Goal: Task Accomplishment & Management: Manage account settings

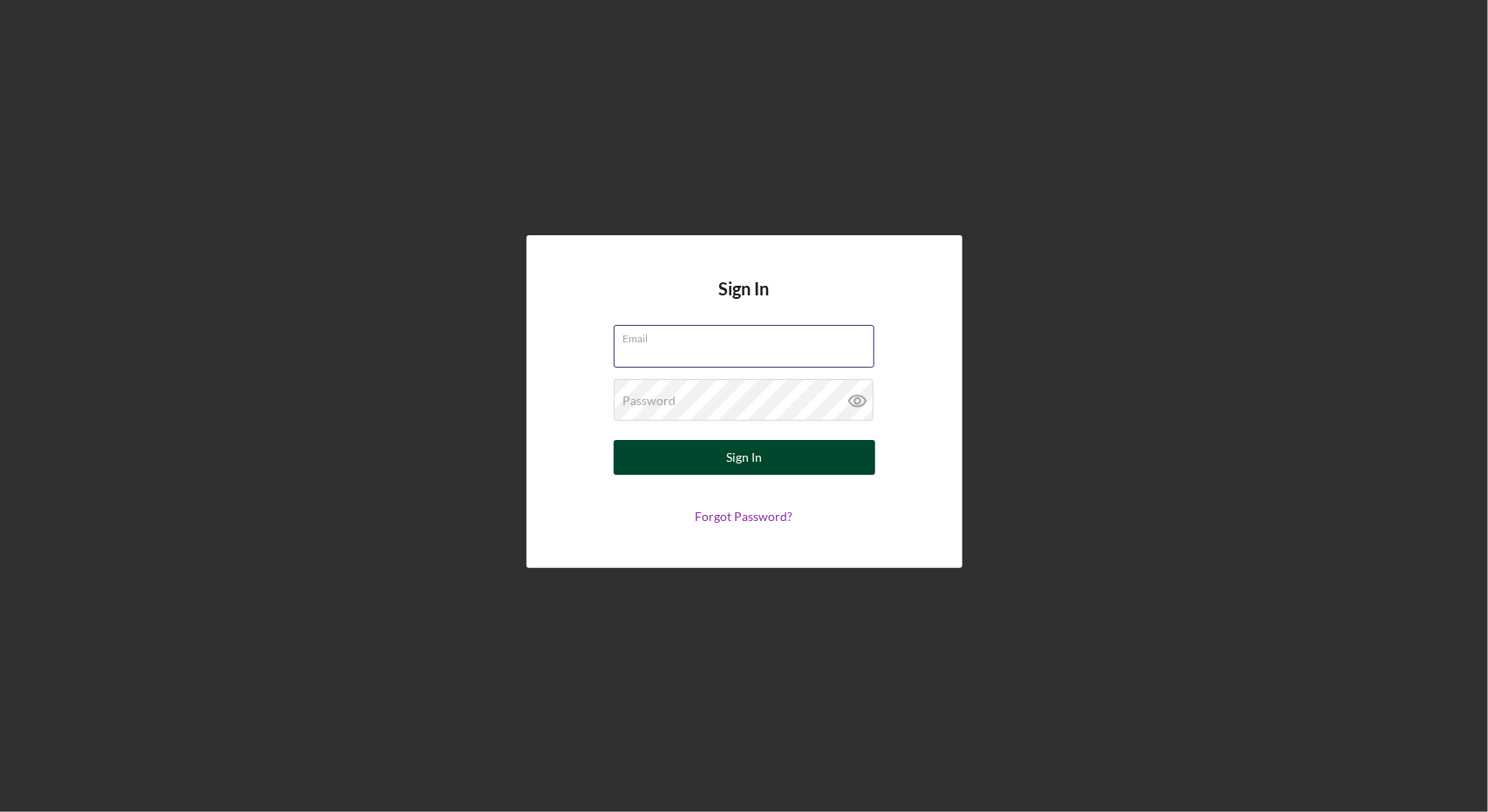
type input "[EMAIL_ADDRESS][DOMAIN_NAME]"
click at [691, 466] on button "Sign In" at bounding box center [744, 457] width 262 height 35
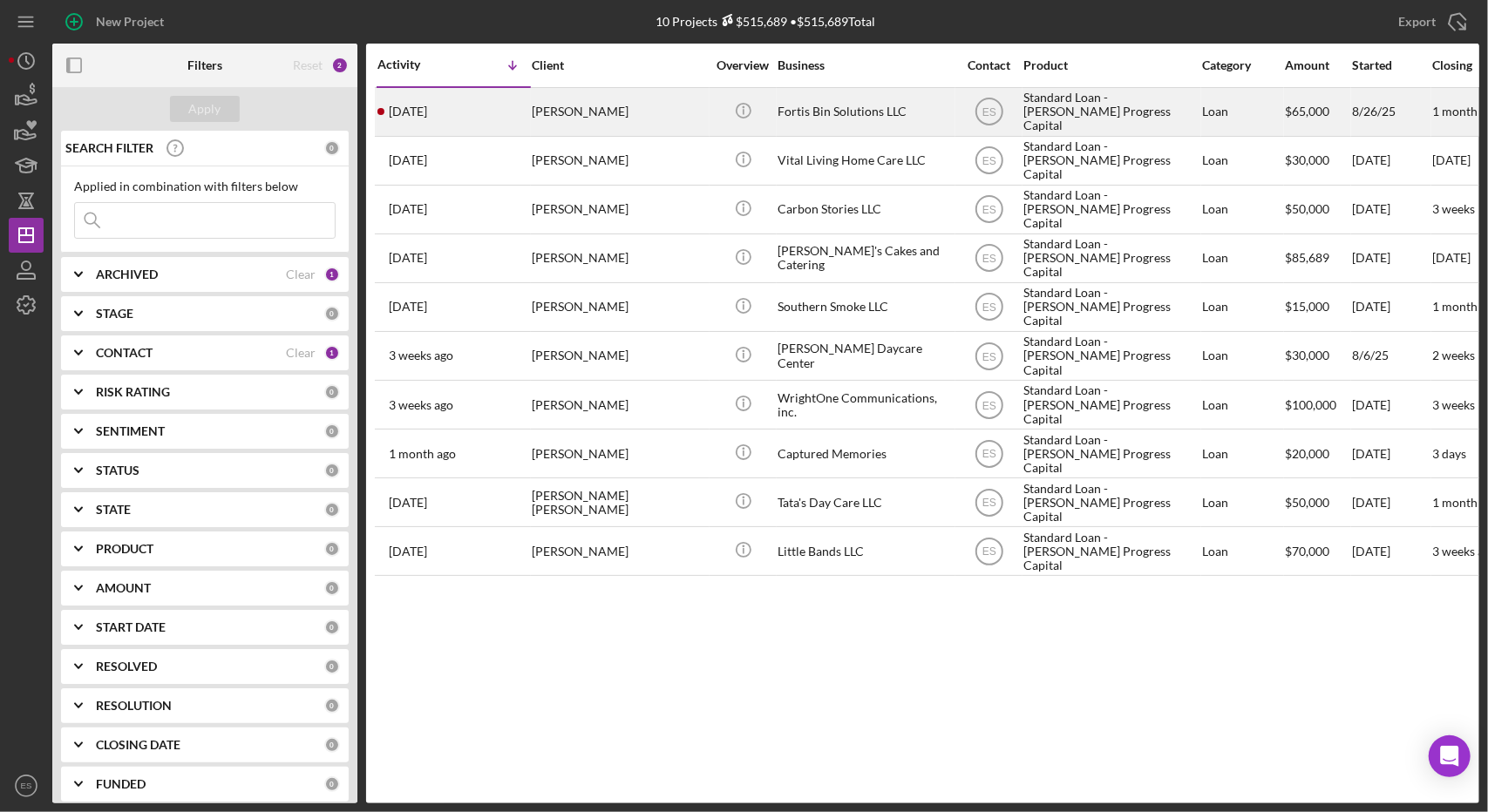
click at [881, 116] on div "Fortis Bin Solutions LLC" at bounding box center [865, 112] width 175 height 46
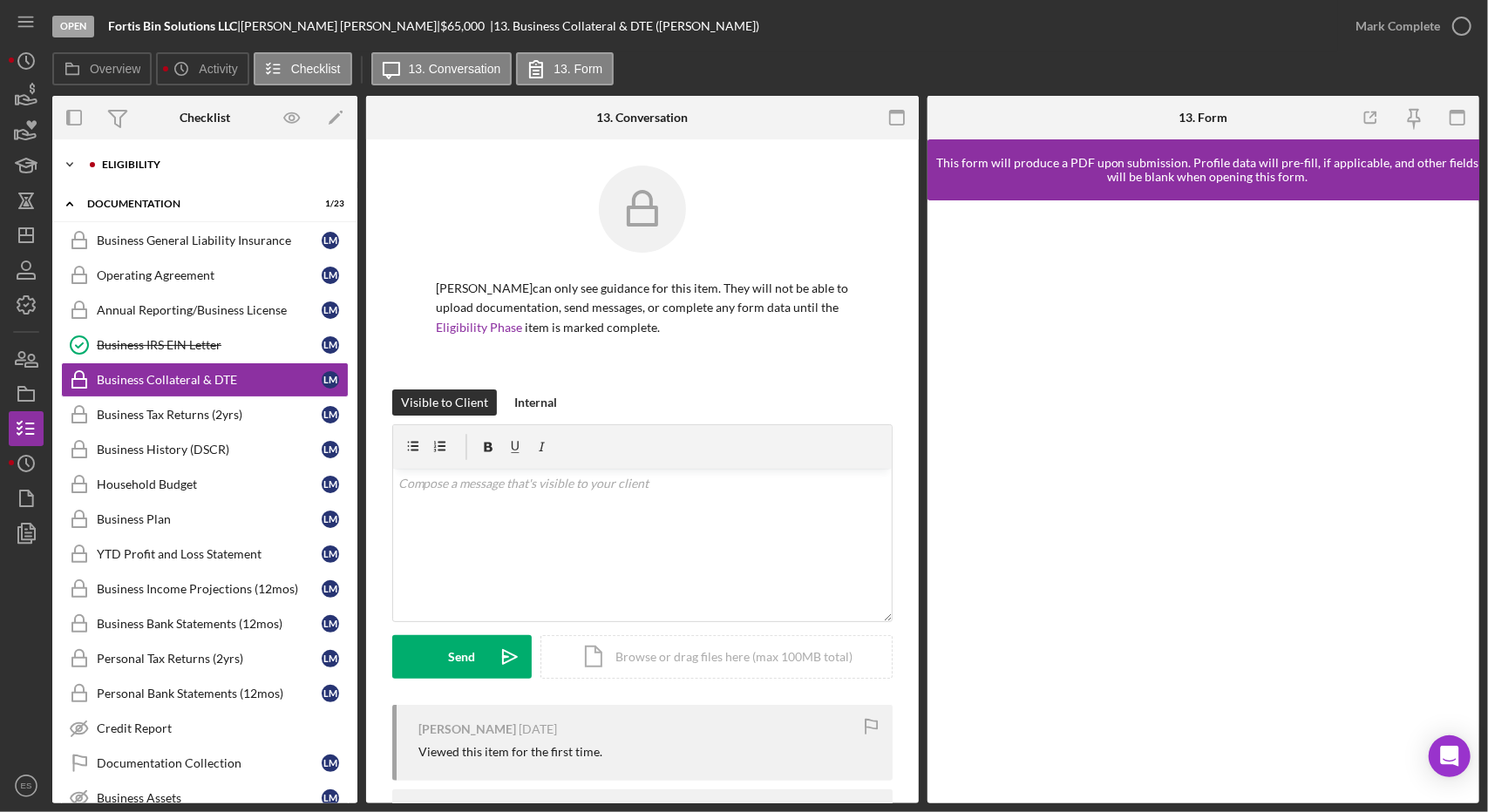
click at [159, 169] on div "Eligibility" at bounding box center [218, 165] width 233 height 11
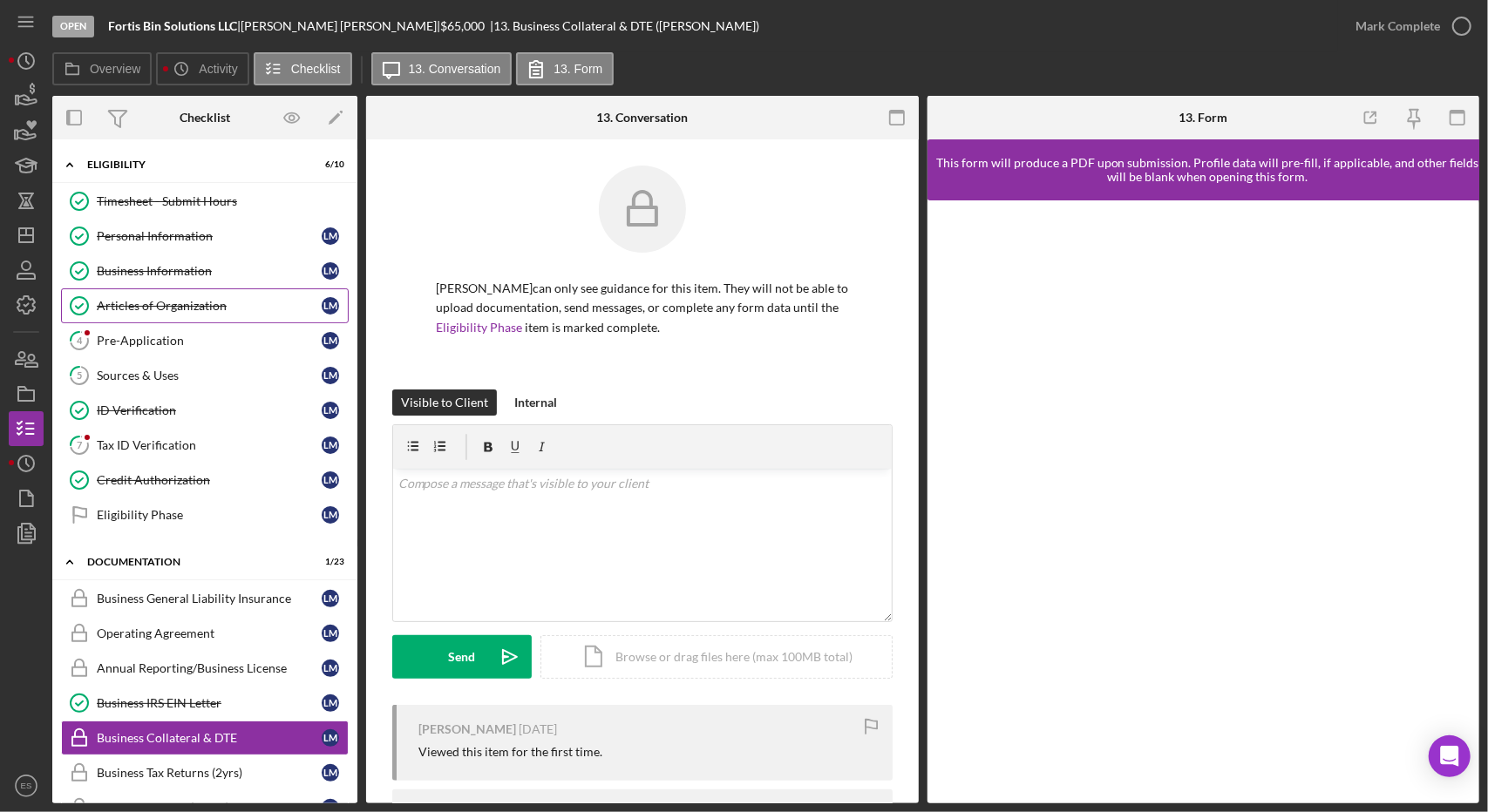
click at [163, 324] on link "4 Pre-Application [PERSON_NAME]" at bounding box center [205, 340] width 287 height 35
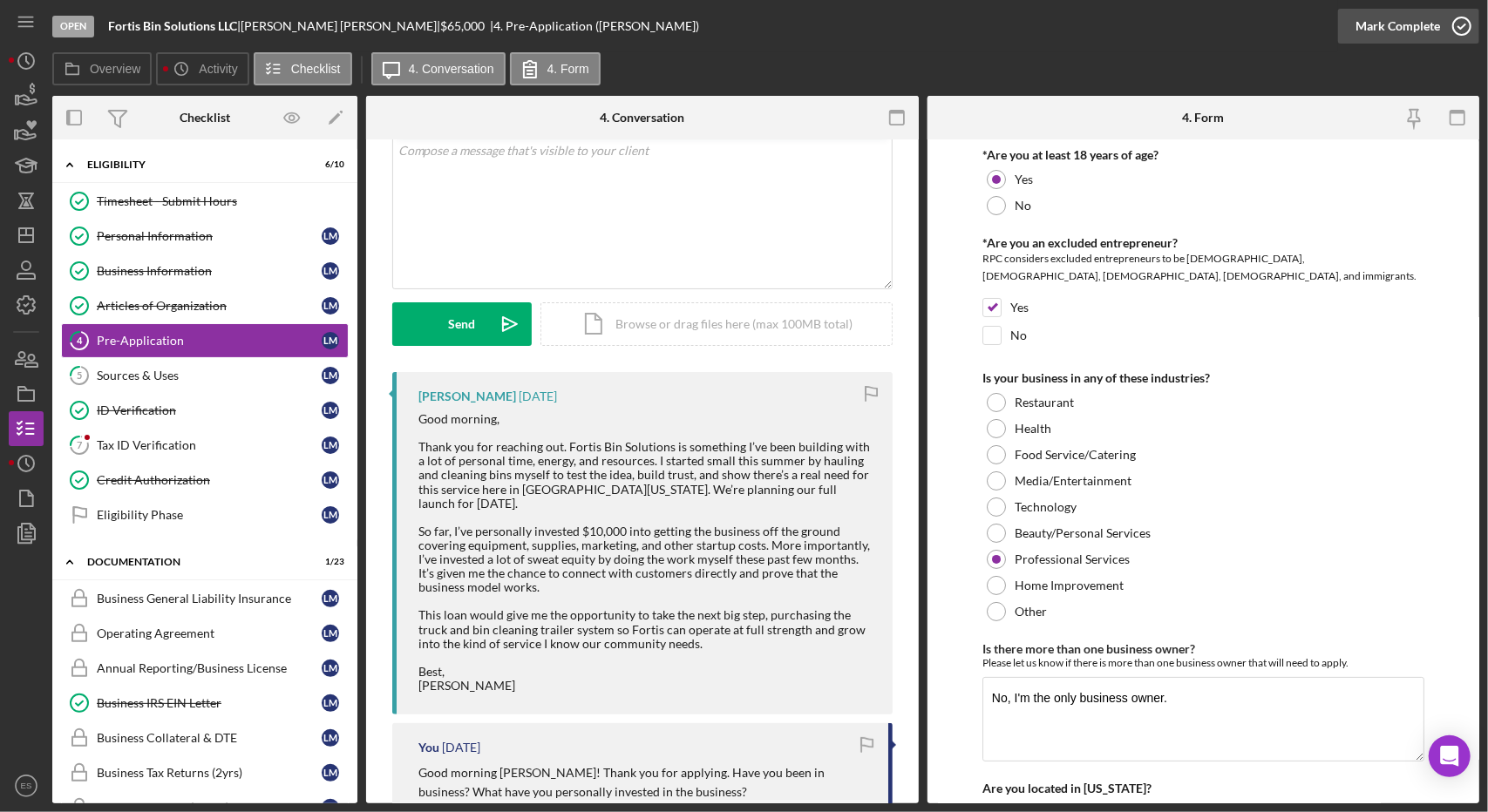
click at [1415, 32] on div "Mark Complete" at bounding box center [1397, 26] width 84 height 35
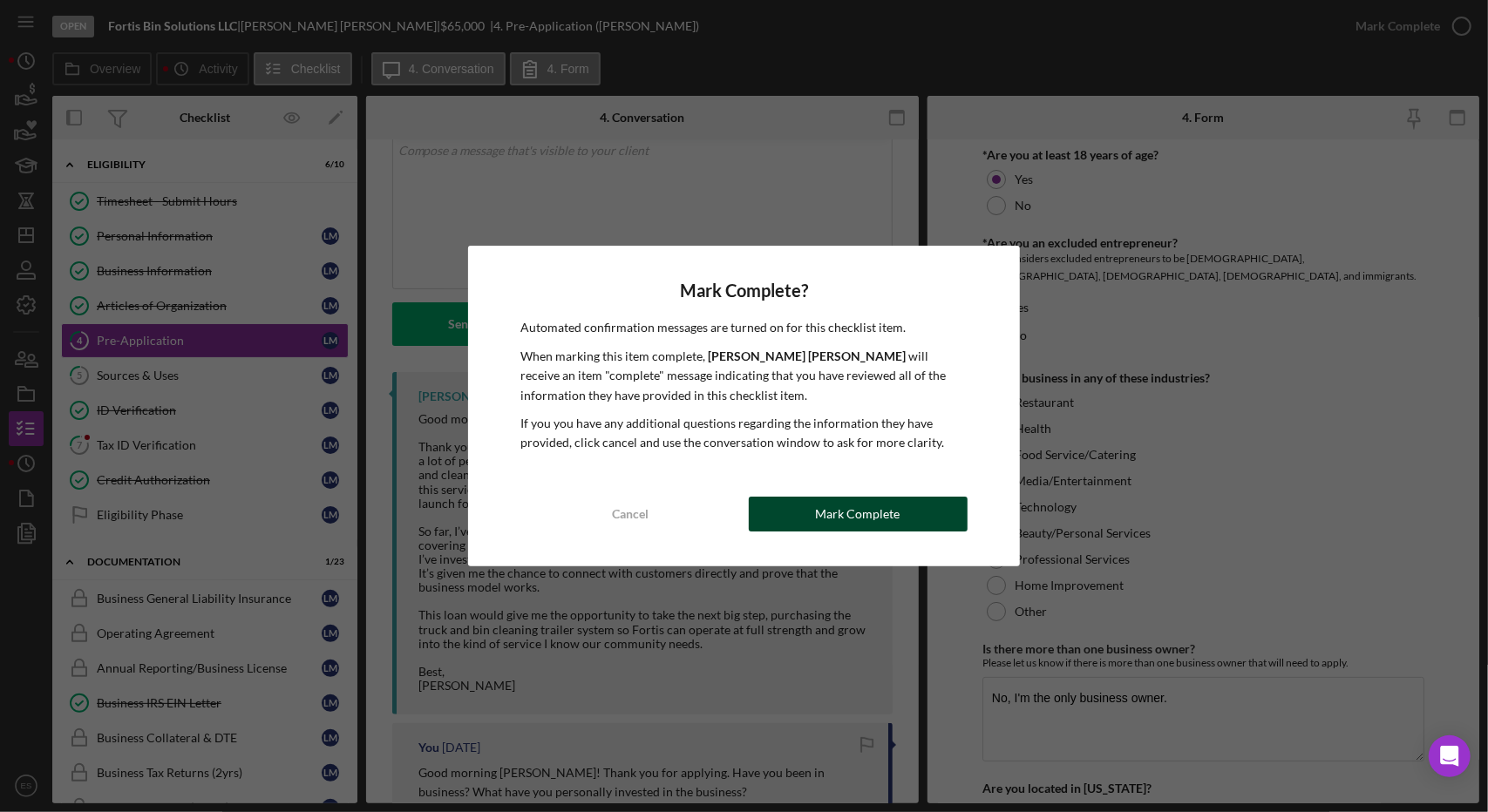
click at [842, 510] on div "Mark Complete" at bounding box center [858, 513] width 84 height 35
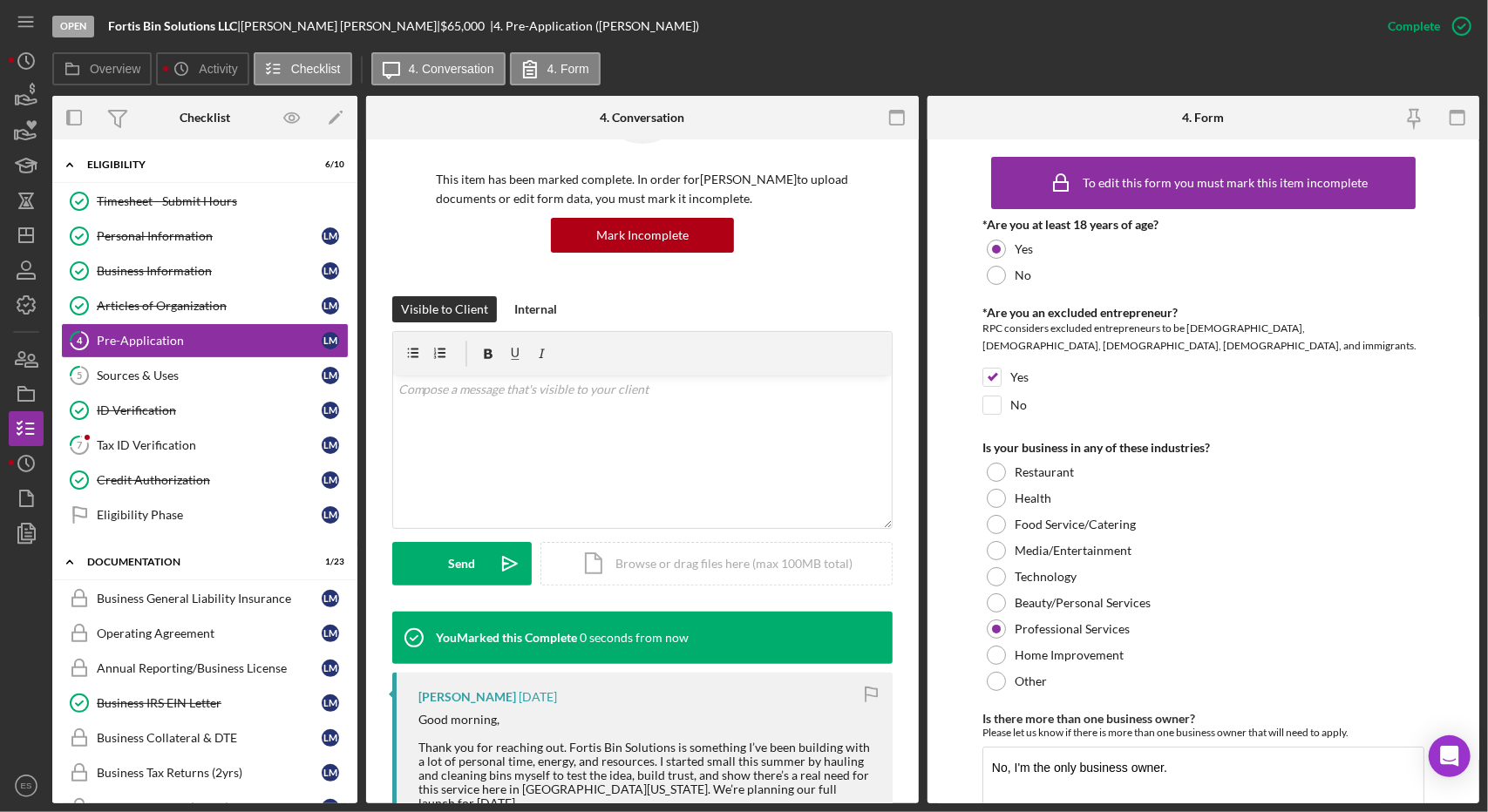
scroll to position [348, 0]
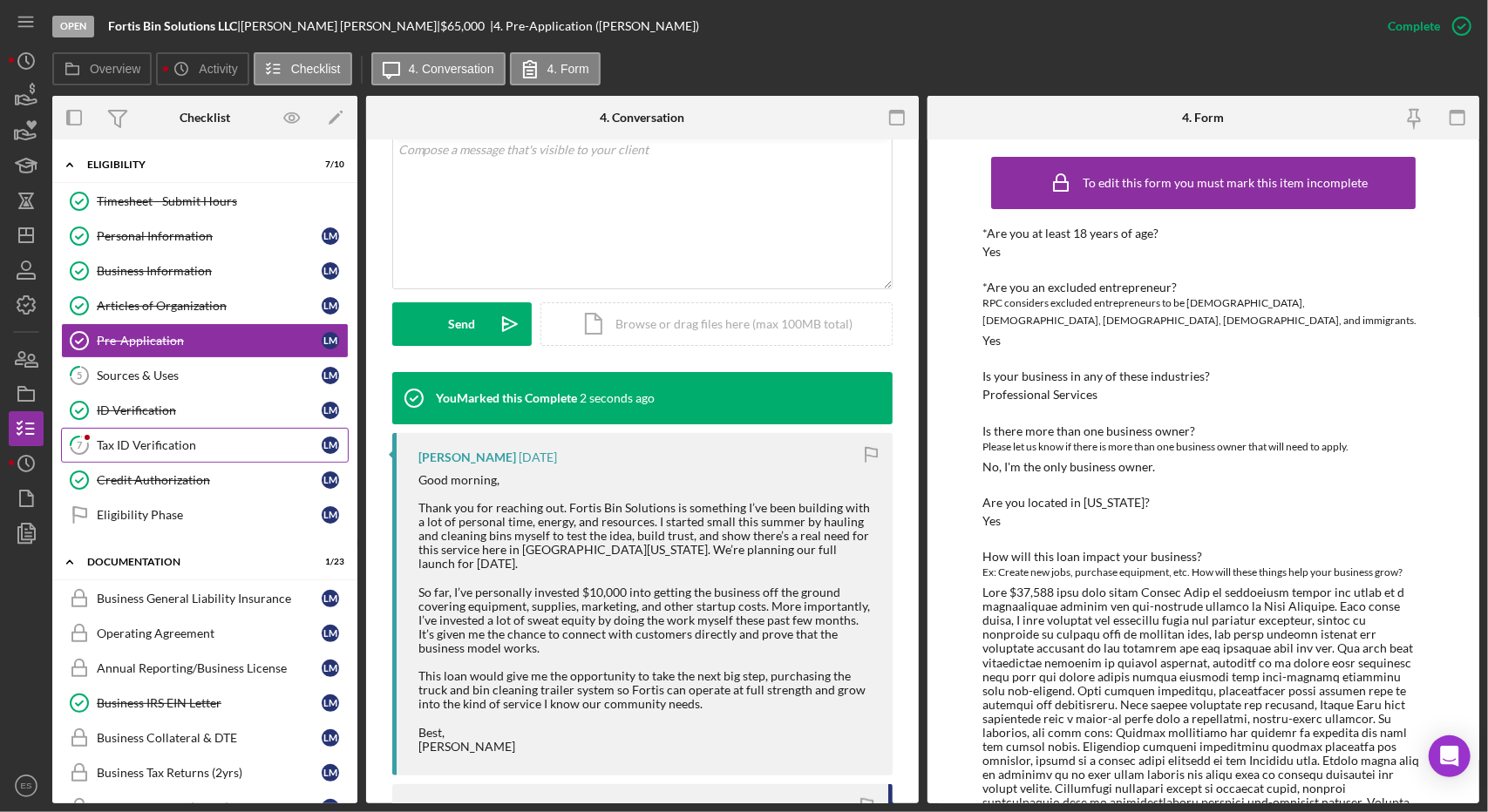
click at [214, 438] on div "Tax ID Verification" at bounding box center [209, 445] width 225 height 14
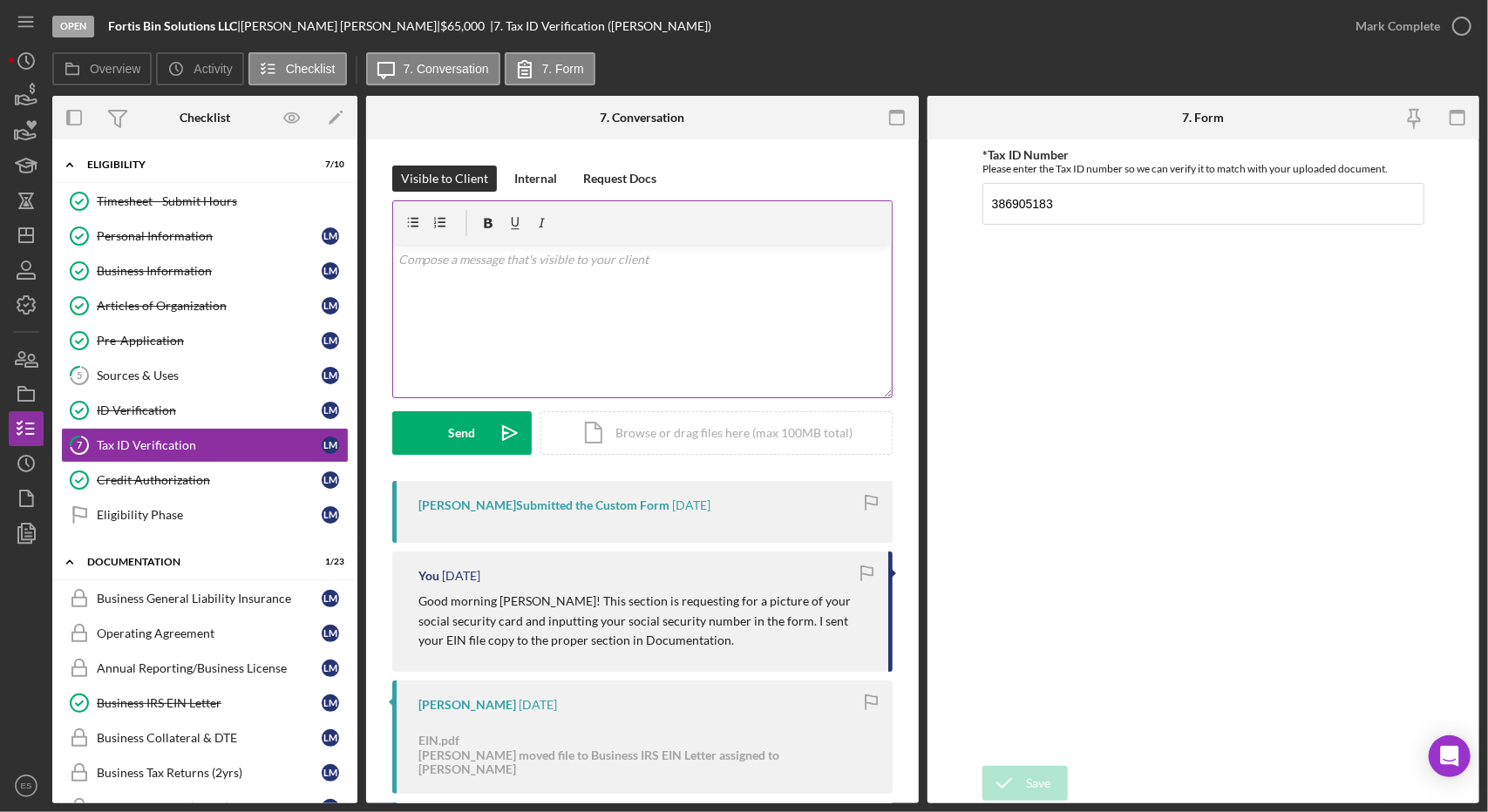
click at [668, 301] on div "v Color teal Color pink Remove color Add row above Add row below Add column bef…" at bounding box center [642, 321] width 498 height 152
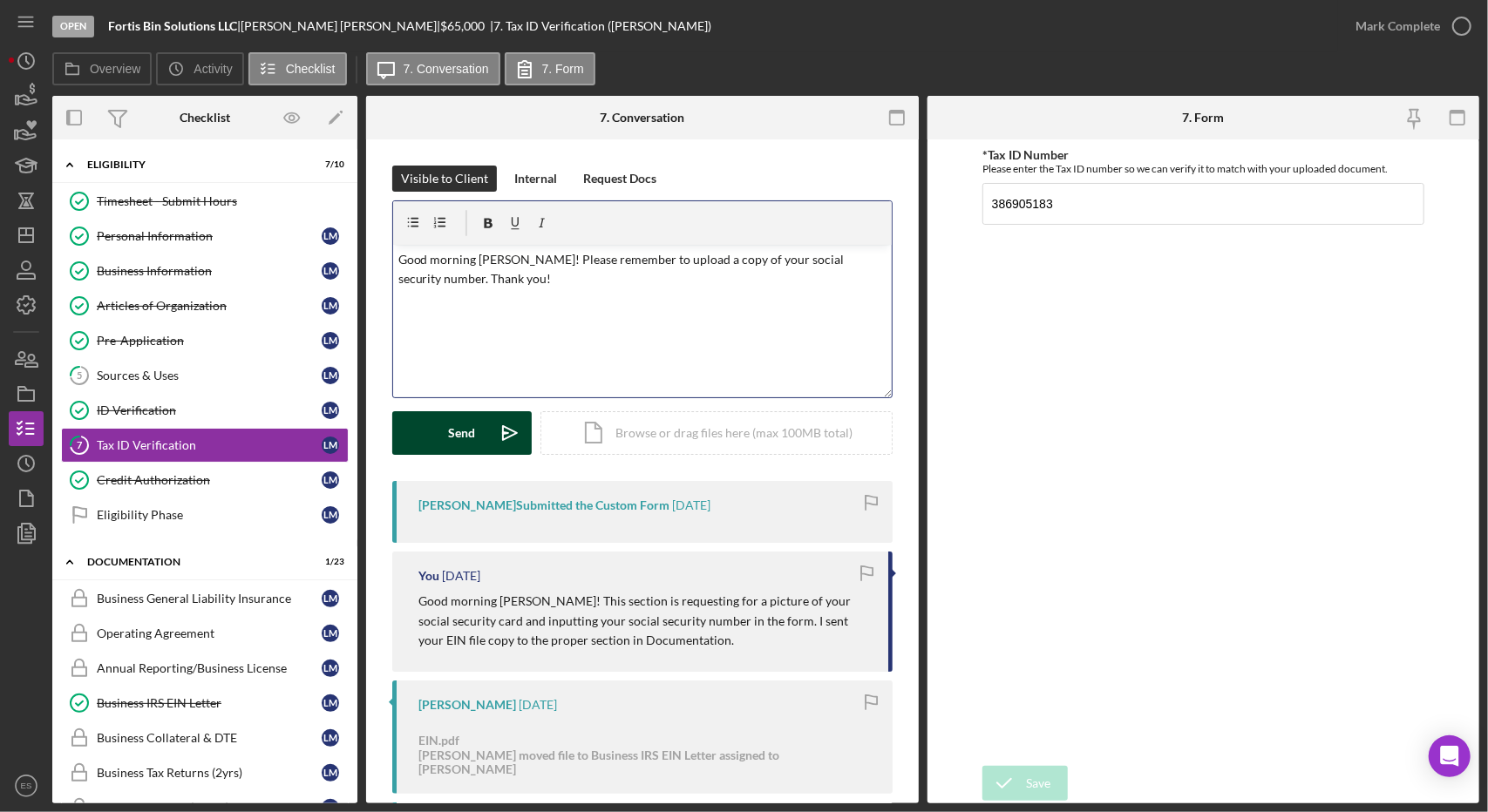
click at [504, 427] on icon "Icon/icon-invite-send" at bounding box center [509, 433] width 43 height 43
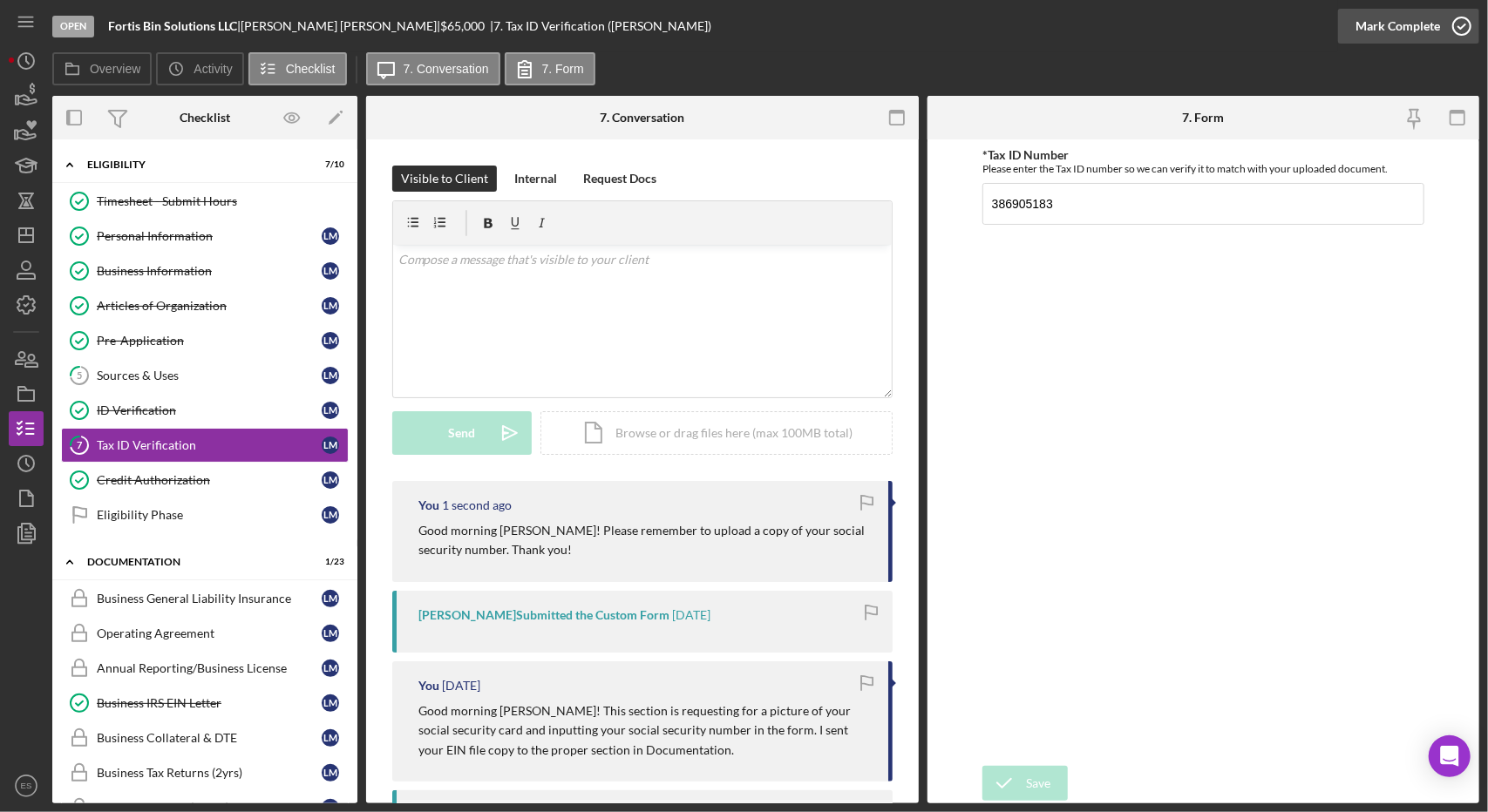
click at [1394, 26] on div "Mark Complete" at bounding box center [1397, 26] width 84 height 35
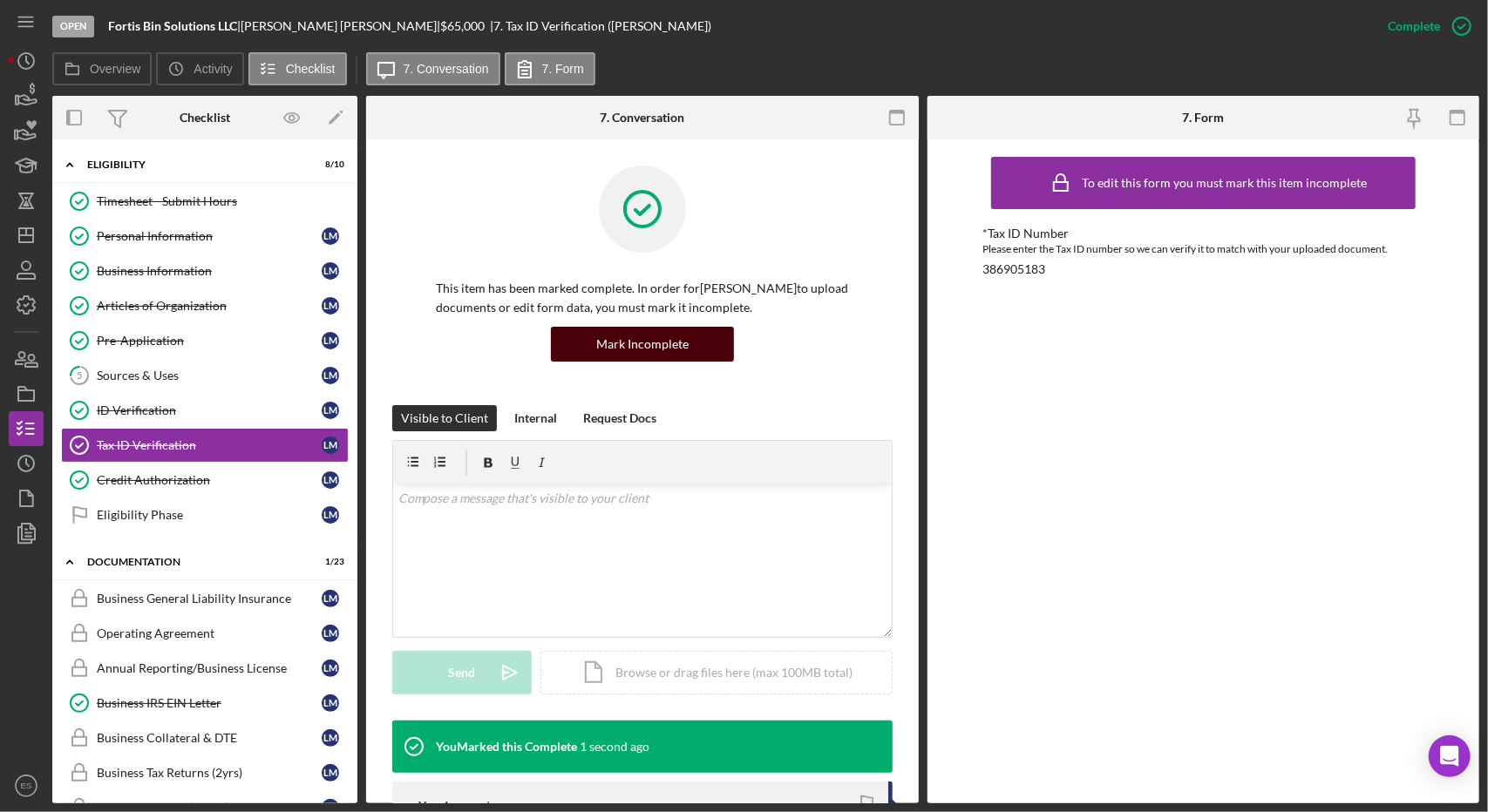
click at [619, 356] on div "Mark Incomplete" at bounding box center [642, 344] width 92 height 35
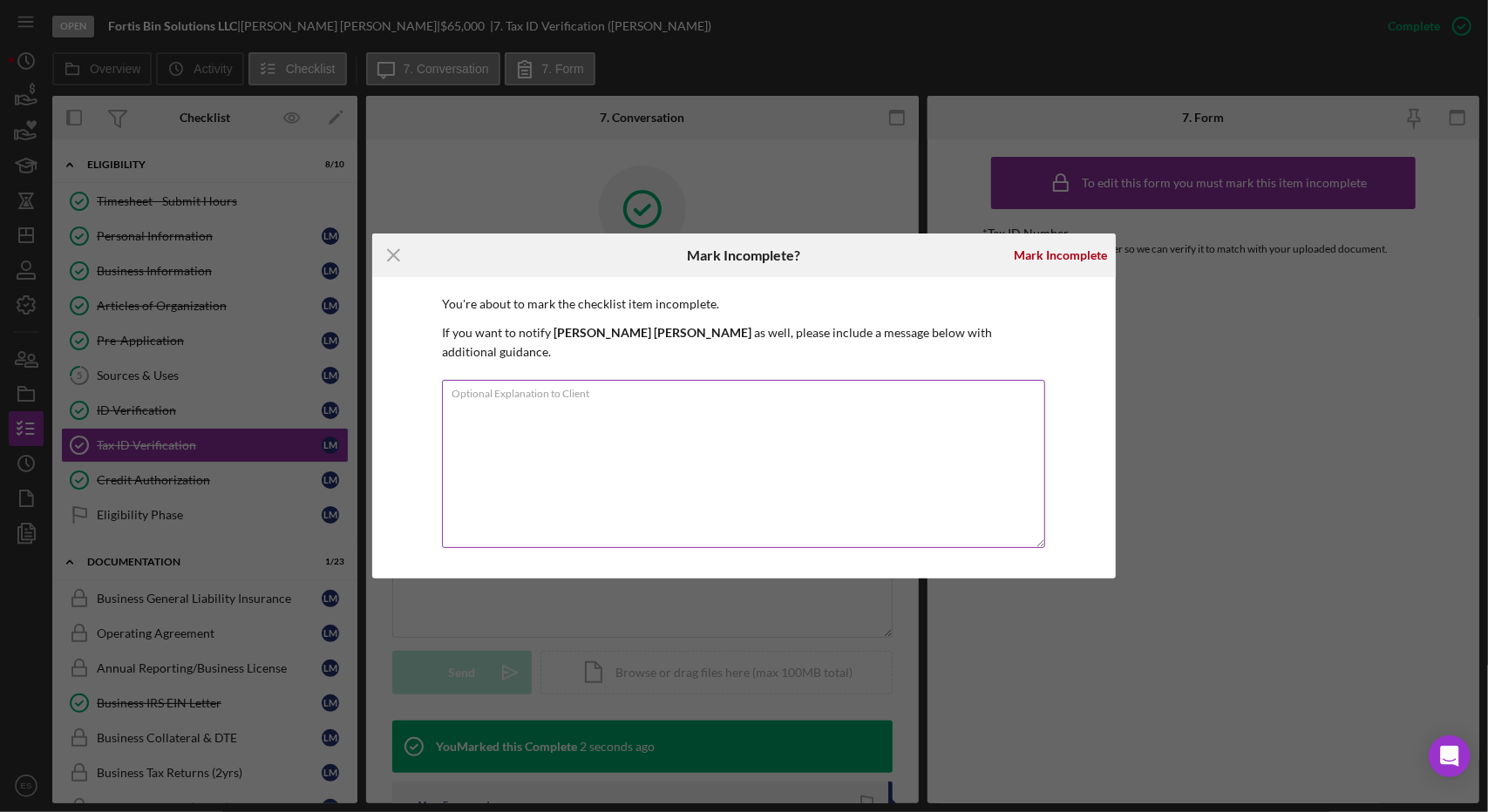
click at [607, 433] on textarea "Optional Explanation to Client" at bounding box center [743, 465] width 604 height 168
type textarea "Need copy of social security number."
click at [1066, 265] on div "Mark Incomplete" at bounding box center [1060, 254] width 93 height 35
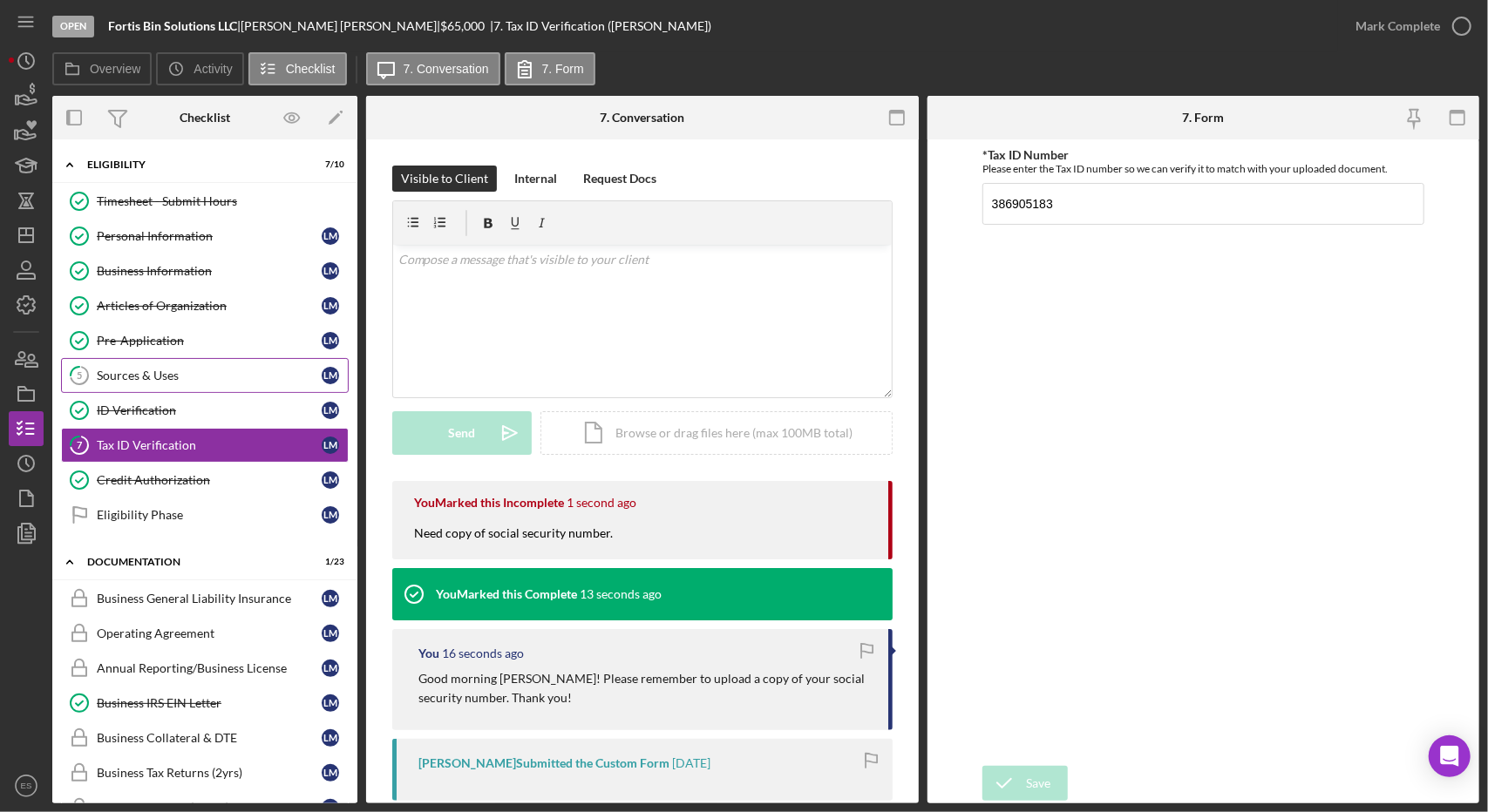
click at [186, 369] on div "Sources & Uses" at bounding box center [209, 376] width 225 height 14
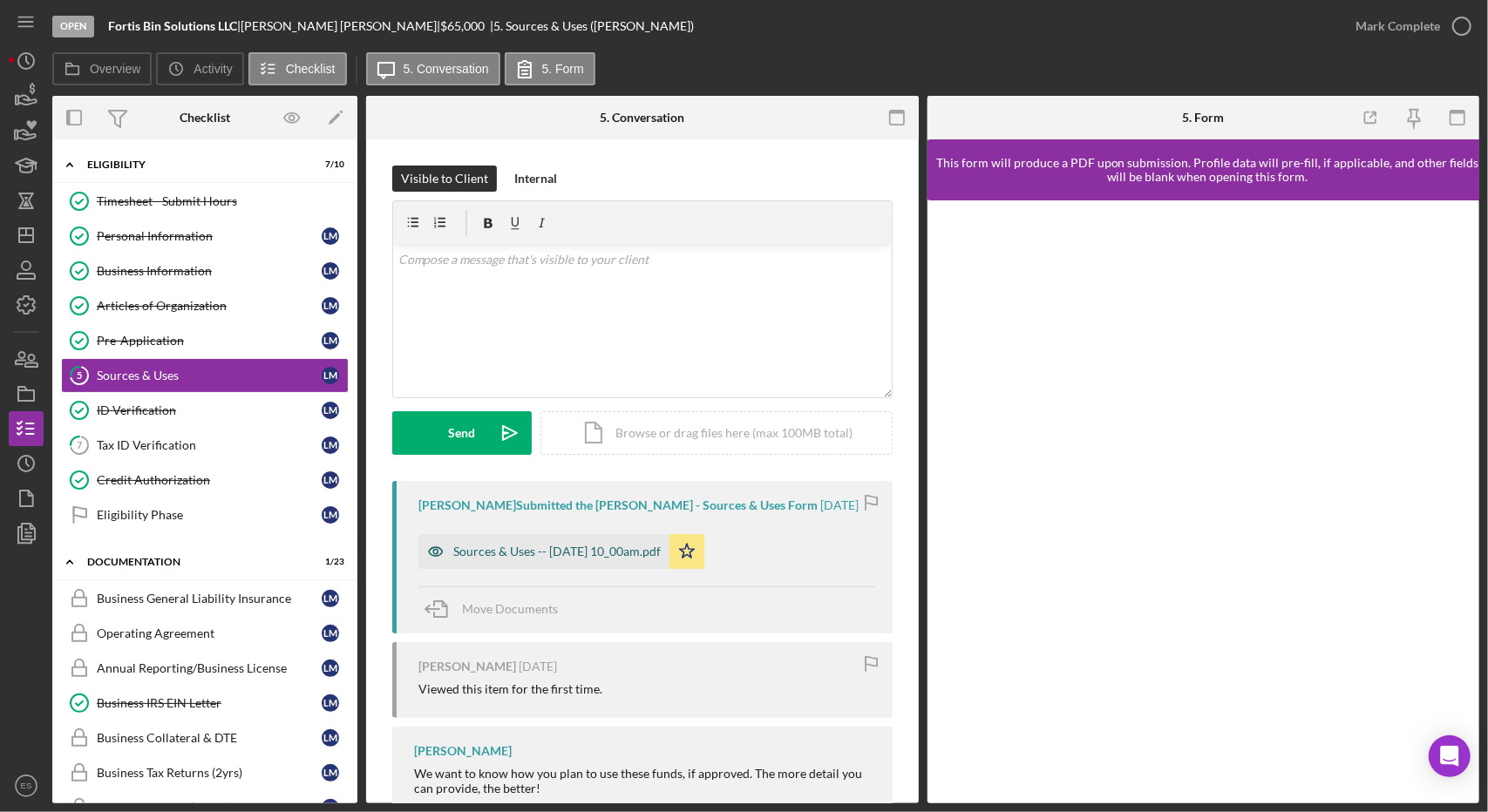
click at [596, 558] on div "Sources & Uses -- [DATE] 10_00am.pdf" at bounding box center [557, 551] width 208 height 14
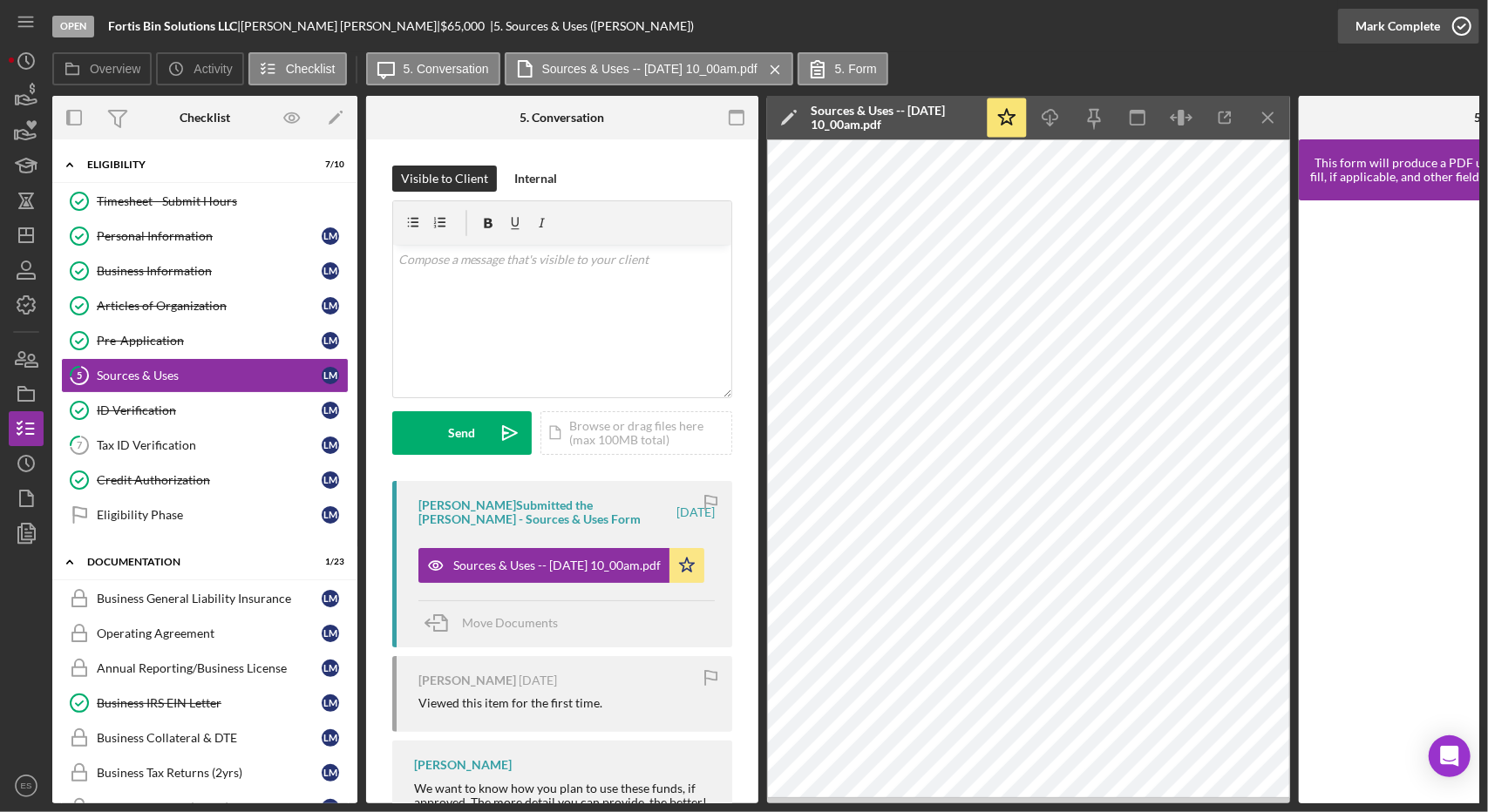
click at [1460, 22] on icon "button" at bounding box center [1461, 26] width 43 height 43
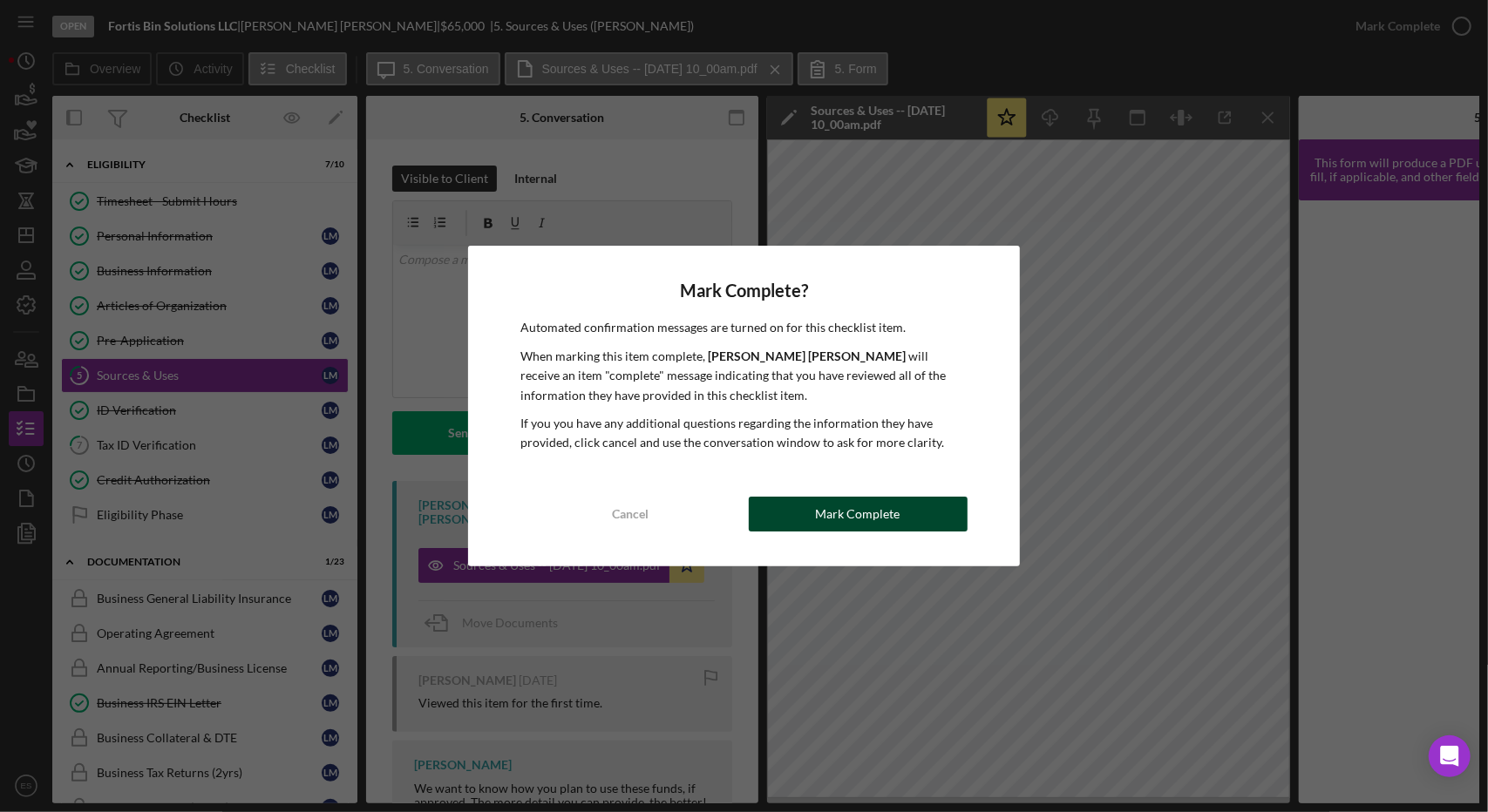
click at [842, 517] on div "Mark Complete" at bounding box center [858, 513] width 84 height 35
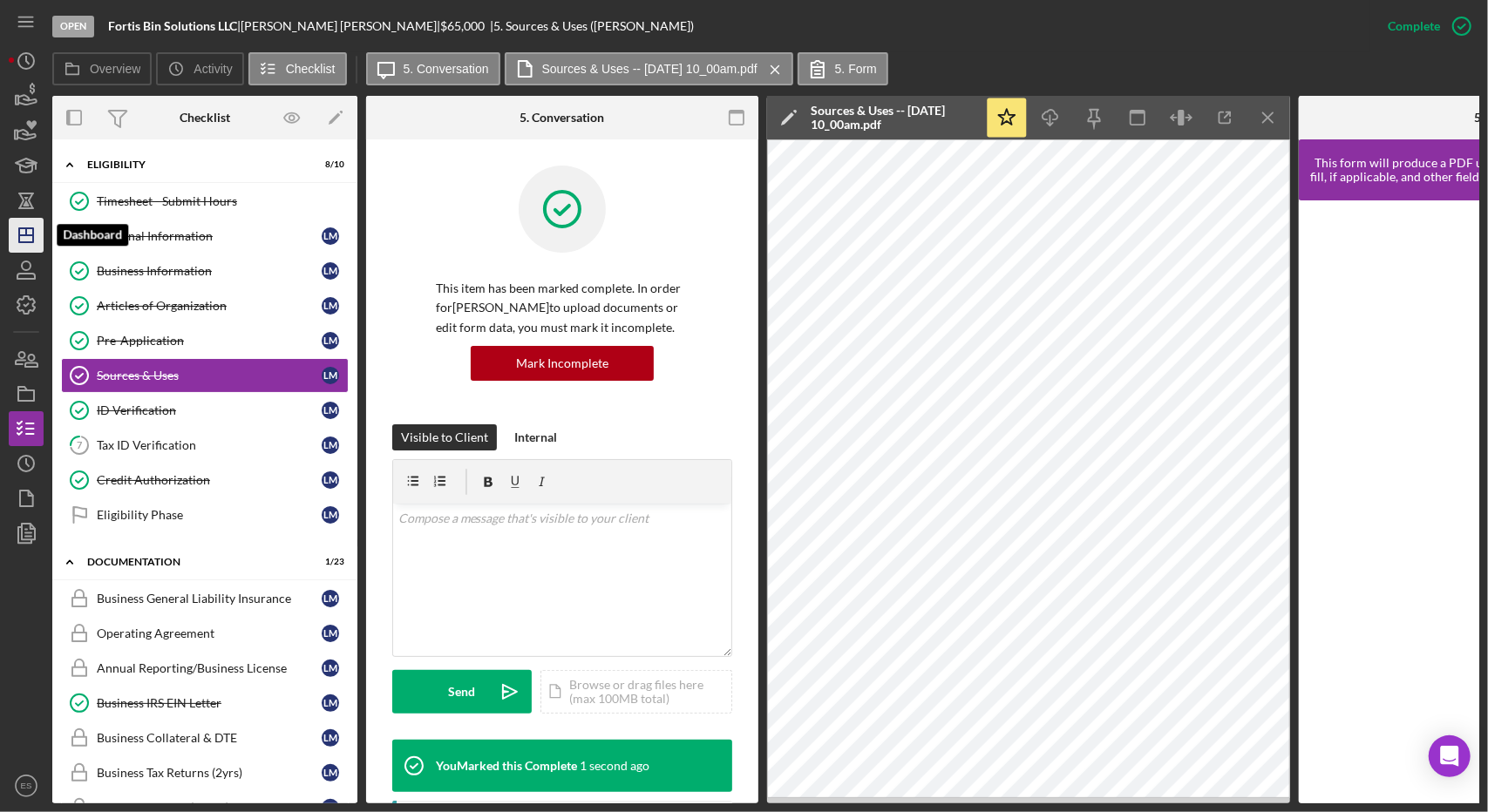
click at [31, 235] on line "button" at bounding box center [27, 235] width 14 height 0
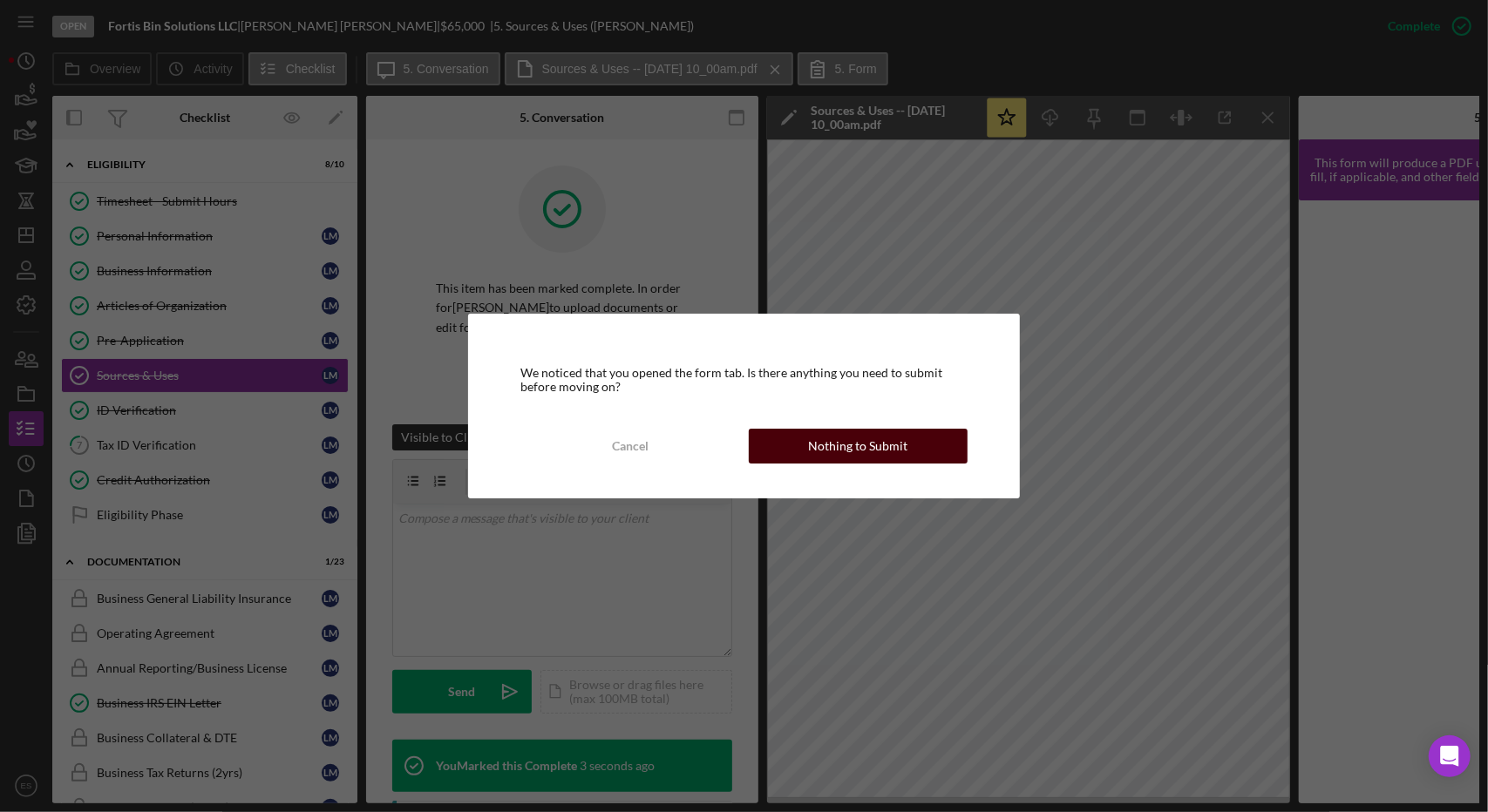
click at [873, 457] on div "Nothing to Submit" at bounding box center [858, 446] width 99 height 35
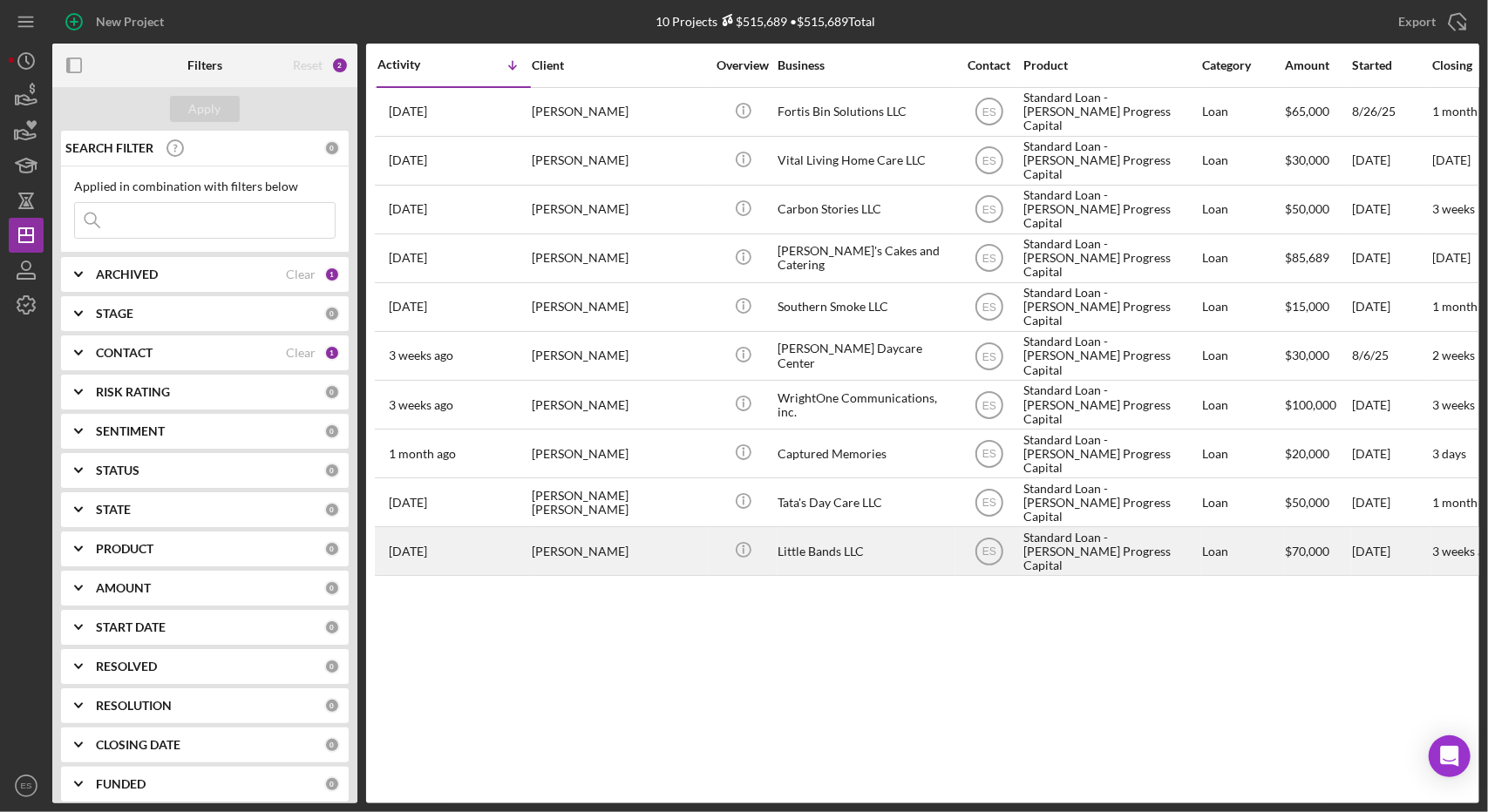
click at [1145, 548] on div "Standard Loan - [PERSON_NAME] Progress Capital" at bounding box center [1110, 551] width 175 height 46
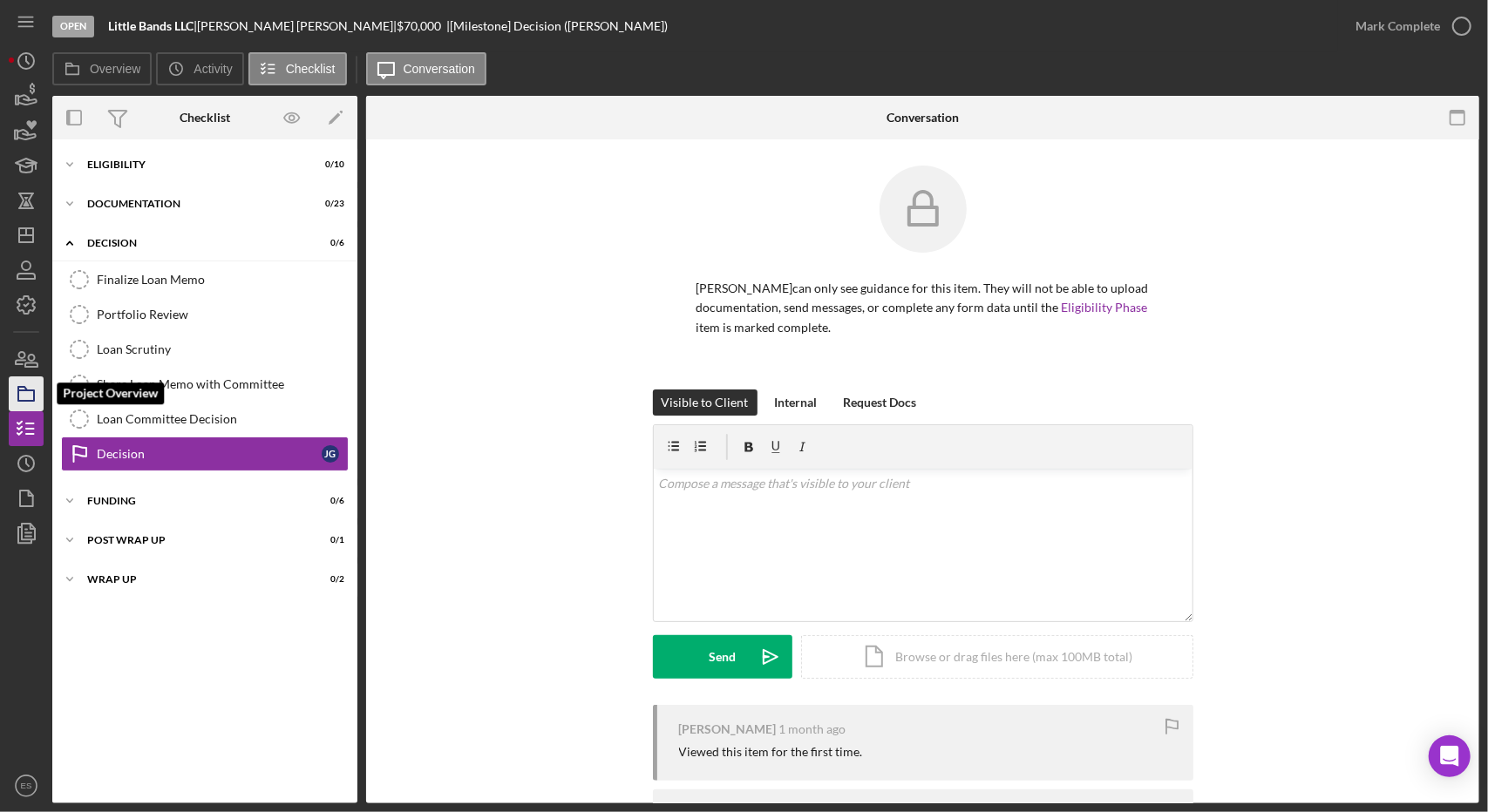
click at [35, 381] on icon "button" at bounding box center [26, 394] width 43 height 43
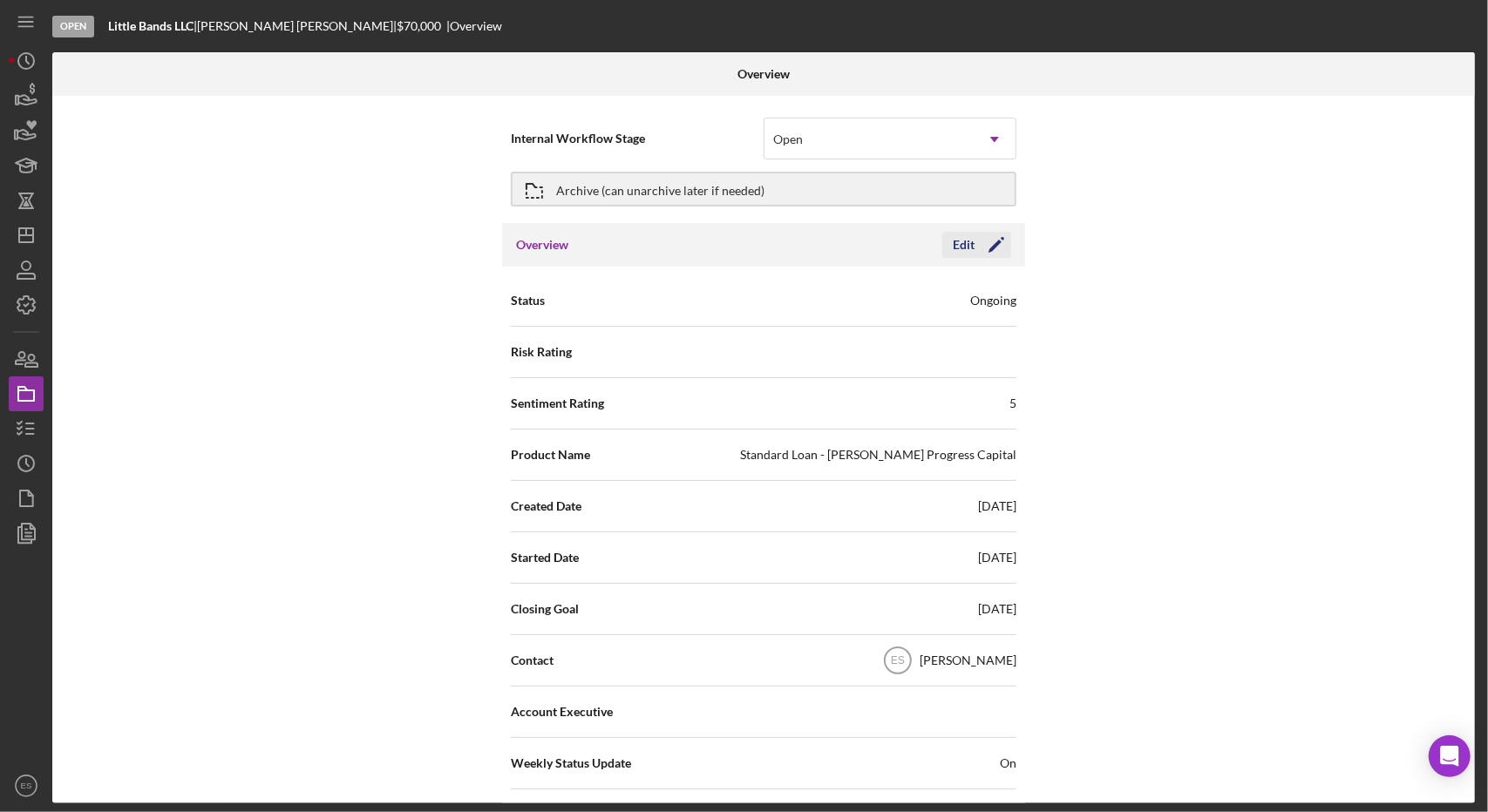
click at [968, 246] on div "Edit" at bounding box center [963, 244] width 22 height 26
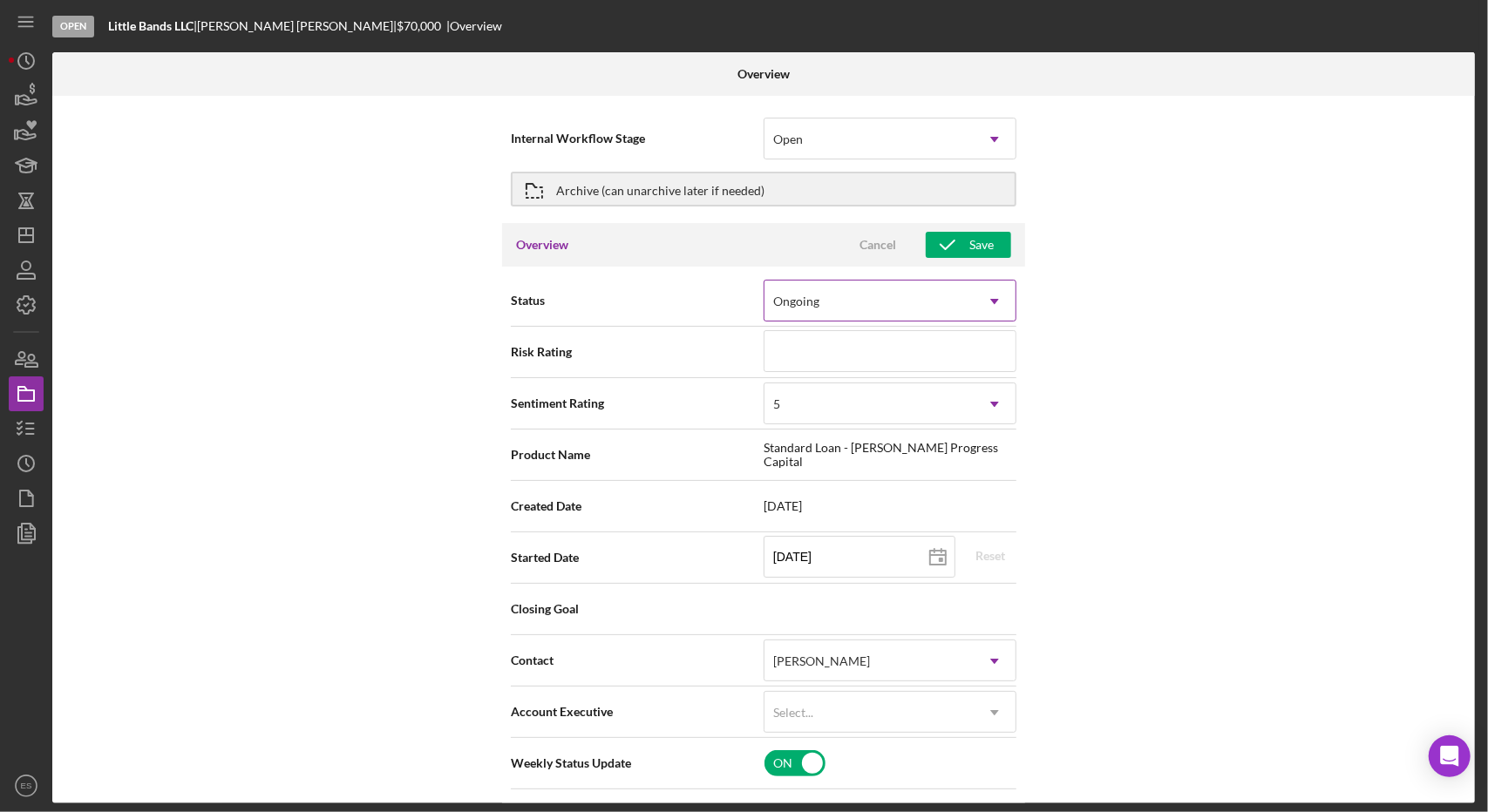
click at [977, 305] on icon "Icon/Dropdown Arrow" at bounding box center [994, 301] width 42 height 42
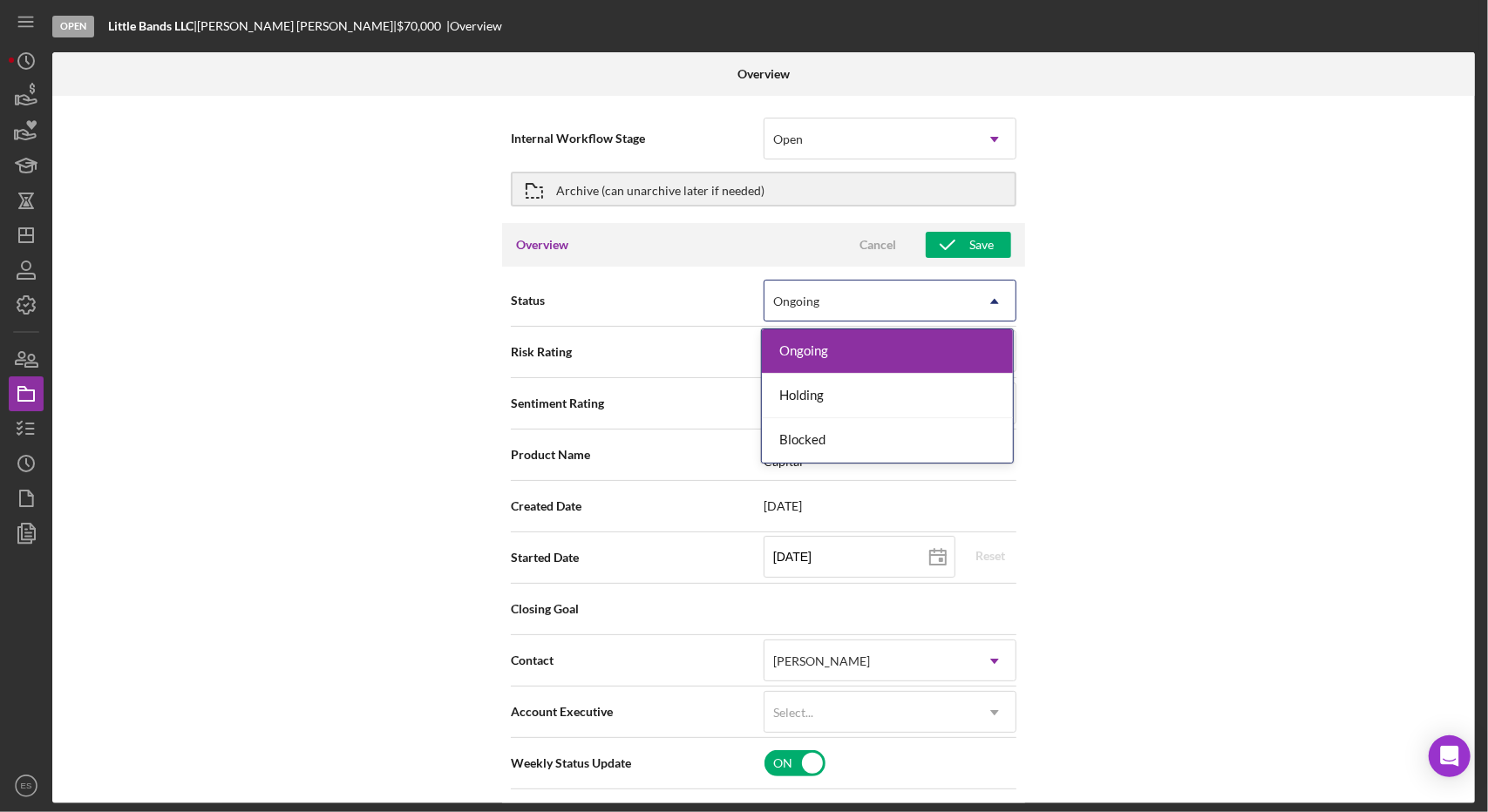
click at [1130, 364] on div "Internal Workflow Stage Open Icon/Dropdown Arrow Archive (can unarchive later i…" at bounding box center [764, 449] width 1422 height 707
type textarea "Here's a snapshot of information that has been fully approved, as well as the i…"
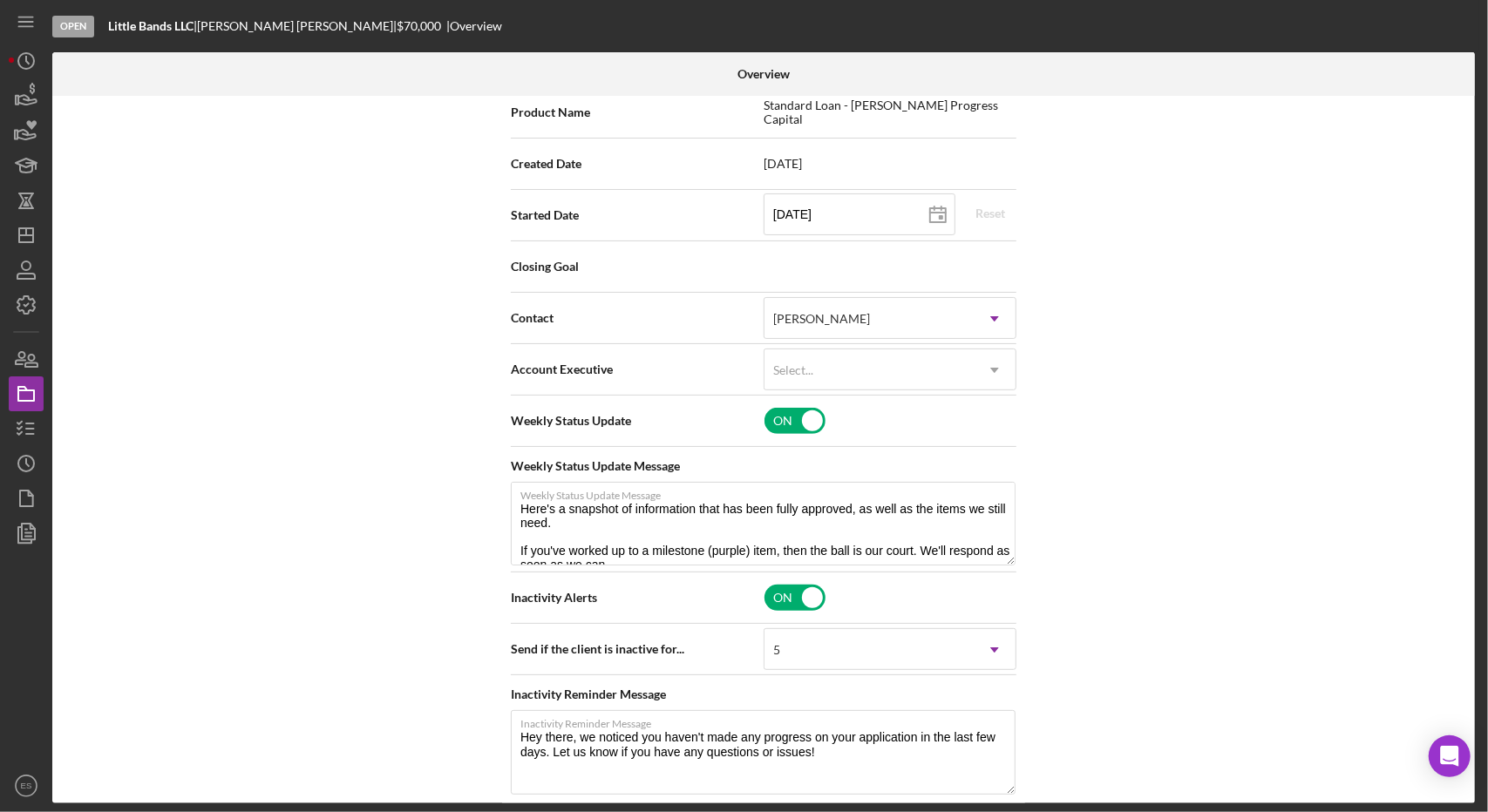
scroll to position [345, 0]
click at [788, 433] on div "ON" at bounding box center [890, 418] width 255 height 36
checkbox input "false"
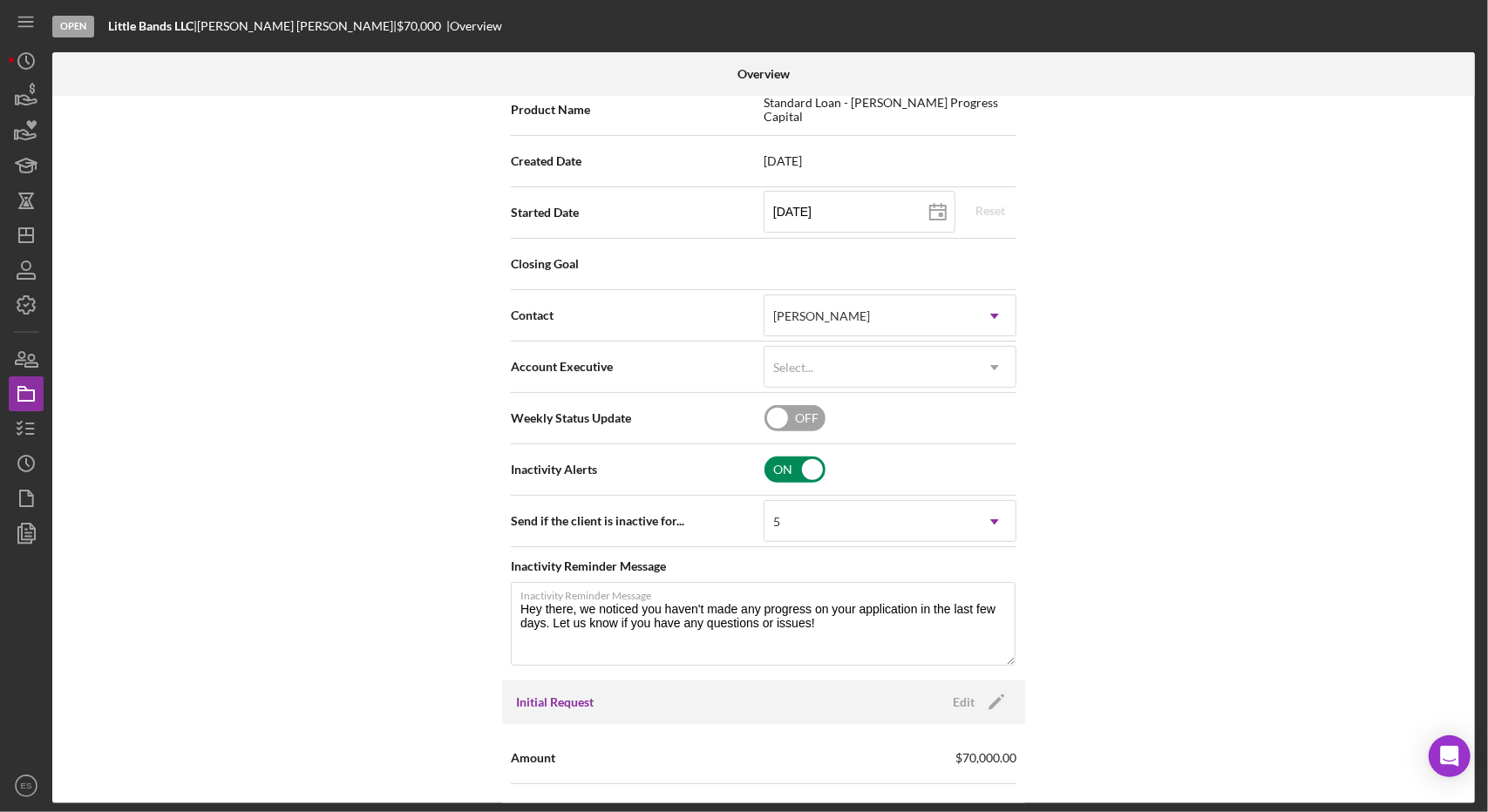
click at [779, 474] on input "checkbox" at bounding box center [795, 469] width 61 height 26
checkbox input "false"
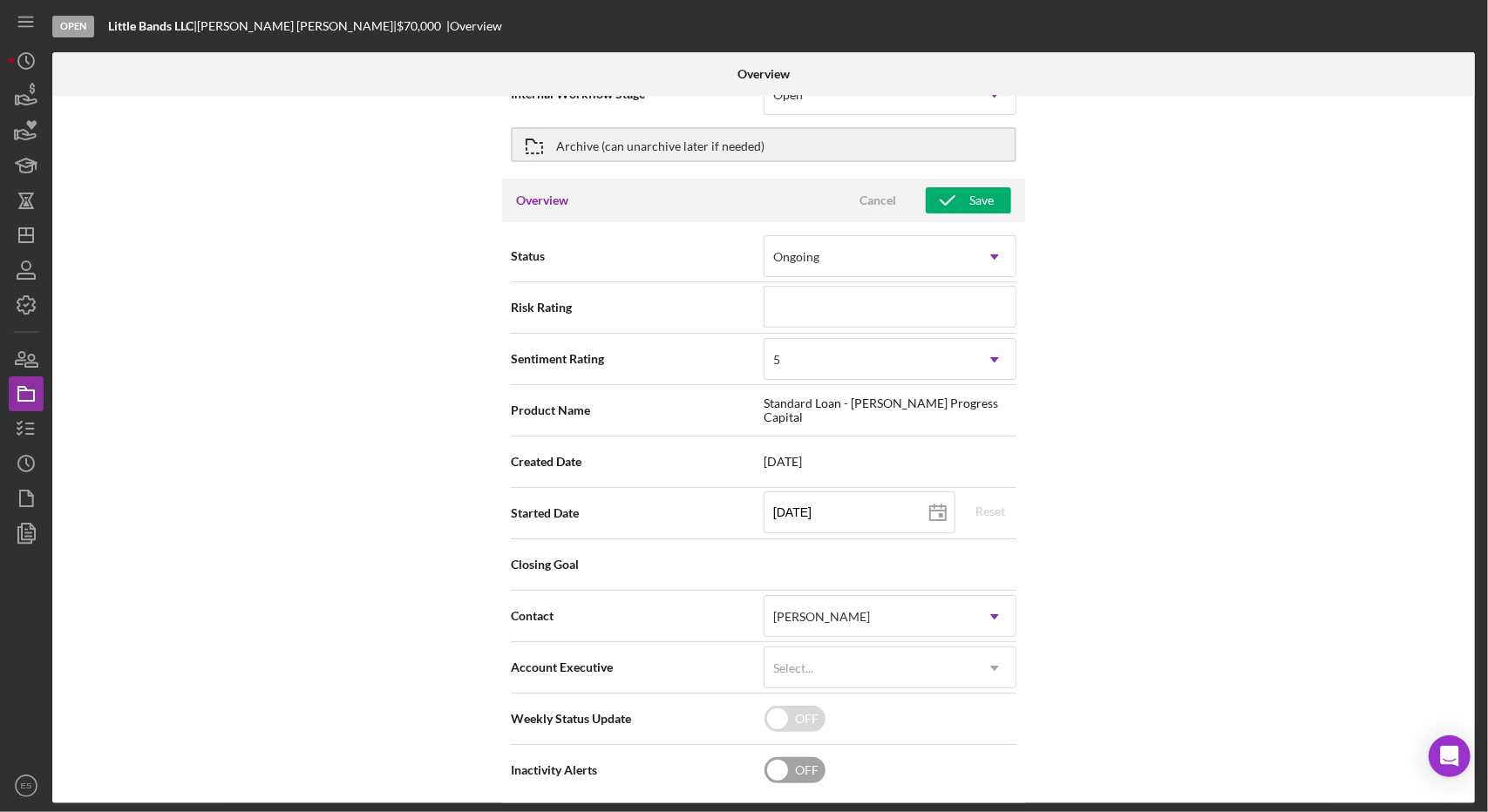
scroll to position [0, 0]
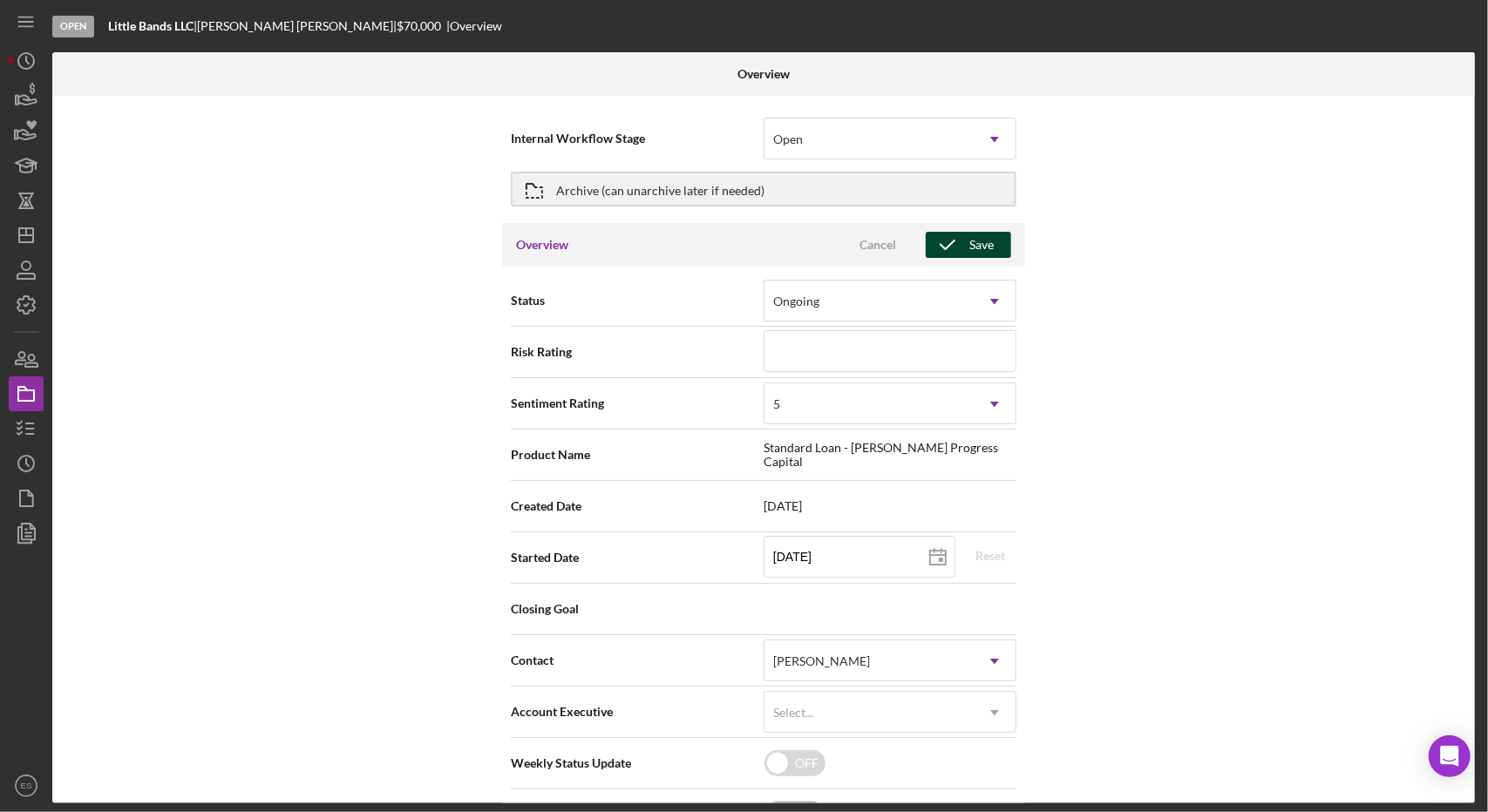
click at [959, 246] on icon "button" at bounding box center [947, 245] width 43 height 43
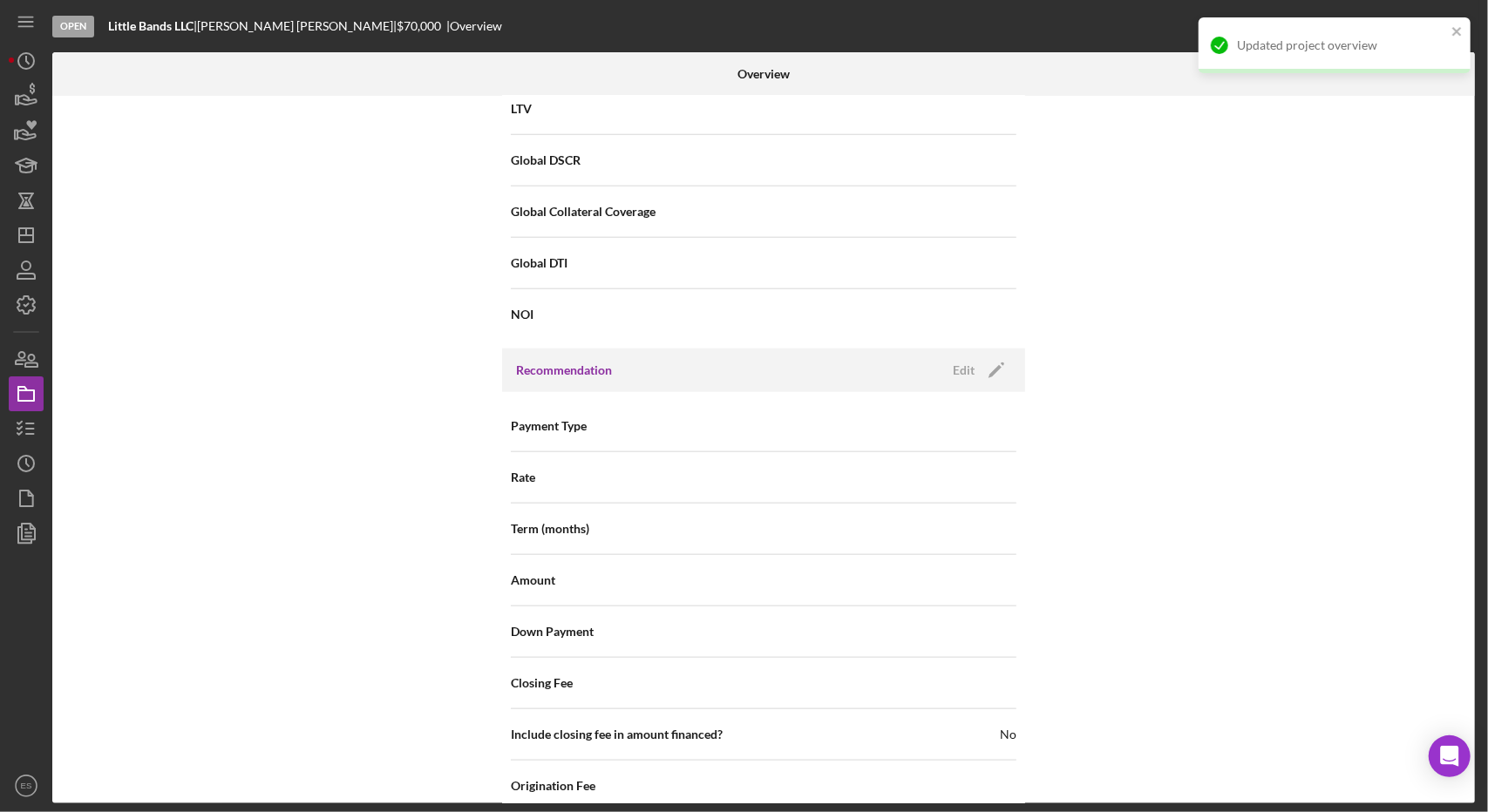
scroll to position [1621, 0]
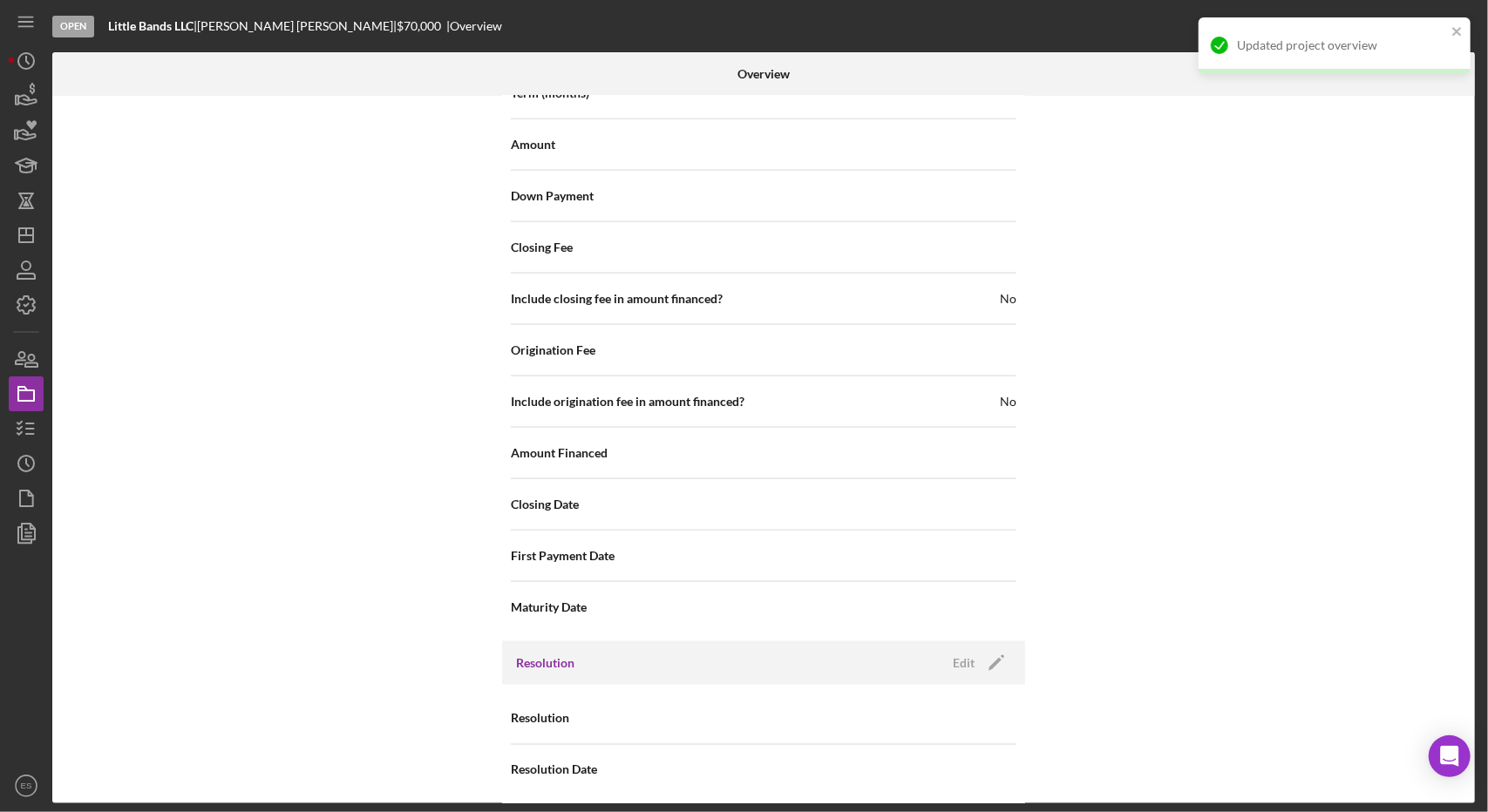
click at [938, 644] on div "Resolution Edit Icon/Edit" at bounding box center [764, 662] width 523 height 43
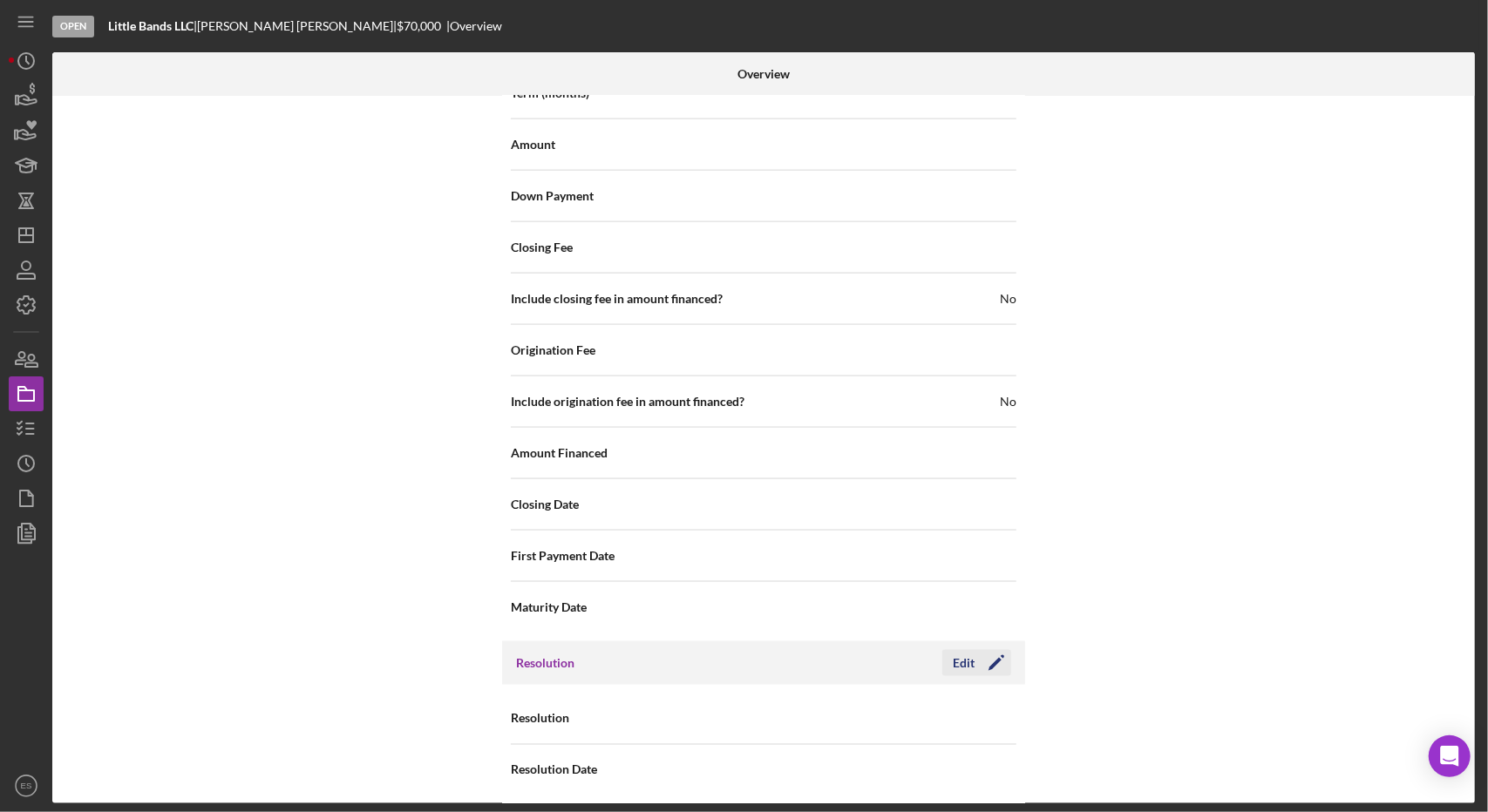
click at [975, 660] on icon "Icon/Edit" at bounding box center [996, 662] width 43 height 43
click at [879, 710] on div "Select..." at bounding box center [869, 719] width 209 height 40
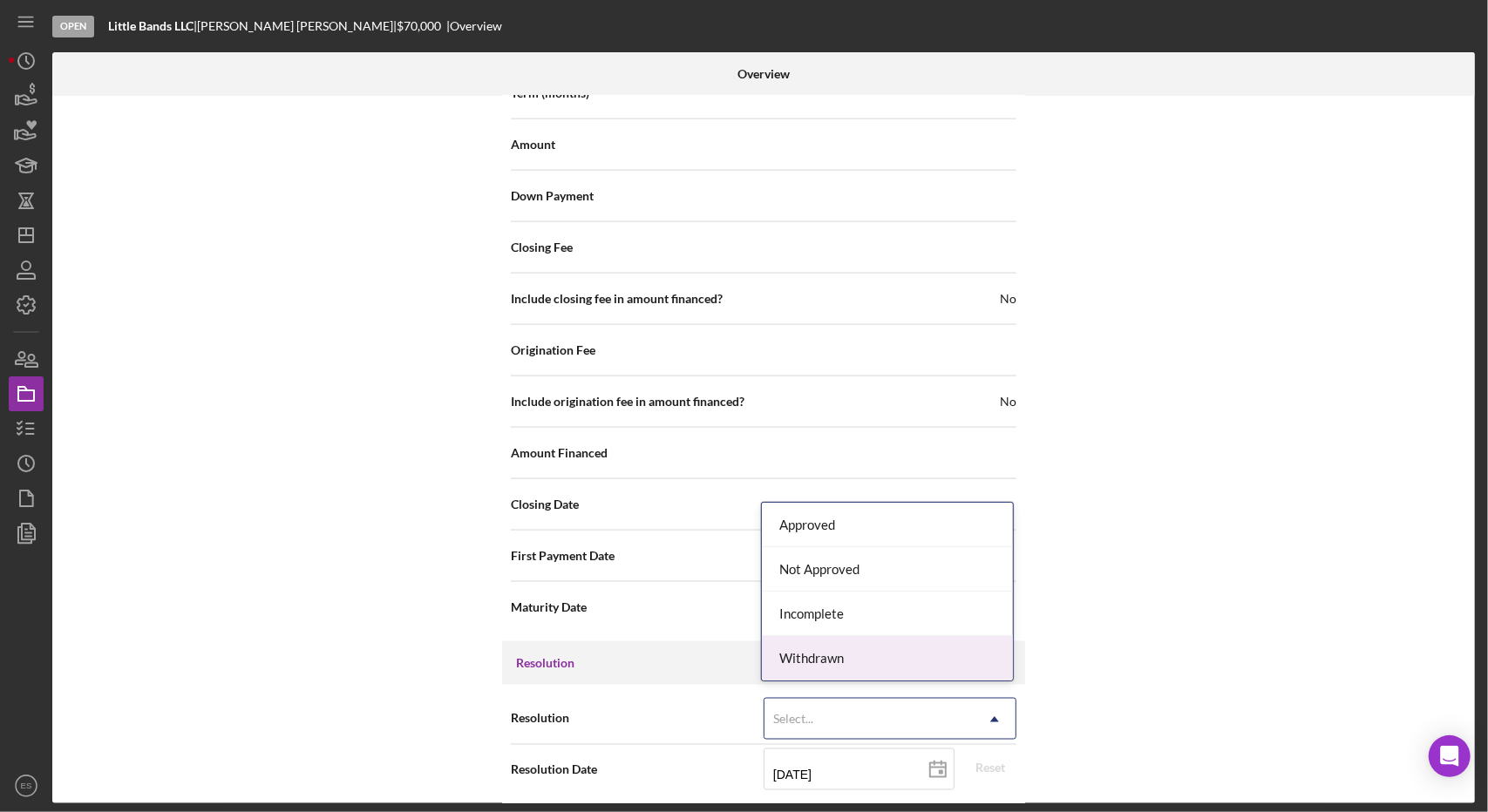
click at [869, 649] on div "Withdrawn" at bounding box center [887, 658] width 251 height 44
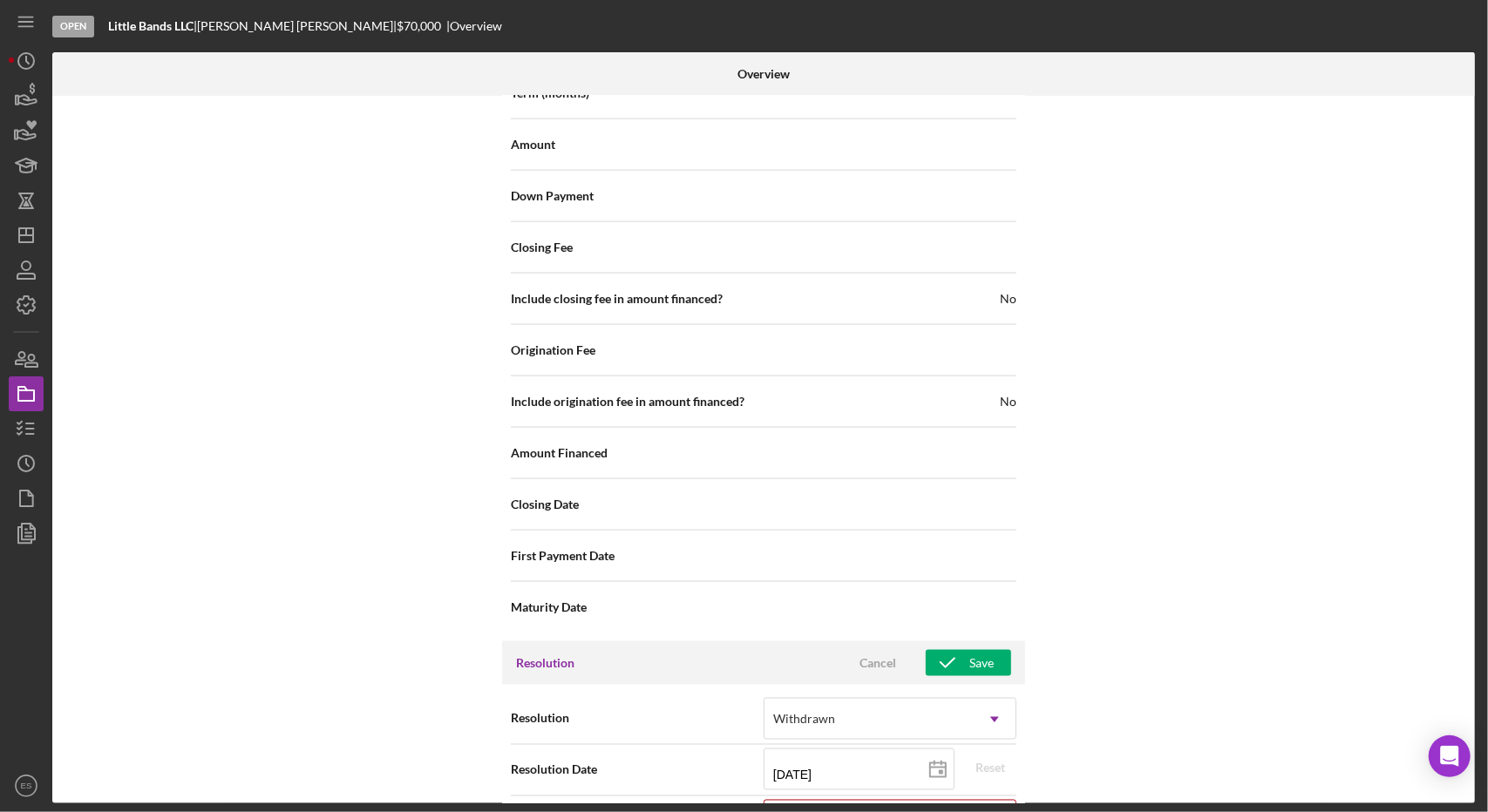
scroll to position [1732, 0]
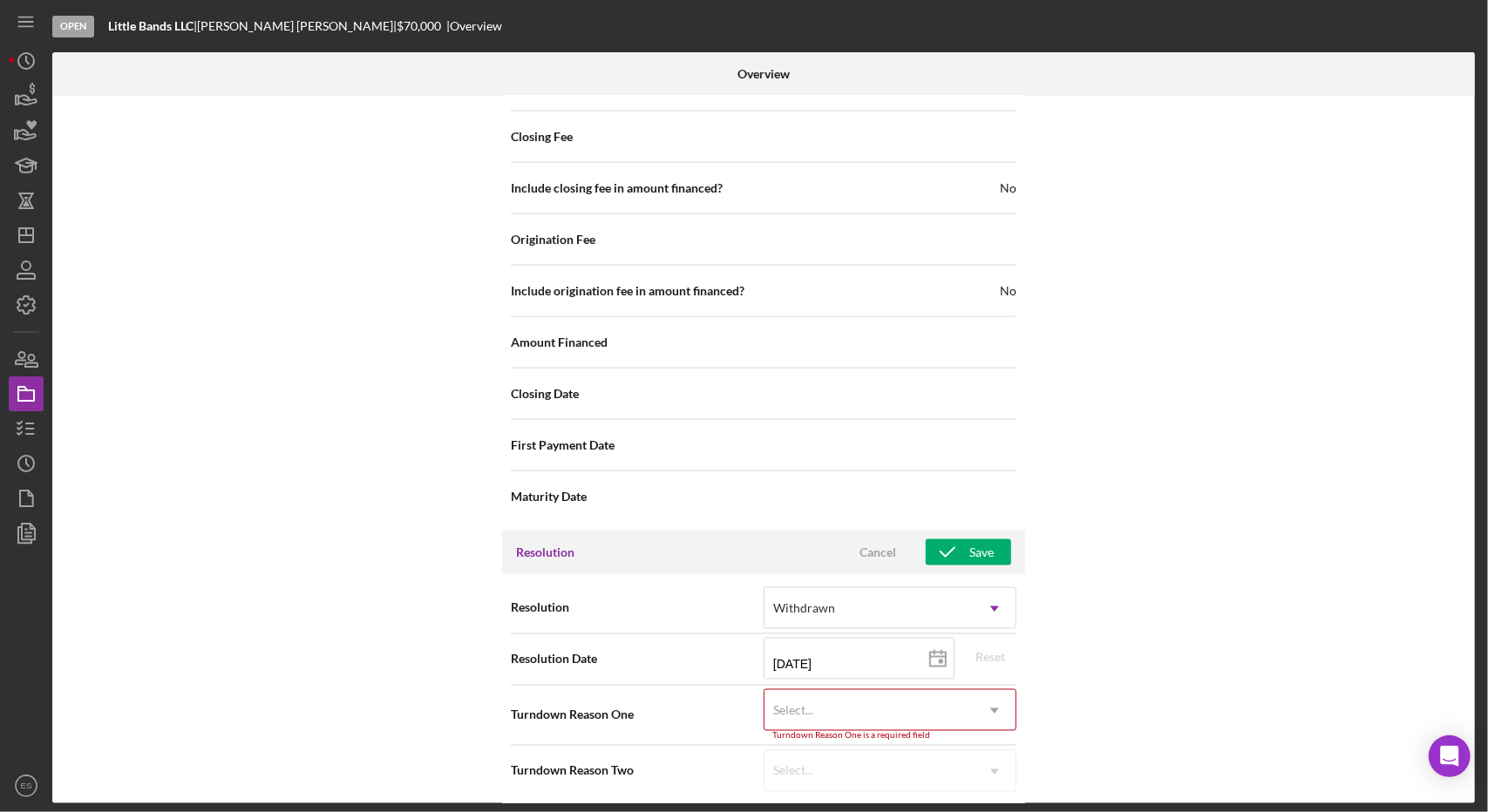
click at [856, 714] on div "Select..." at bounding box center [869, 710] width 209 height 40
click at [1139, 550] on div "Internal Workflow Stage Open Icon/Dropdown Arrow Archive (can unarchive later i…" at bounding box center [764, 449] width 1422 height 707
click at [875, 605] on div "Withdrawn" at bounding box center [869, 608] width 209 height 40
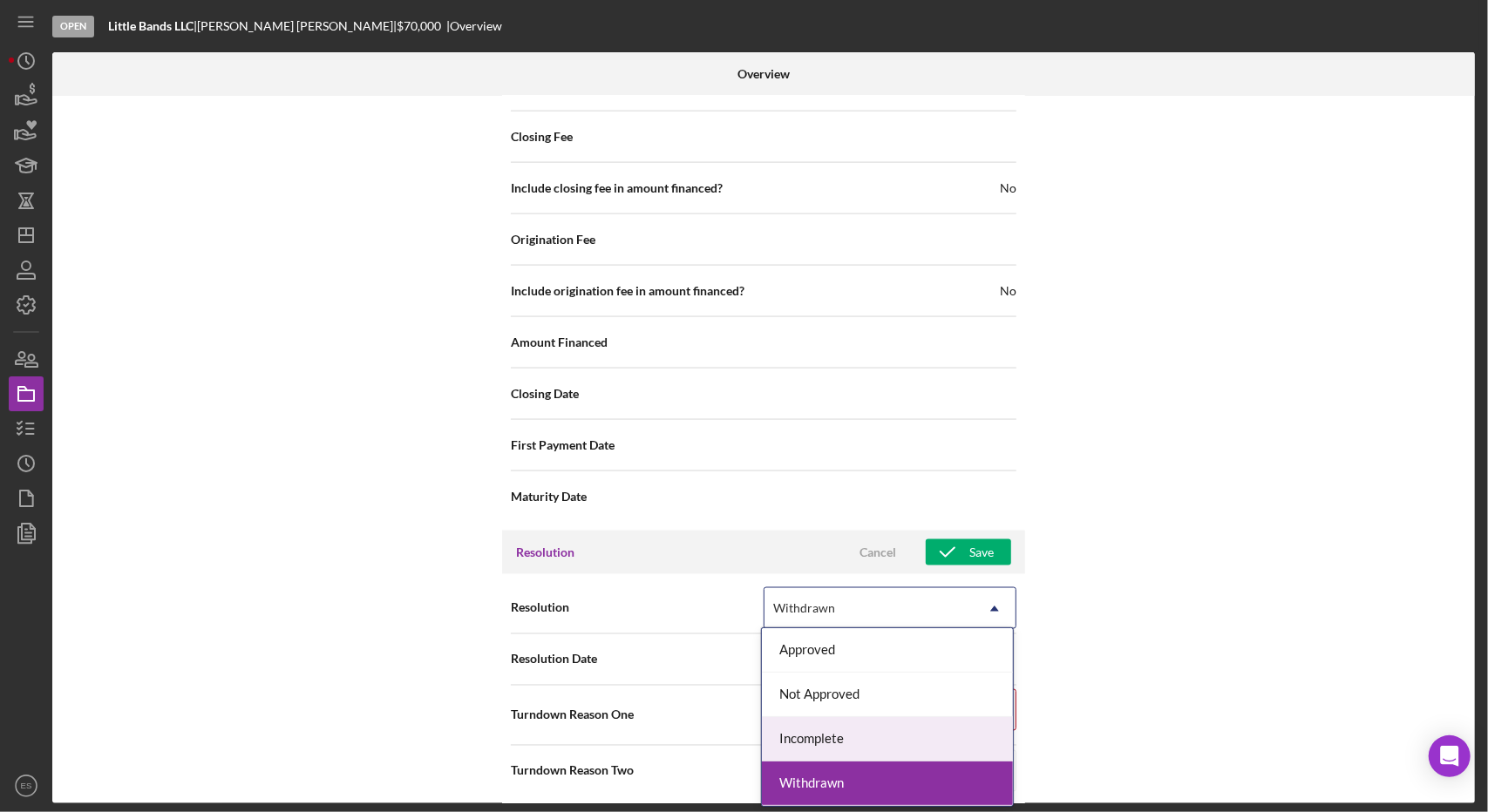
click at [862, 728] on div "Incomplete" at bounding box center [887, 739] width 251 height 44
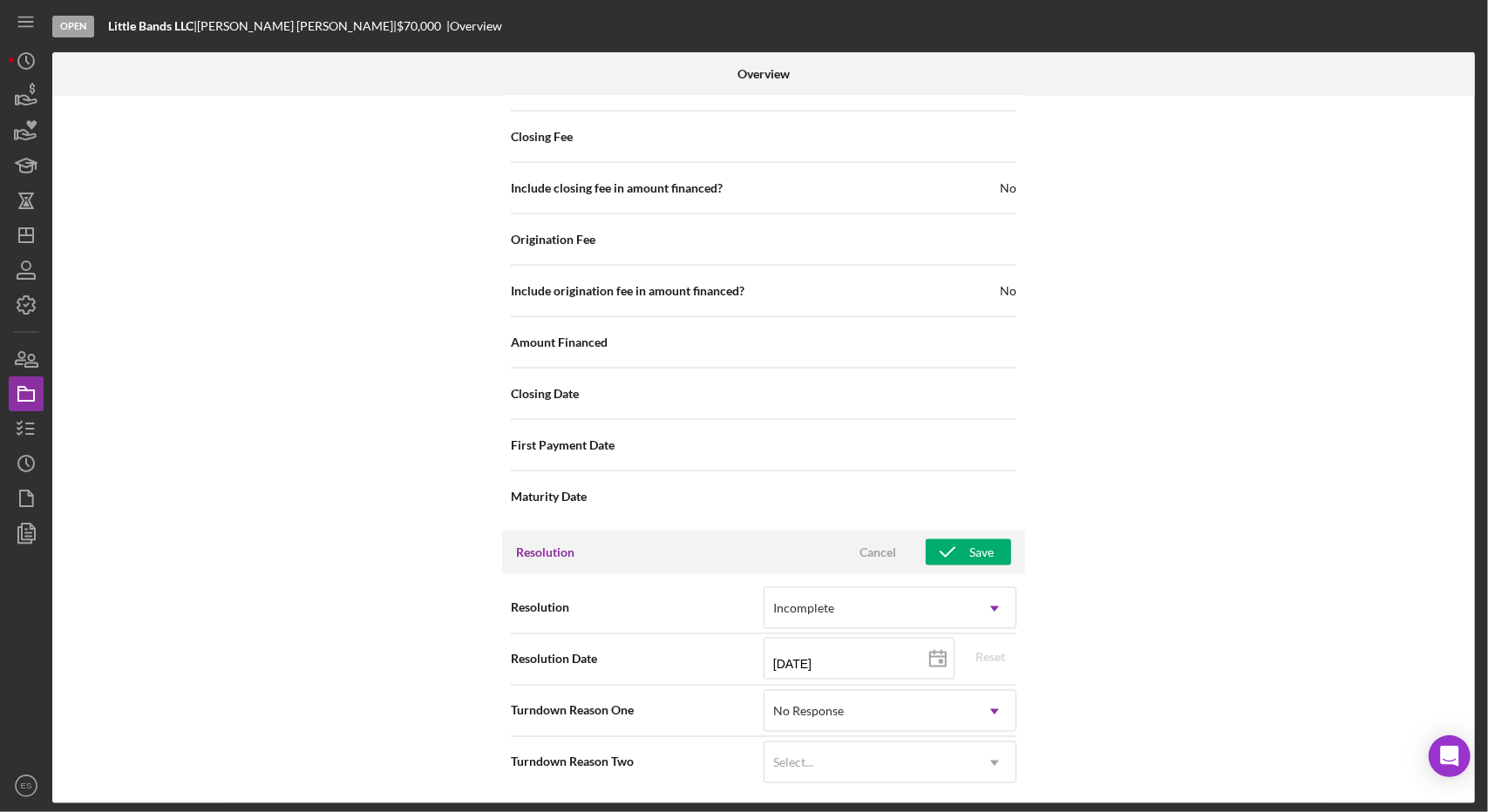
scroll to position [1723, 0]
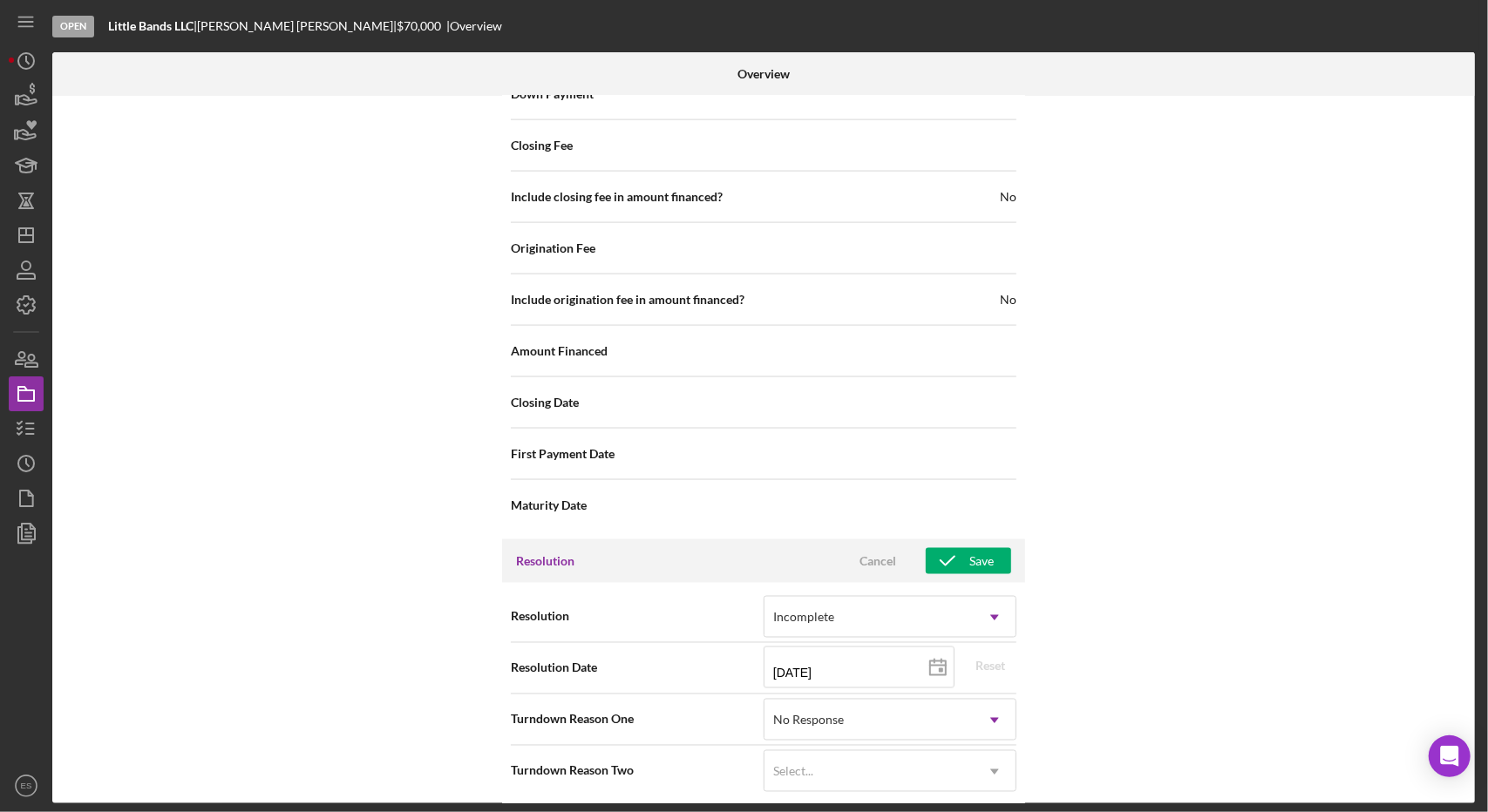
click at [1095, 675] on div "Internal Workflow Stage Open Icon/Dropdown Arrow Archive (can unarchive later i…" at bounding box center [764, 449] width 1422 height 707
click at [858, 700] on div "No Response" at bounding box center [869, 720] width 209 height 40
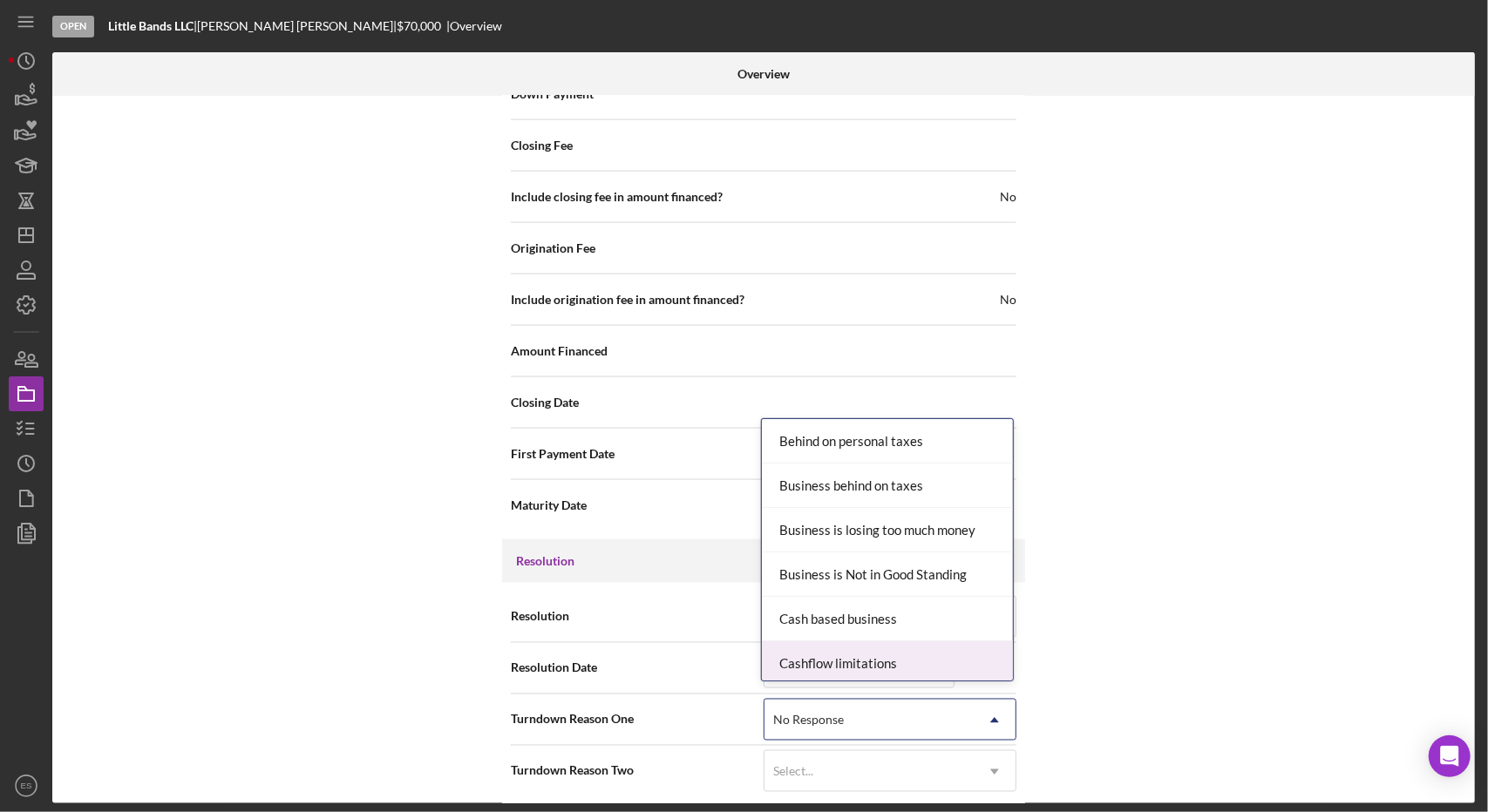
click at [1281, 541] on div "Internal Workflow Stage Open Icon/Dropdown Arrow Archive (can unarchive later i…" at bounding box center [764, 449] width 1422 height 707
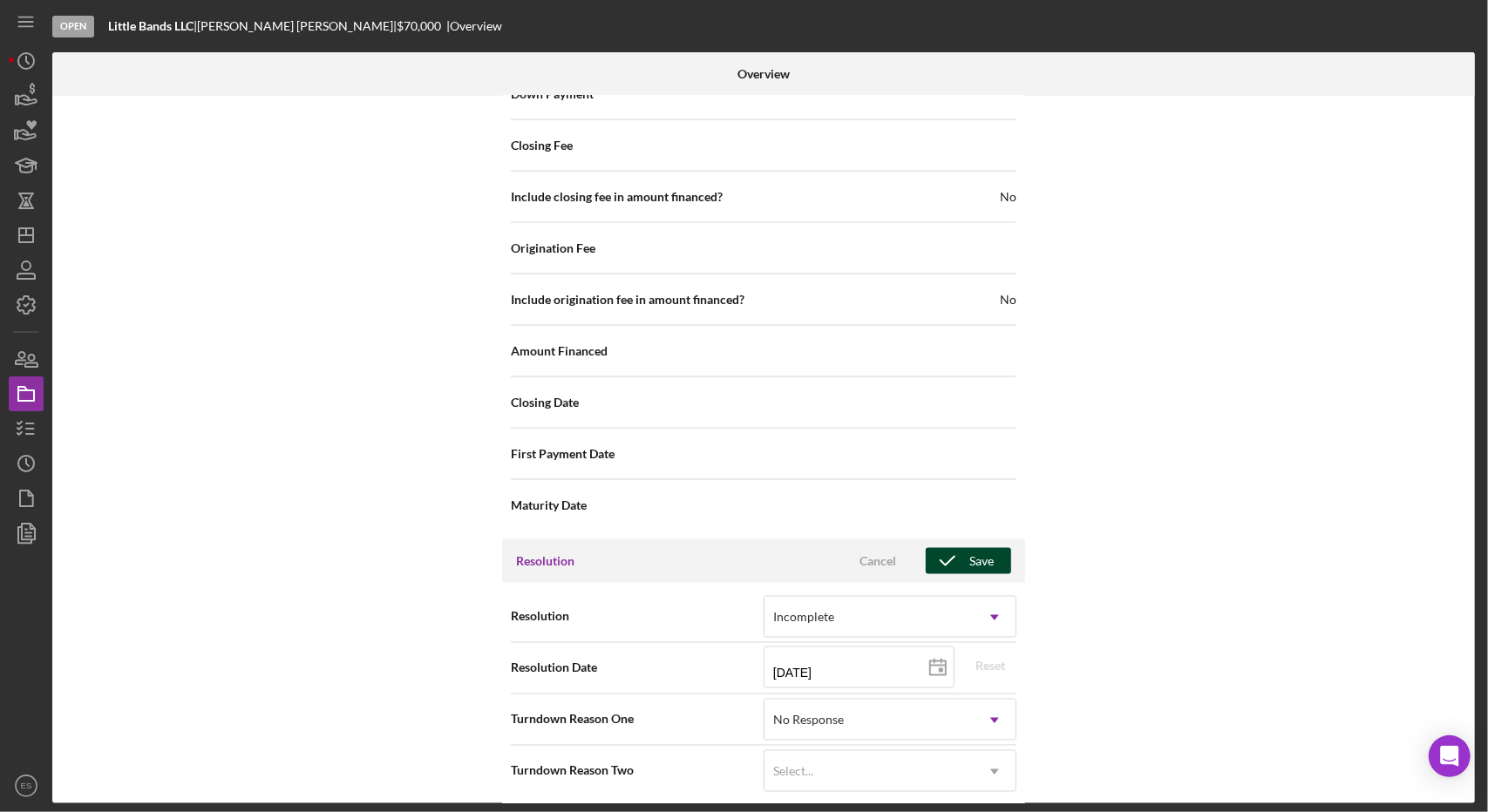
click at [957, 558] on icon "button" at bounding box center [947, 560] width 43 height 43
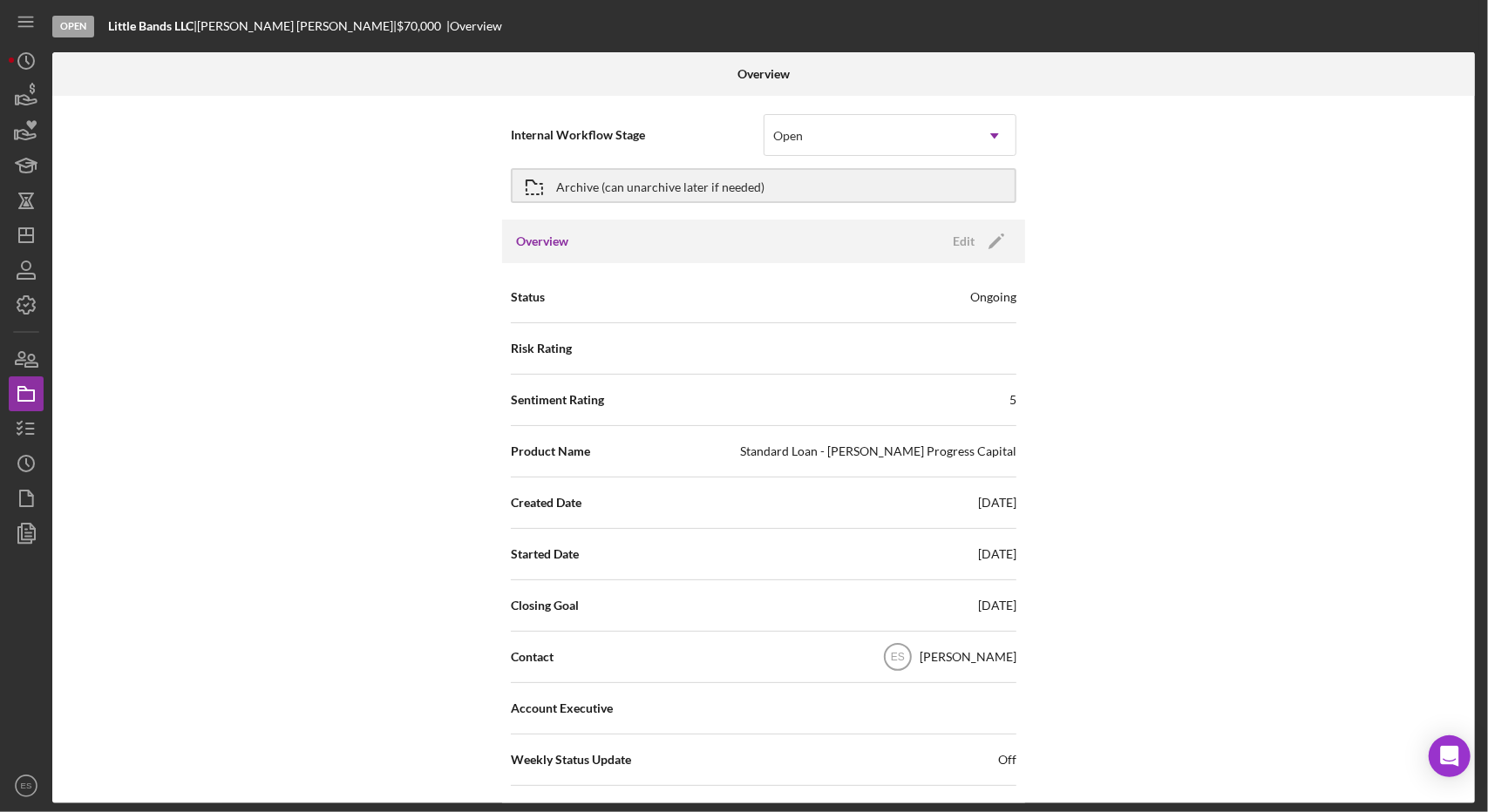
scroll to position [0, 0]
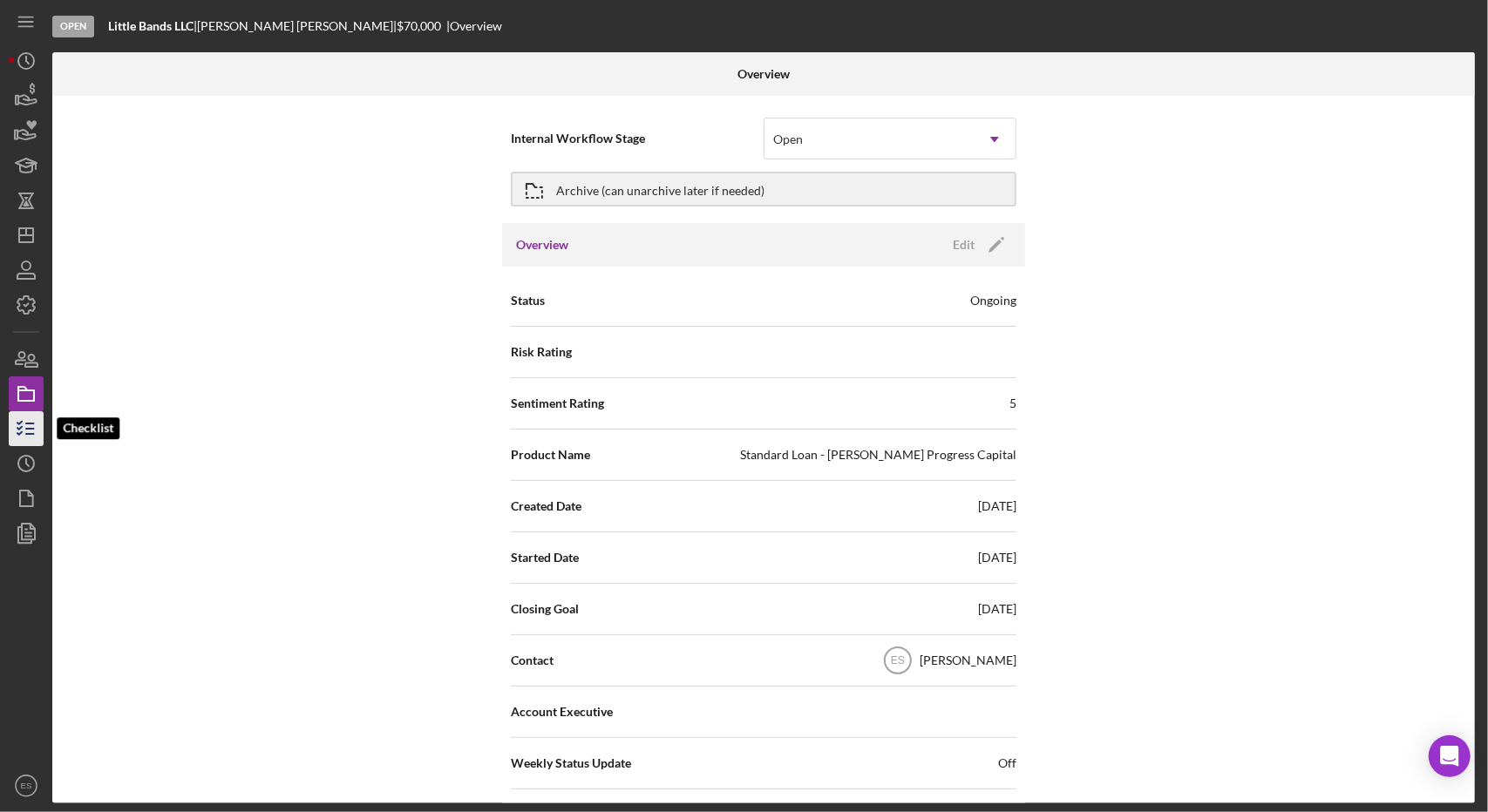
click at [27, 426] on icon "button" at bounding box center [26, 428] width 43 height 43
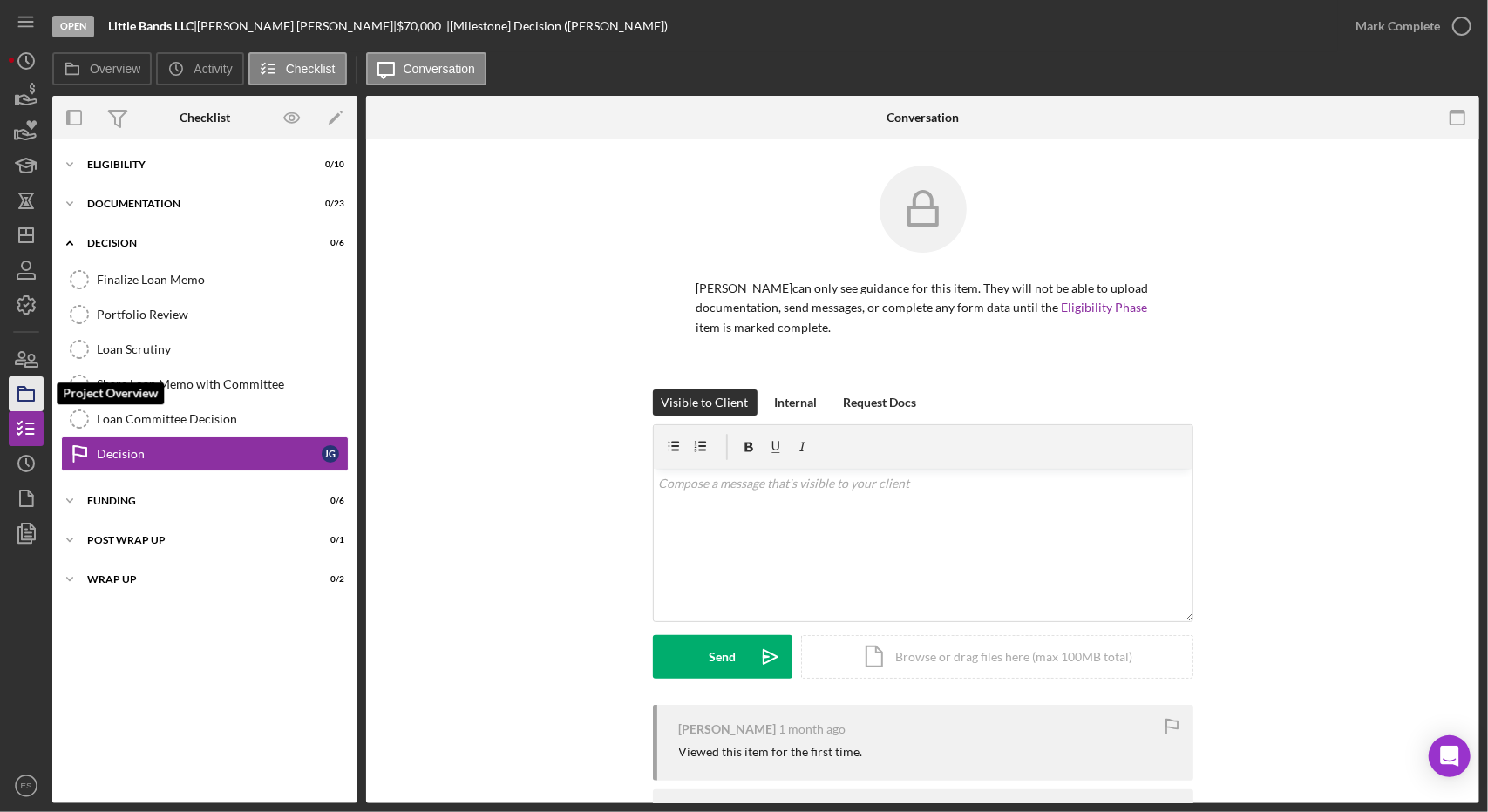
click at [27, 396] on icon "button" at bounding box center [26, 394] width 43 height 43
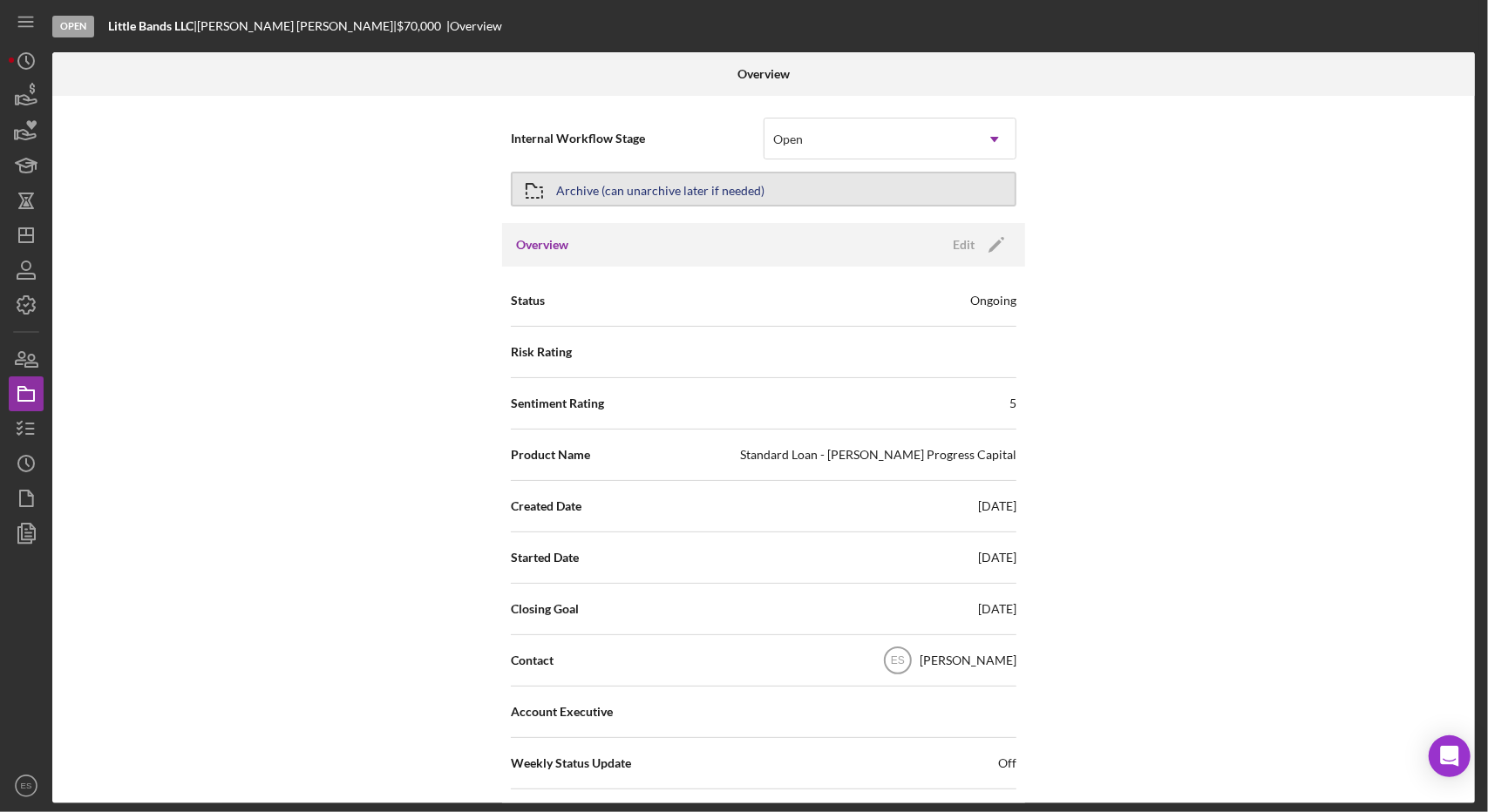
click at [634, 196] on div "Archive (can unarchive later if needed)" at bounding box center [660, 189] width 208 height 31
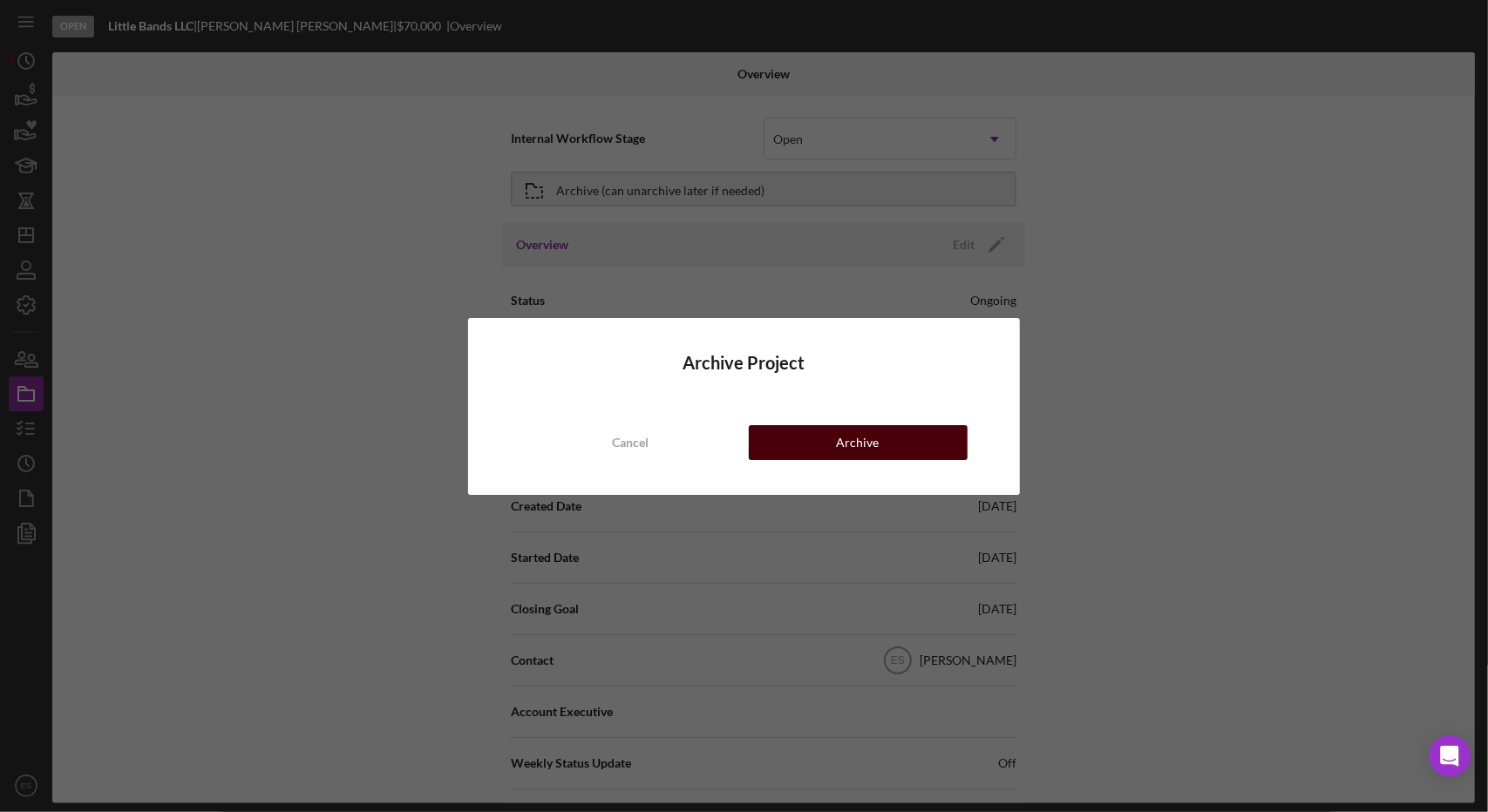
click at [842, 434] on div "Archive" at bounding box center [858, 442] width 43 height 35
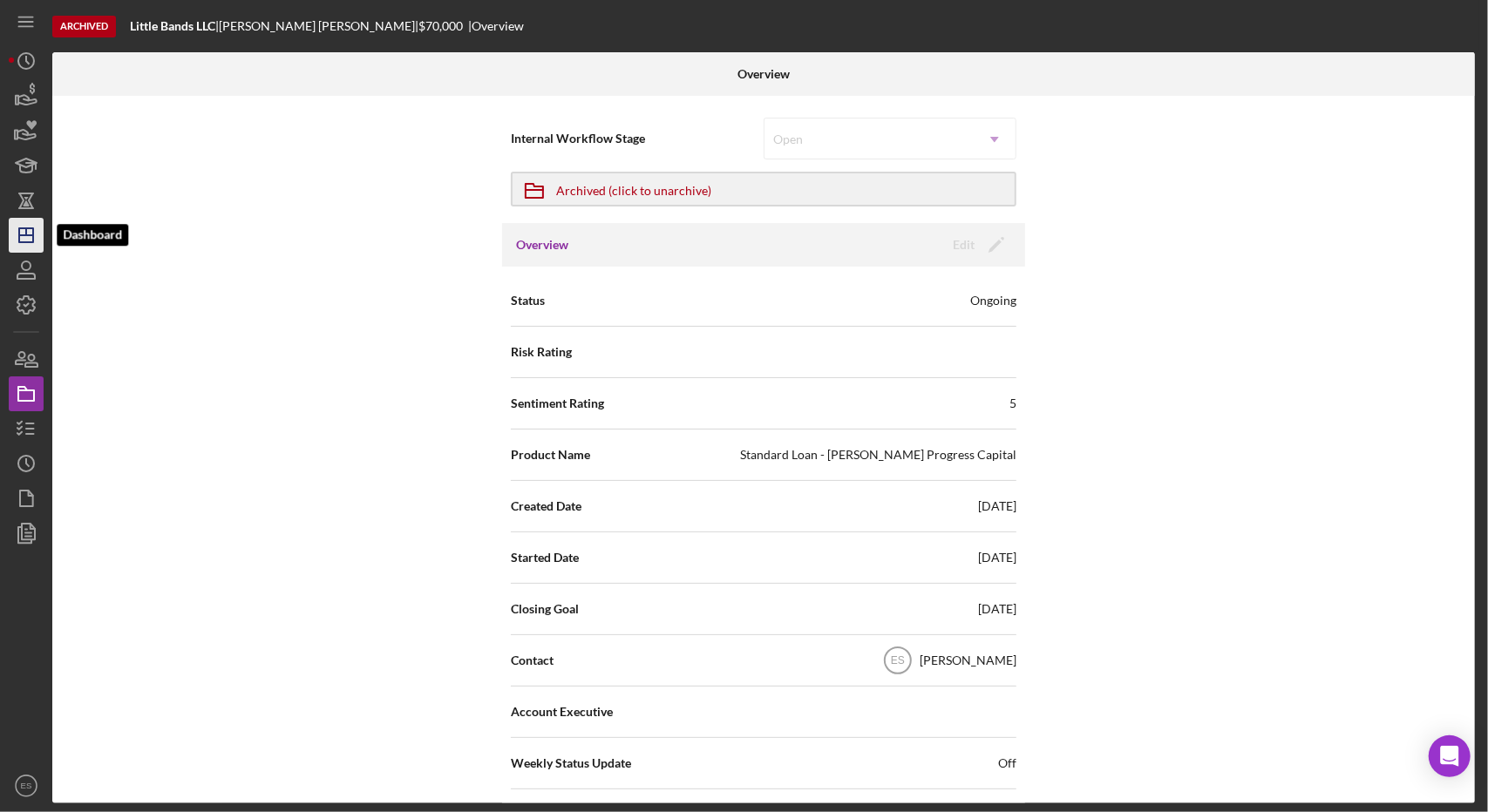
click at [35, 245] on icon "Icon/Dashboard" at bounding box center [26, 235] width 43 height 43
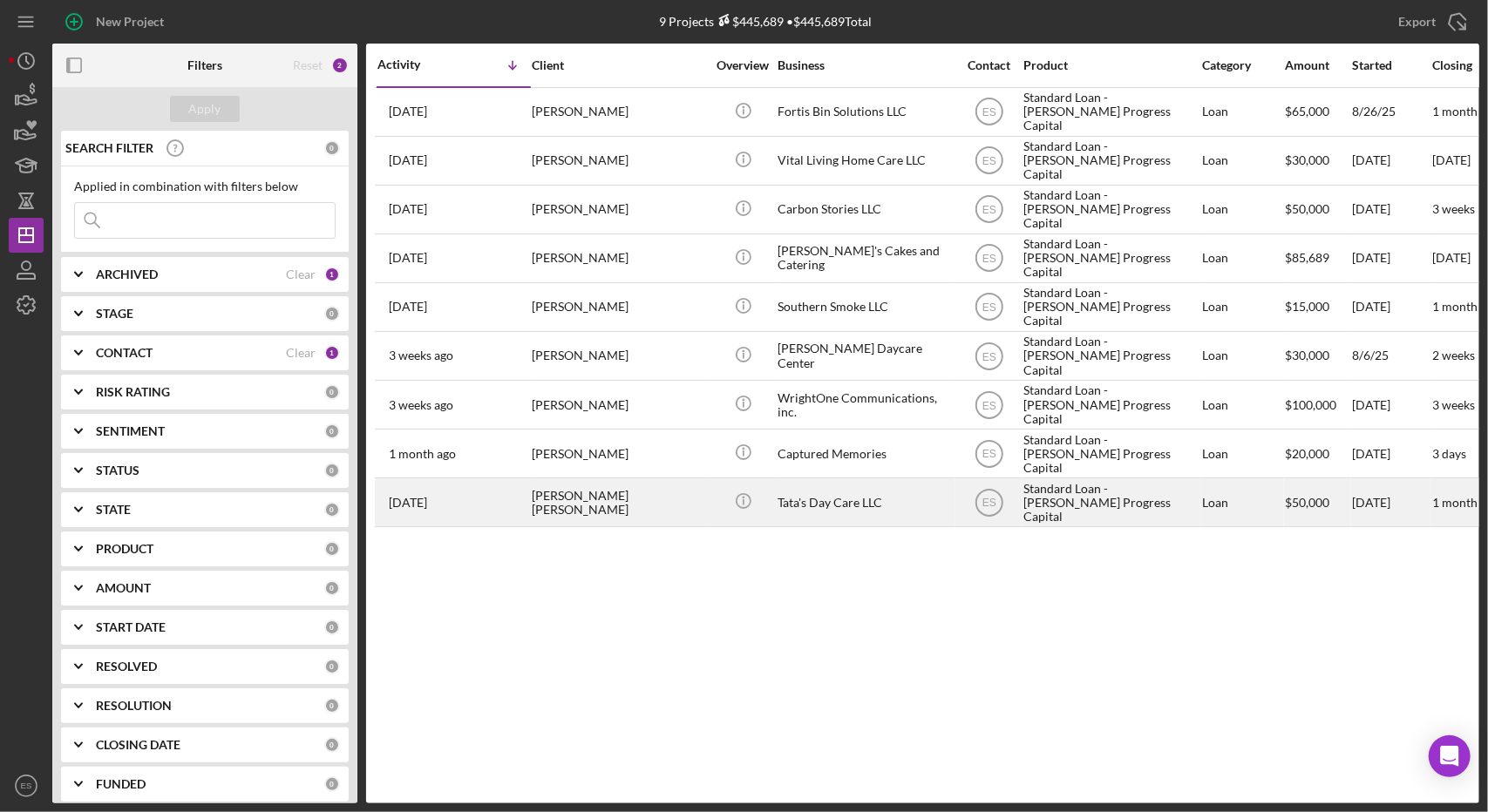
click at [912, 483] on div "Tata's Day Care LLC" at bounding box center [865, 503] width 175 height 46
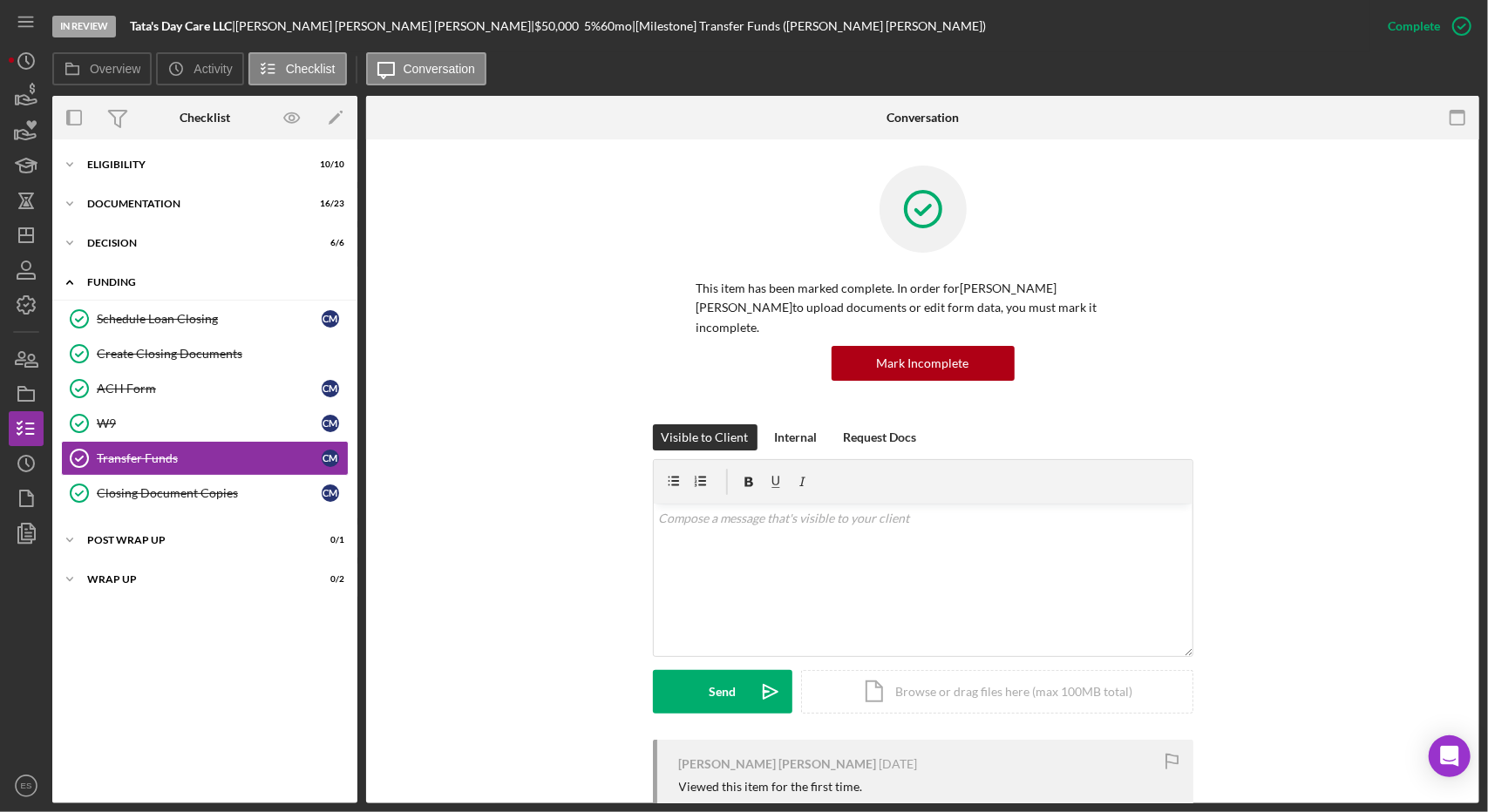
click at [104, 272] on div "Icon/Expander Funding 6 / 6" at bounding box center [205, 283] width 305 height 35
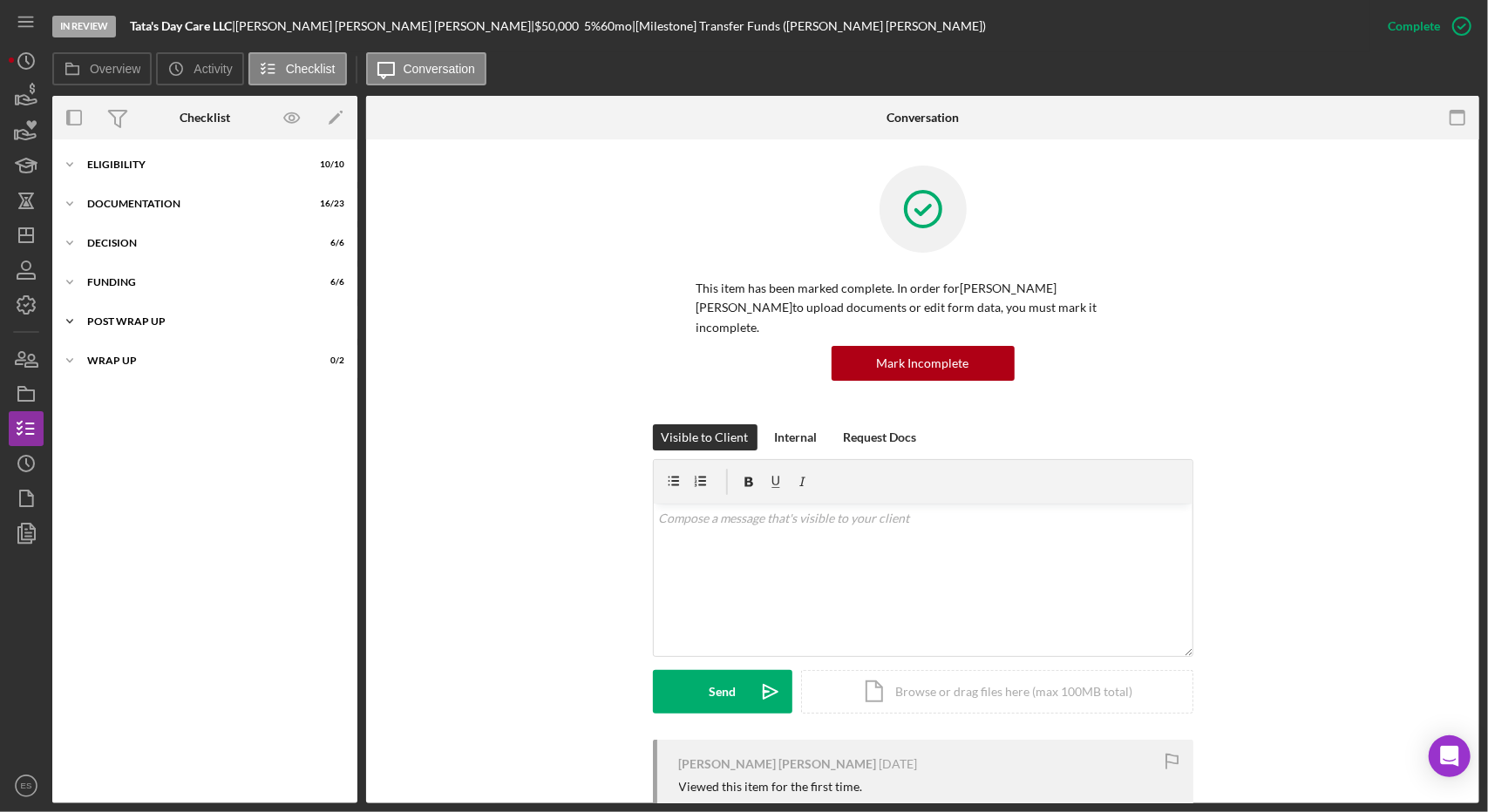
click at [117, 331] on div "Icon/Expander Post Wrap Up 0 / 1" at bounding box center [205, 321] width 305 height 35
click at [148, 358] on div "Confirm Funds Have Been Received" at bounding box center [209, 358] width 225 height 14
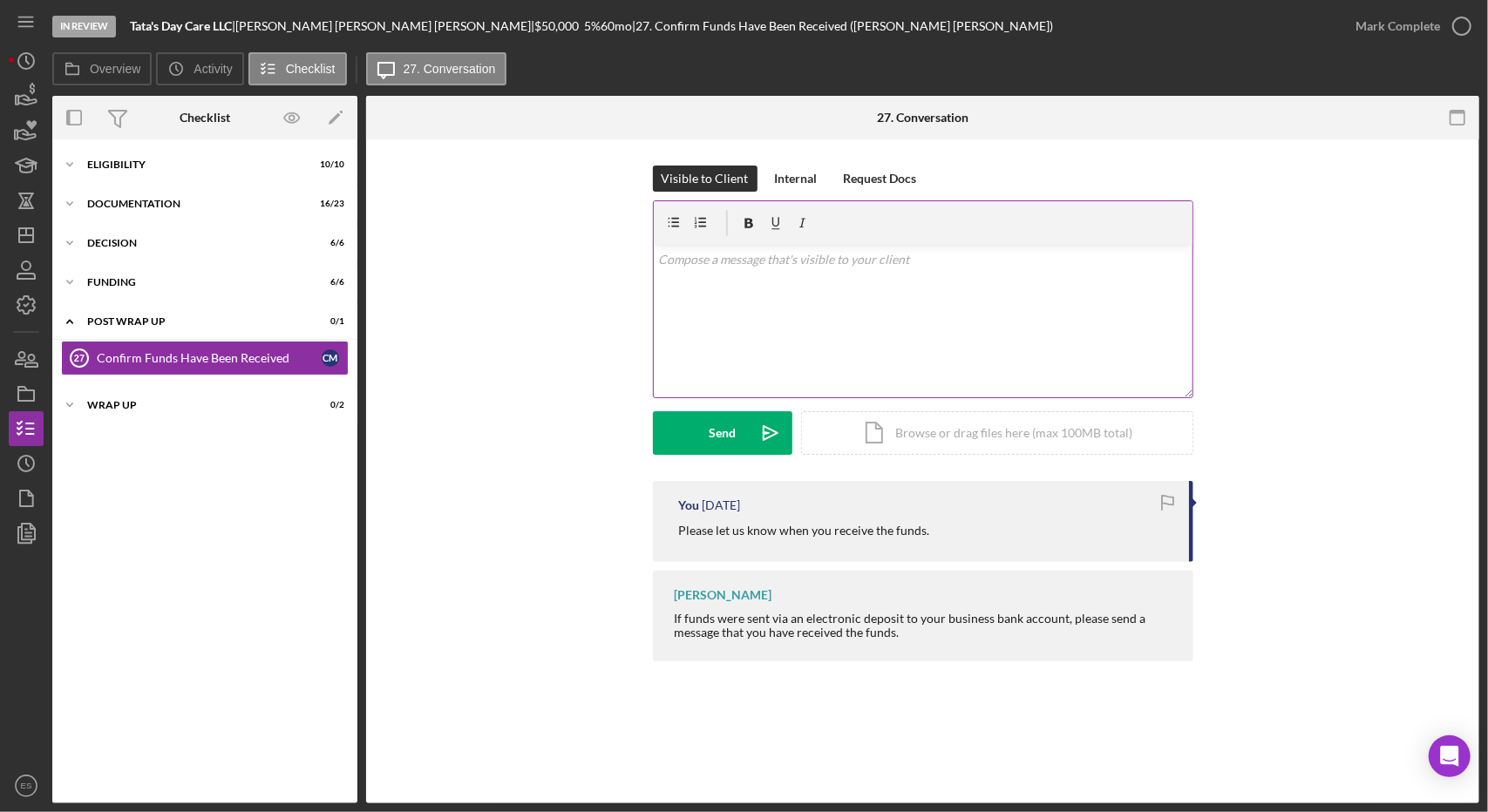
click at [782, 304] on div "v Color teal Color pink Remove color Add row above Add row below Add column bef…" at bounding box center [922, 321] width 538 height 152
click at [711, 446] on div "Send" at bounding box center [722, 433] width 27 height 43
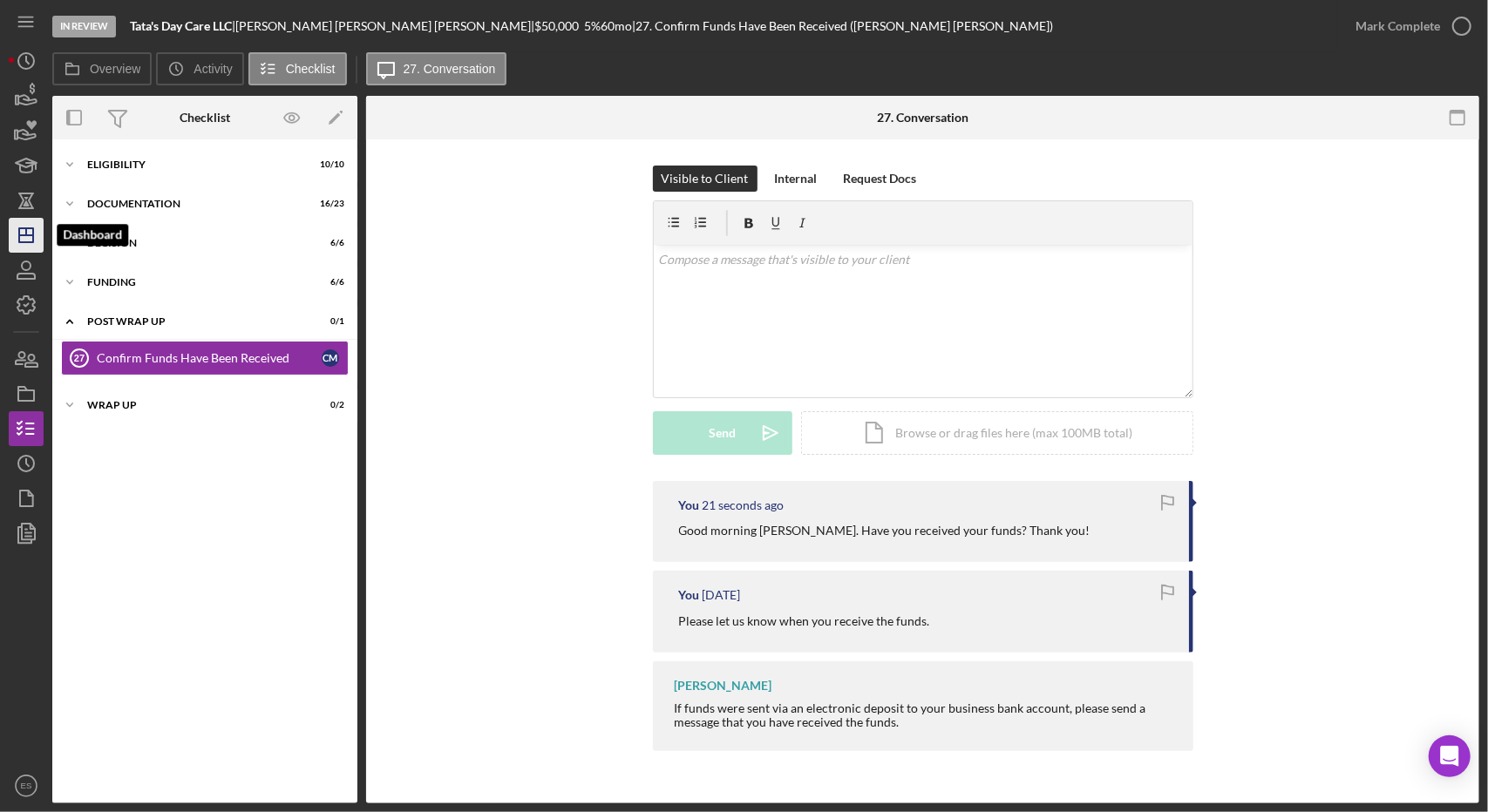
click at [22, 238] on icon "Icon/Dashboard" at bounding box center [26, 235] width 43 height 43
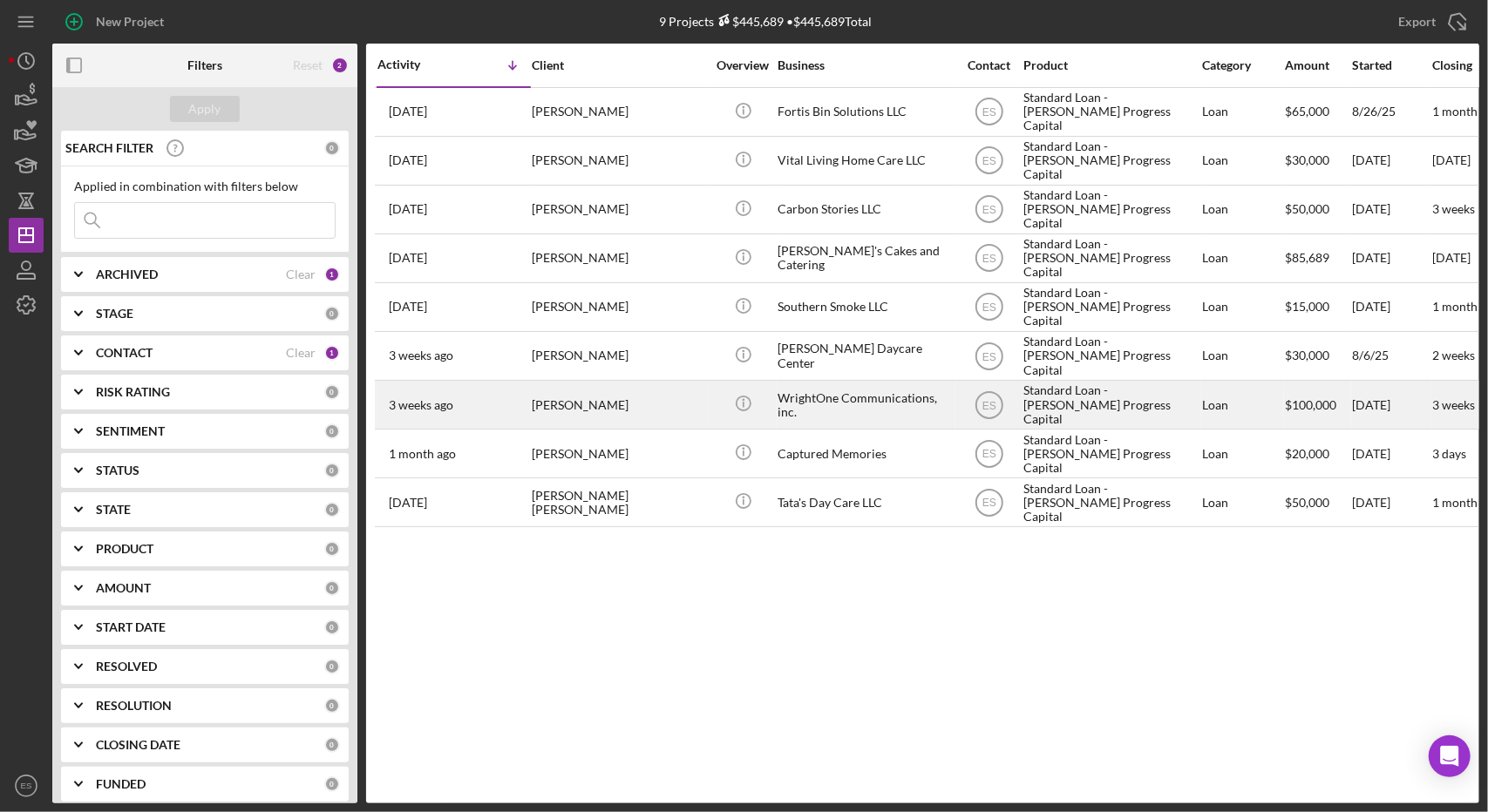
click at [920, 393] on div "WrightOne Communications, inc." at bounding box center [865, 404] width 175 height 46
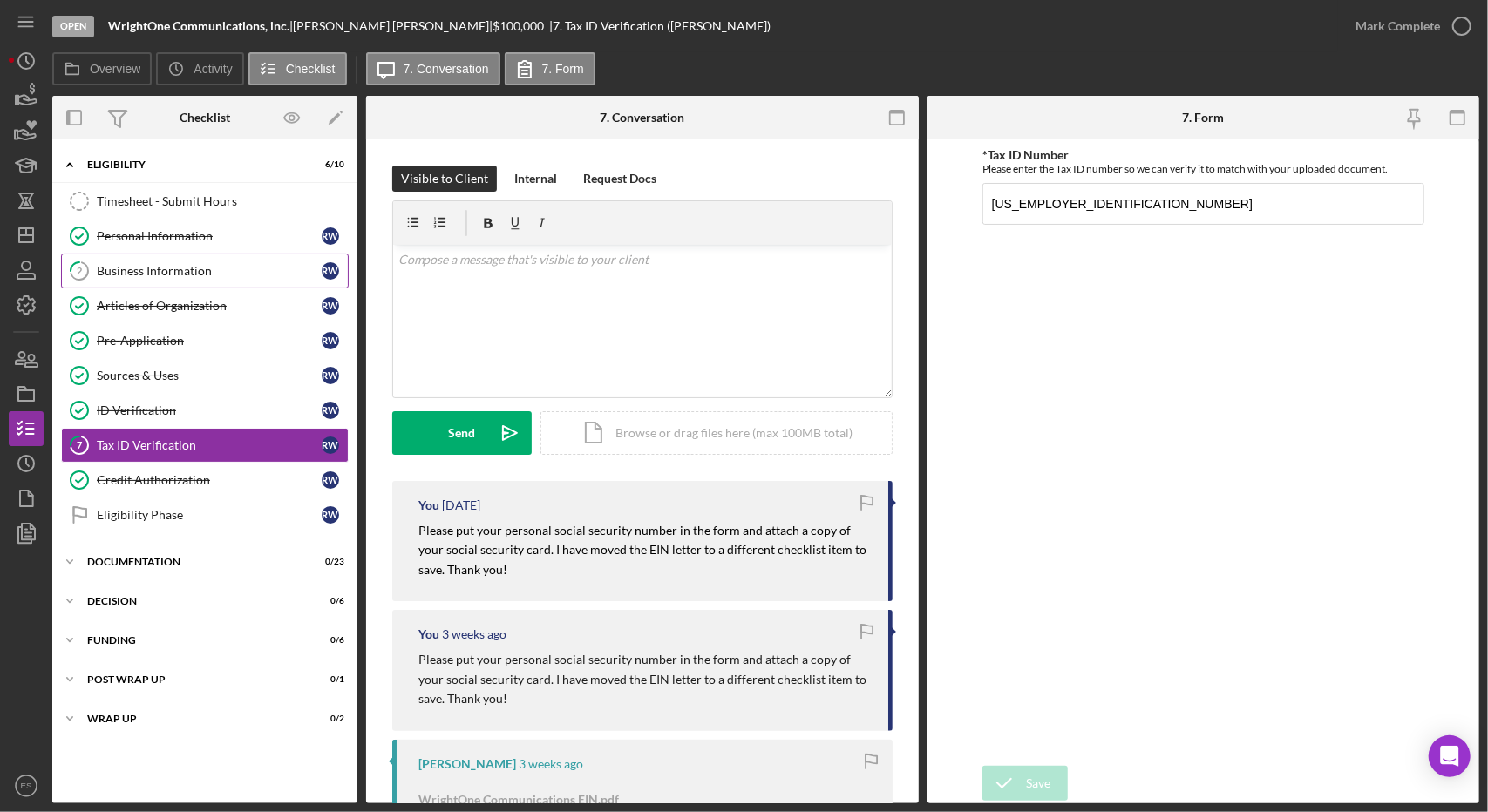
click at [138, 277] on div "Business Information" at bounding box center [209, 271] width 225 height 14
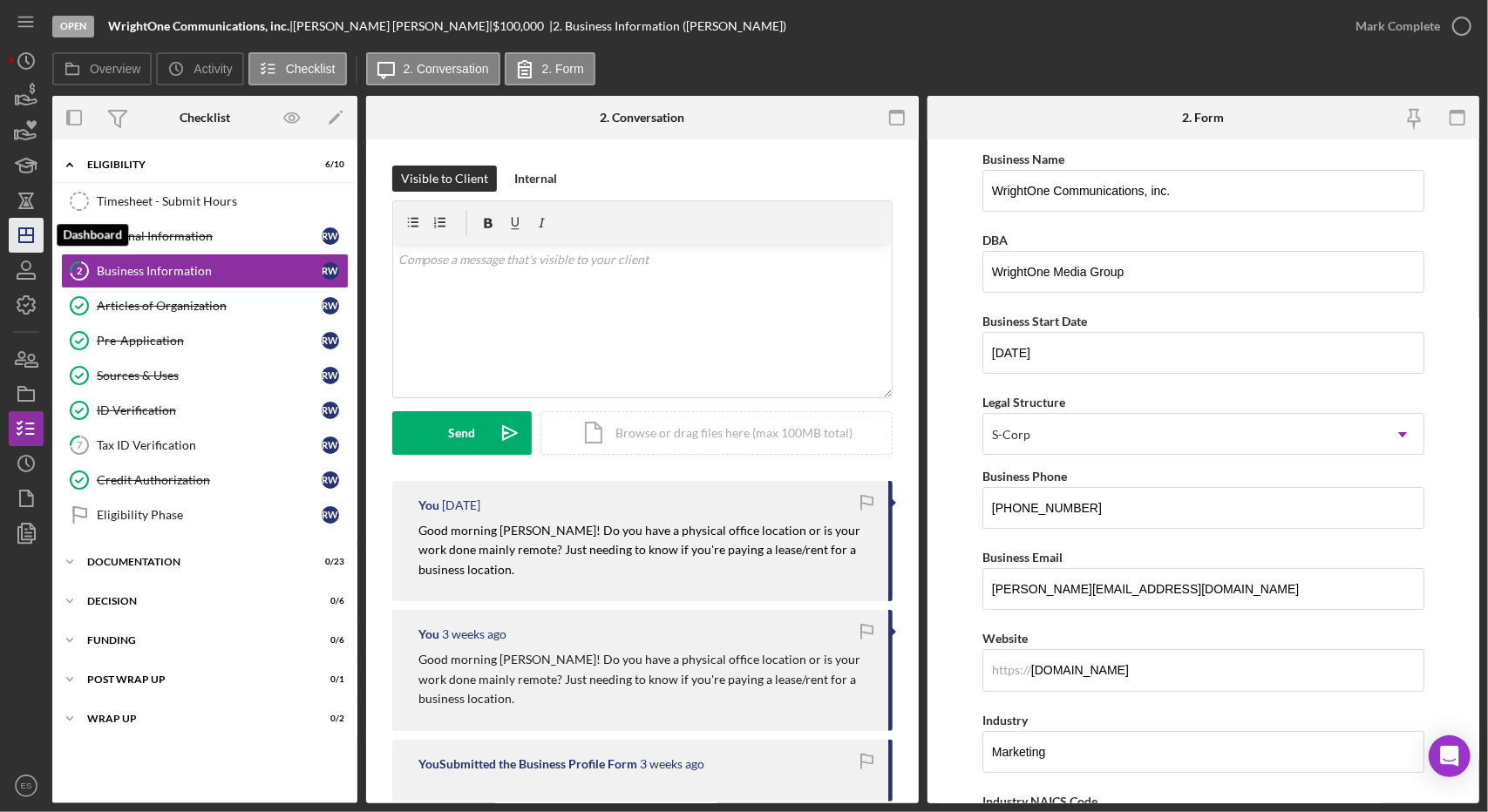
click at [18, 230] on icon "Icon/Dashboard" at bounding box center [26, 235] width 43 height 43
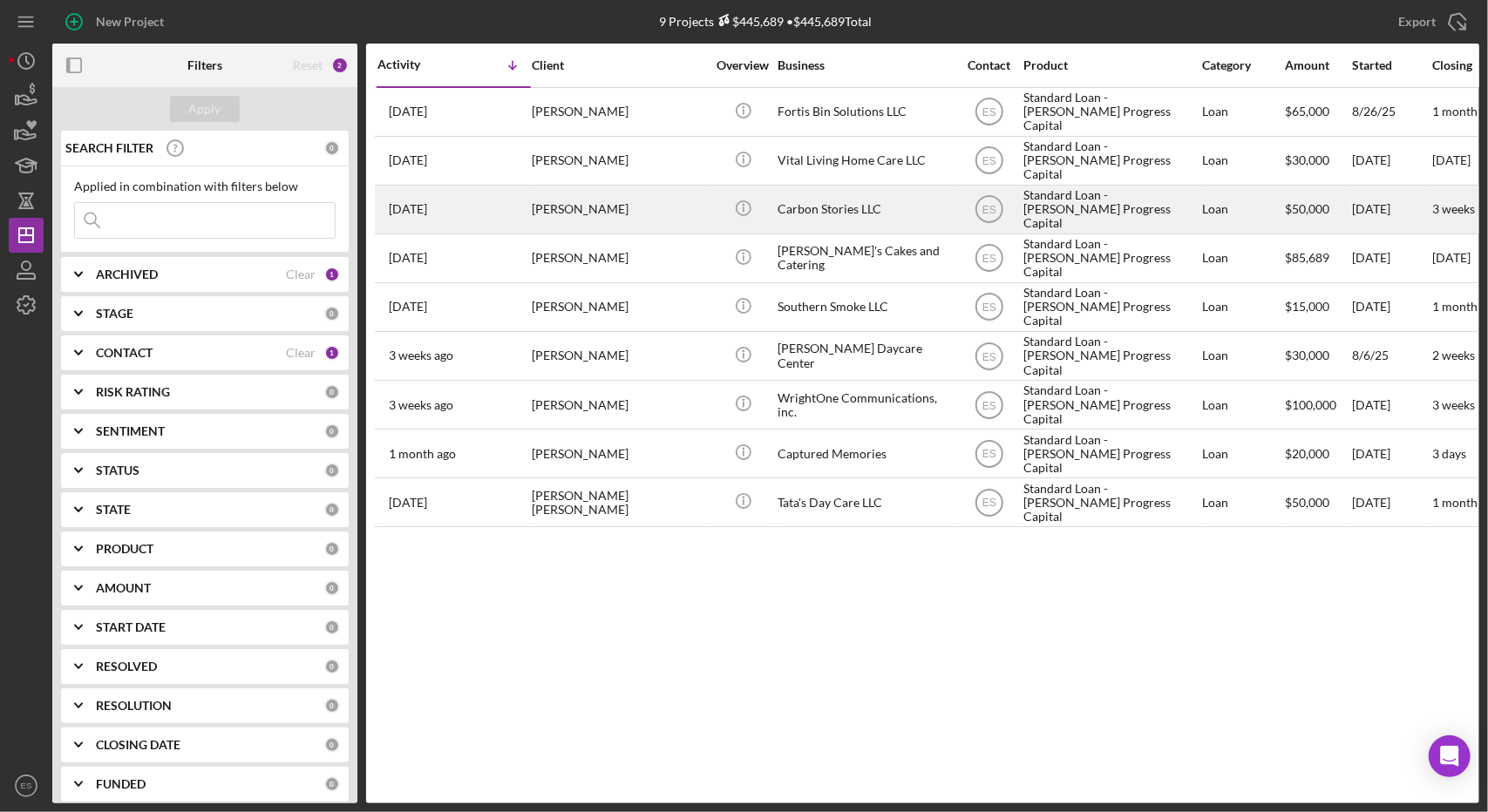
click at [863, 189] on div "Carbon Stories LLC" at bounding box center [865, 209] width 175 height 46
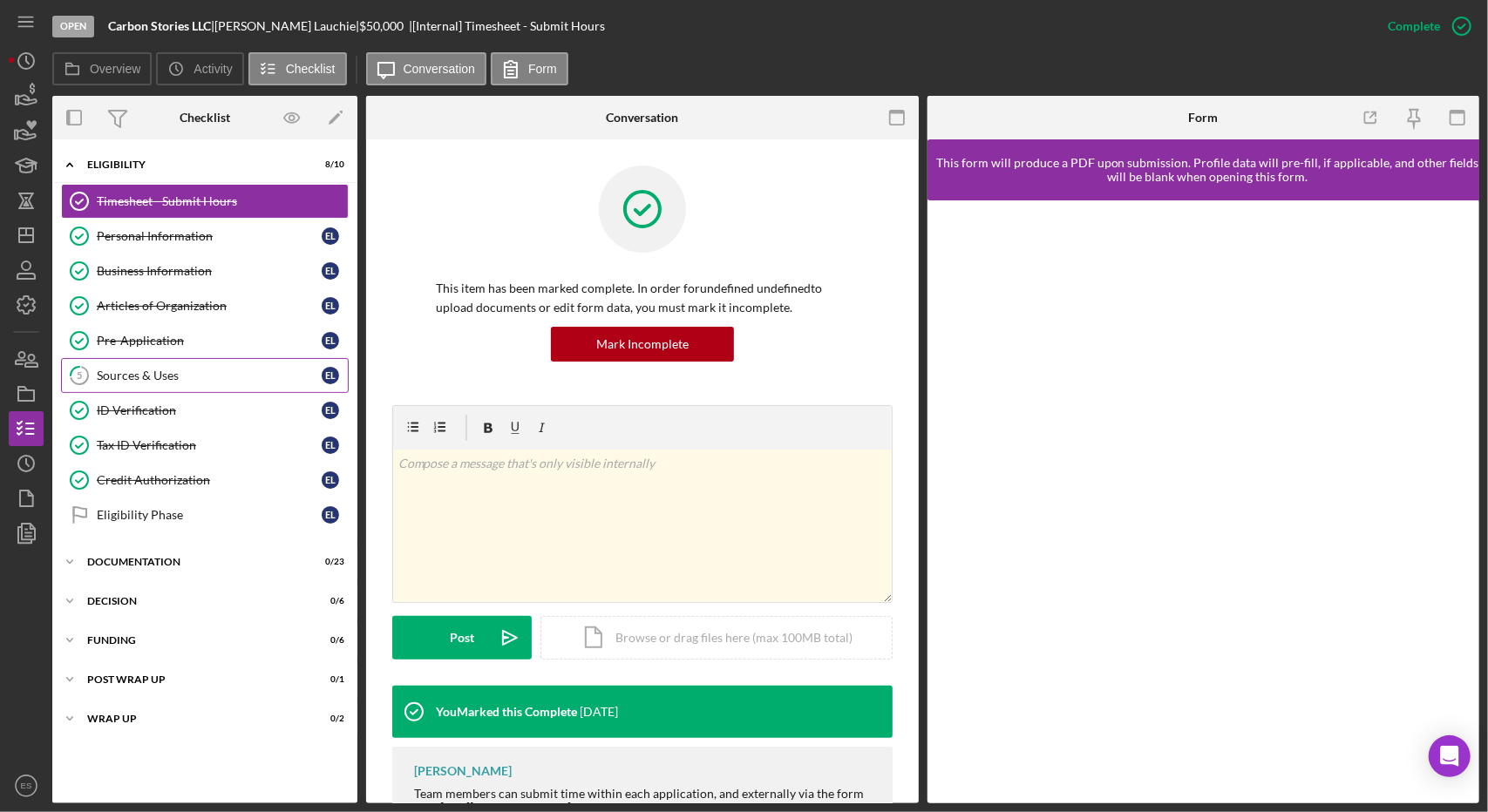
click at [168, 369] on div "Sources & Uses" at bounding box center [209, 376] width 225 height 14
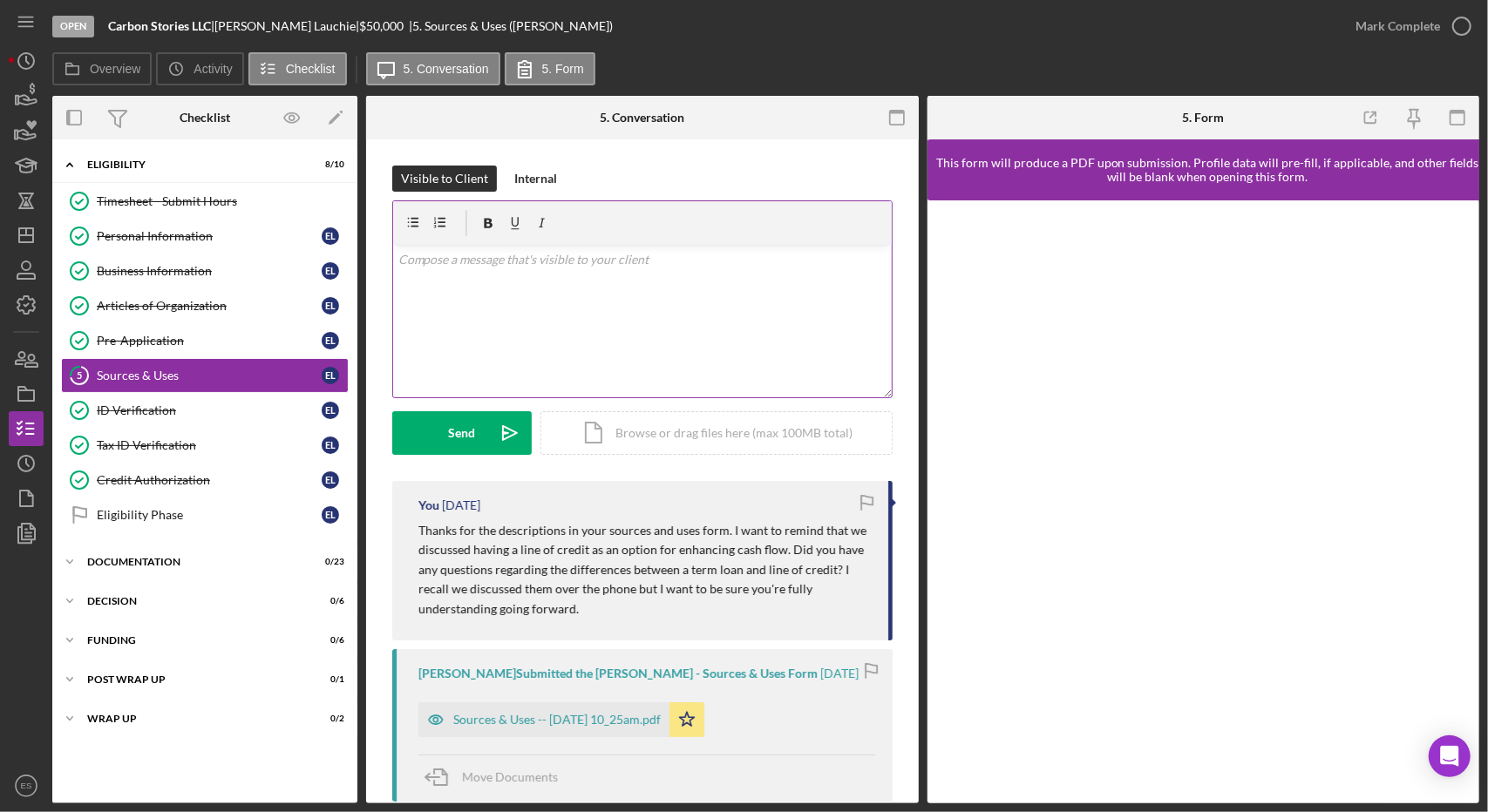
click at [651, 279] on div "v Color teal Color pink Remove color Add row above Add row below Add column bef…" at bounding box center [642, 321] width 498 height 152
drag, startPoint x: 693, startPoint y: 320, endPoint x: 694, endPoint y: 331, distance: 11.0
click at [694, 331] on div "v Color teal Color pink Remove color Add row above Add row below Add column bef…" at bounding box center [642, 321] width 498 height 152
click at [620, 273] on p "Good morning [PERSON_NAME]! In order to send this loan for a decision this mont…" at bounding box center [642, 269] width 488 height 39
click at [647, 302] on div "v Color teal Color pink Remove color Add row above Add row below Add column bef…" at bounding box center [642, 321] width 498 height 152
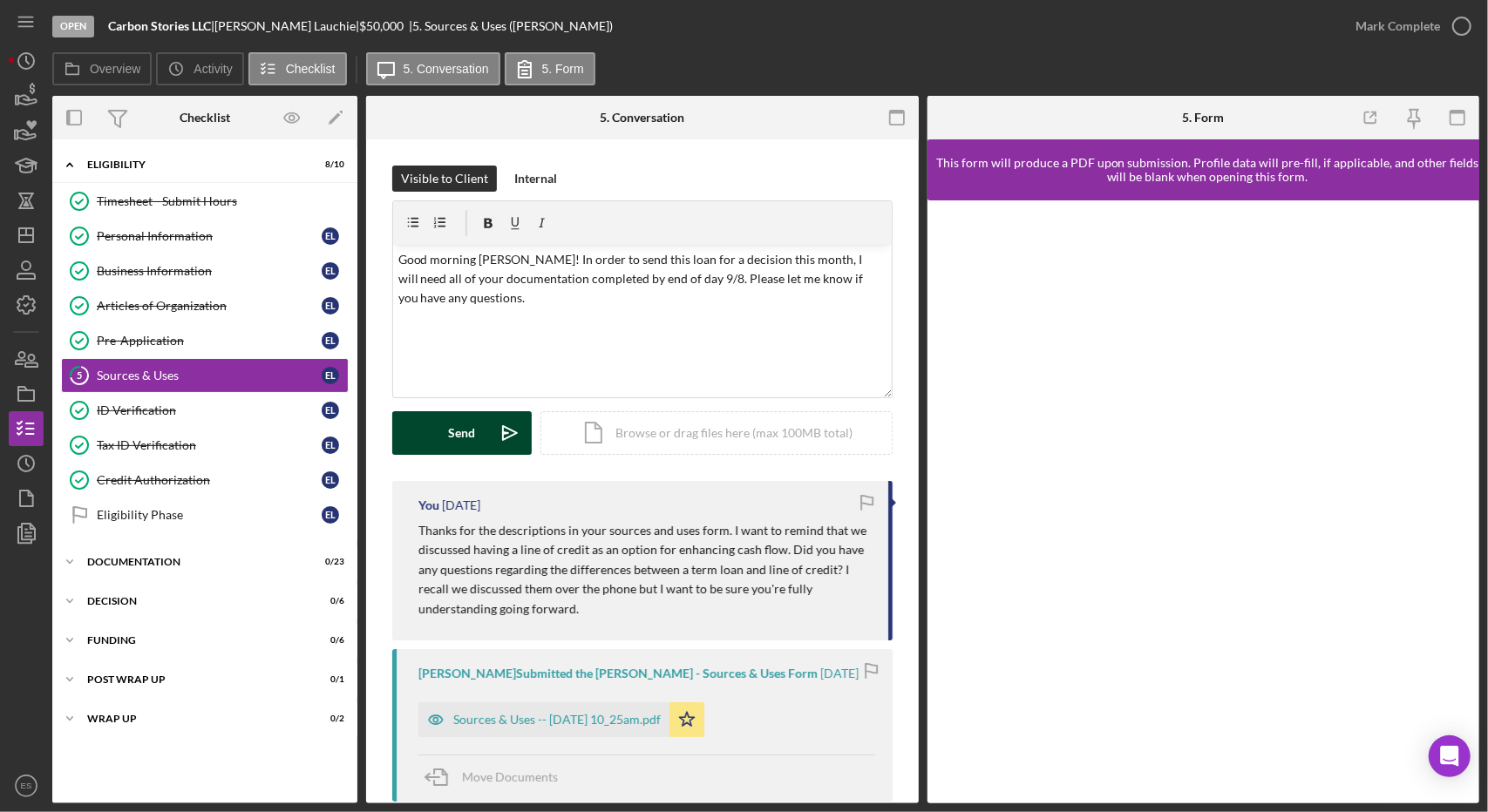
click at [487, 426] on button "Send Icon/icon-invite-send" at bounding box center [461, 433] width 139 height 43
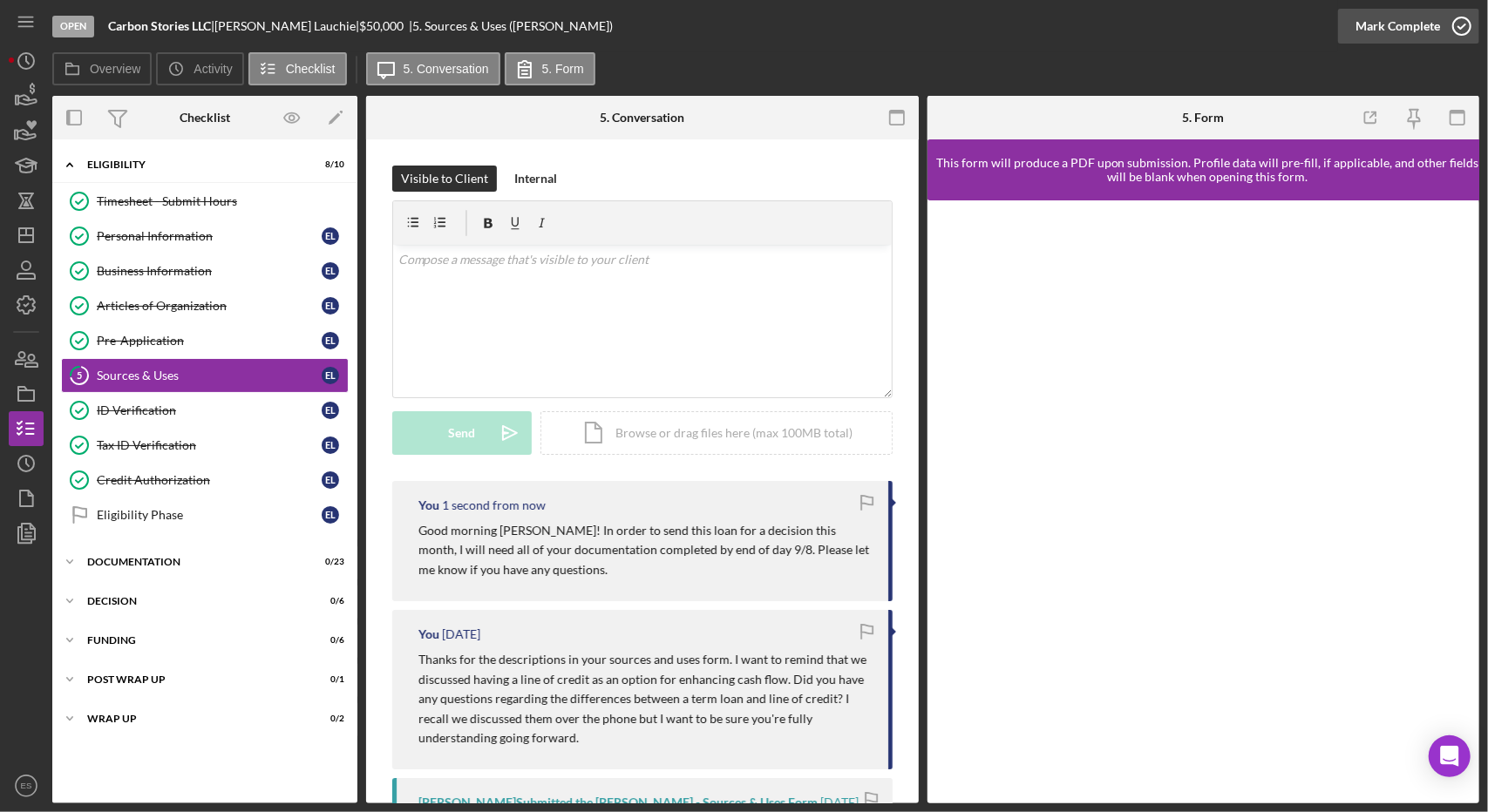
click at [1429, 39] on div "Mark Complete" at bounding box center [1397, 26] width 84 height 35
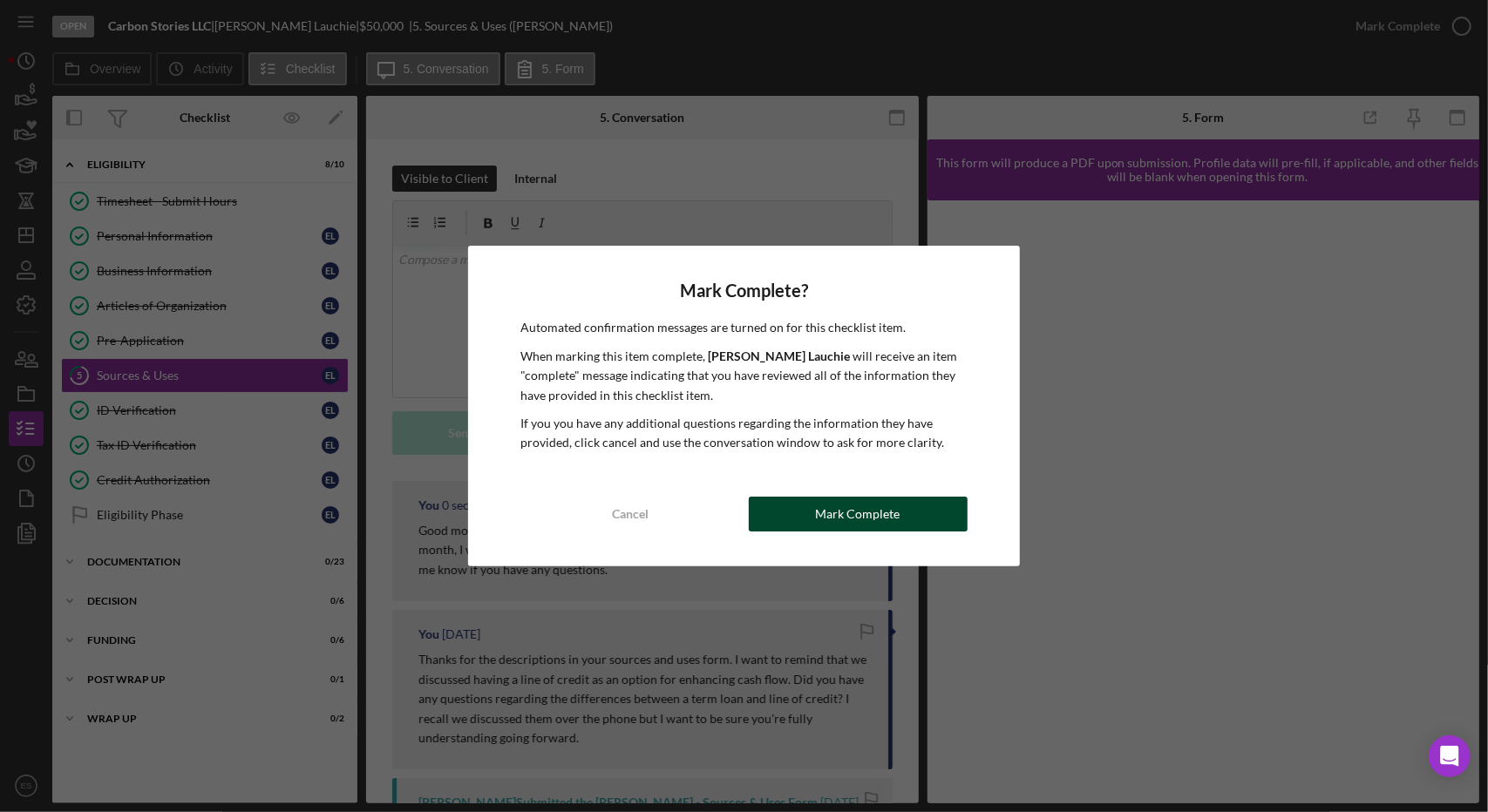
click at [920, 513] on button "Mark Complete" at bounding box center [858, 513] width 219 height 35
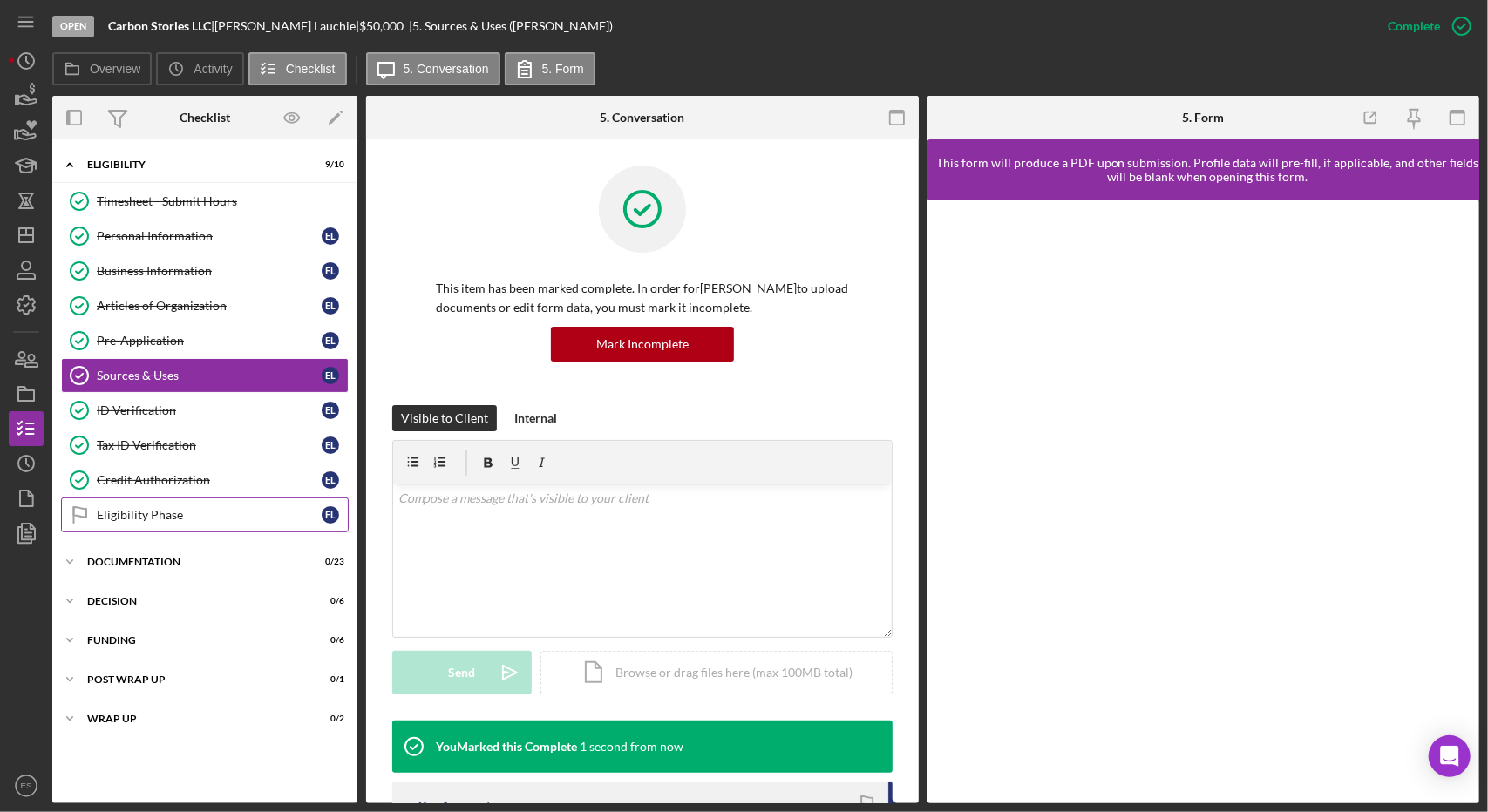
click at [187, 518] on link "Eligibility Phase Eligibility Phase E L" at bounding box center [205, 514] width 287 height 35
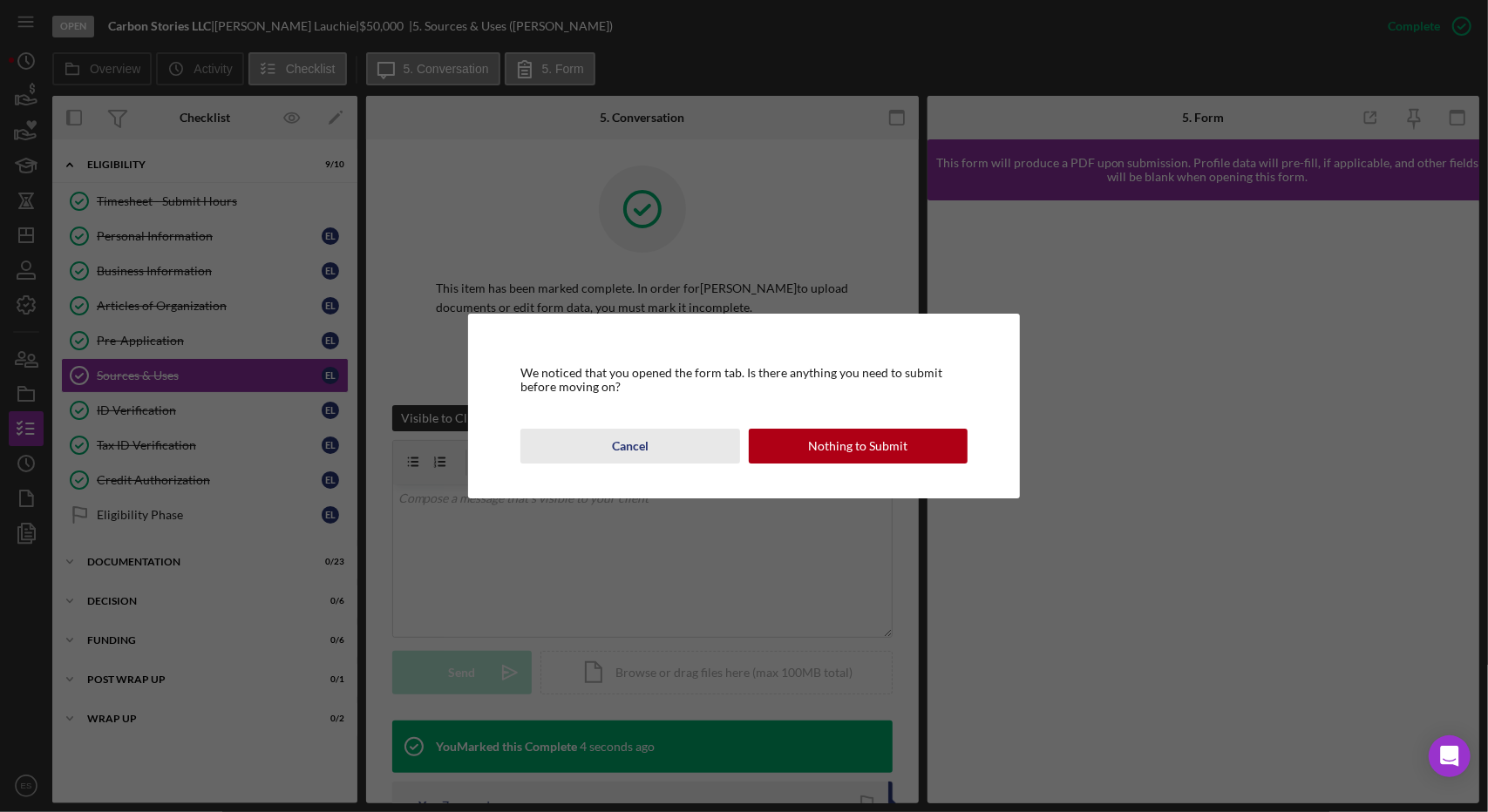
click at [724, 435] on button "Cancel" at bounding box center [630, 446] width 219 height 35
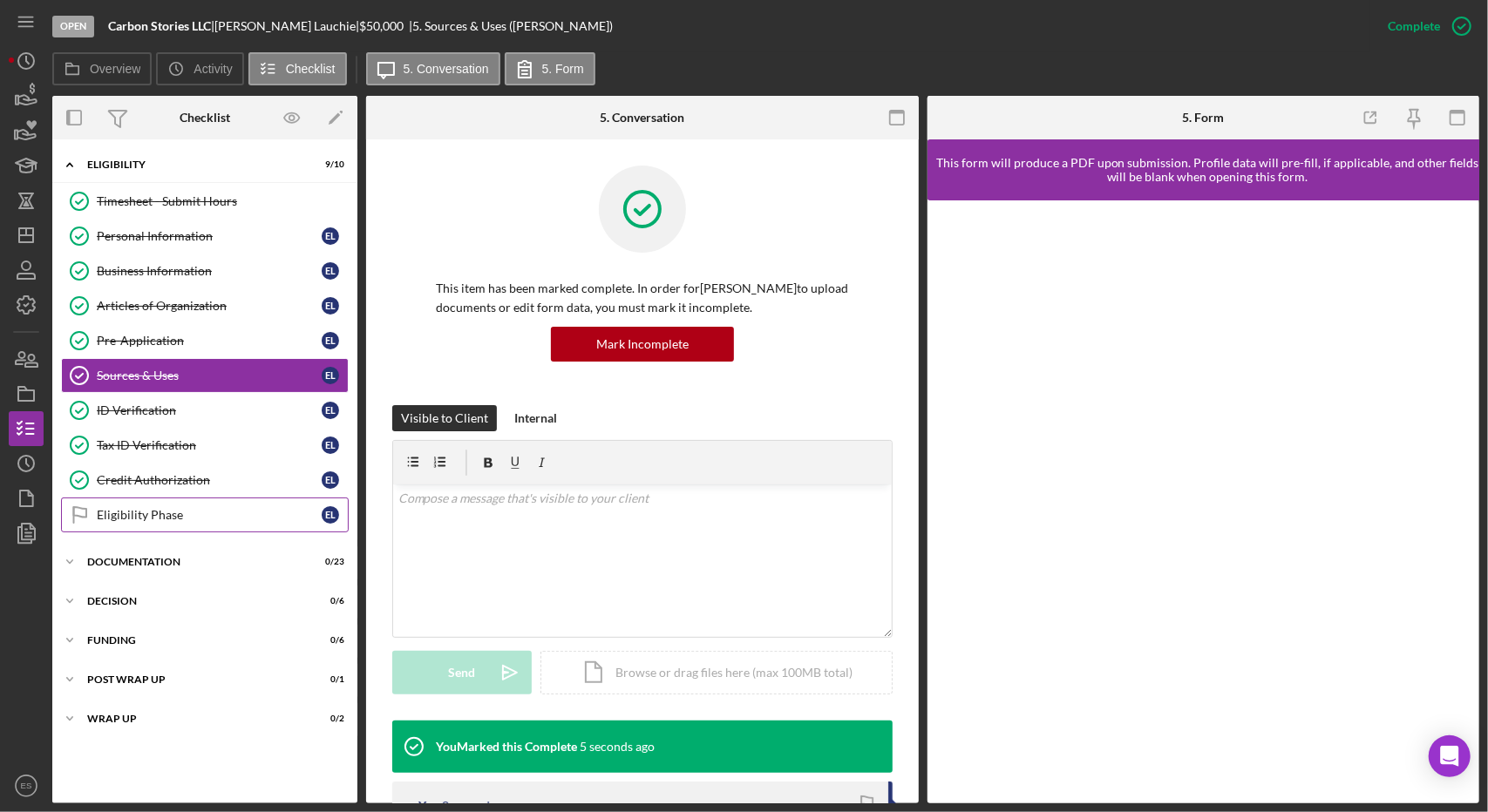
click at [126, 519] on link "Eligibility Phase Eligibility Phase E L" at bounding box center [205, 514] width 287 height 35
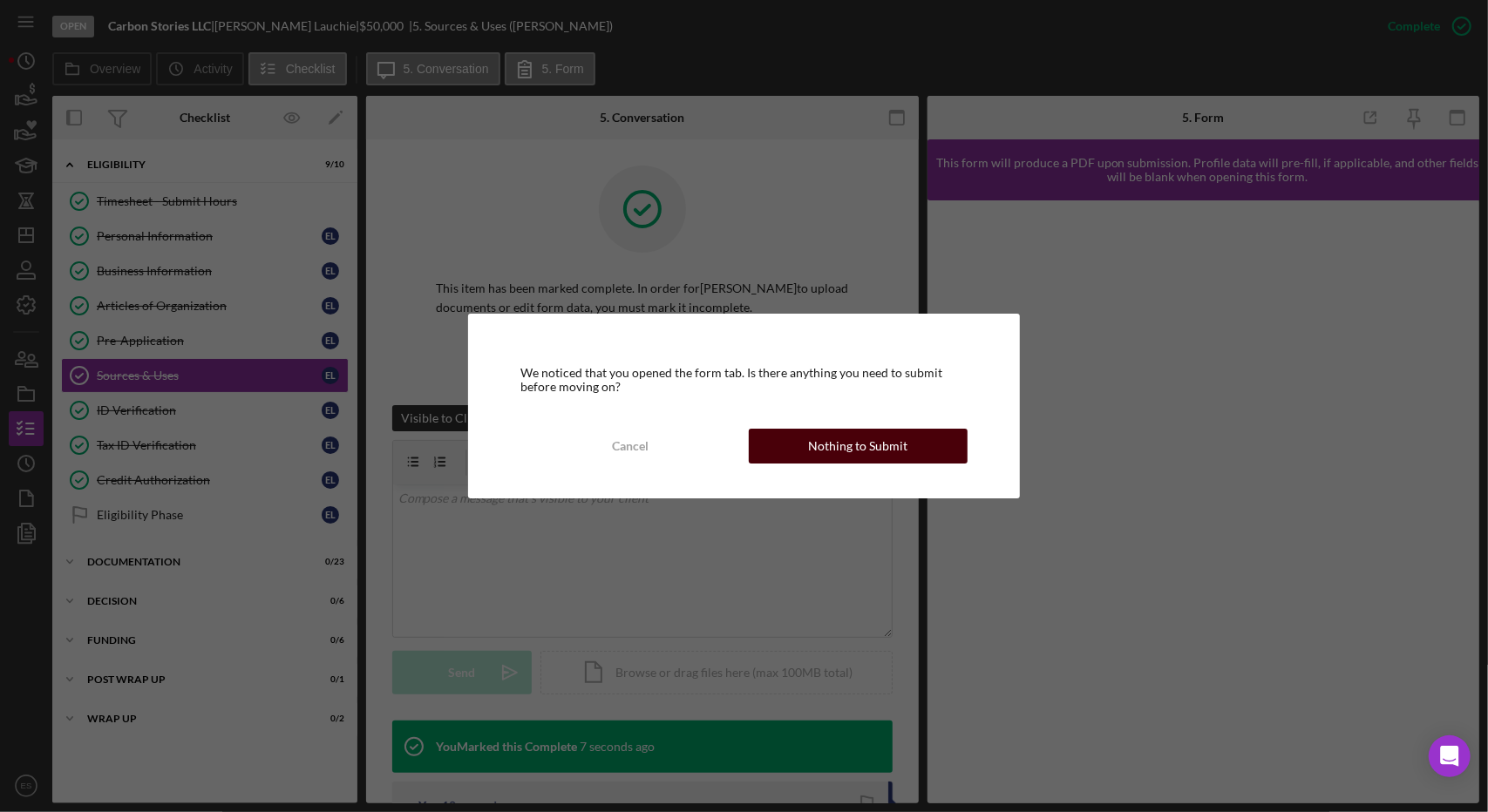
click at [845, 451] on div "Nothing to Submit" at bounding box center [858, 446] width 99 height 35
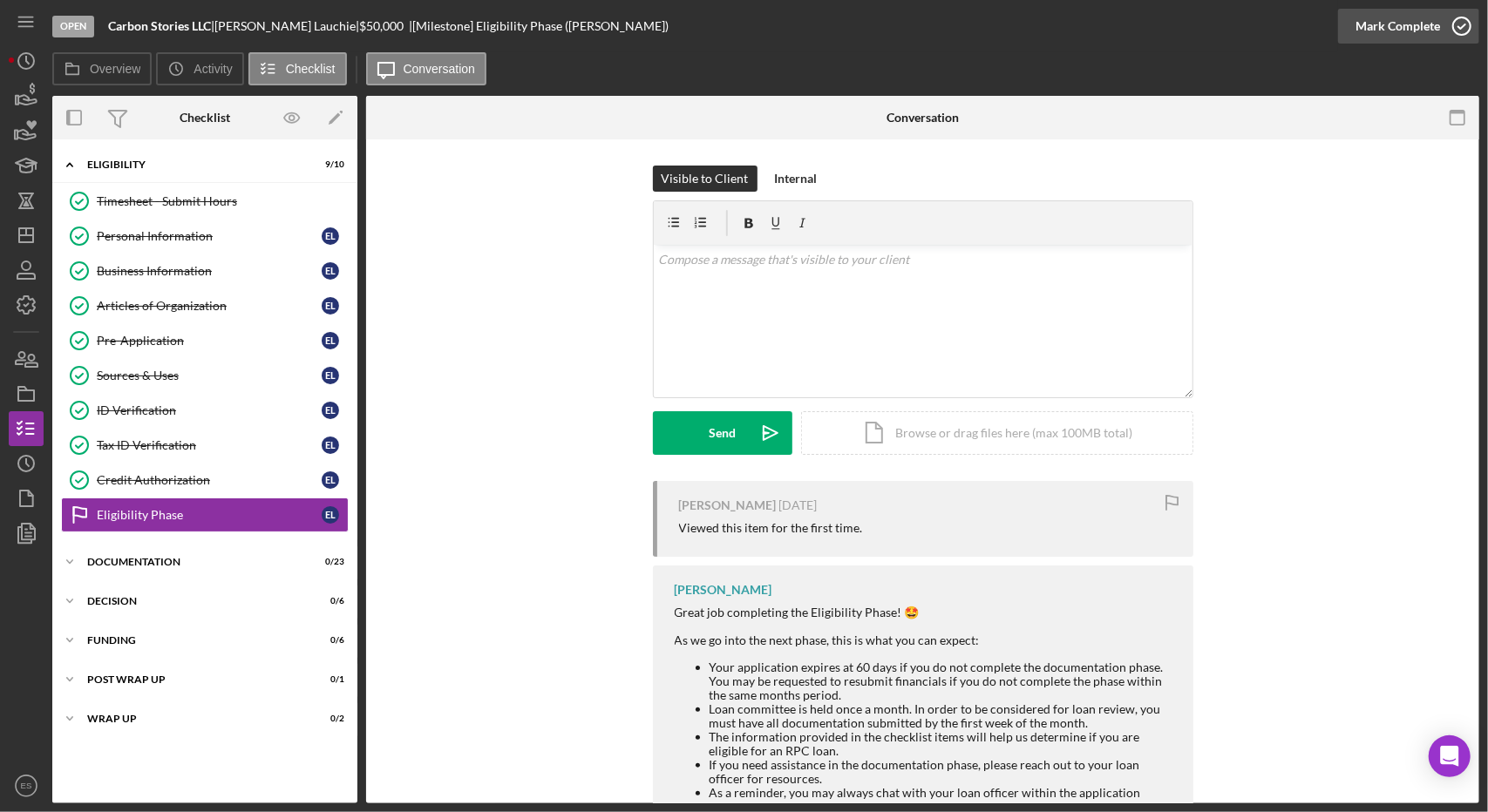
click at [1414, 24] on div "Mark Complete" at bounding box center [1397, 26] width 84 height 35
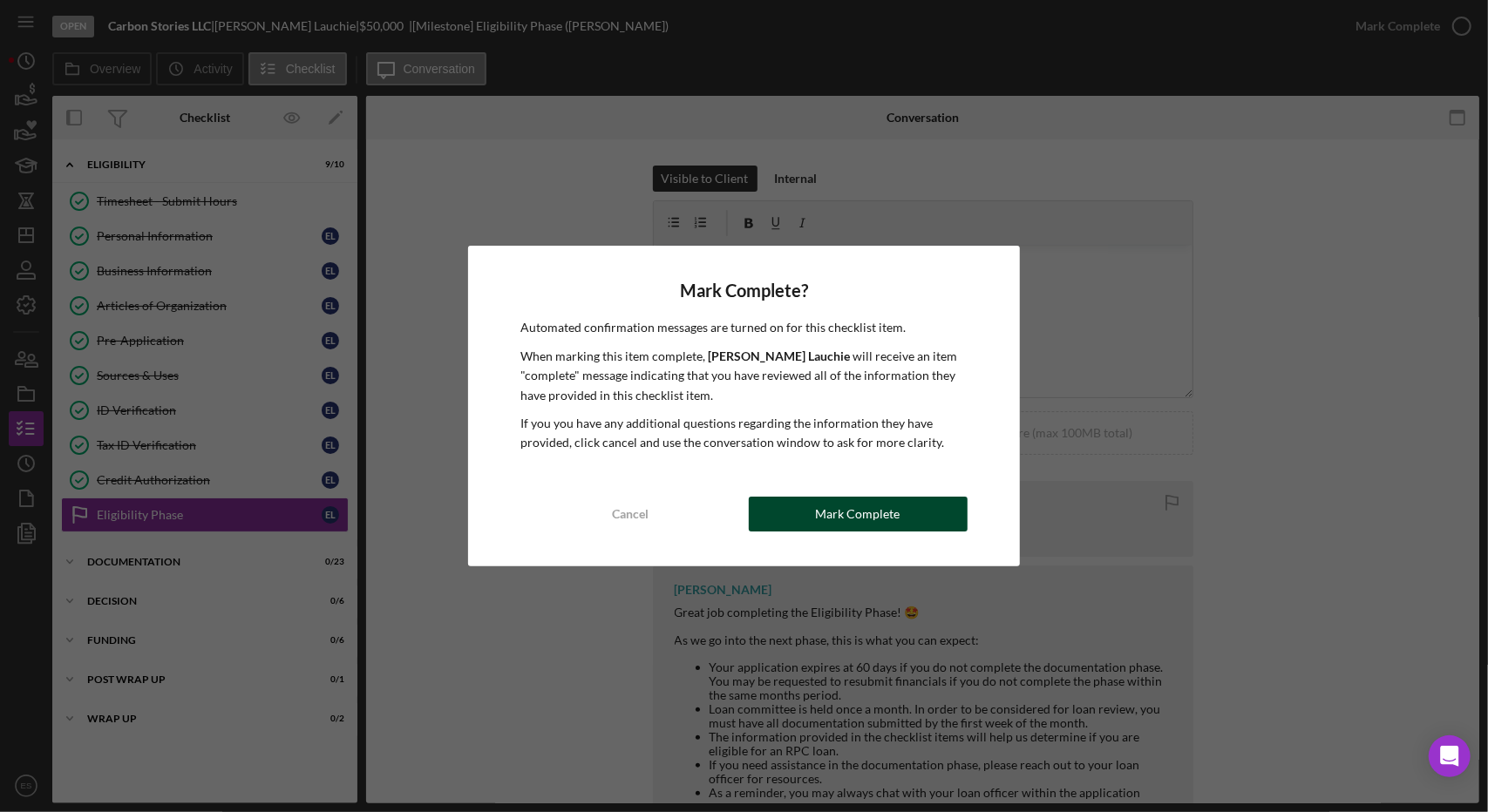
click at [894, 527] on div "Mark Complete" at bounding box center [858, 513] width 84 height 35
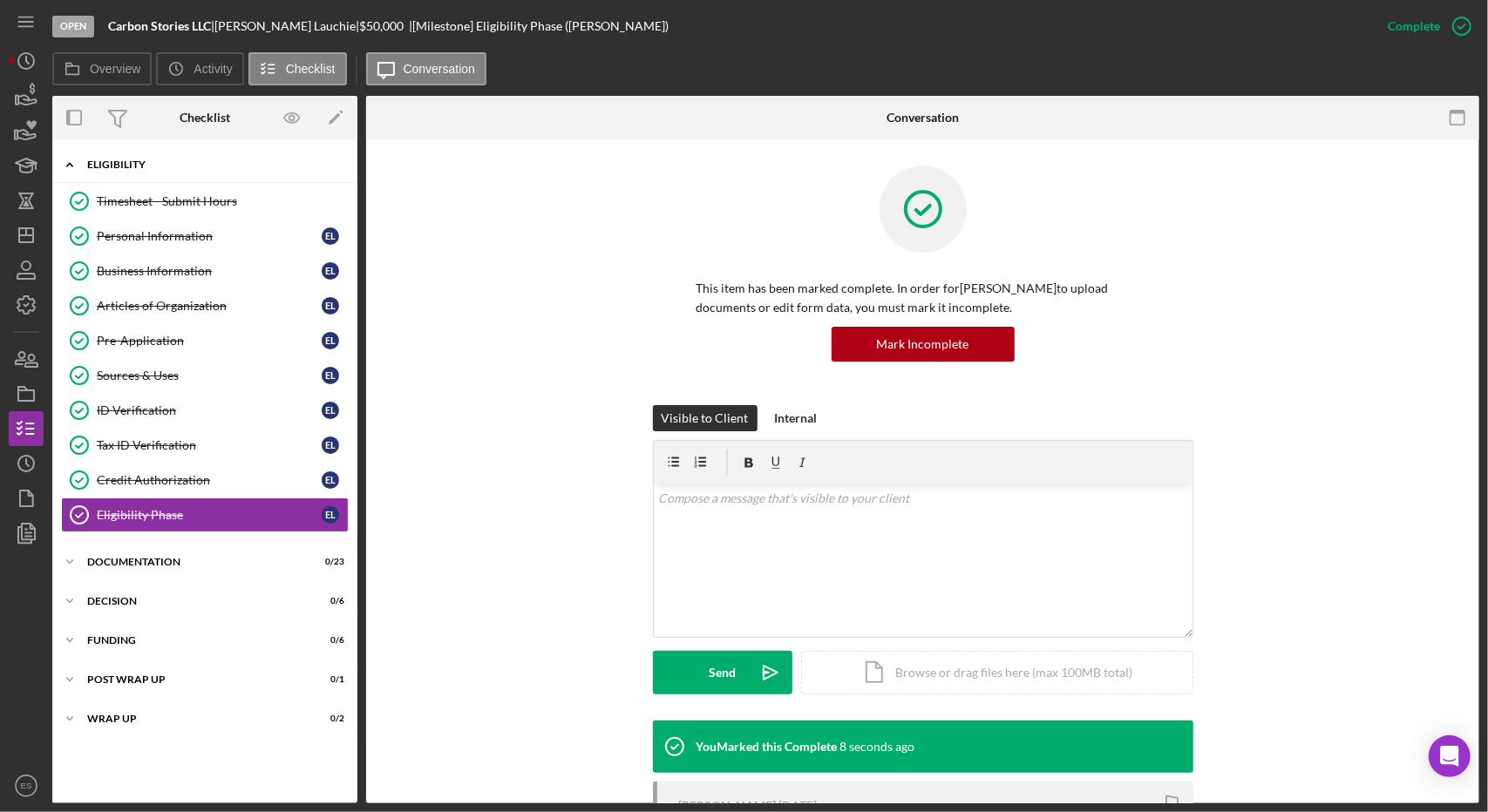
click at [104, 158] on div "Icon/Expander Eligibility 10 / 10" at bounding box center [205, 165] width 305 height 35
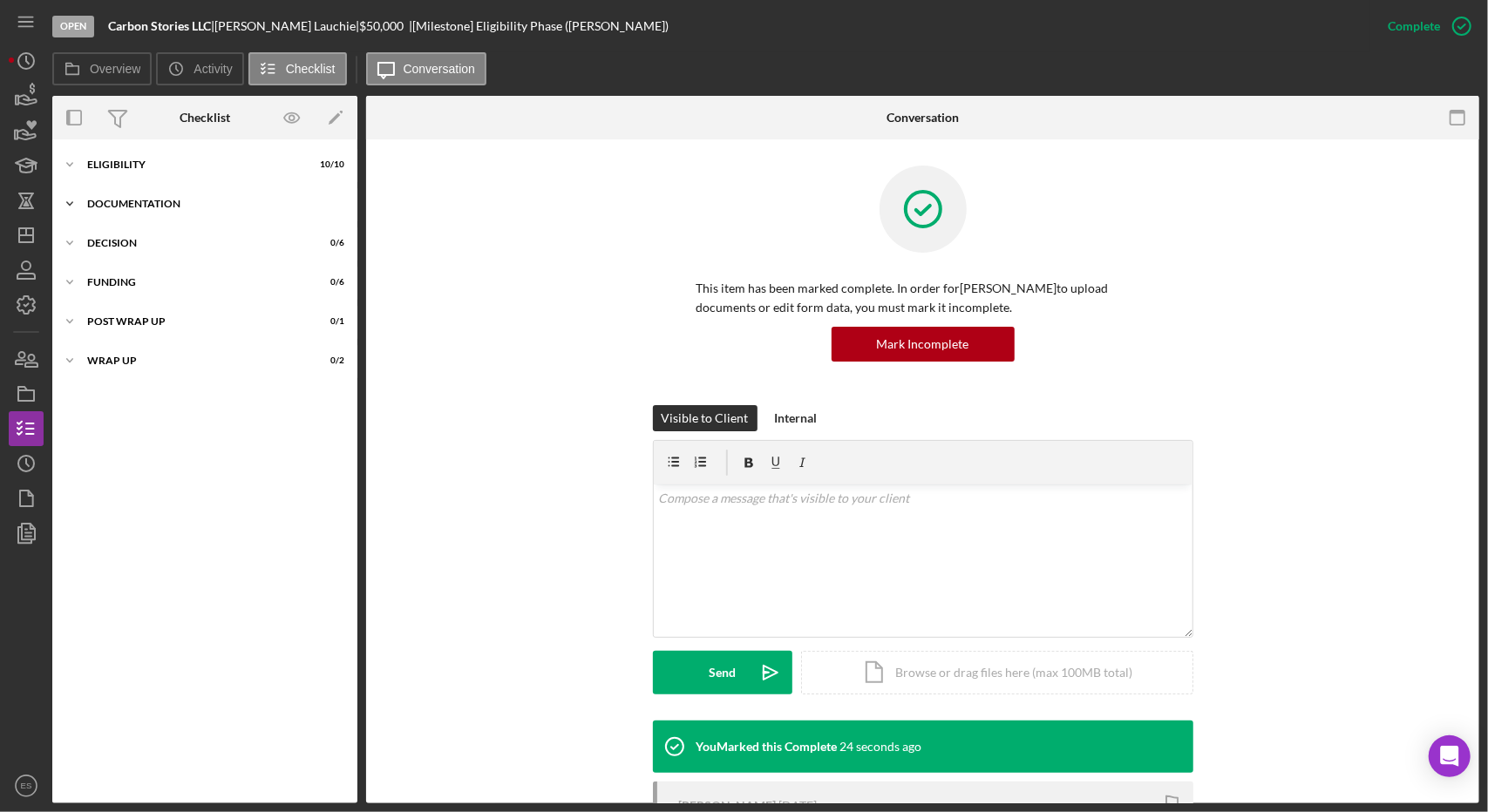
click at [129, 206] on div "Documentation" at bounding box center [211, 204] width 248 height 11
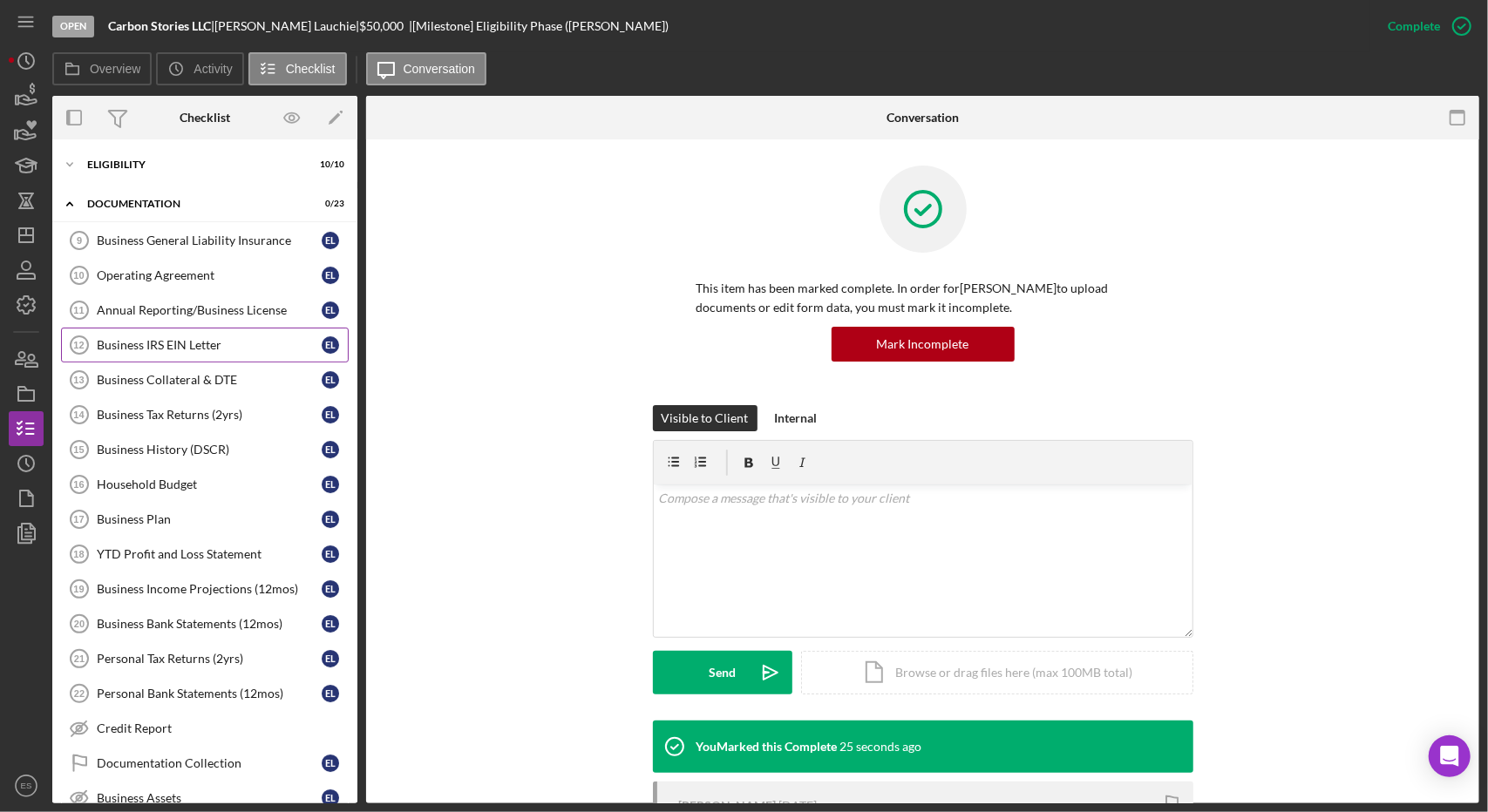
click at [228, 328] on link "Business IRS EIN Letter 12 Business IRS EIN Letter E L" at bounding box center [205, 345] width 287 height 35
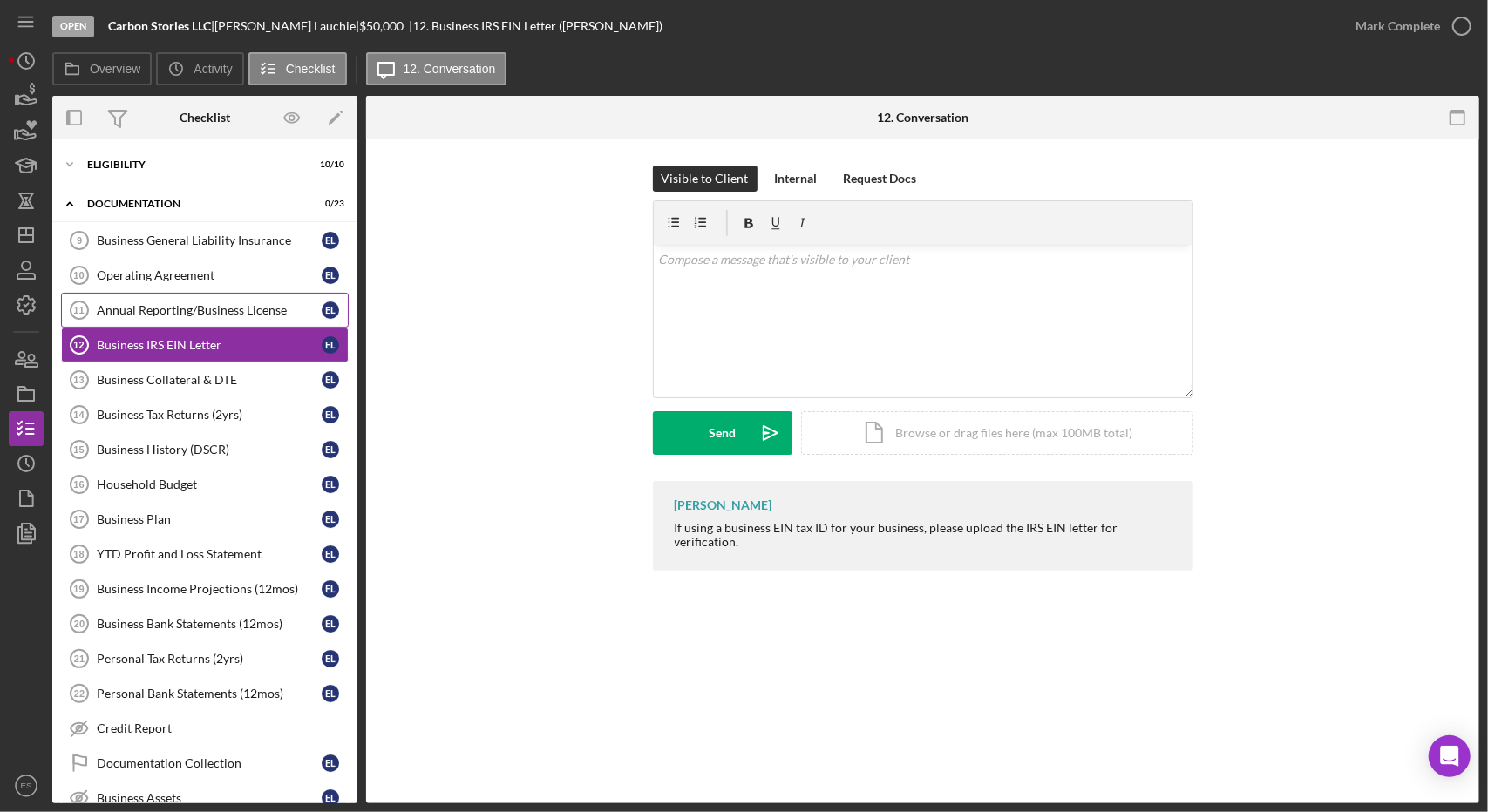
click at [121, 315] on div "Annual Reporting/Business License" at bounding box center [209, 310] width 225 height 14
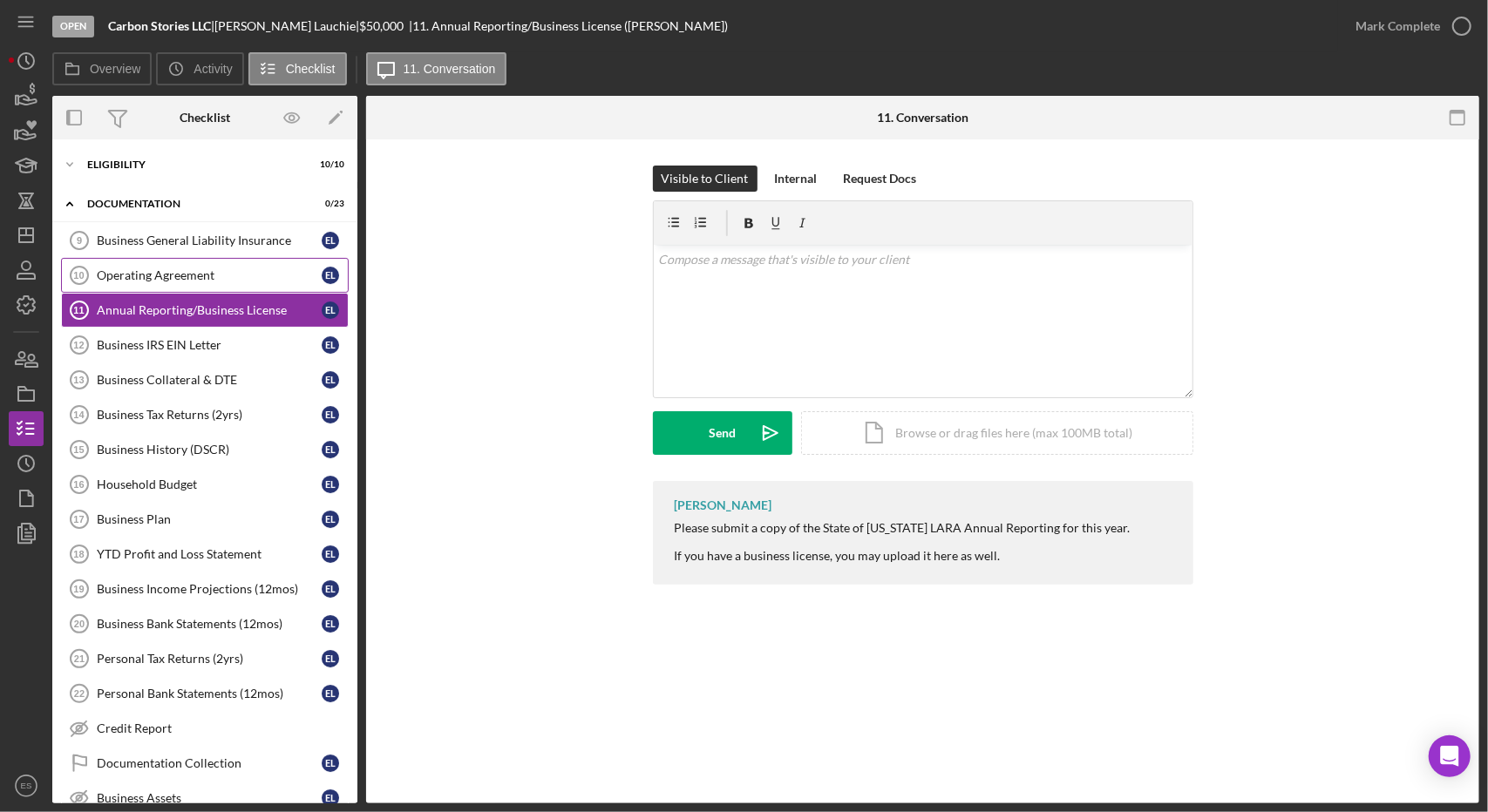
click at [190, 269] on div "Operating Agreement" at bounding box center [209, 276] width 225 height 14
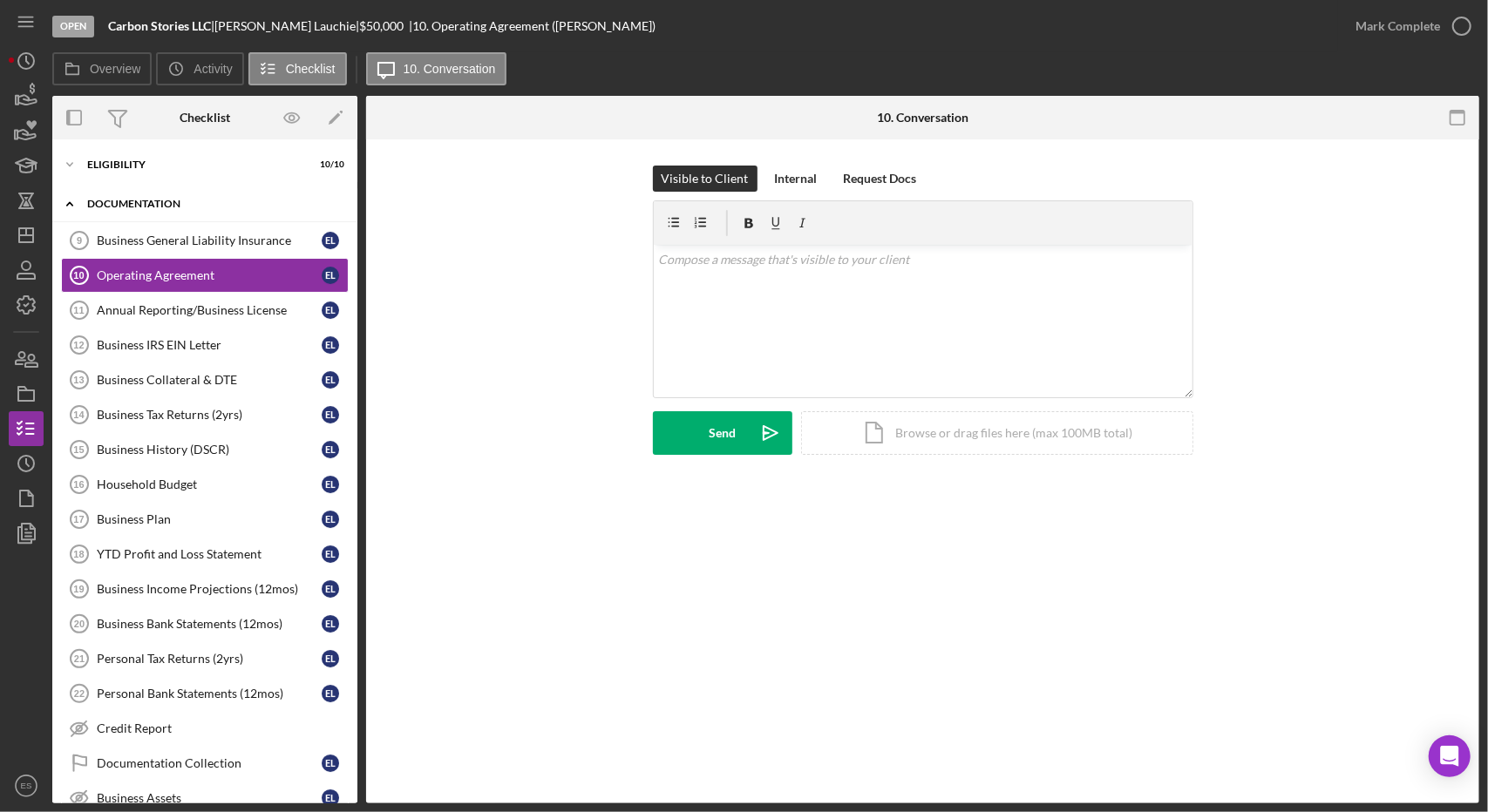
click at [237, 218] on div "Icon/Expander Documentation 0 / 23" at bounding box center [205, 204] width 305 height 35
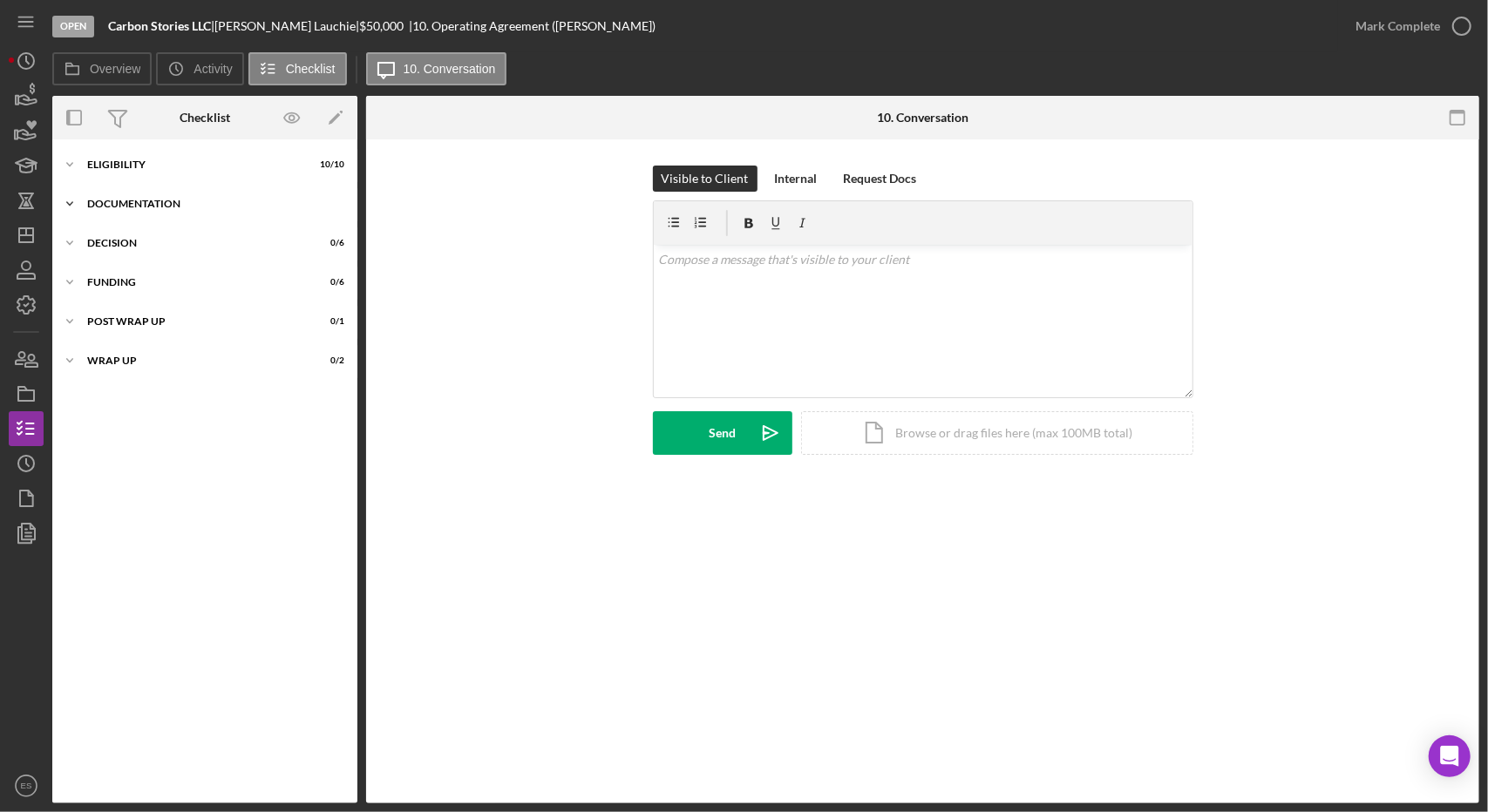
click at [150, 212] on div "Icon/Expander Documentation 0 / 23" at bounding box center [205, 203] width 305 height 35
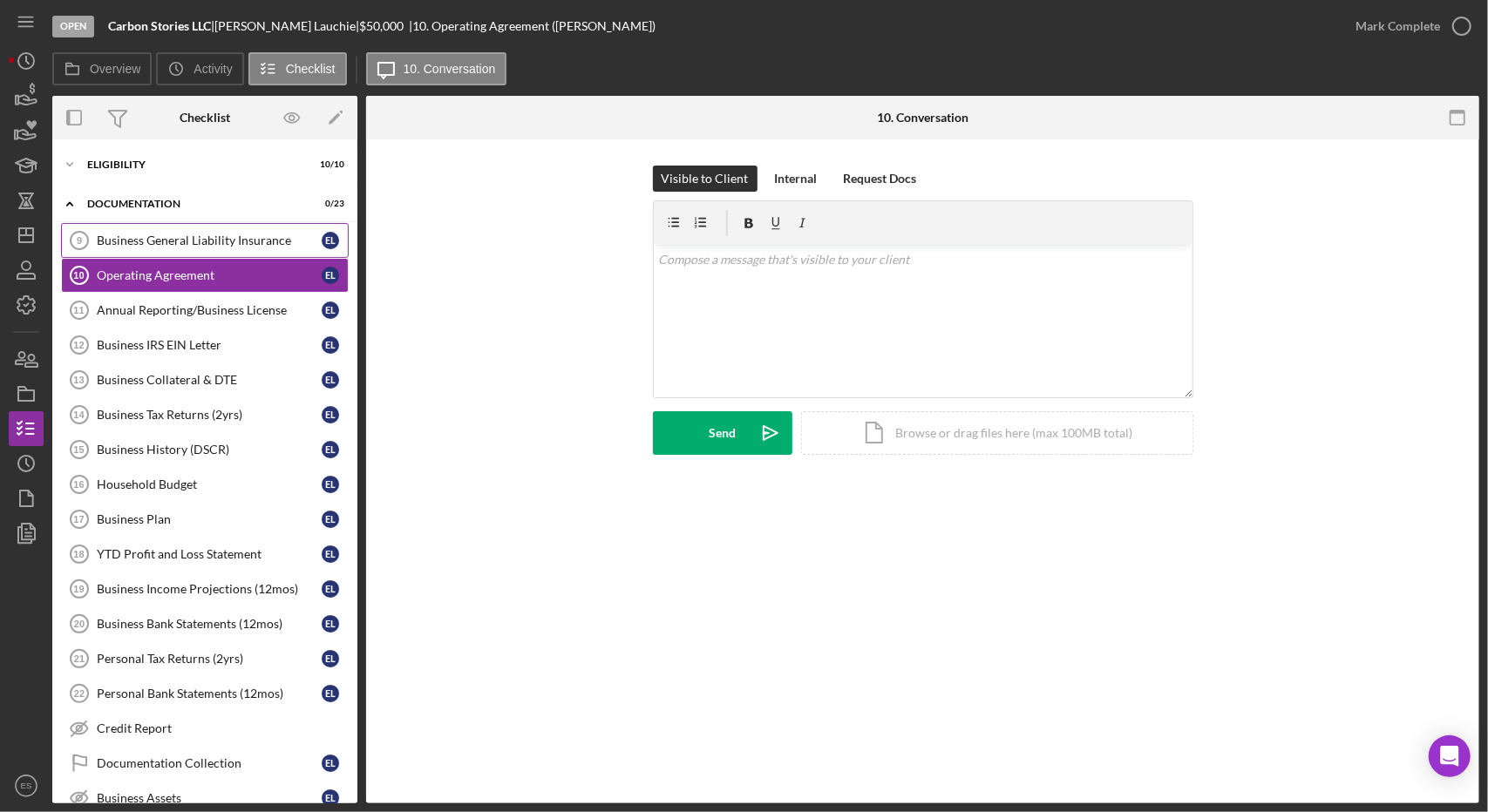
click at [151, 234] on div "Business General Liability Insurance" at bounding box center [209, 240] width 225 height 14
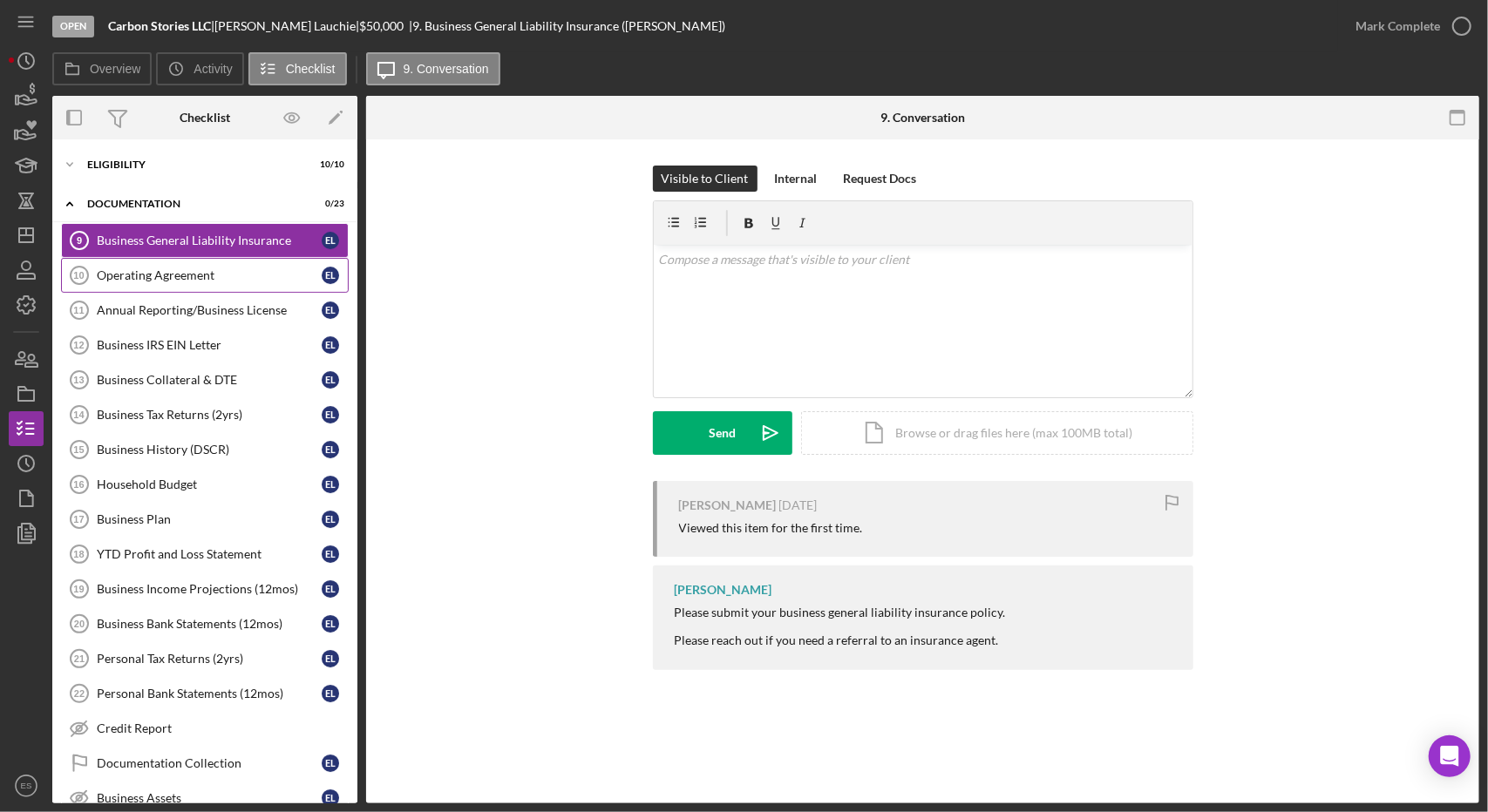
click at [168, 278] on div "Operating Agreement" at bounding box center [209, 276] width 225 height 14
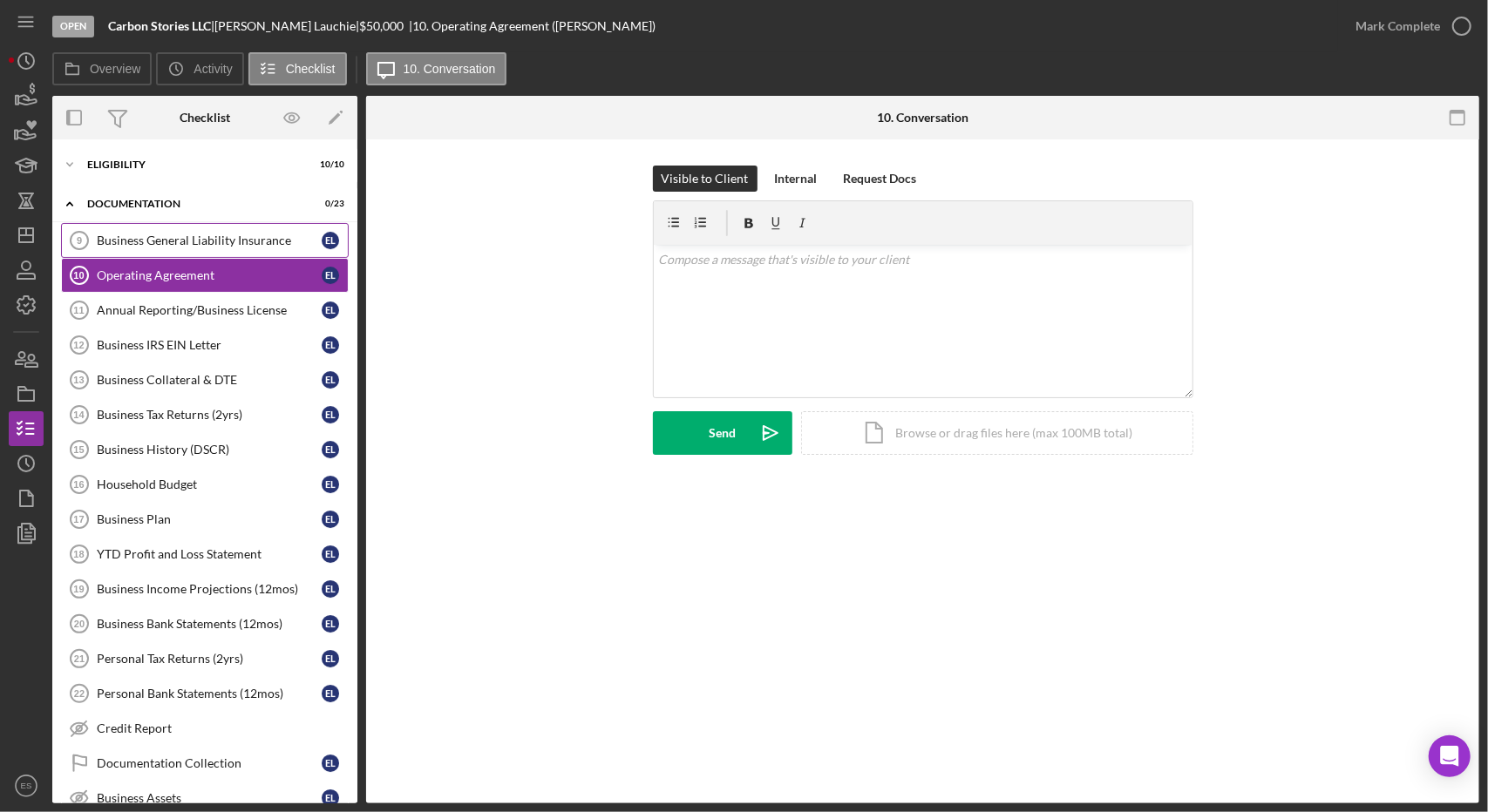
click at [148, 237] on div "Business General Liability Insurance" at bounding box center [209, 240] width 225 height 14
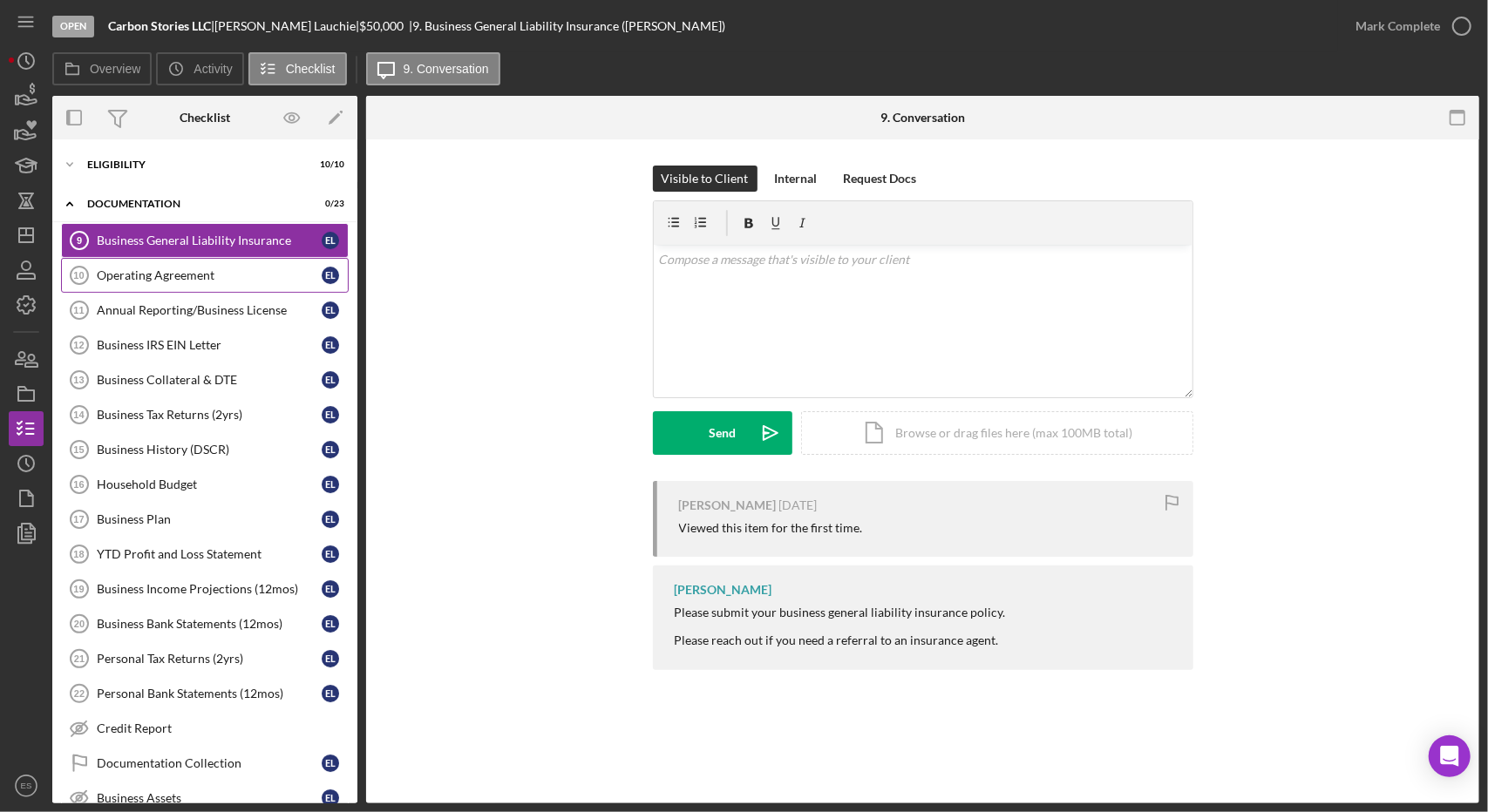
click at [175, 281] on link "Operating Agreement 10 Operating Agreement E L" at bounding box center [205, 275] width 287 height 35
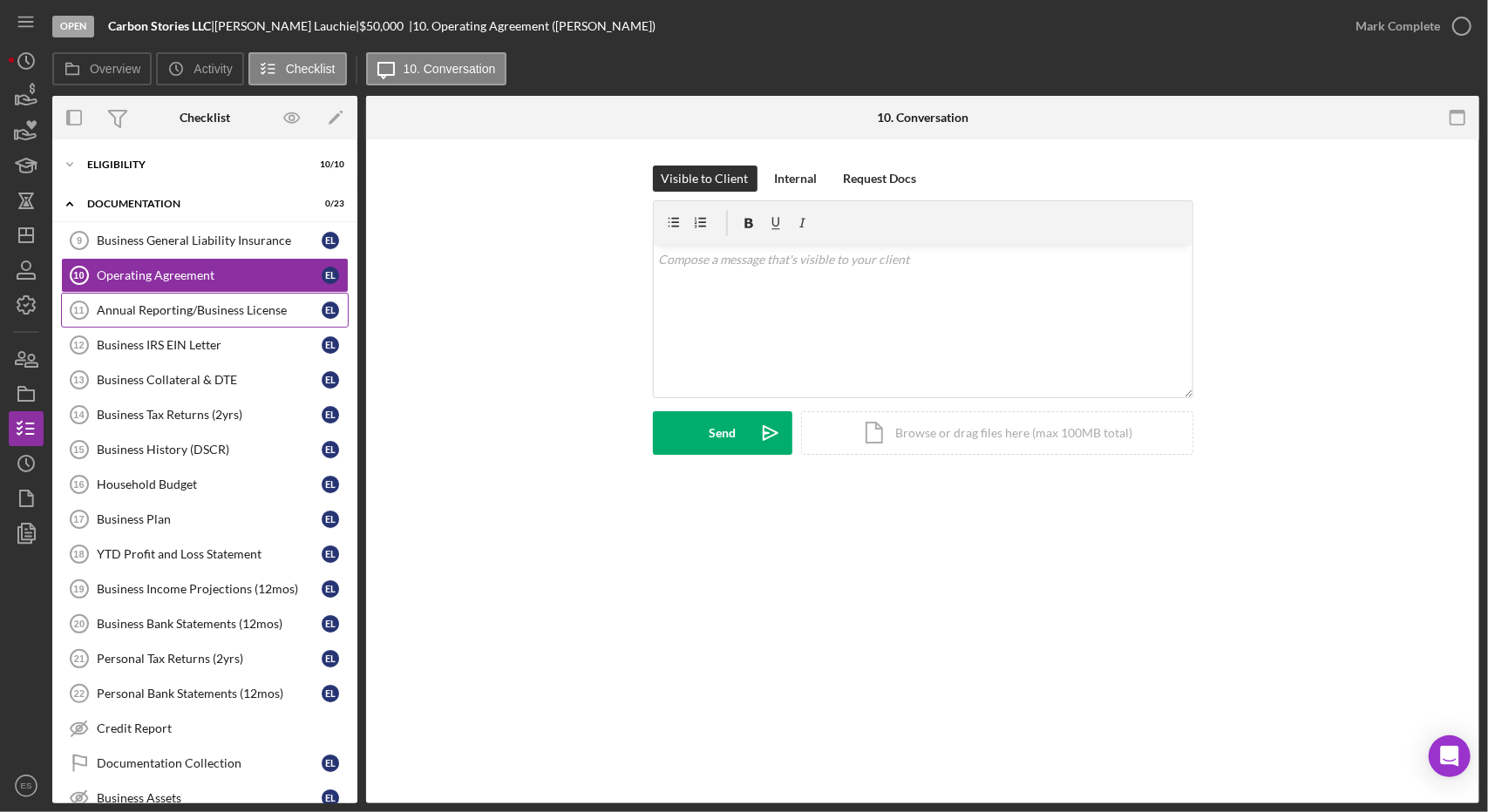
click at [192, 313] on div "Annual Reporting/Business License" at bounding box center [209, 310] width 225 height 14
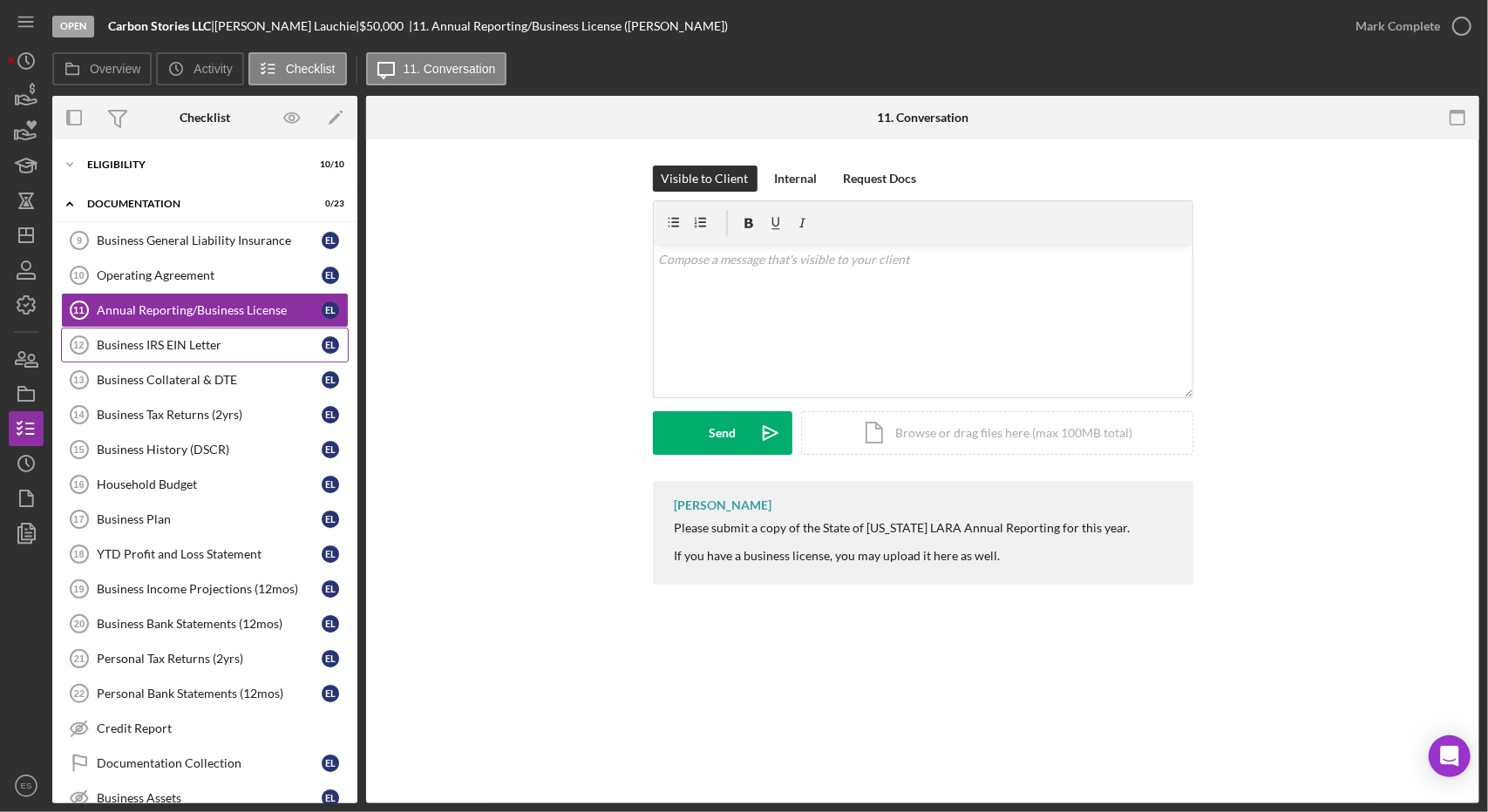
click at [200, 349] on div "Business IRS EIN Letter" at bounding box center [209, 345] width 225 height 14
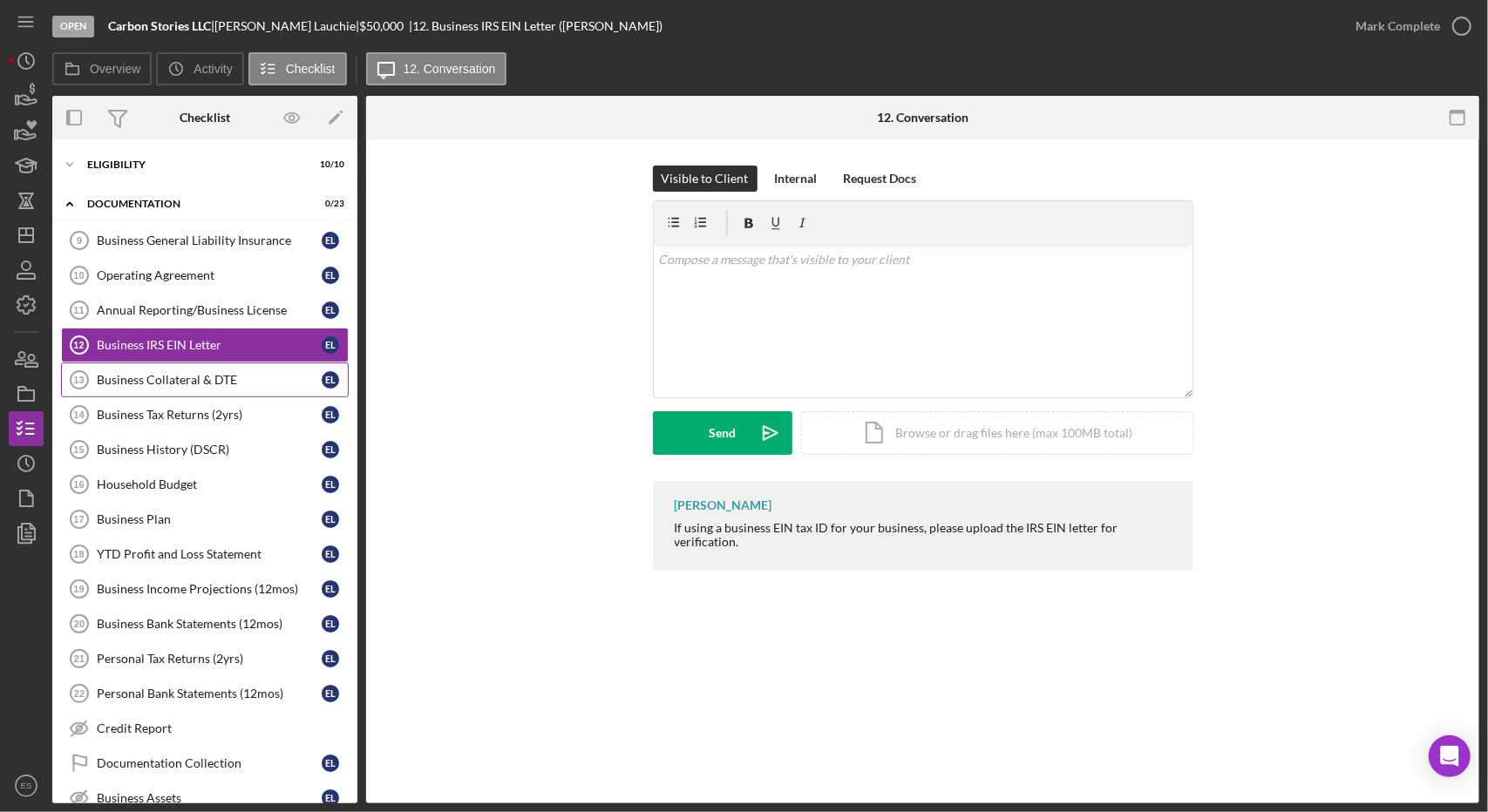
click at [212, 379] on div "Business Collateral & DTE" at bounding box center [209, 380] width 225 height 14
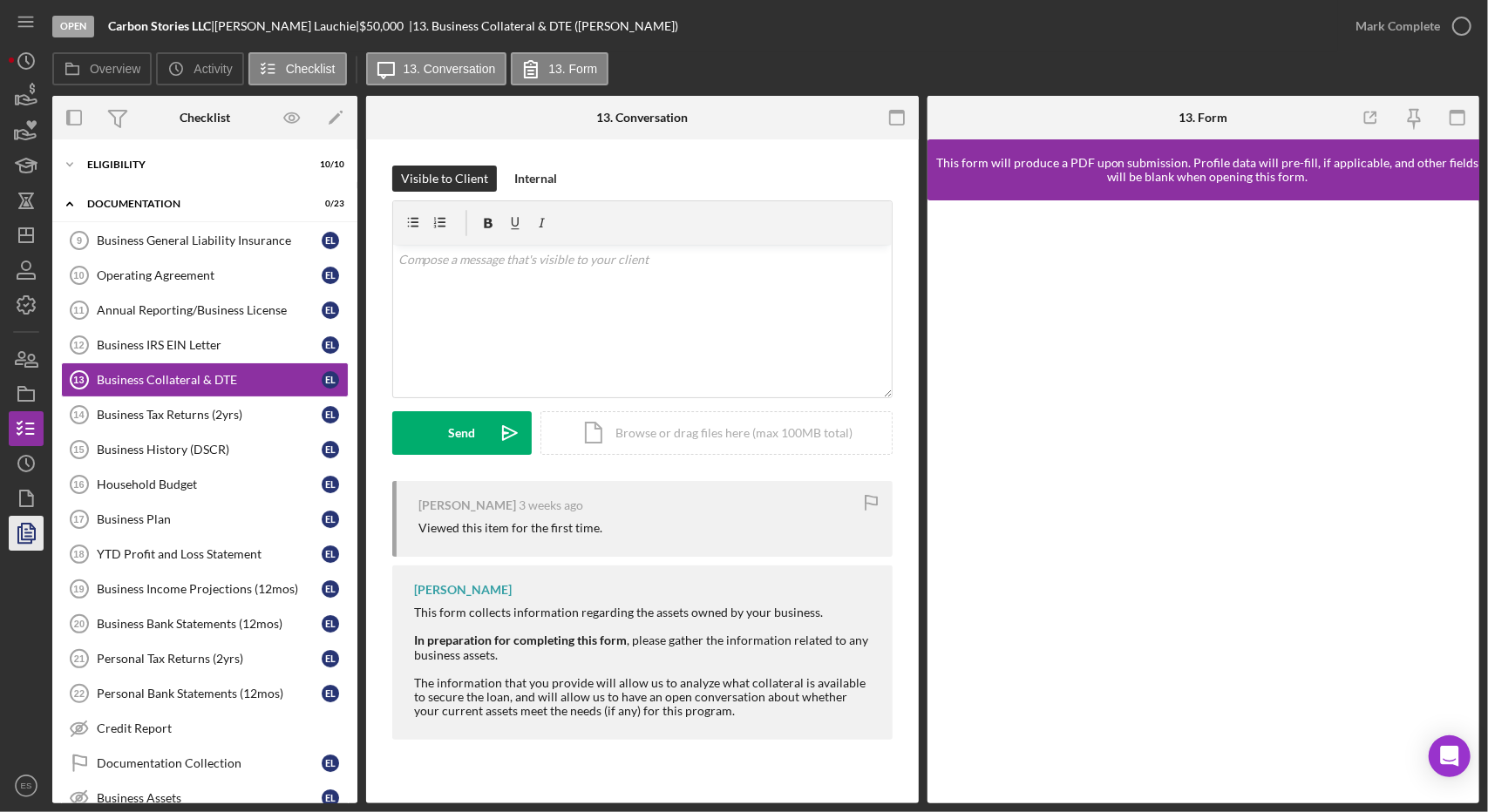
click at [35, 546] on icon "button" at bounding box center [26, 533] width 43 height 43
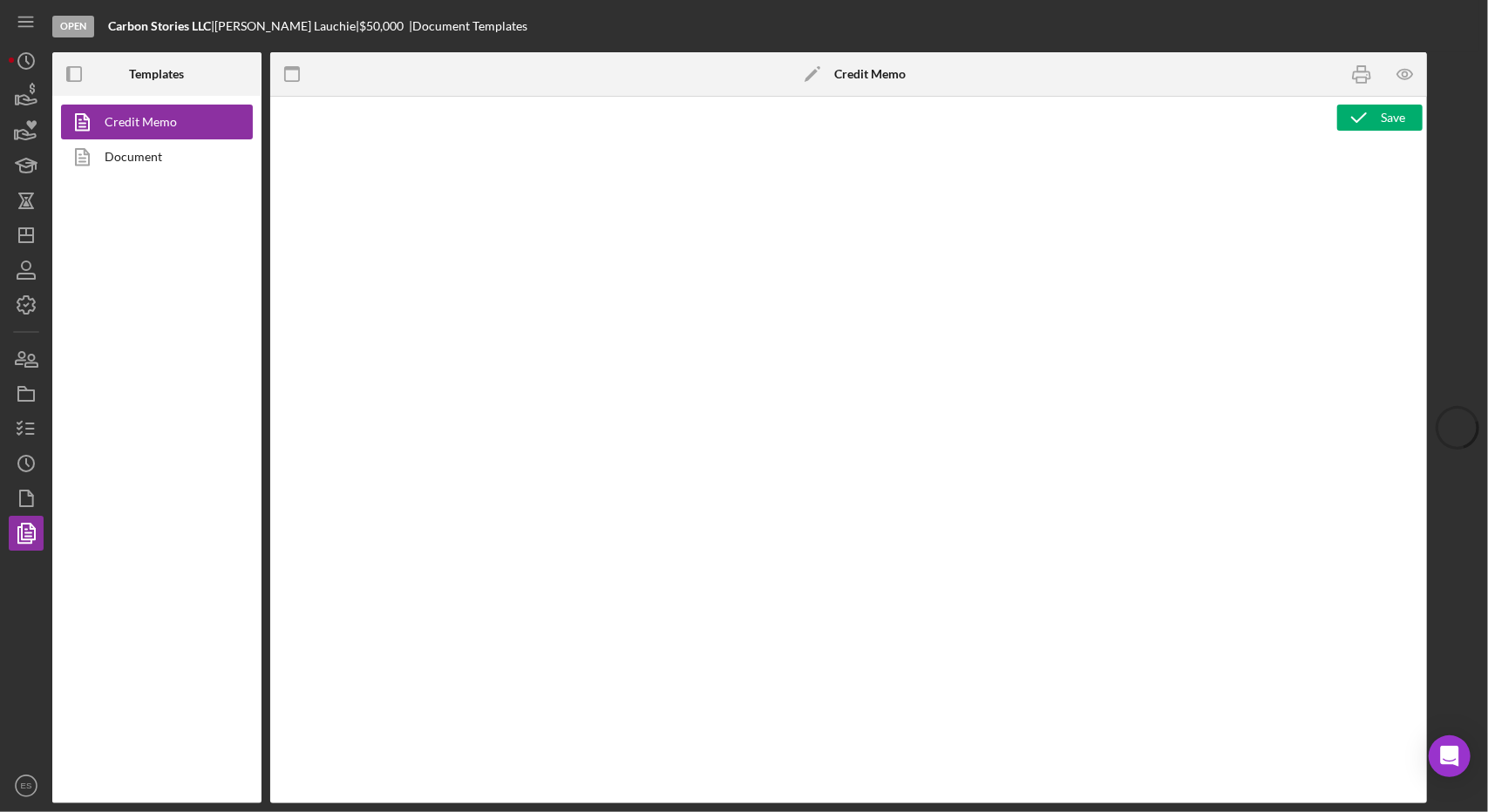
type textarea "<h2 style="text-align: left">&nbsp; <img style="float: left" src="[URL][DOMAIN_…"
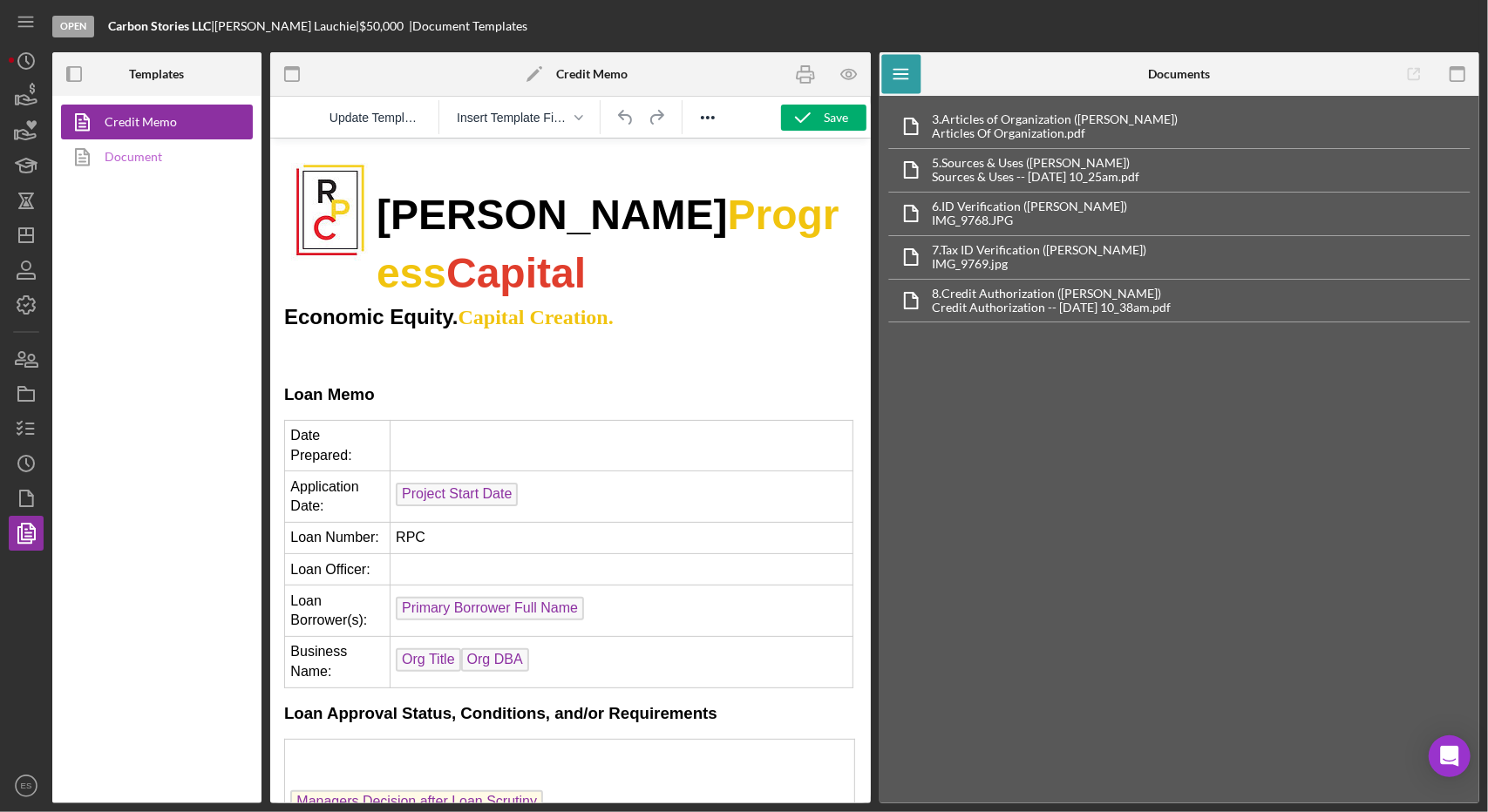
click at [145, 161] on link "Document" at bounding box center [153, 156] width 183 height 35
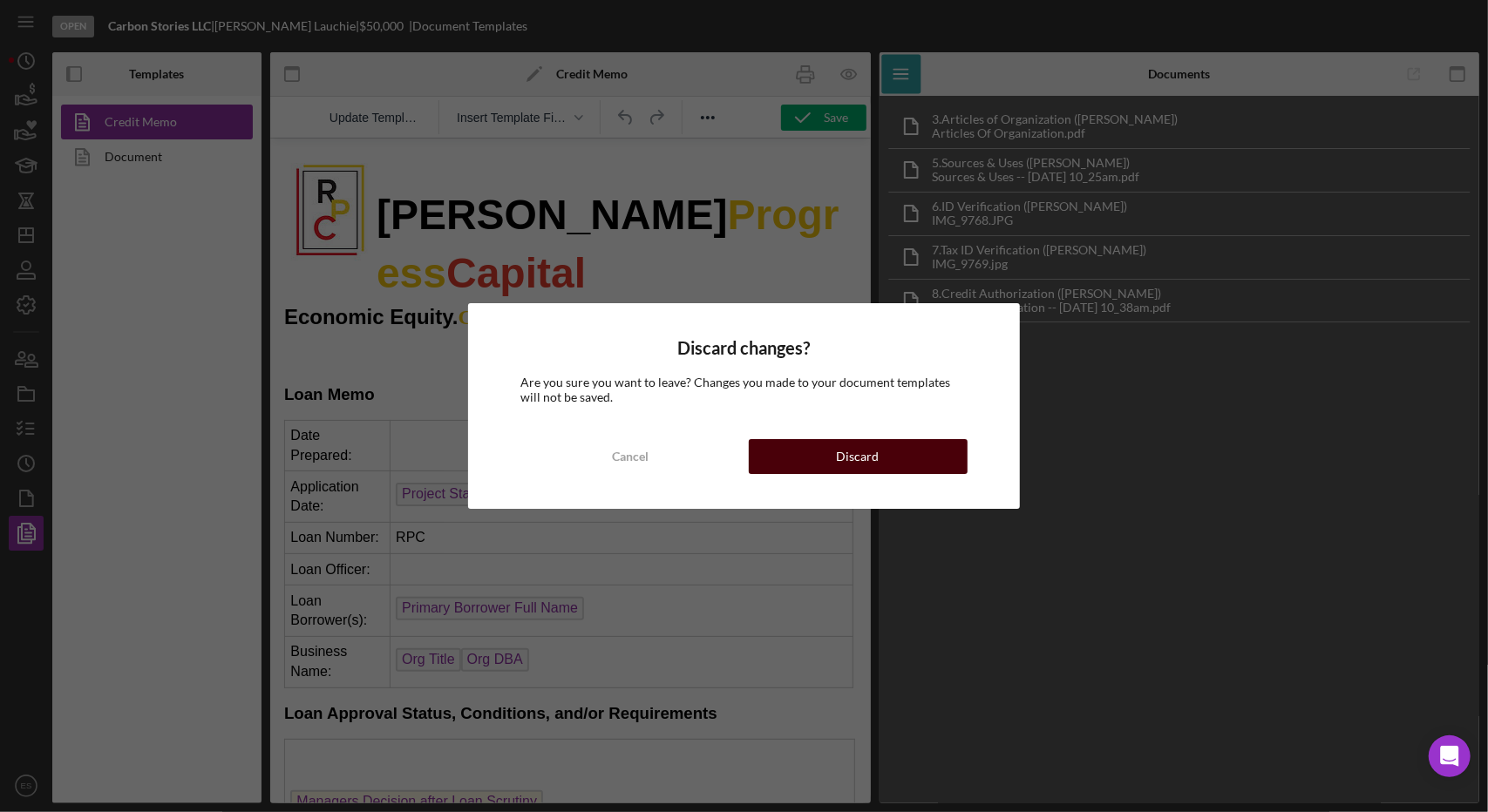
click at [809, 450] on button "Discard" at bounding box center [858, 456] width 219 height 35
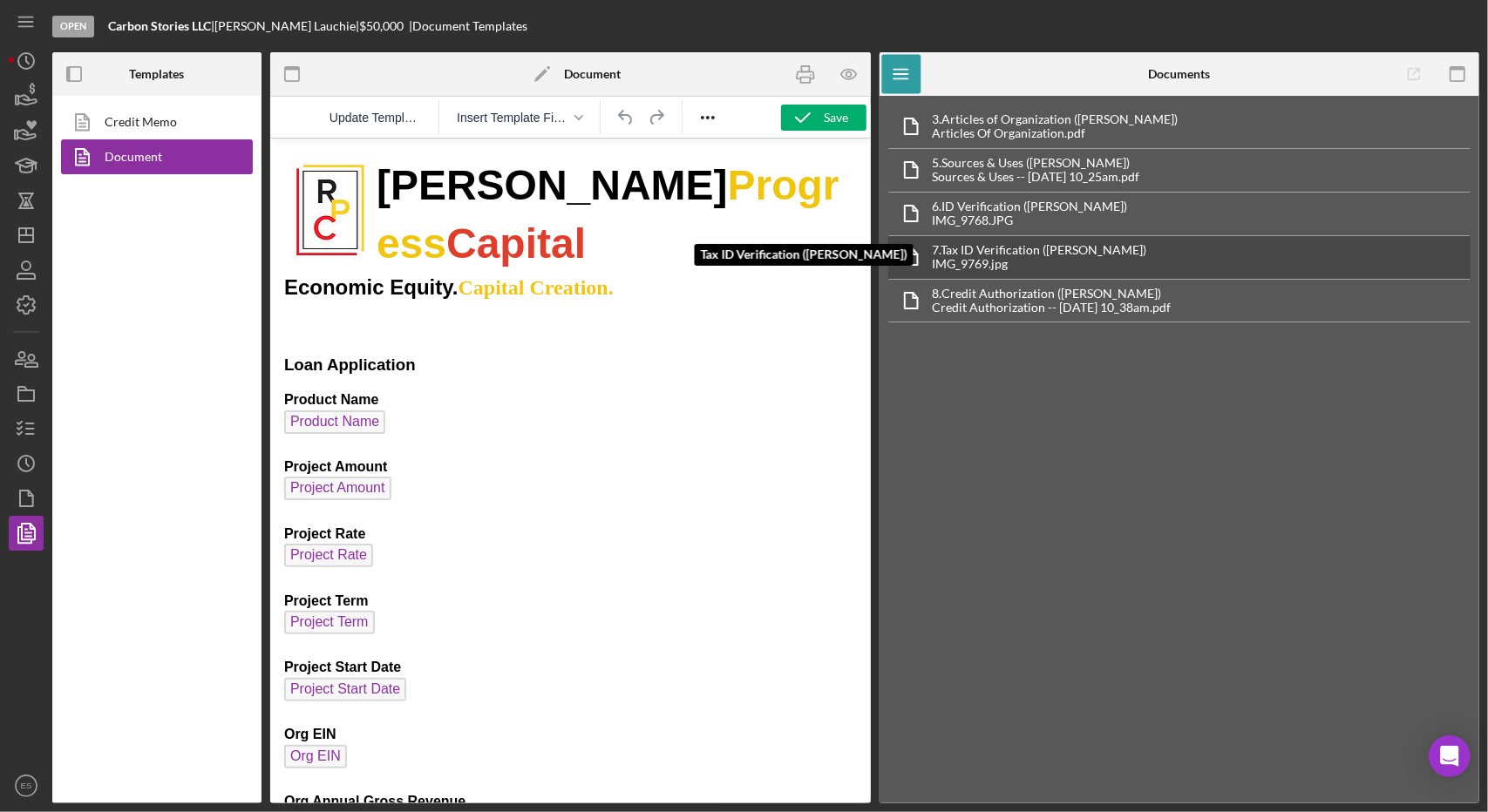
click at [1141, 254] on div "Tax ID Verification ([PERSON_NAME]) 7. Tax ID Verification ([PERSON_NAME]) IMG_…" at bounding box center [1180, 256] width 583 height 43
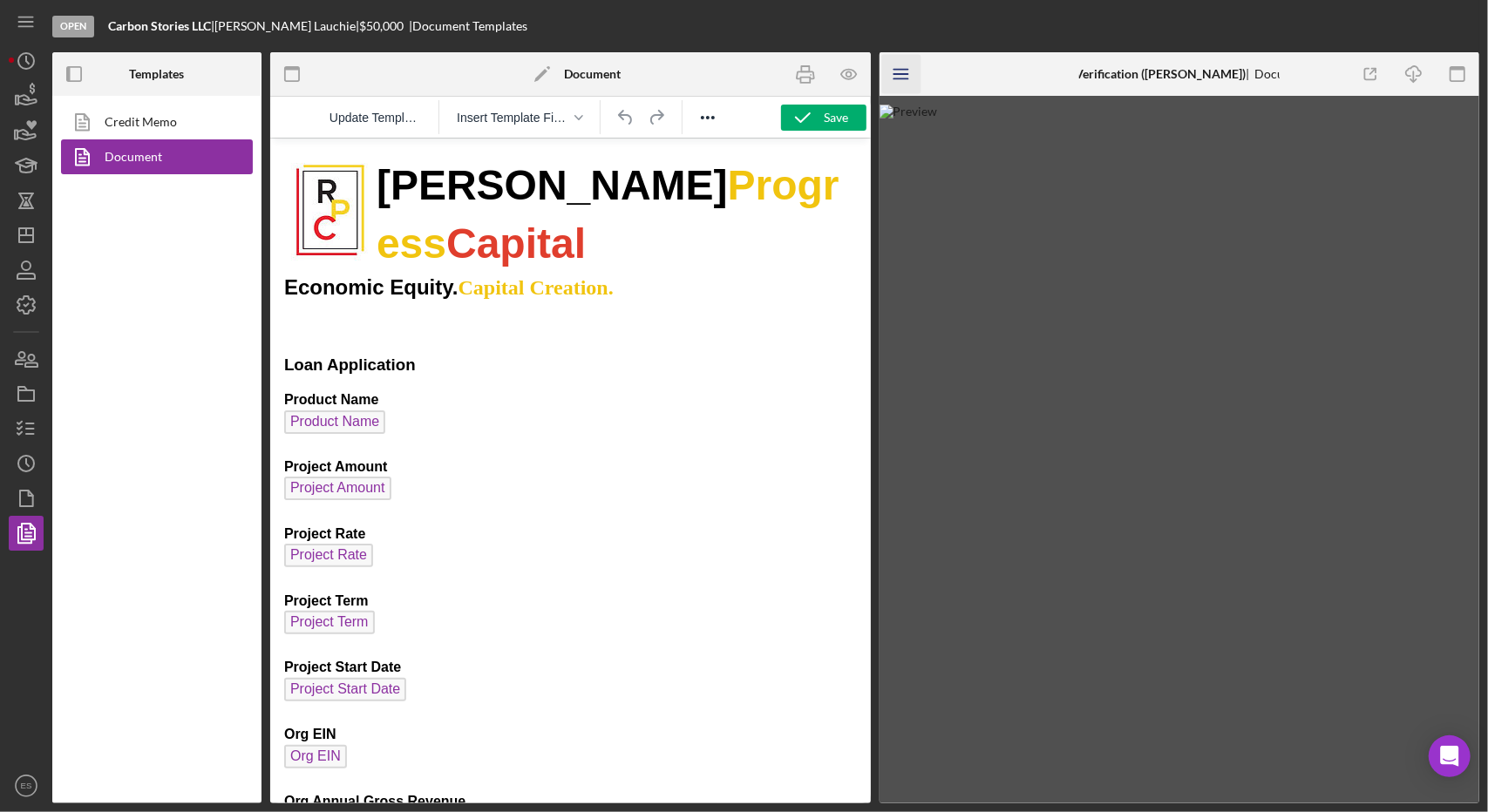
click at [905, 73] on icon "Icon/Menu" at bounding box center [901, 74] width 39 height 39
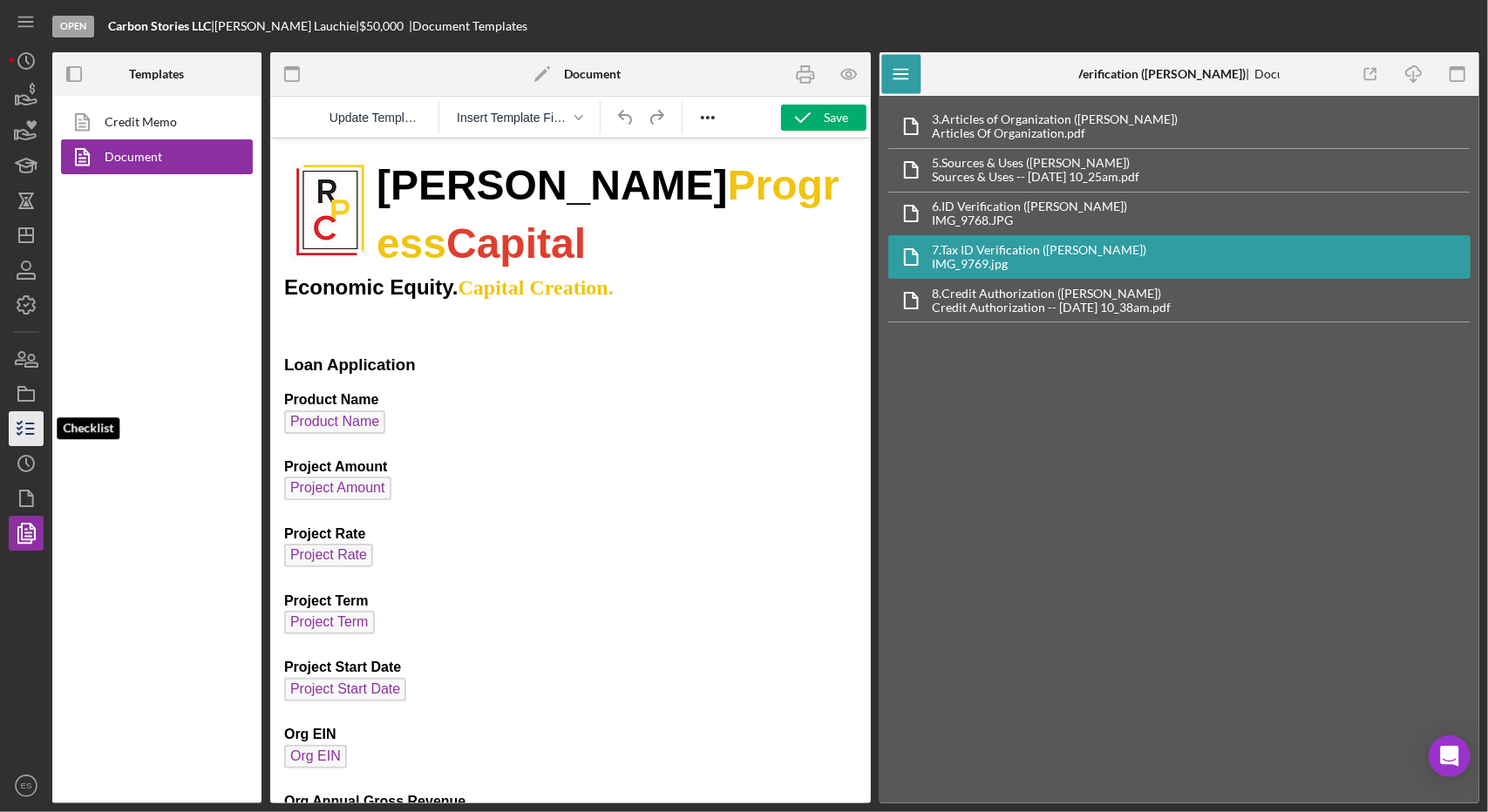
click at [34, 425] on icon "button" at bounding box center [26, 428] width 43 height 43
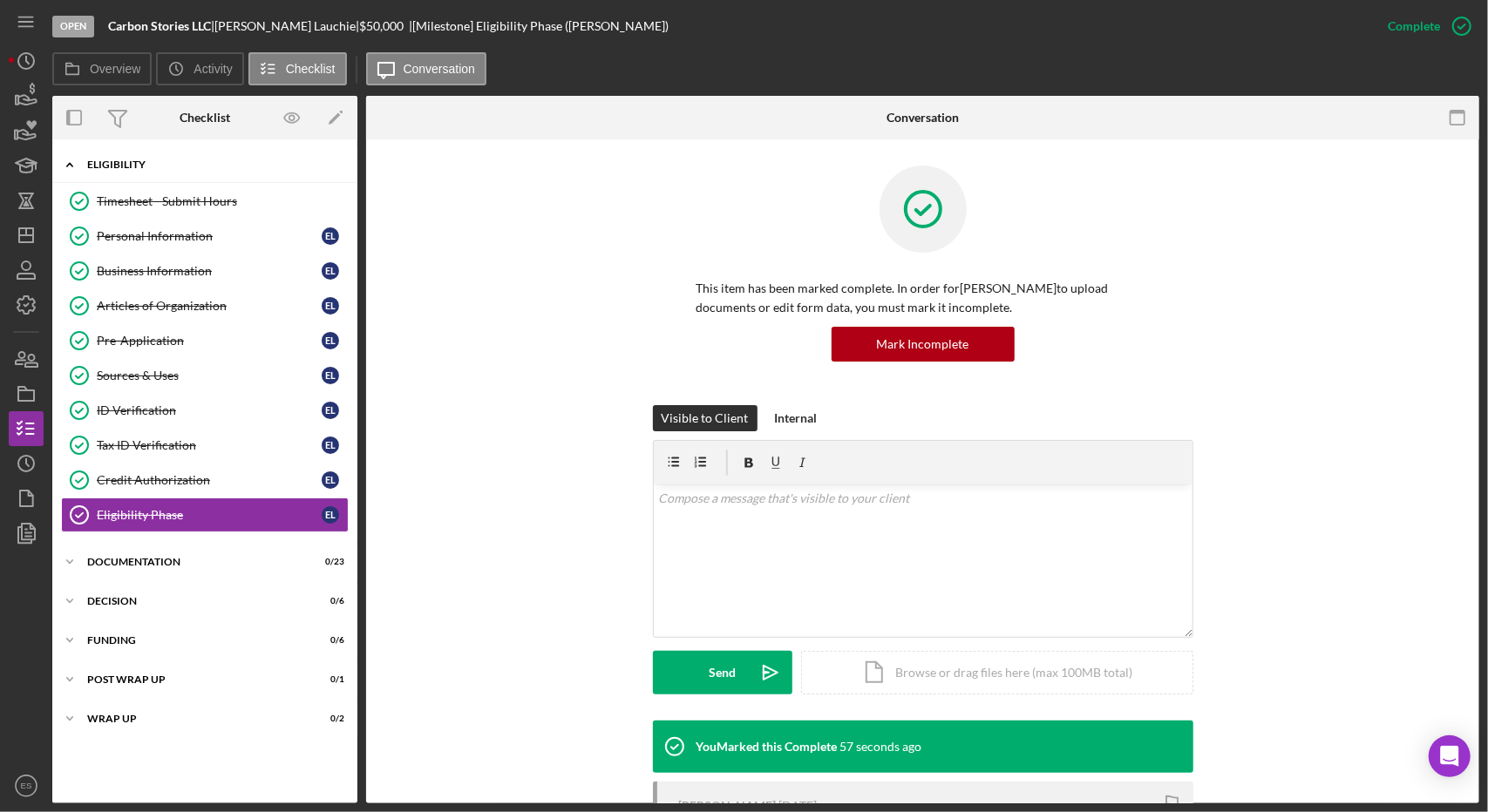
click at [89, 155] on div "Icon/Expander Eligibility 10 / 10" at bounding box center [205, 165] width 305 height 35
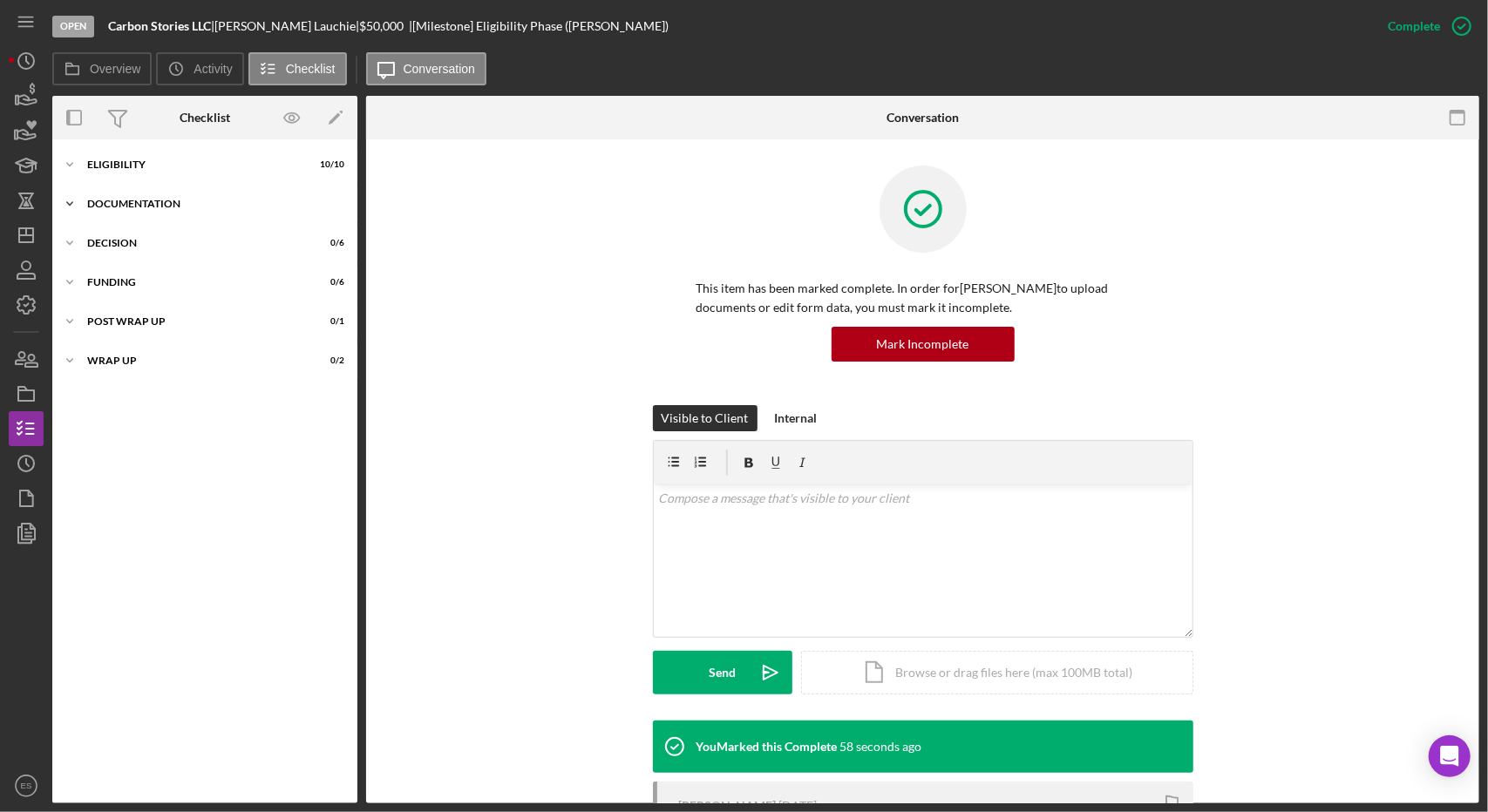
click at [162, 192] on div "Icon/Expander Documentation 0 / 23" at bounding box center [205, 203] width 305 height 35
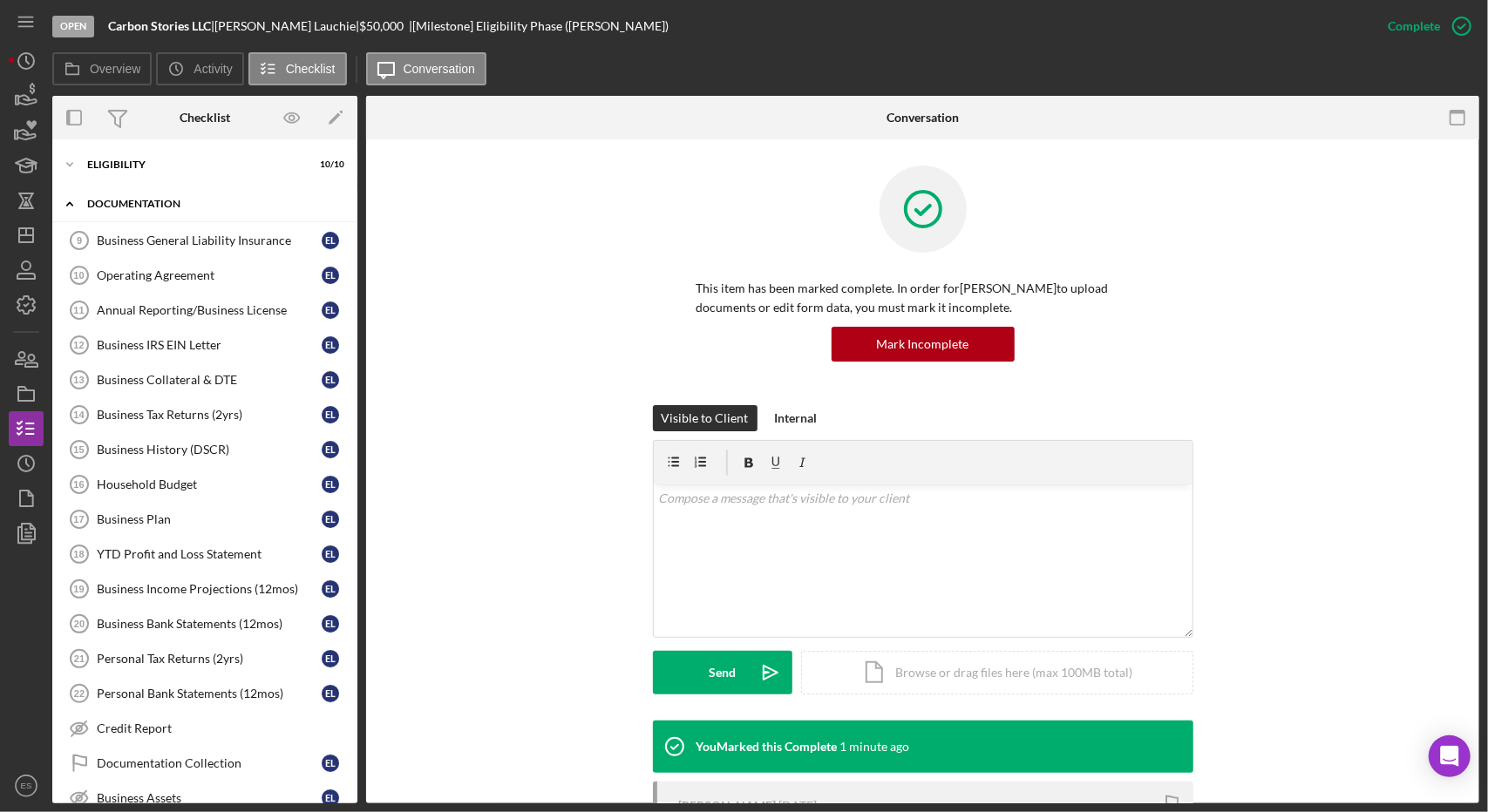
click at [150, 207] on div "Documentation" at bounding box center [211, 204] width 248 height 11
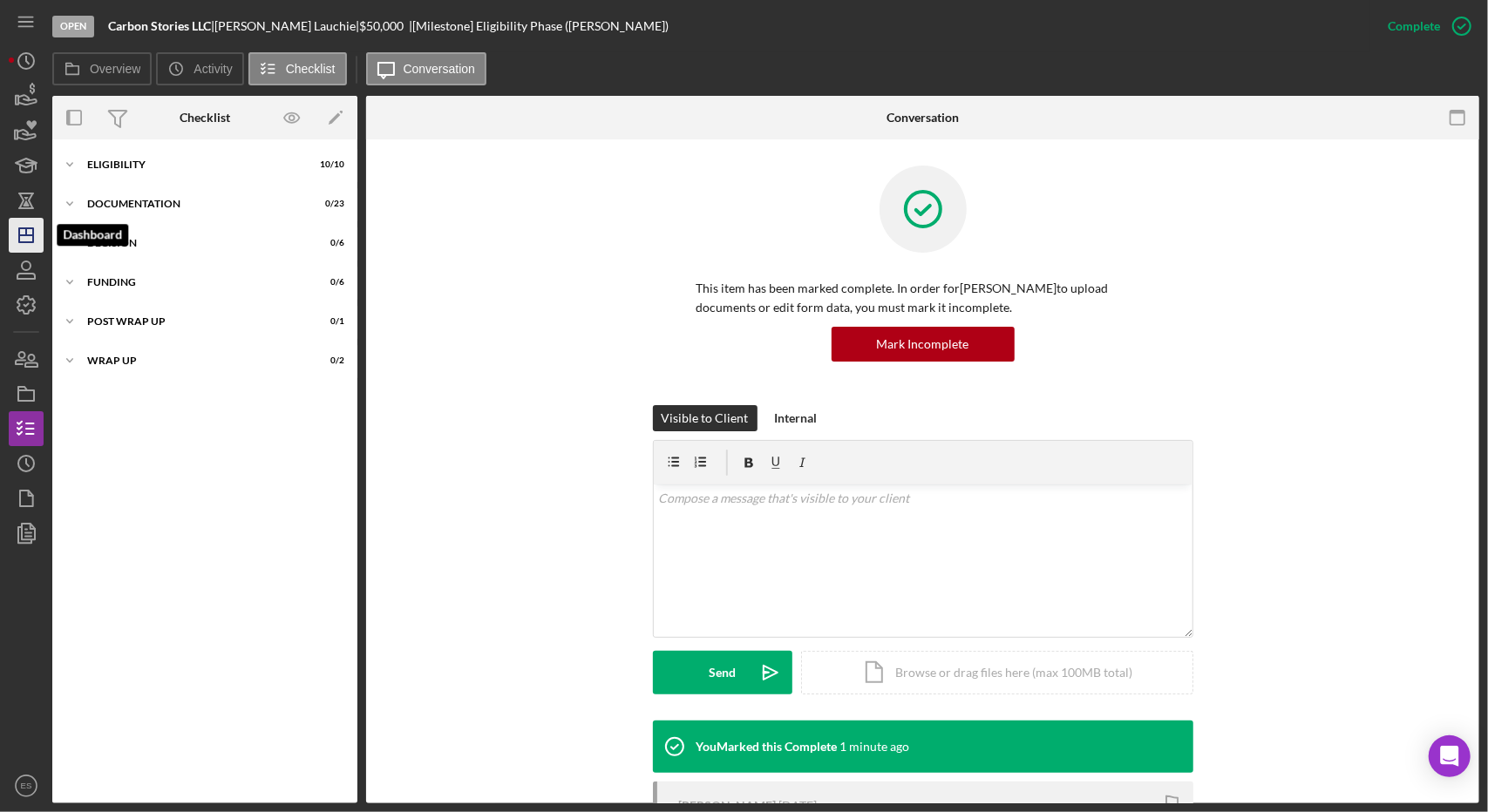
click at [28, 232] on icon "Icon/Dashboard" at bounding box center [26, 235] width 43 height 43
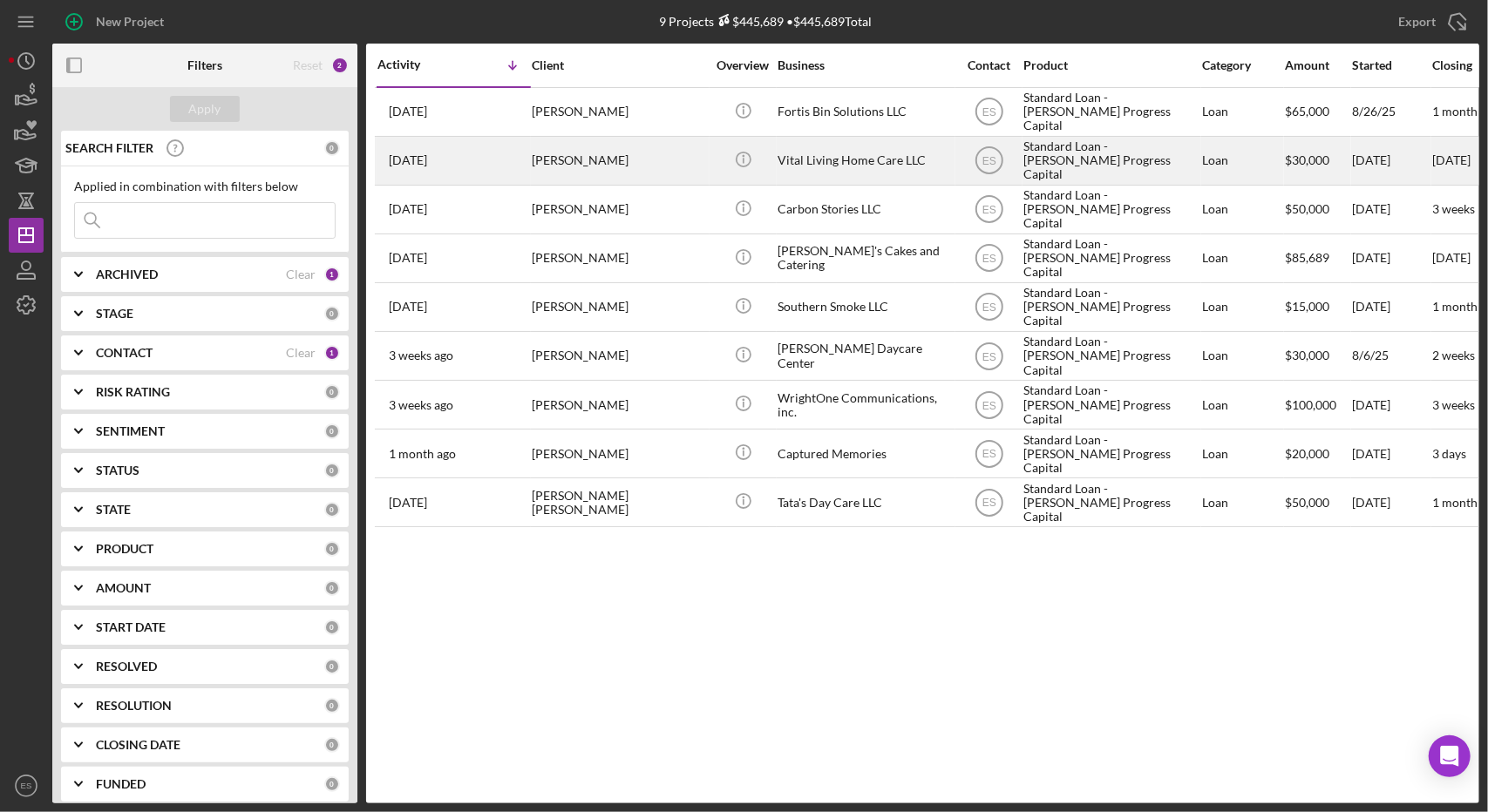
click at [896, 177] on div "Vital Living Home Care LLC" at bounding box center [865, 160] width 175 height 46
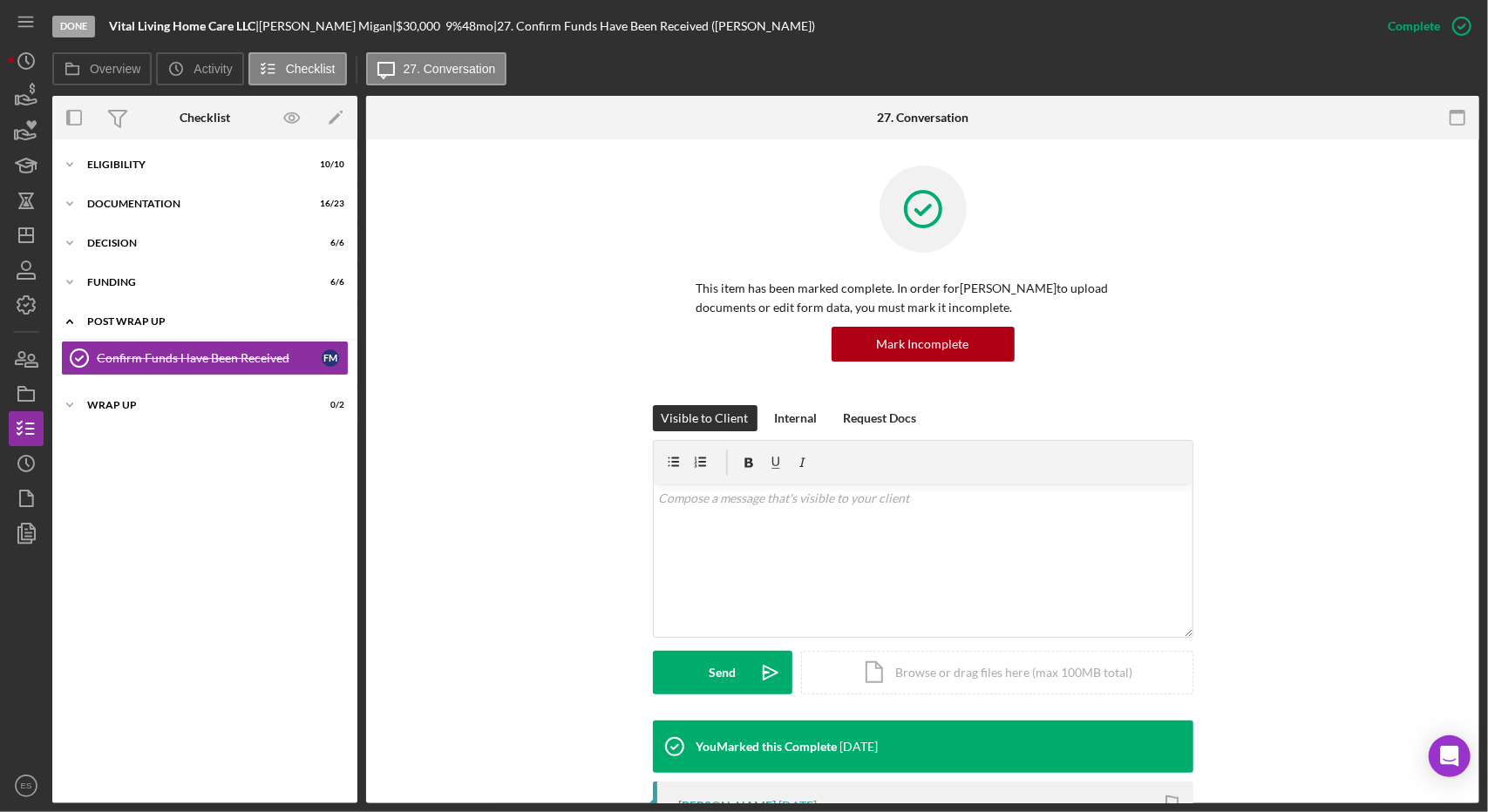
click at [133, 327] on div "Icon/Expander Post Wrap Up 1 / 1" at bounding box center [205, 322] width 305 height 35
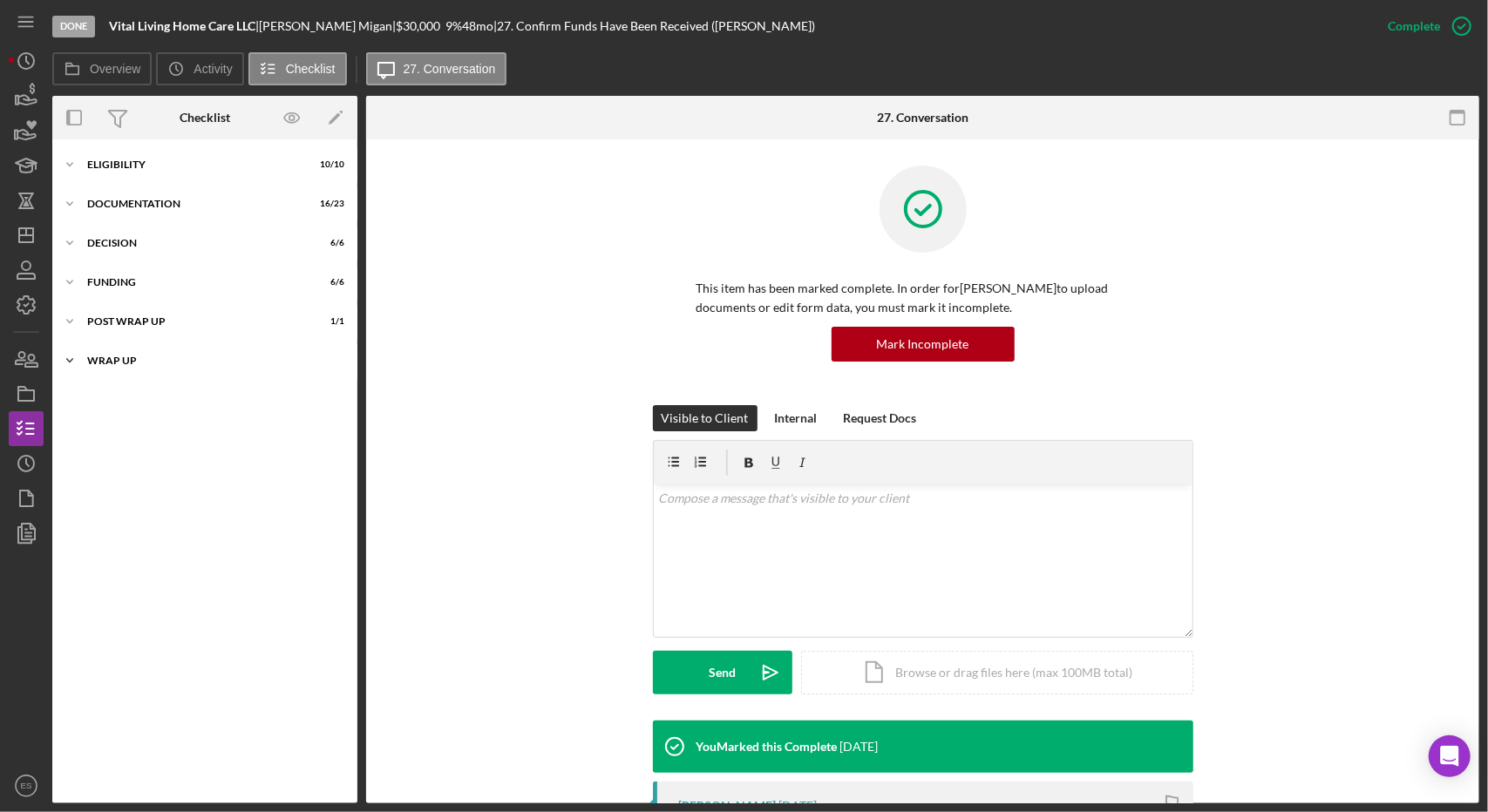
click at [143, 347] on div "Icon/Expander Wrap up 0 / 2" at bounding box center [205, 360] width 305 height 35
click at [132, 398] on div "First Payment Reminder and Follow-Up" at bounding box center [209, 397] width 225 height 14
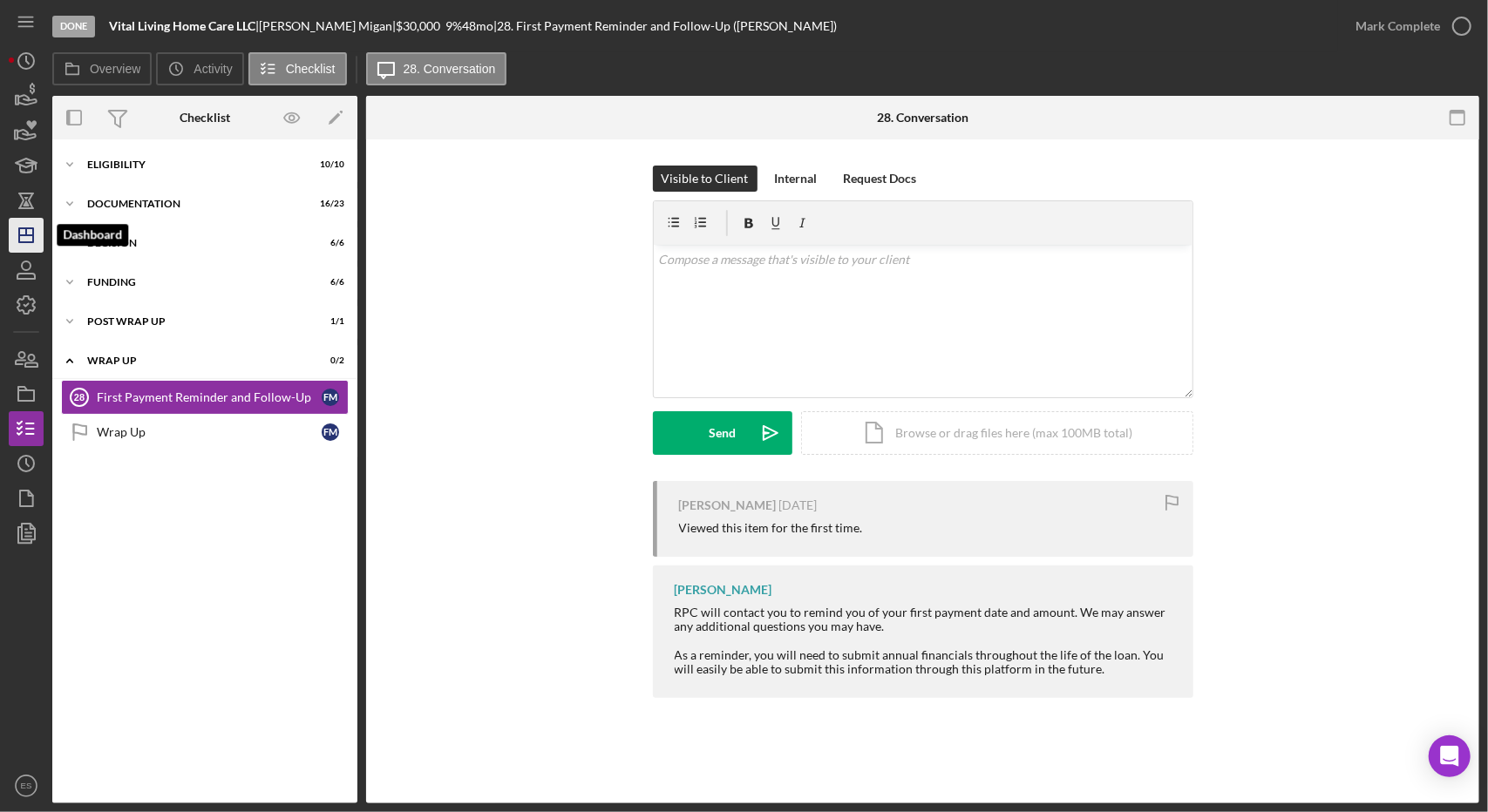
click at [26, 229] on line "button" at bounding box center [26, 232] width 0 height 7
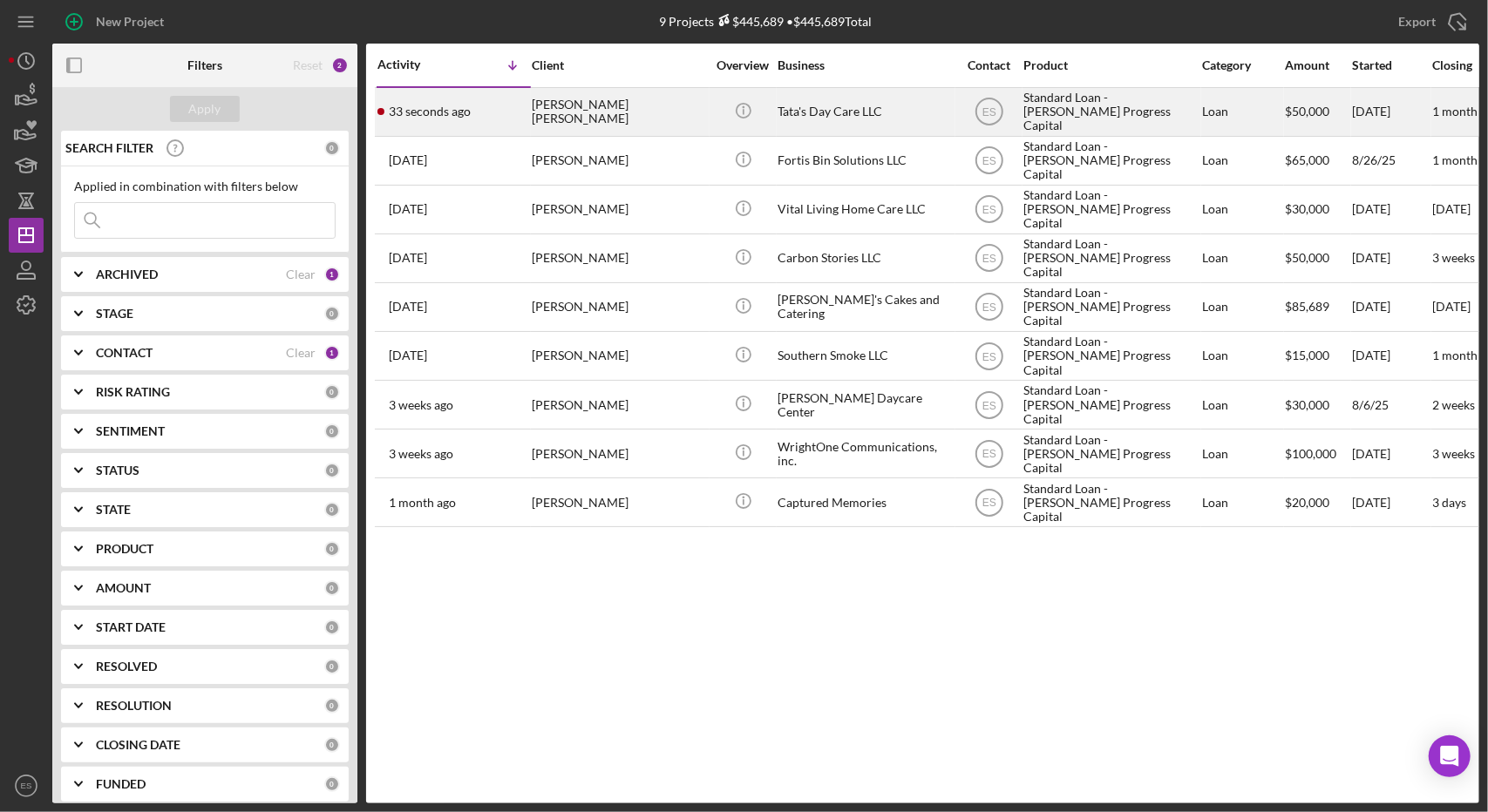
click at [919, 130] on div "Tata's Day Care LLC" at bounding box center [865, 112] width 175 height 46
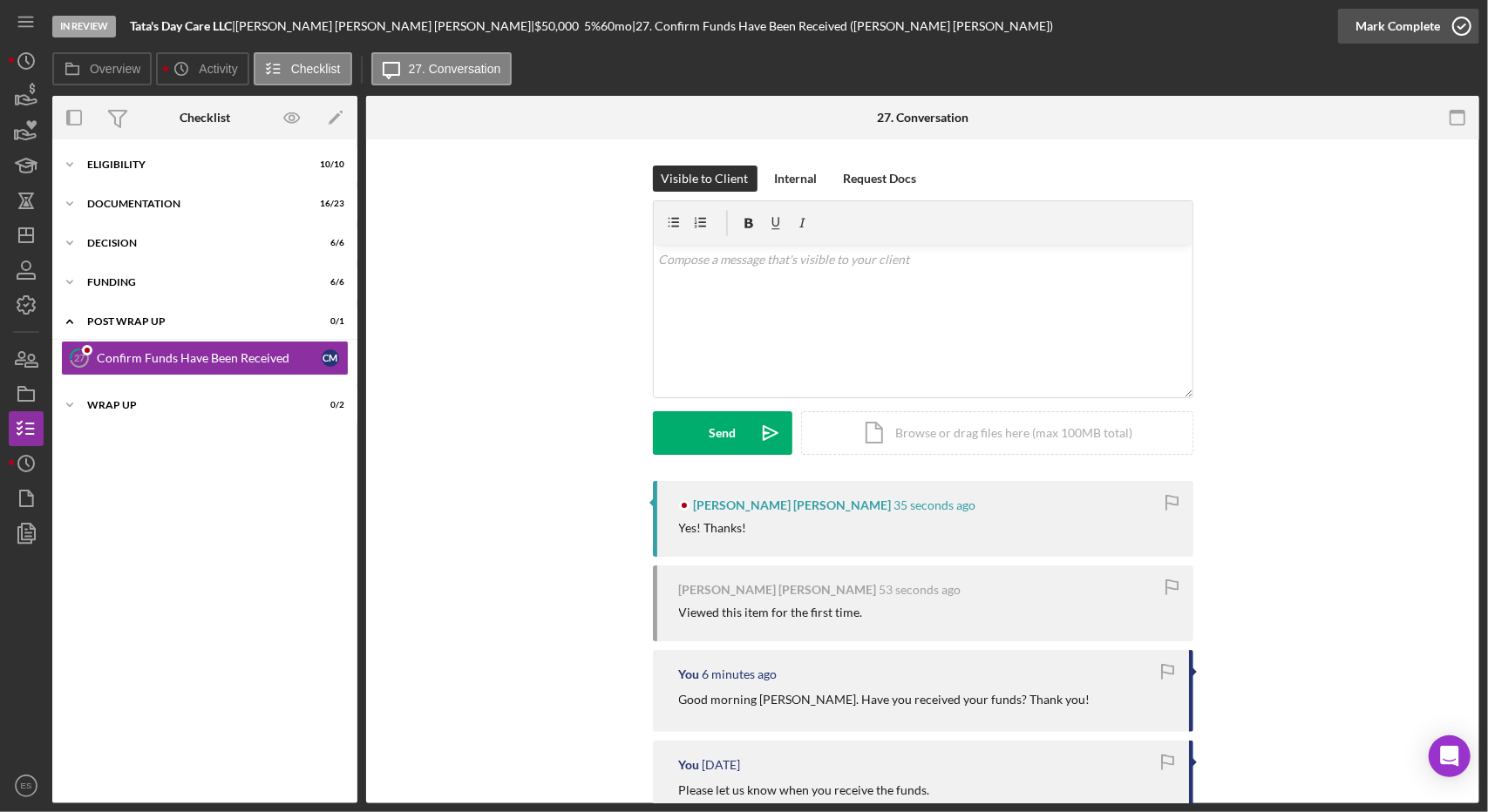
click at [1426, 26] on div "Mark Complete" at bounding box center [1397, 26] width 84 height 35
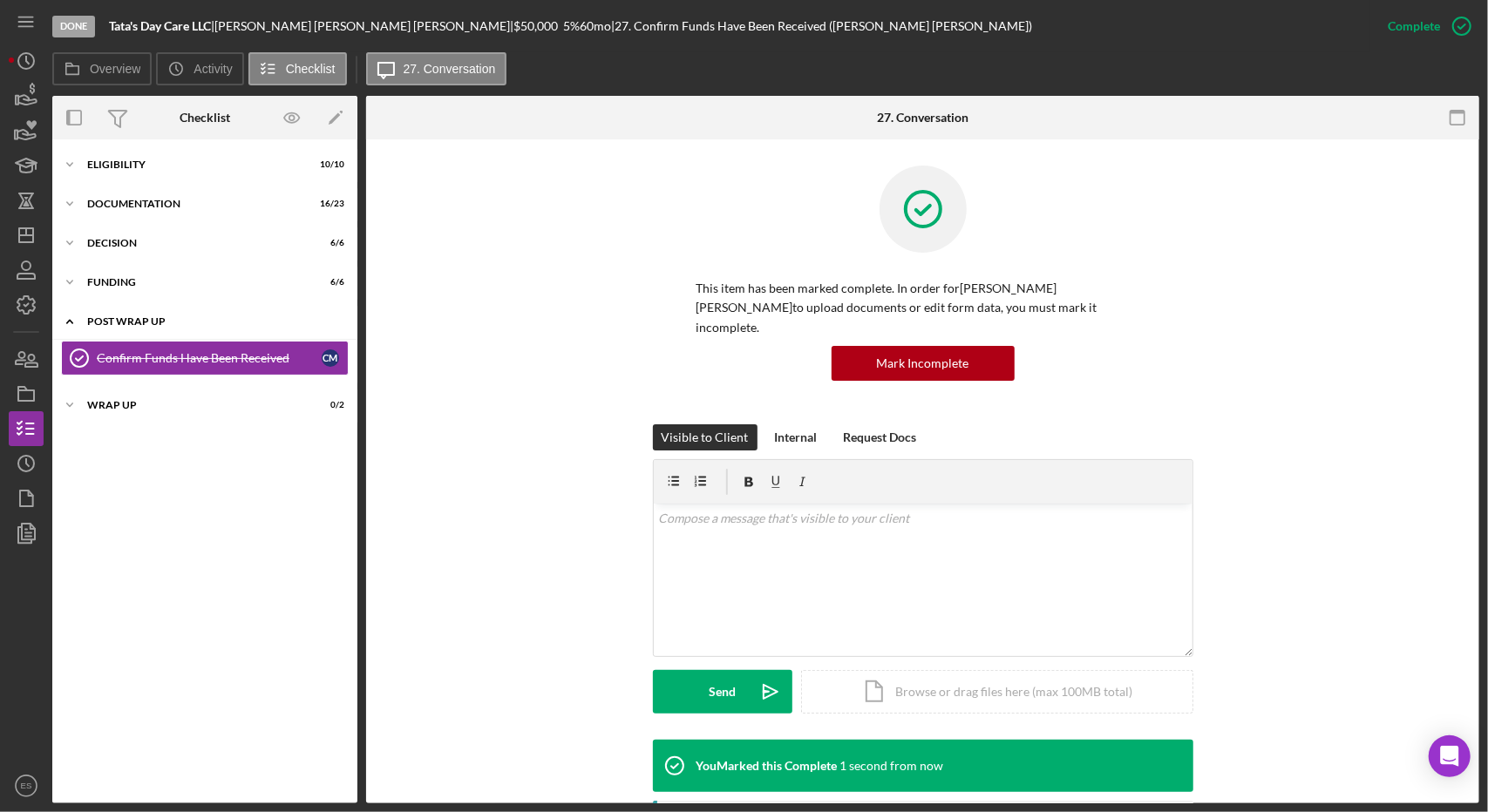
click at [178, 313] on div "Icon/Expander Post Wrap Up 1 / 1" at bounding box center [205, 322] width 305 height 35
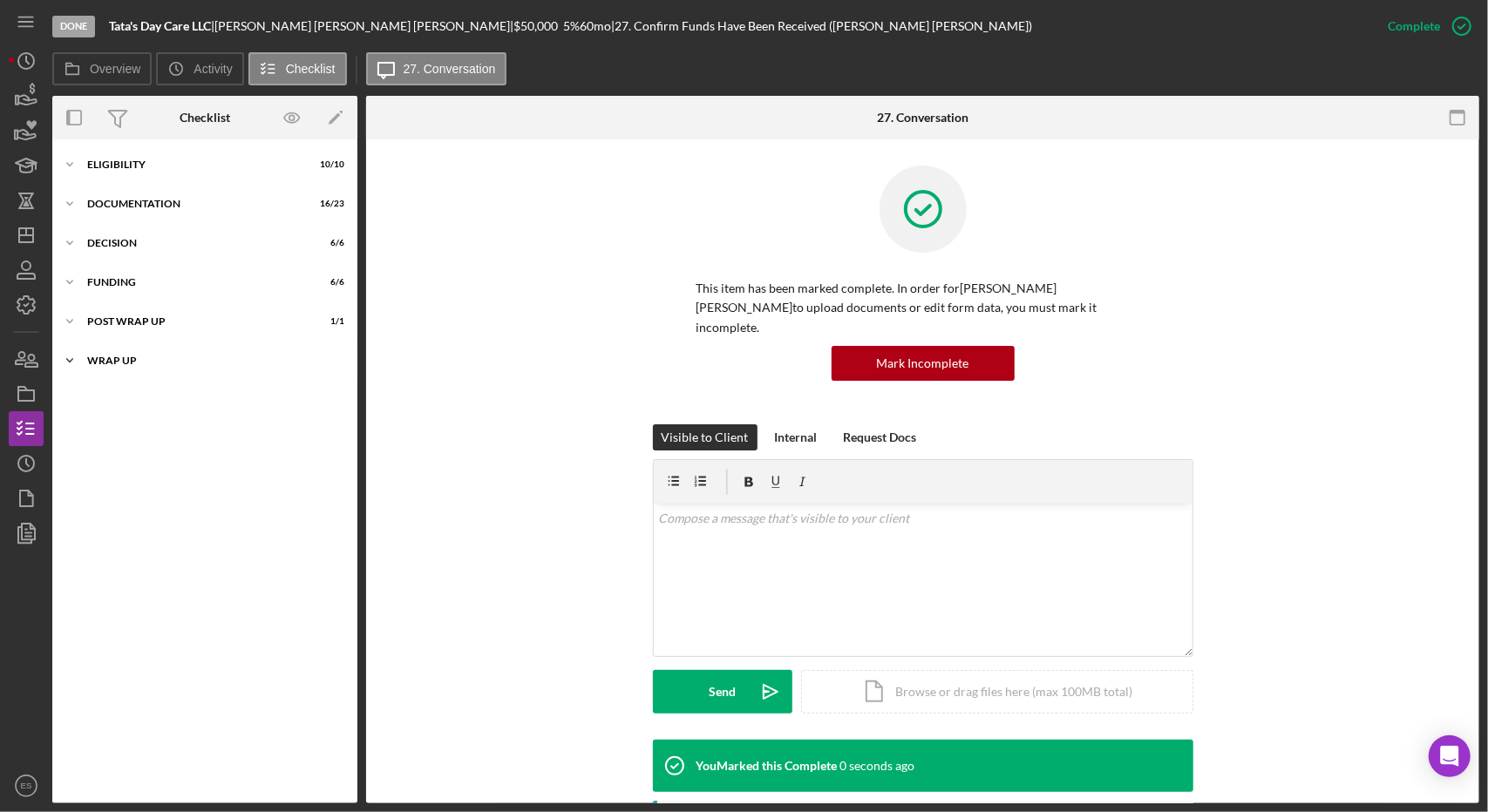
click at [130, 353] on div "Icon/Expander Wrap up 0 / 2" at bounding box center [205, 360] width 305 height 35
click at [134, 397] on div "First Payment Reminder and Follow-Up" at bounding box center [209, 397] width 225 height 14
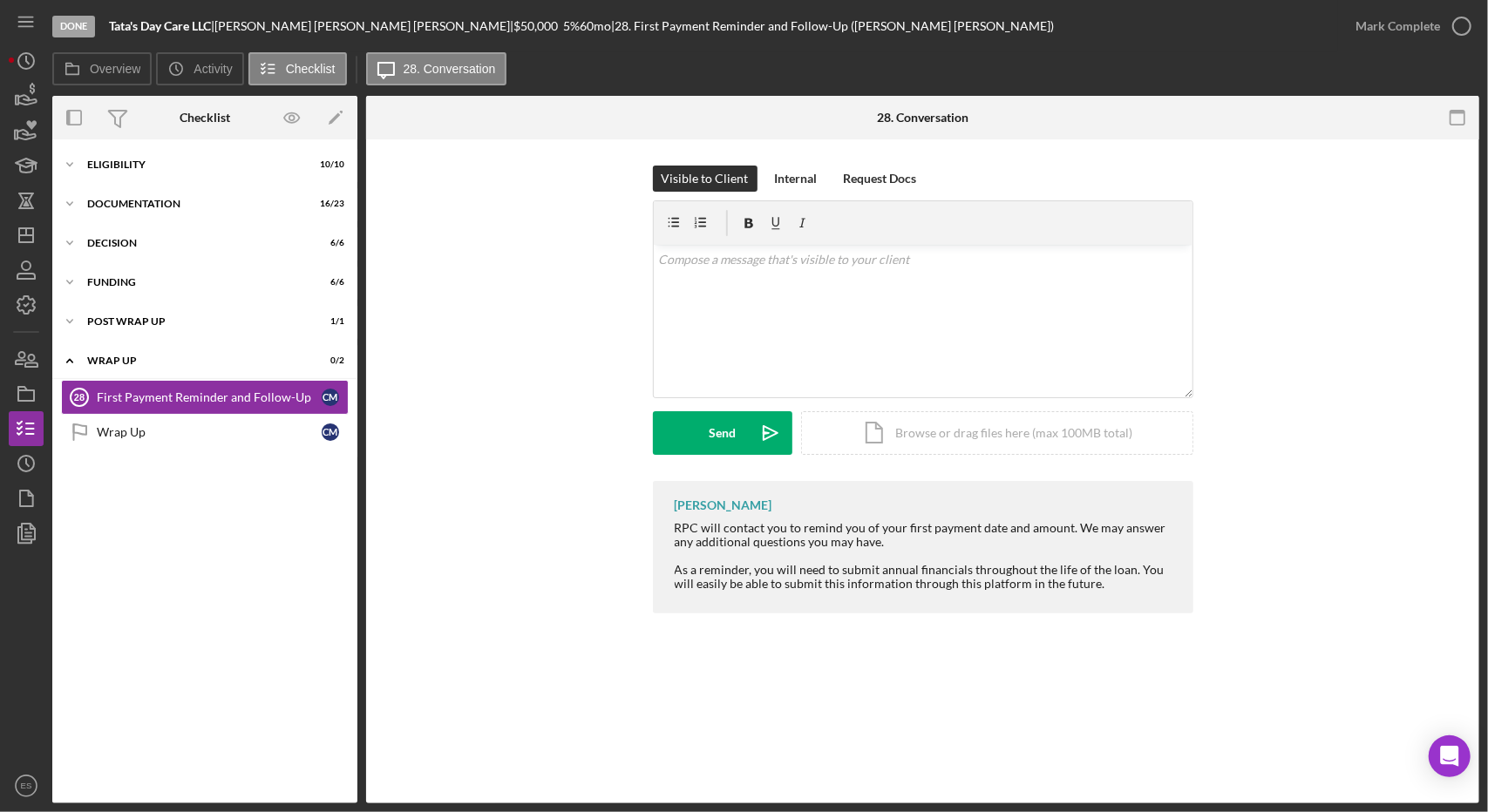
click at [497, 369] on div "Visible to Client Internal Request Docs v Color teal Color pink Remove color Ad…" at bounding box center [922, 324] width 1061 height 316
click at [27, 224] on icon "Icon/Dashboard" at bounding box center [26, 235] width 43 height 43
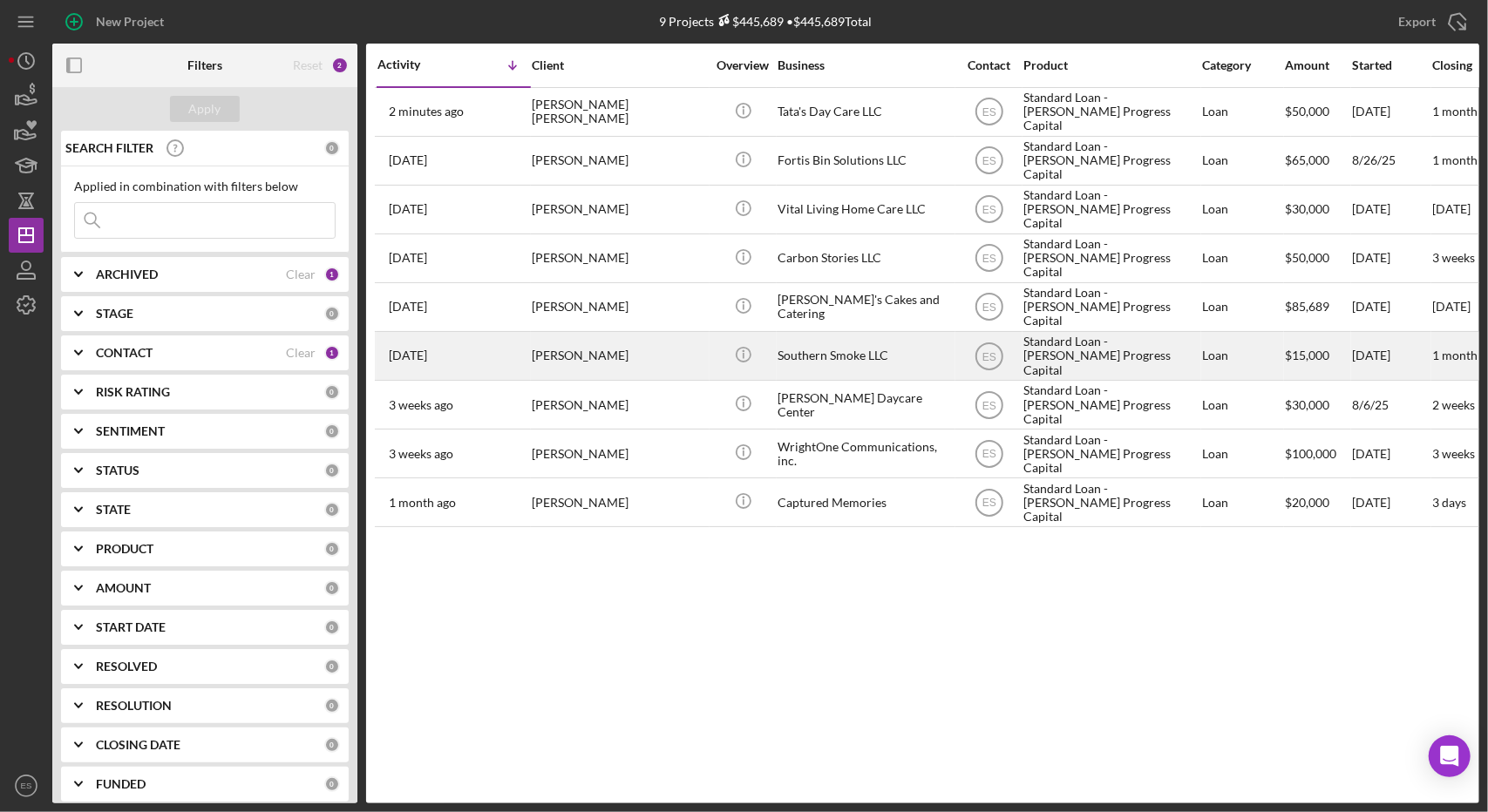
click at [824, 363] on div "Southern Smoke LLC" at bounding box center [865, 355] width 175 height 46
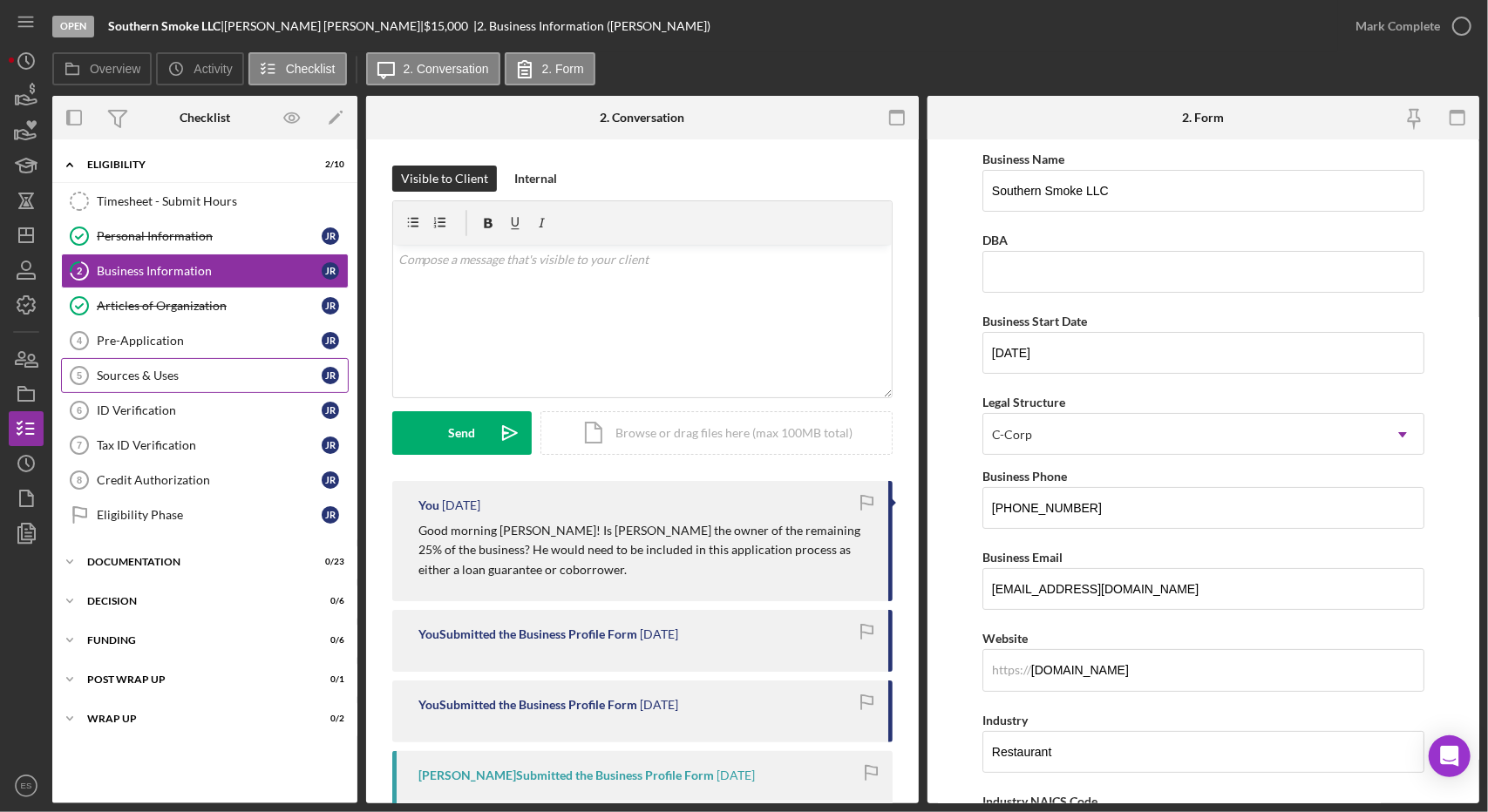
click at [193, 380] on link "Sources & Uses 5 Sources & Uses J R" at bounding box center [205, 375] width 287 height 35
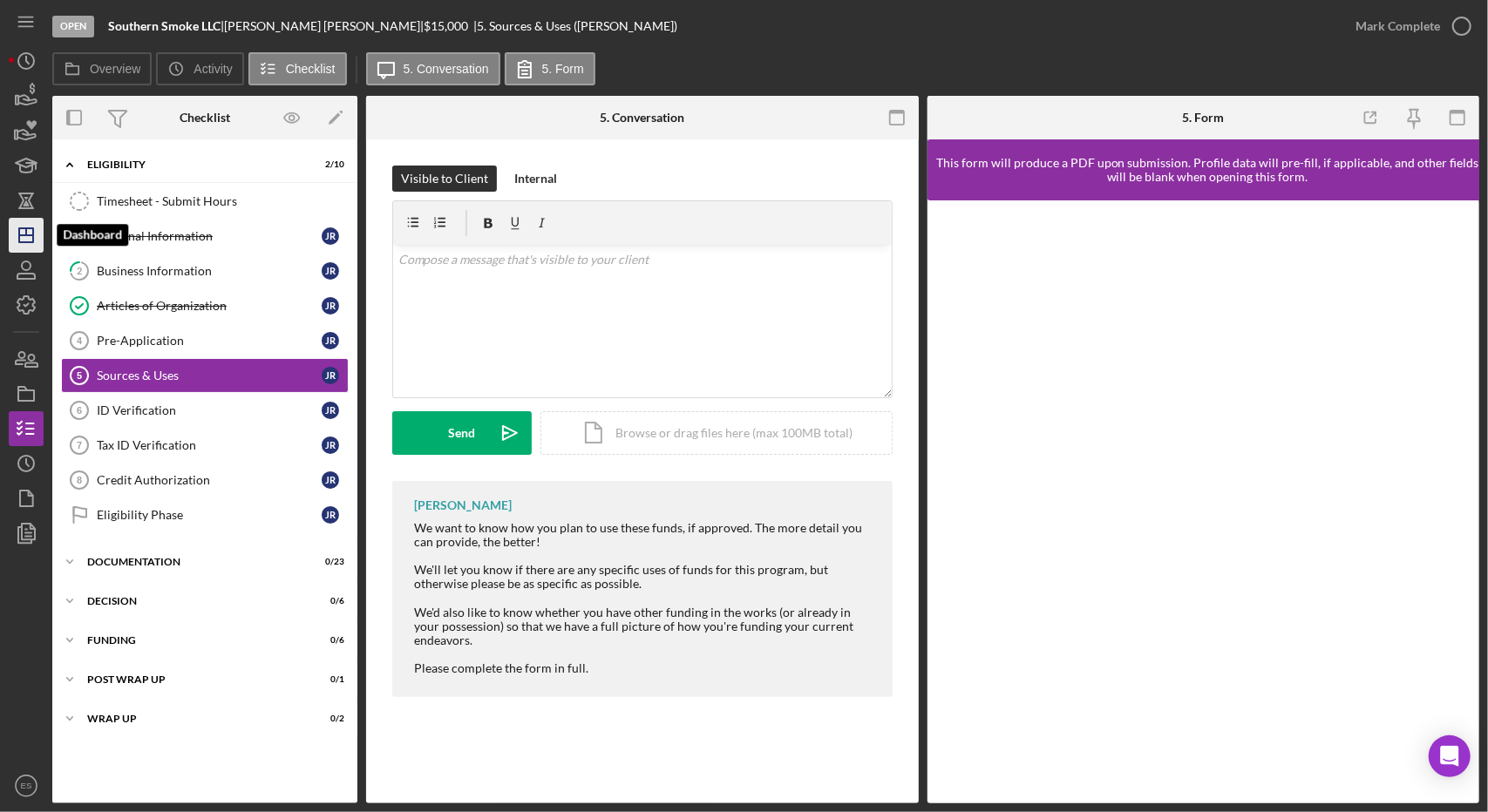
click at [27, 229] on polygon "button" at bounding box center [27, 236] width 14 height 14
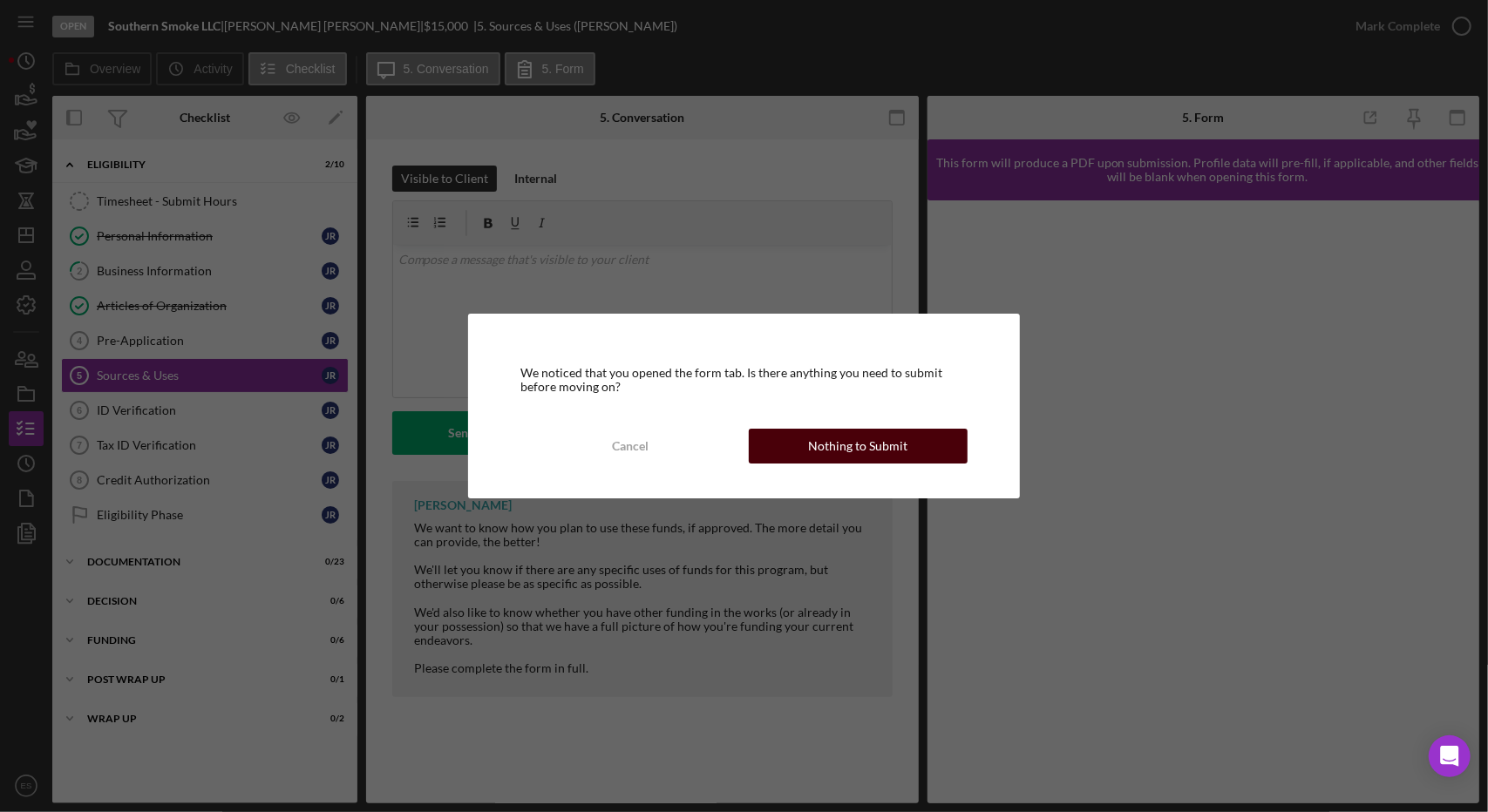
click at [885, 446] on div "Nothing to Submit" at bounding box center [858, 446] width 99 height 35
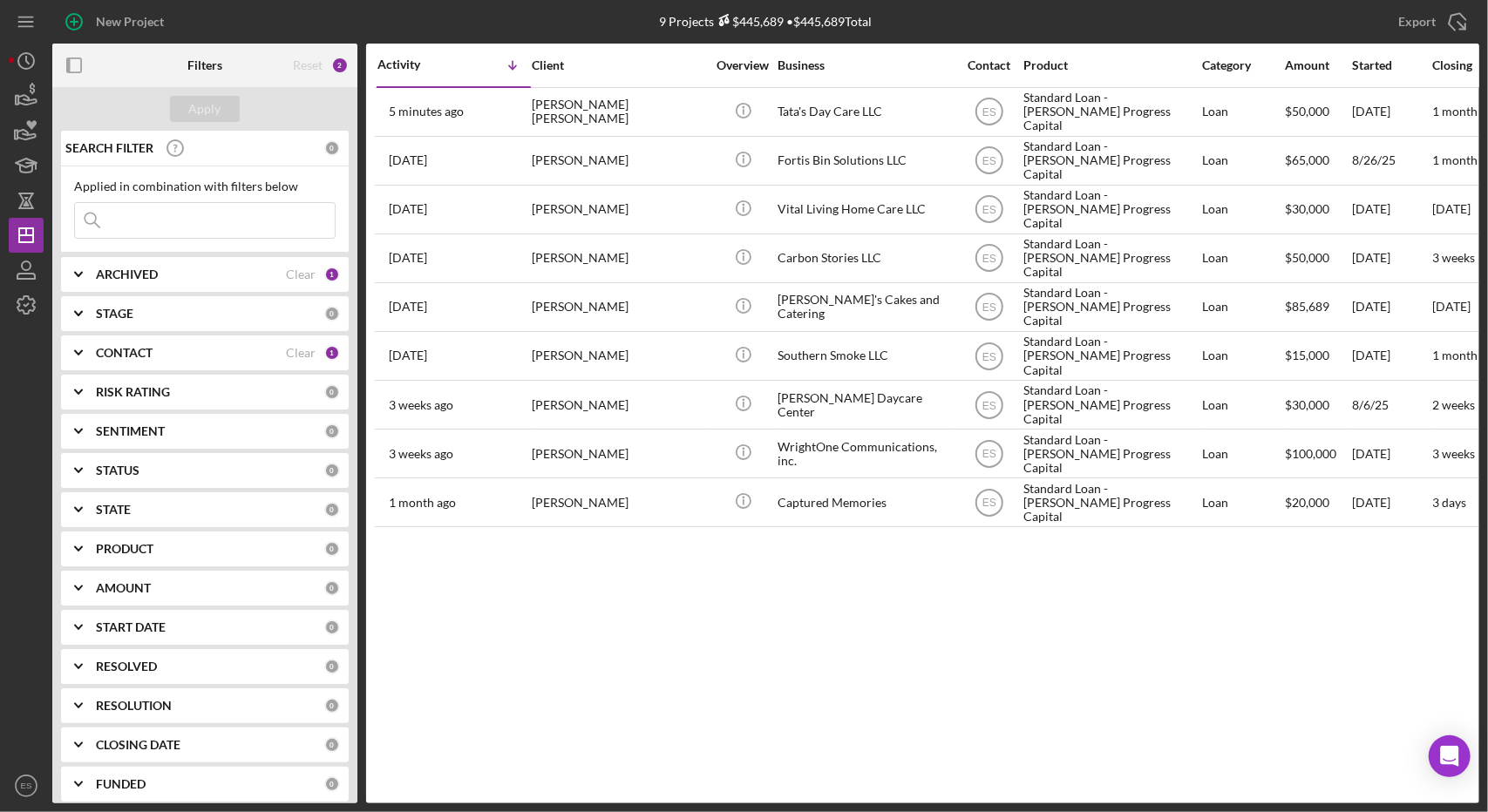
click at [1123, 589] on div "Activity Icon/Table Sort Arrow Client Overview Business Contact Product Categor…" at bounding box center [922, 423] width 1113 height 760
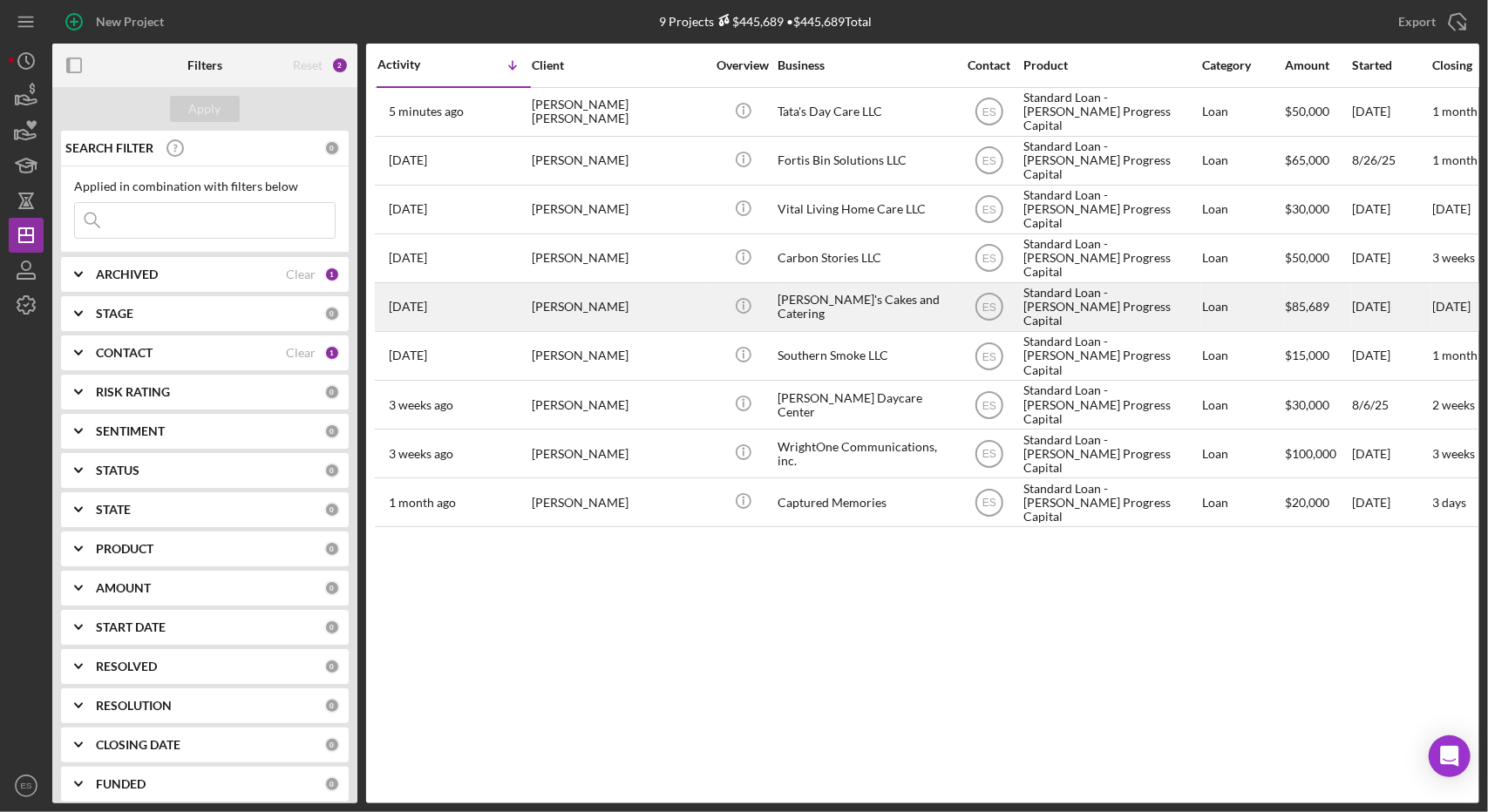
click at [589, 304] on div "[PERSON_NAME]" at bounding box center [619, 307] width 175 height 46
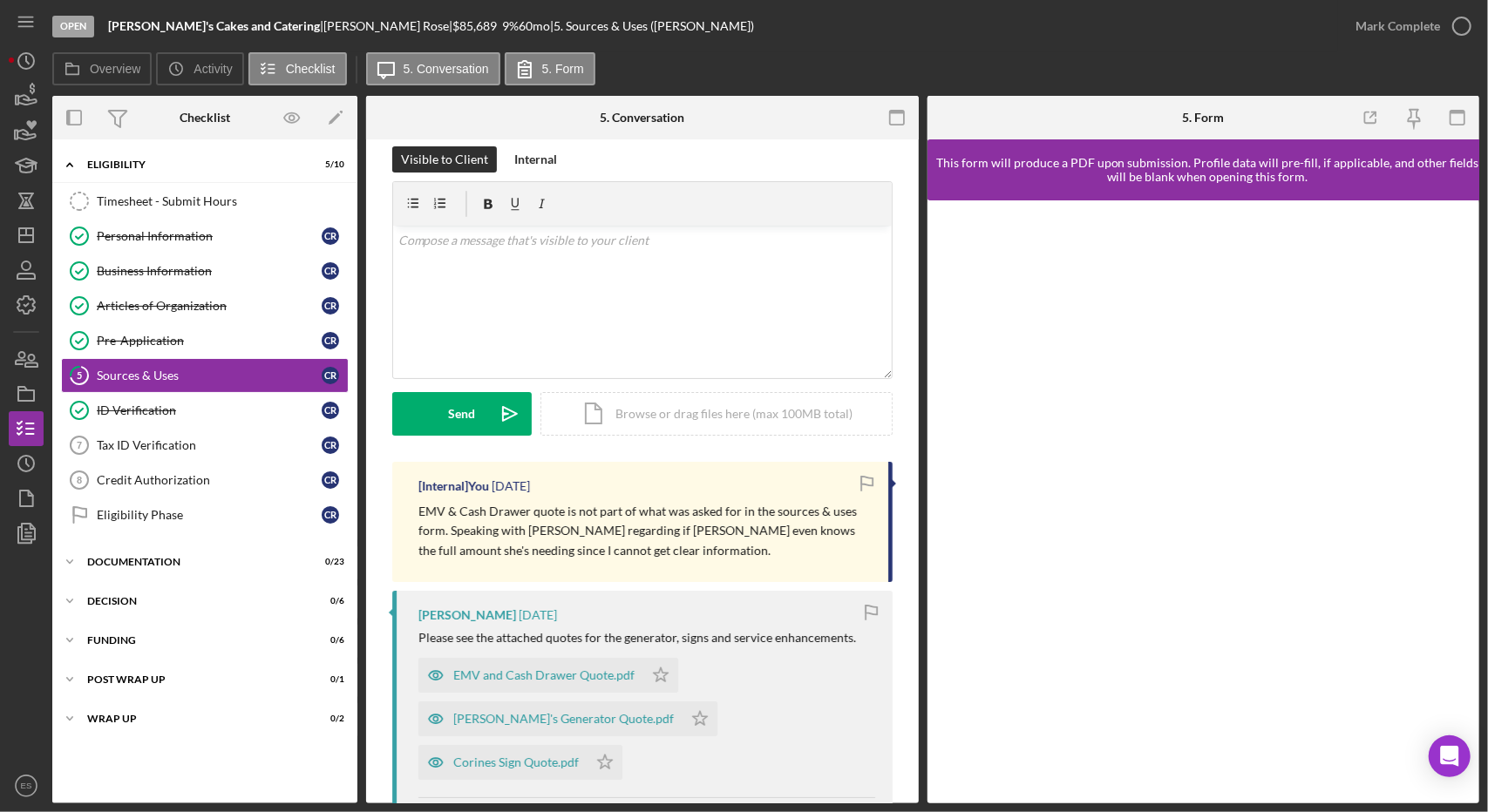
scroll to position [12, 0]
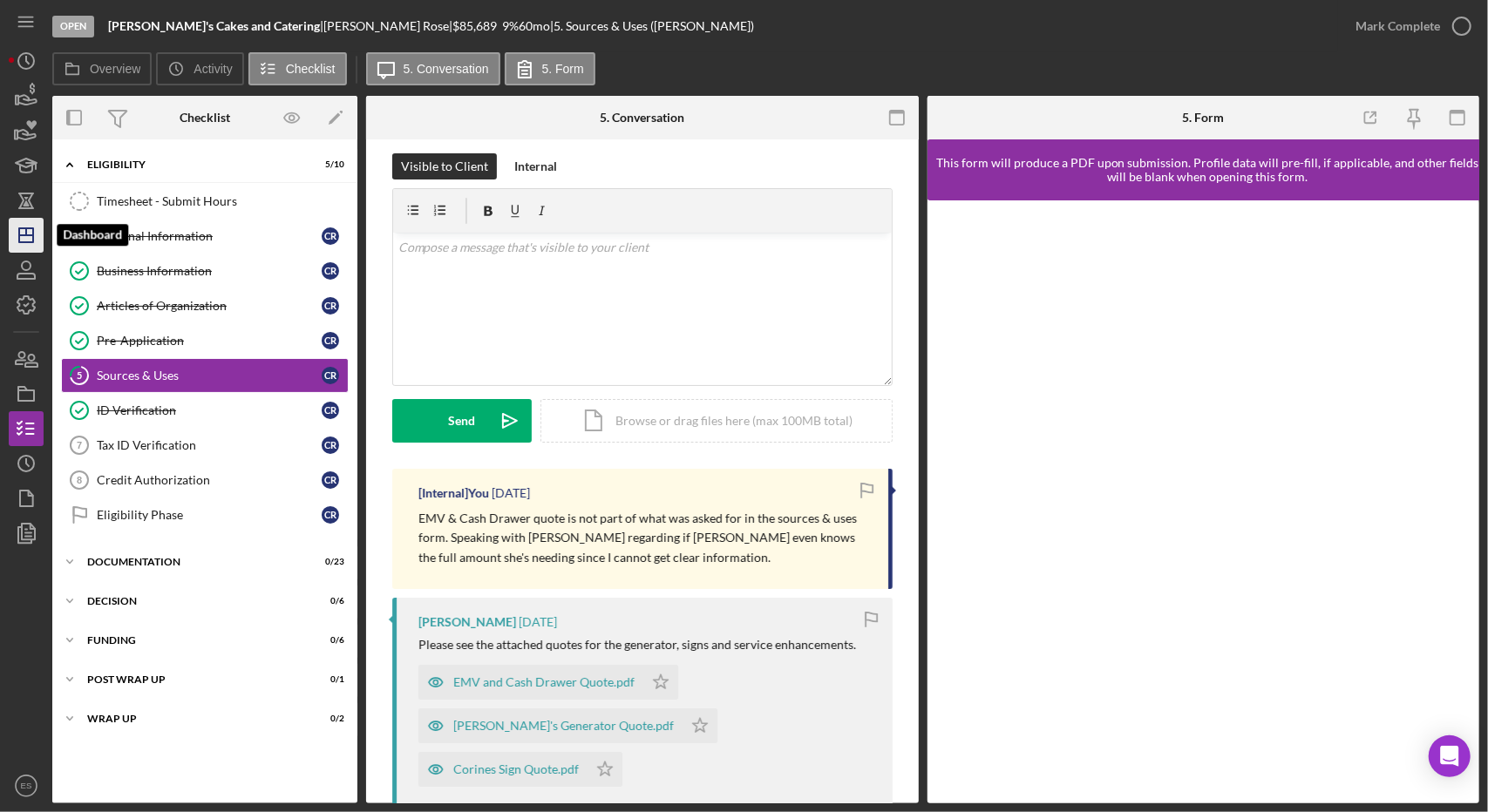
click at [20, 226] on icon "Icon/Dashboard" at bounding box center [26, 235] width 43 height 43
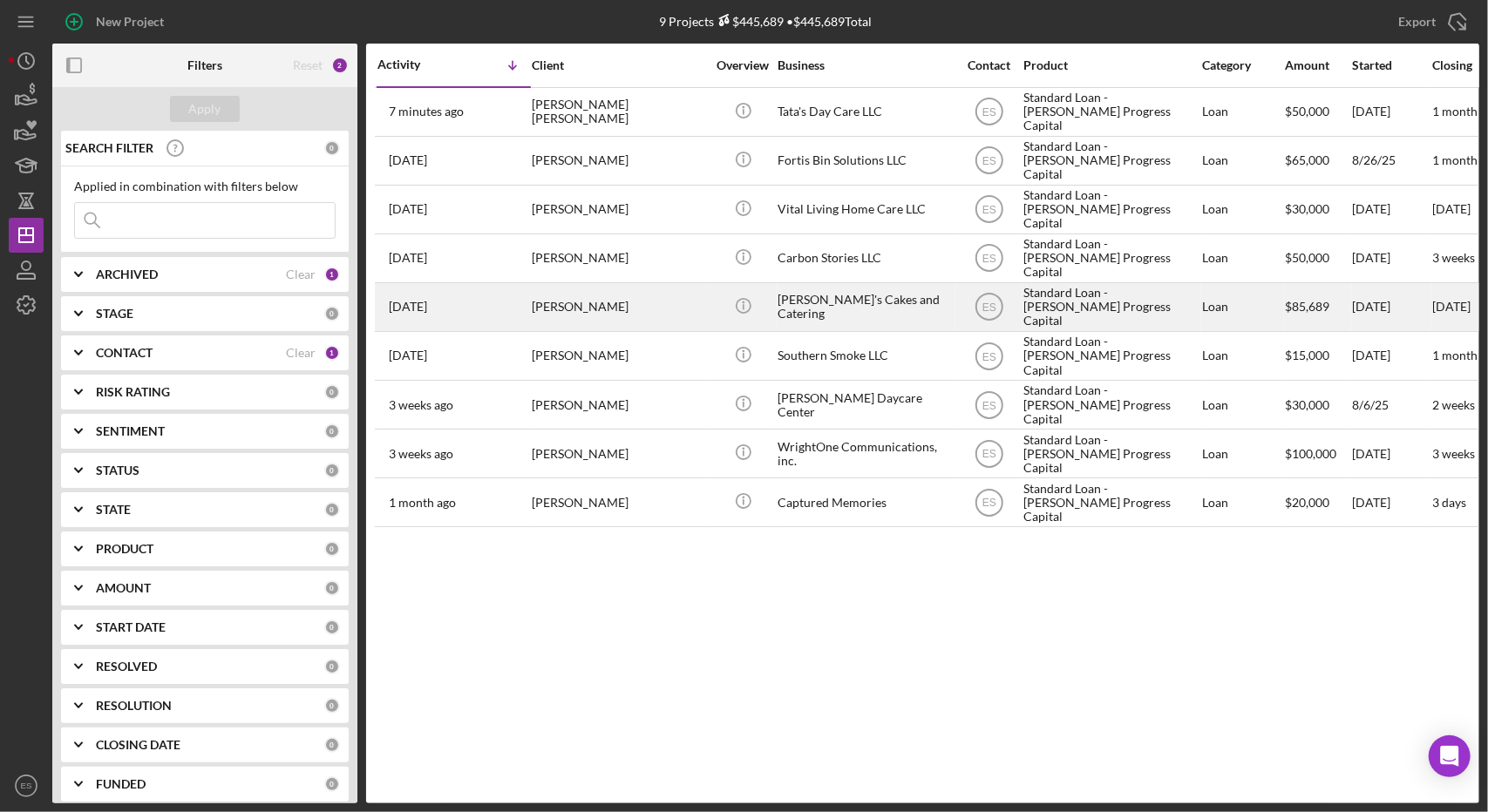
click at [829, 311] on div "[PERSON_NAME]'s Cakes and Catering" at bounding box center [865, 307] width 175 height 46
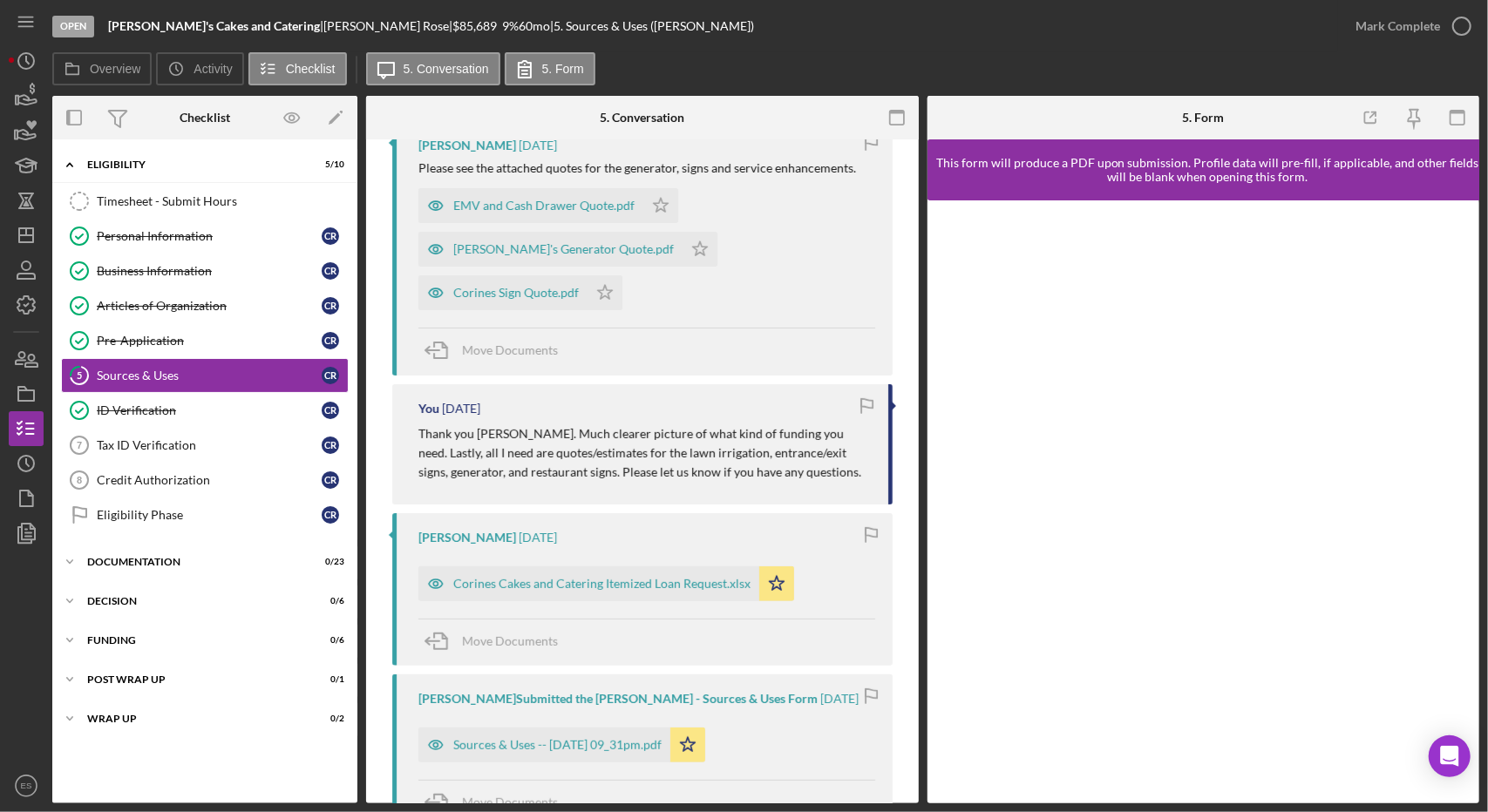
scroll to position [489, 0]
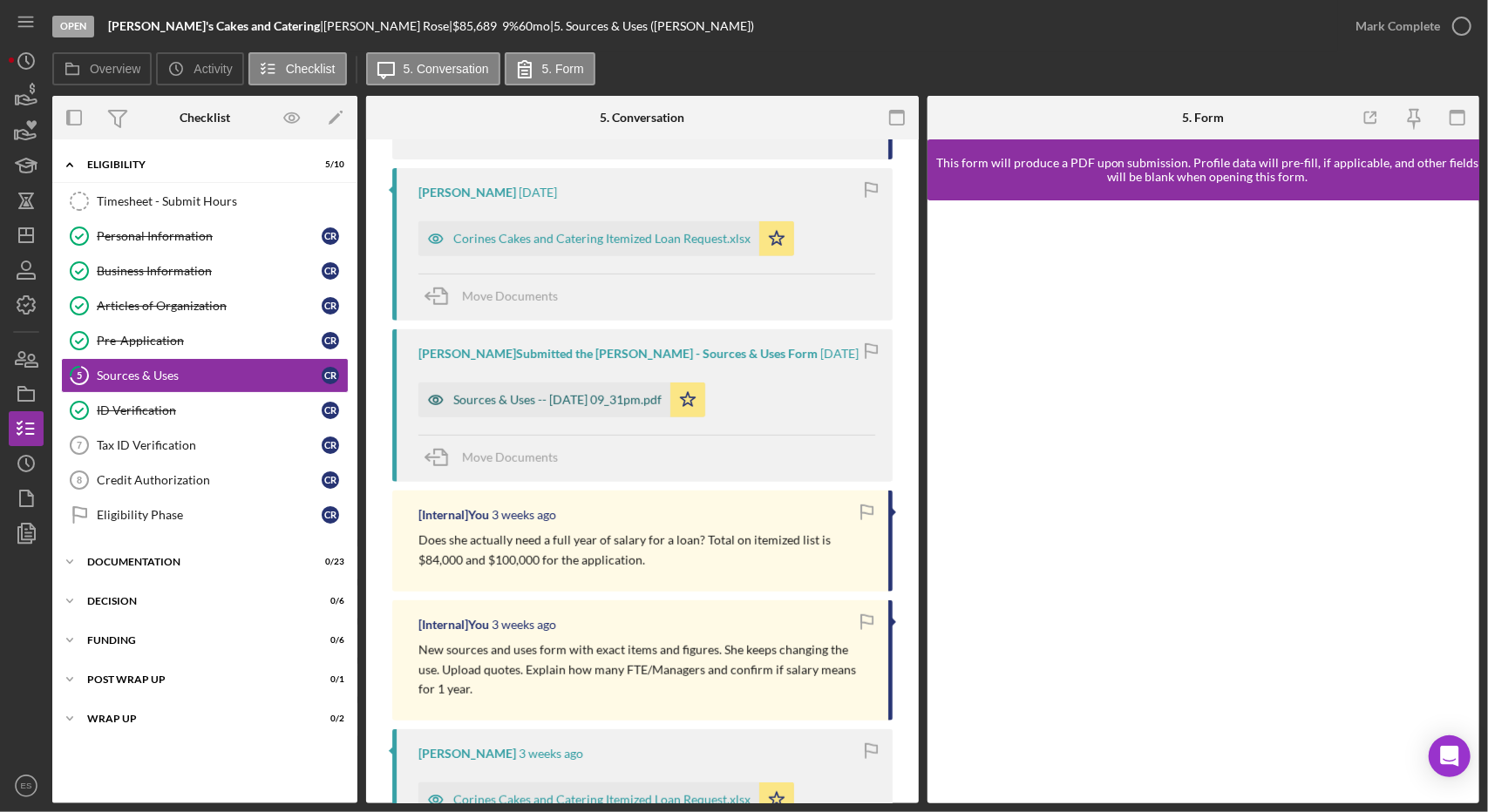
click at [615, 394] on div "Sources & Uses -- [DATE] 09_31pm.pdf" at bounding box center [557, 400] width 208 height 14
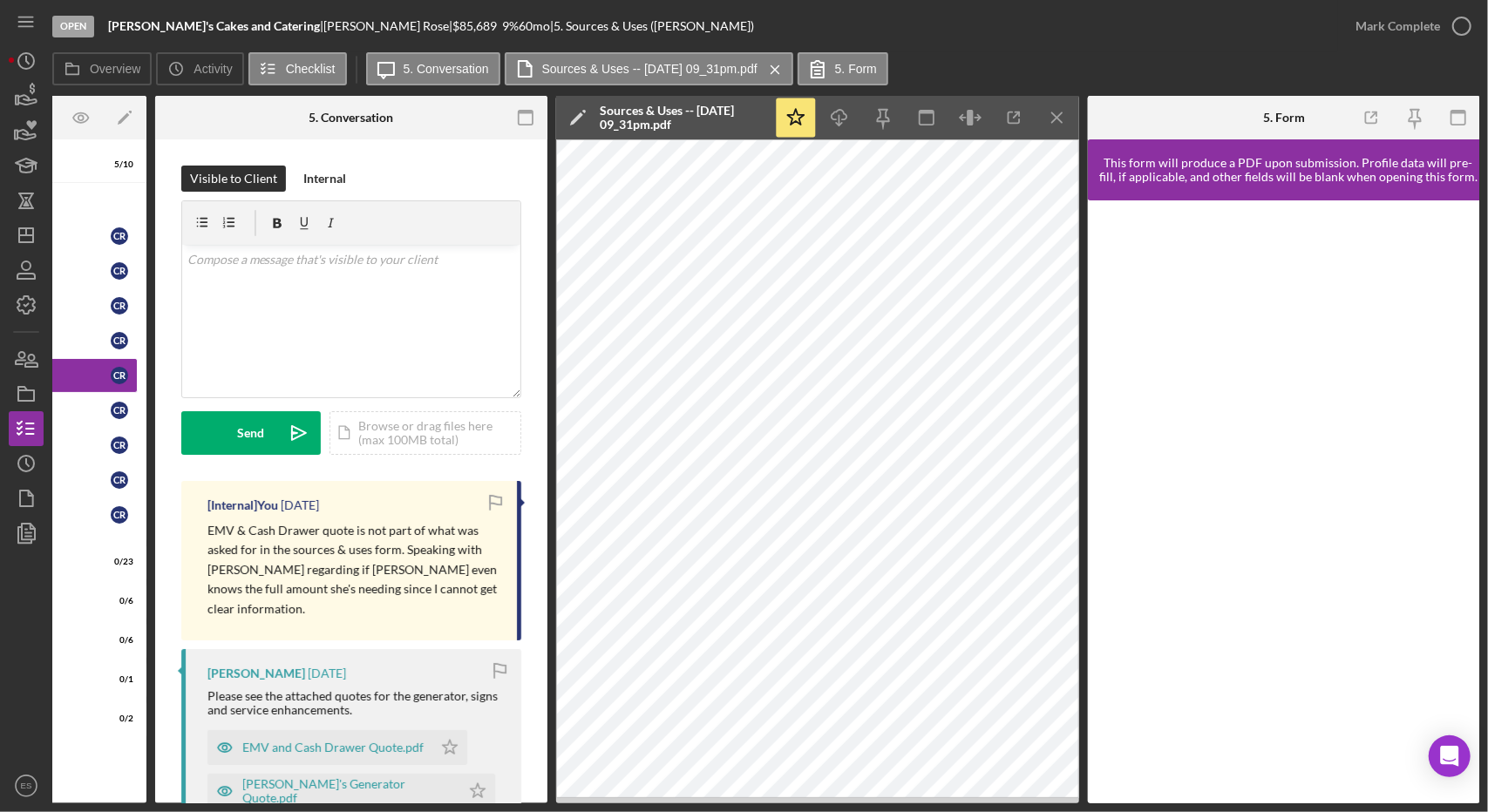
scroll to position [0, 0]
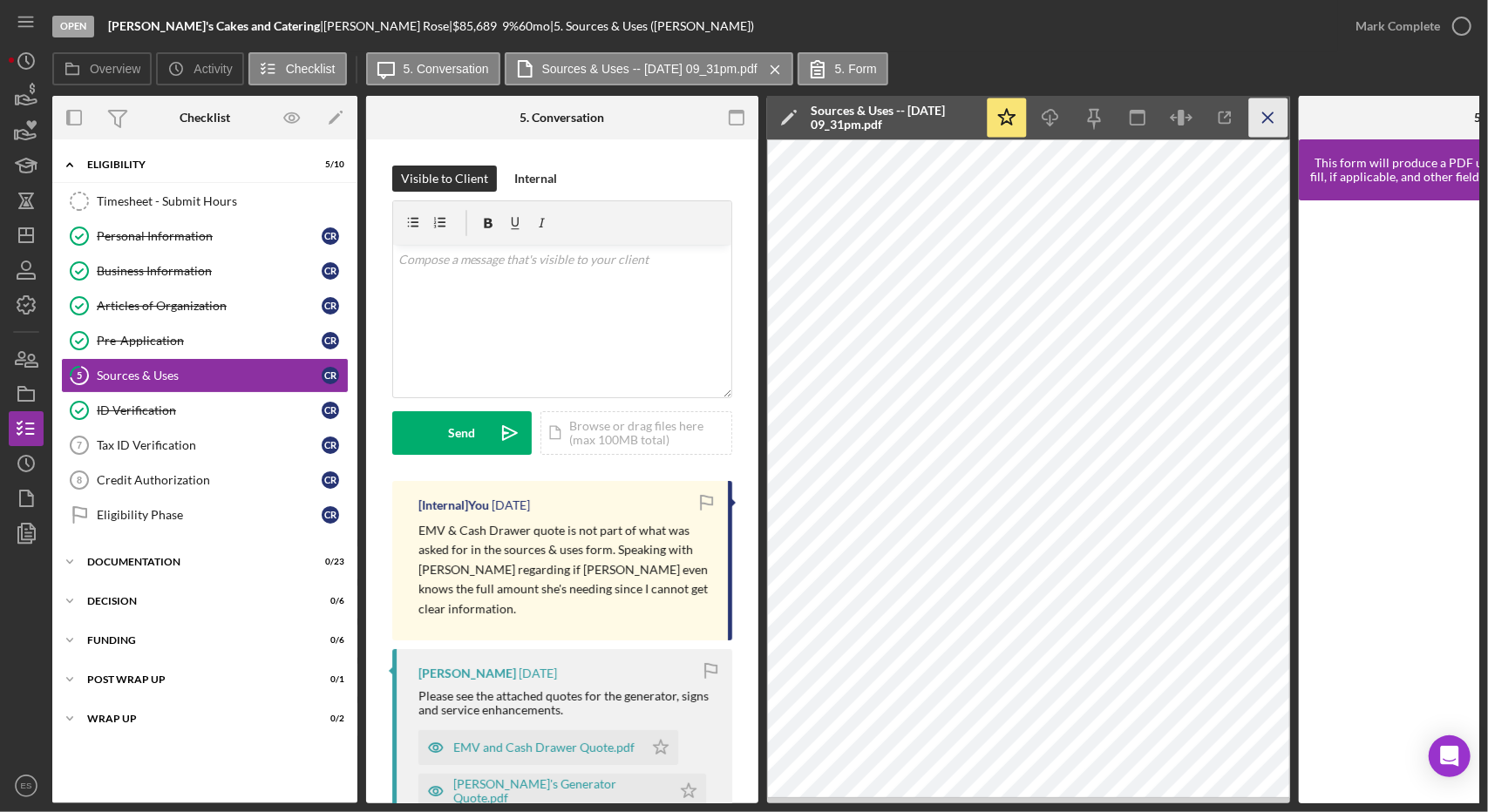
click at [1269, 121] on icon "Icon/Menu Close" at bounding box center [1268, 118] width 39 height 39
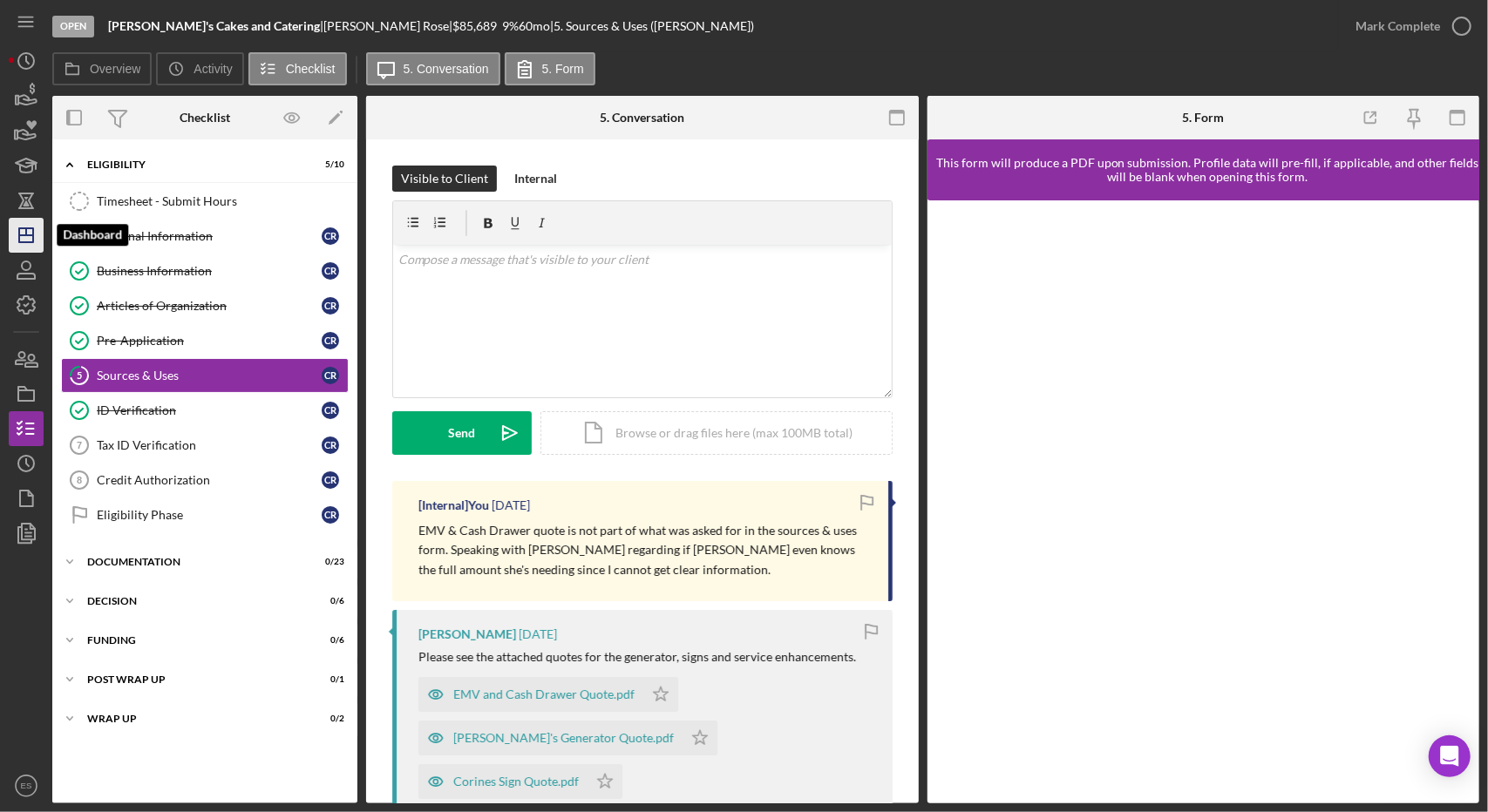
click at [31, 224] on icon "Icon/Dashboard" at bounding box center [26, 235] width 43 height 43
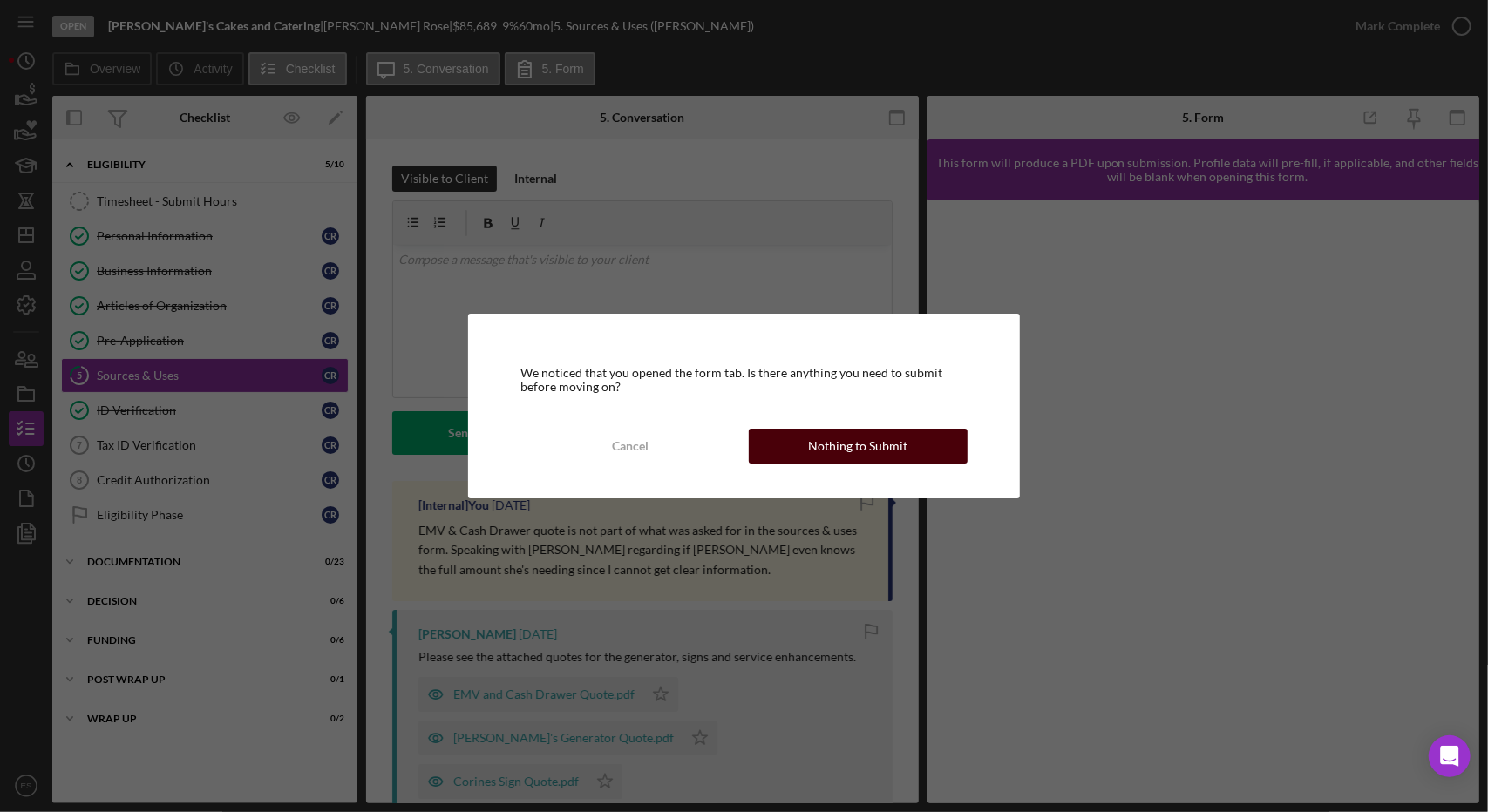
click at [812, 447] on div "Nothing to Submit" at bounding box center [858, 446] width 99 height 35
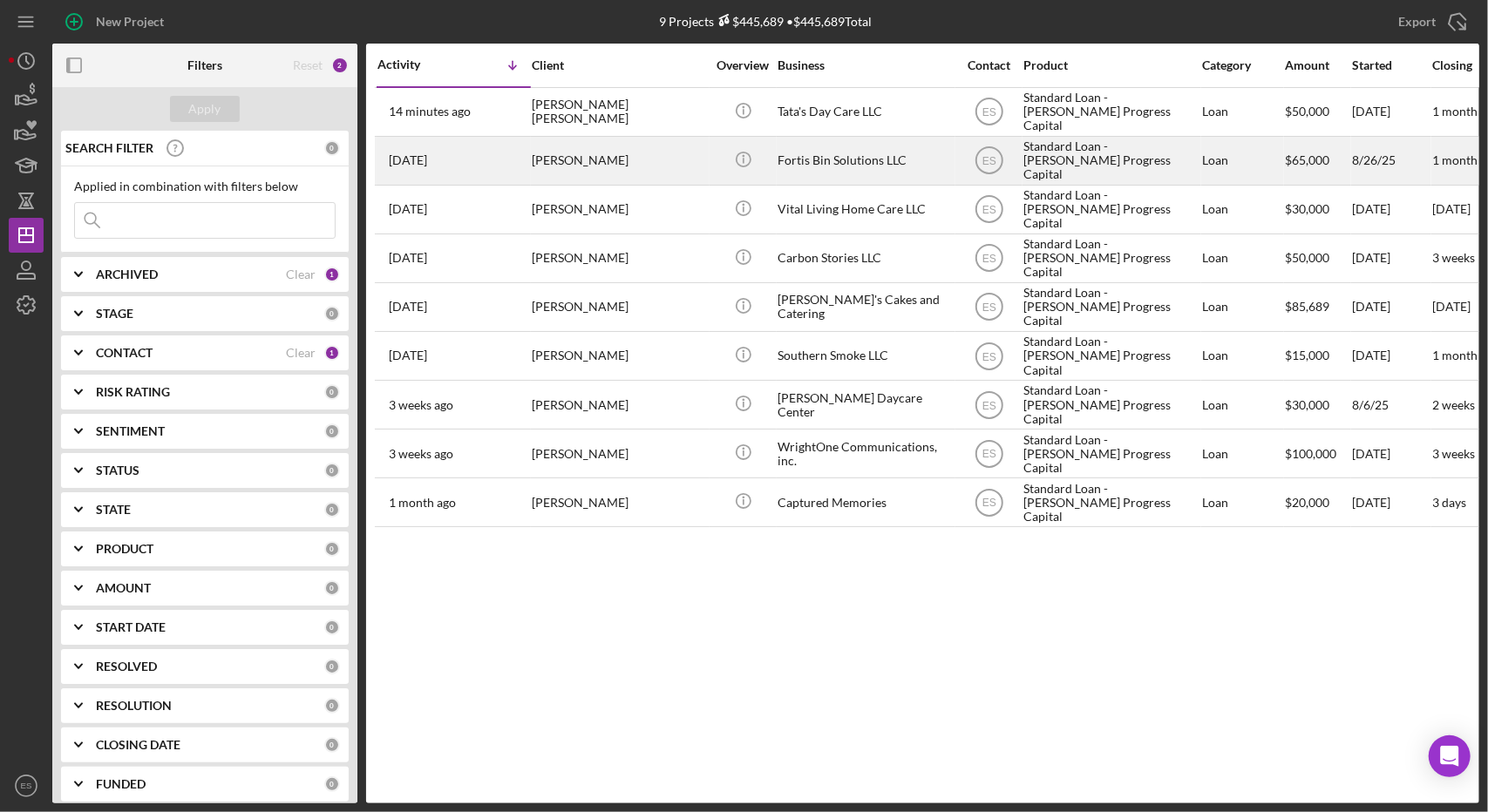
click at [850, 154] on div "Fortis Bin Solutions LLC" at bounding box center [865, 160] width 175 height 46
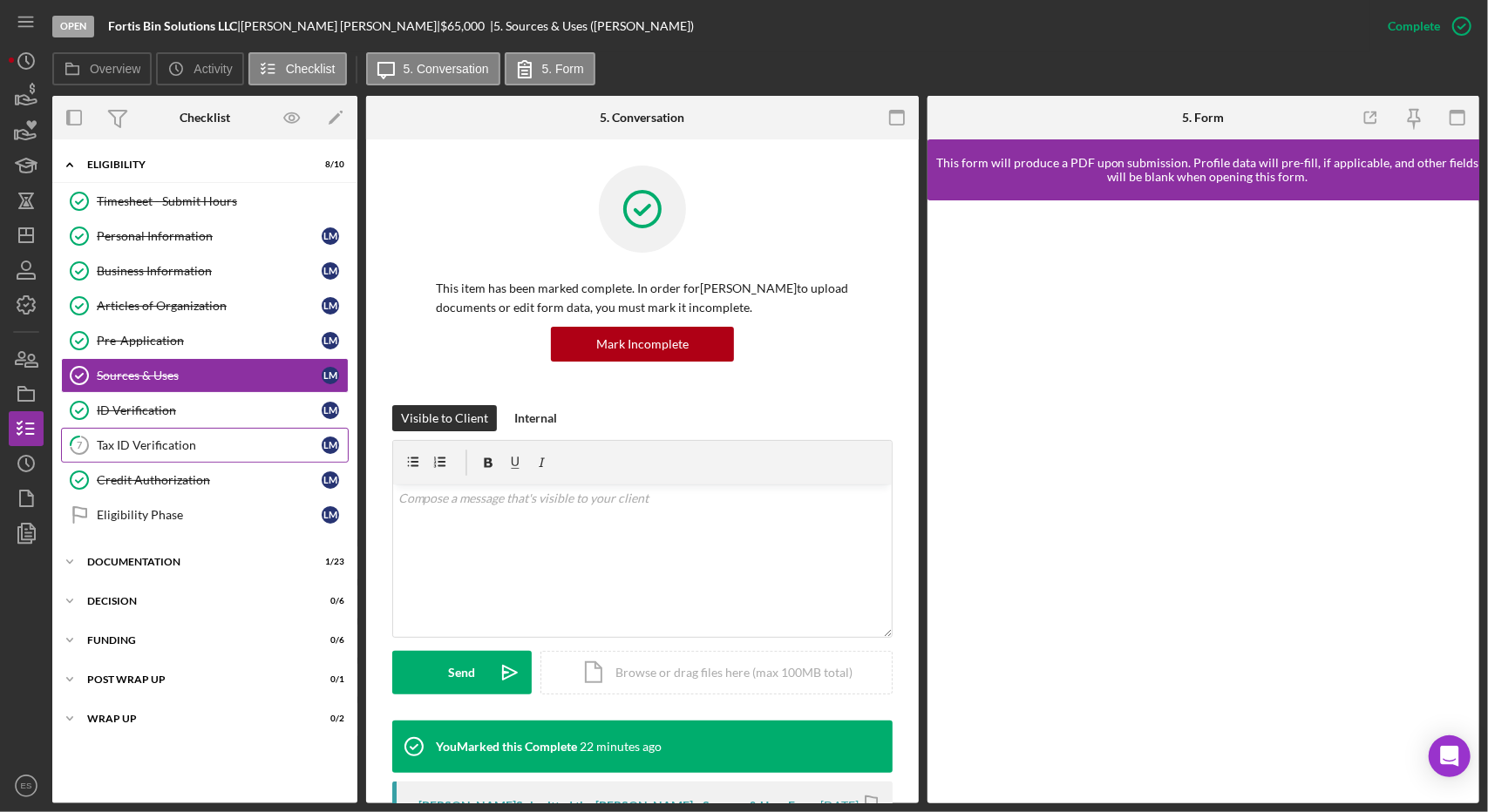
click at [215, 438] on div "Tax ID Verification" at bounding box center [209, 445] width 225 height 14
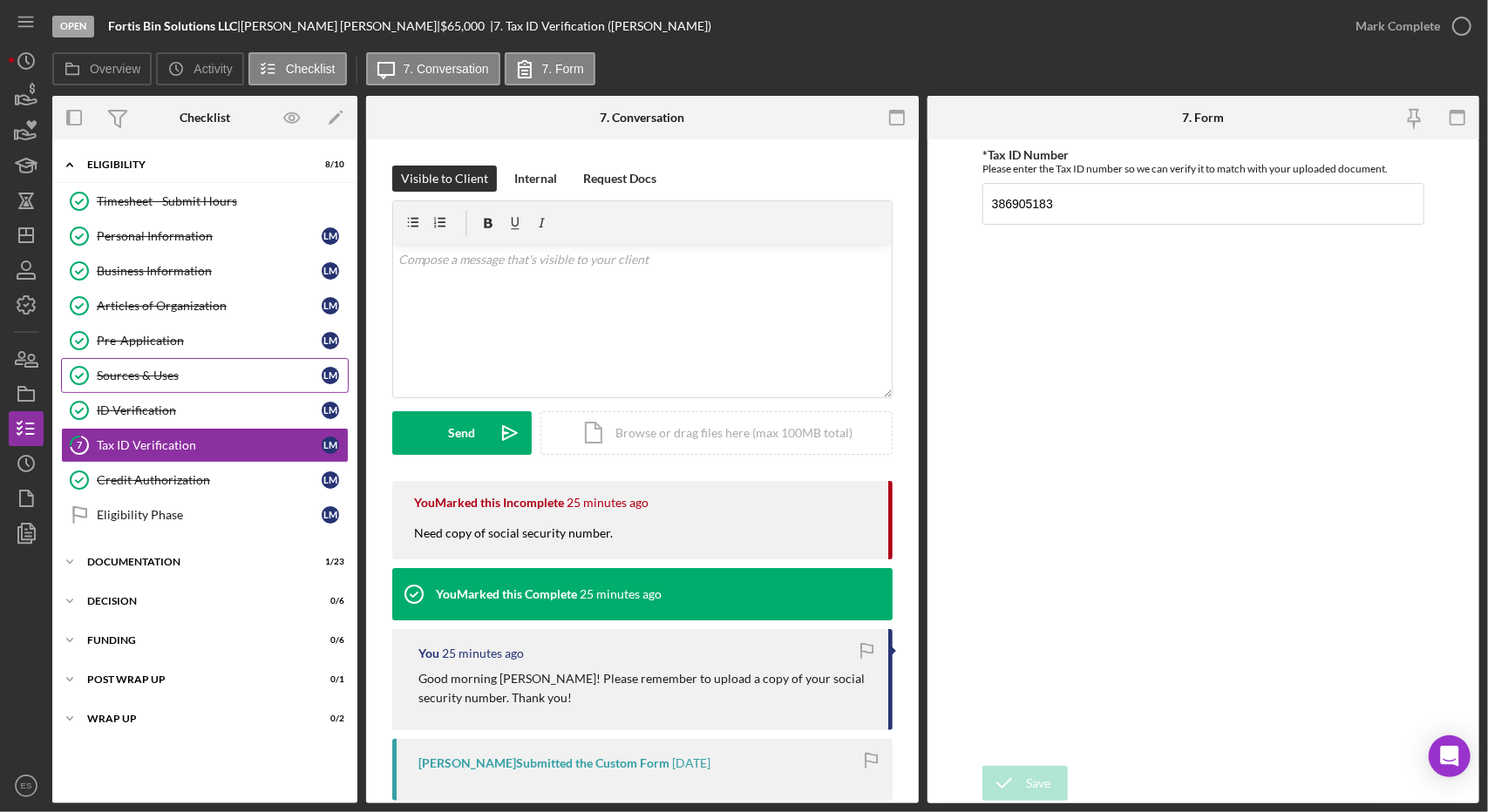
click at [218, 370] on div "Sources & Uses" at bounding box center [209, 376] width 225 height 14
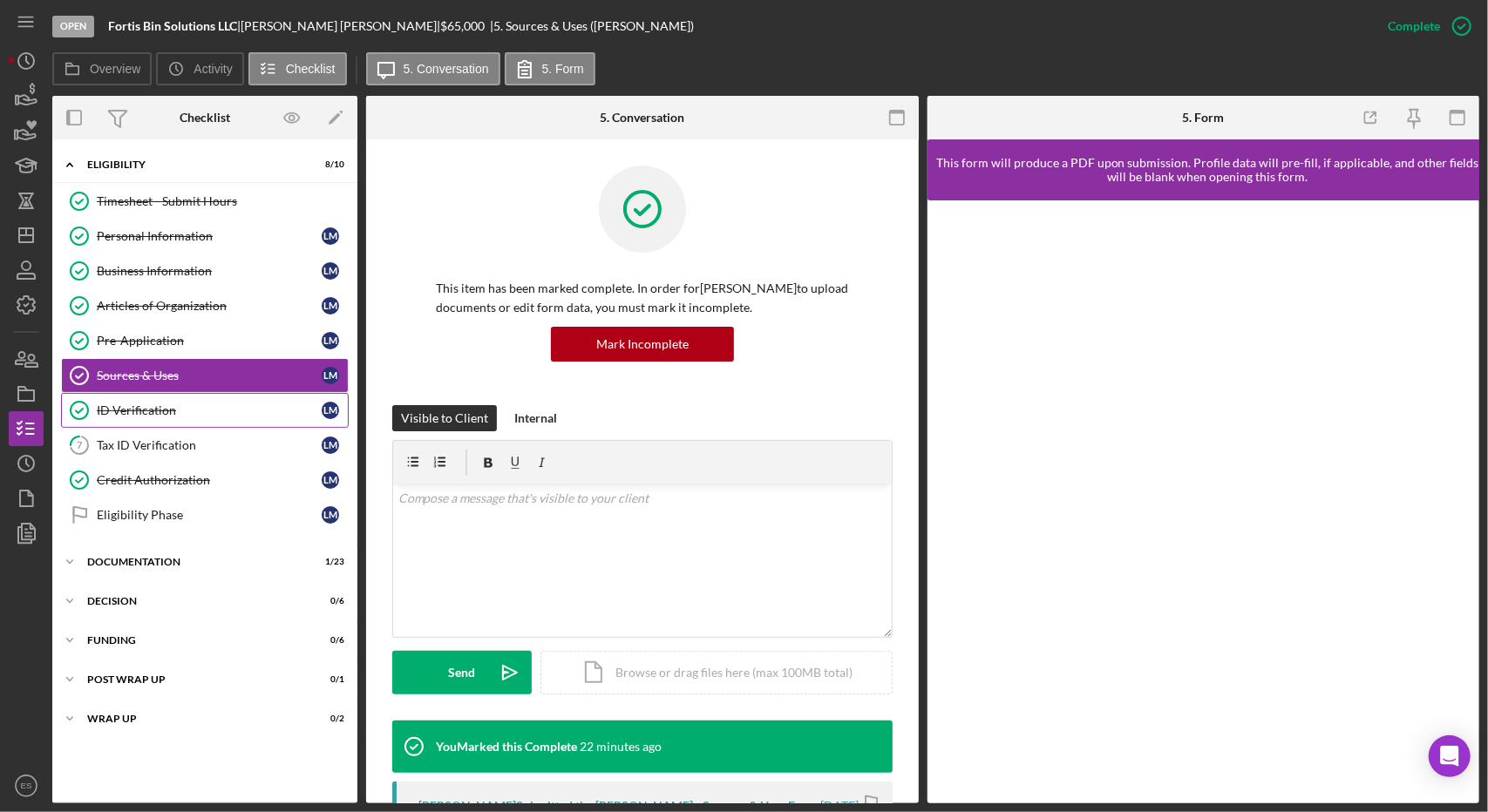
click at [203, 393] on link "ID Verification ID Verification [PERSON_NAME]" at bounding box center [205, 410] width 287 height 35
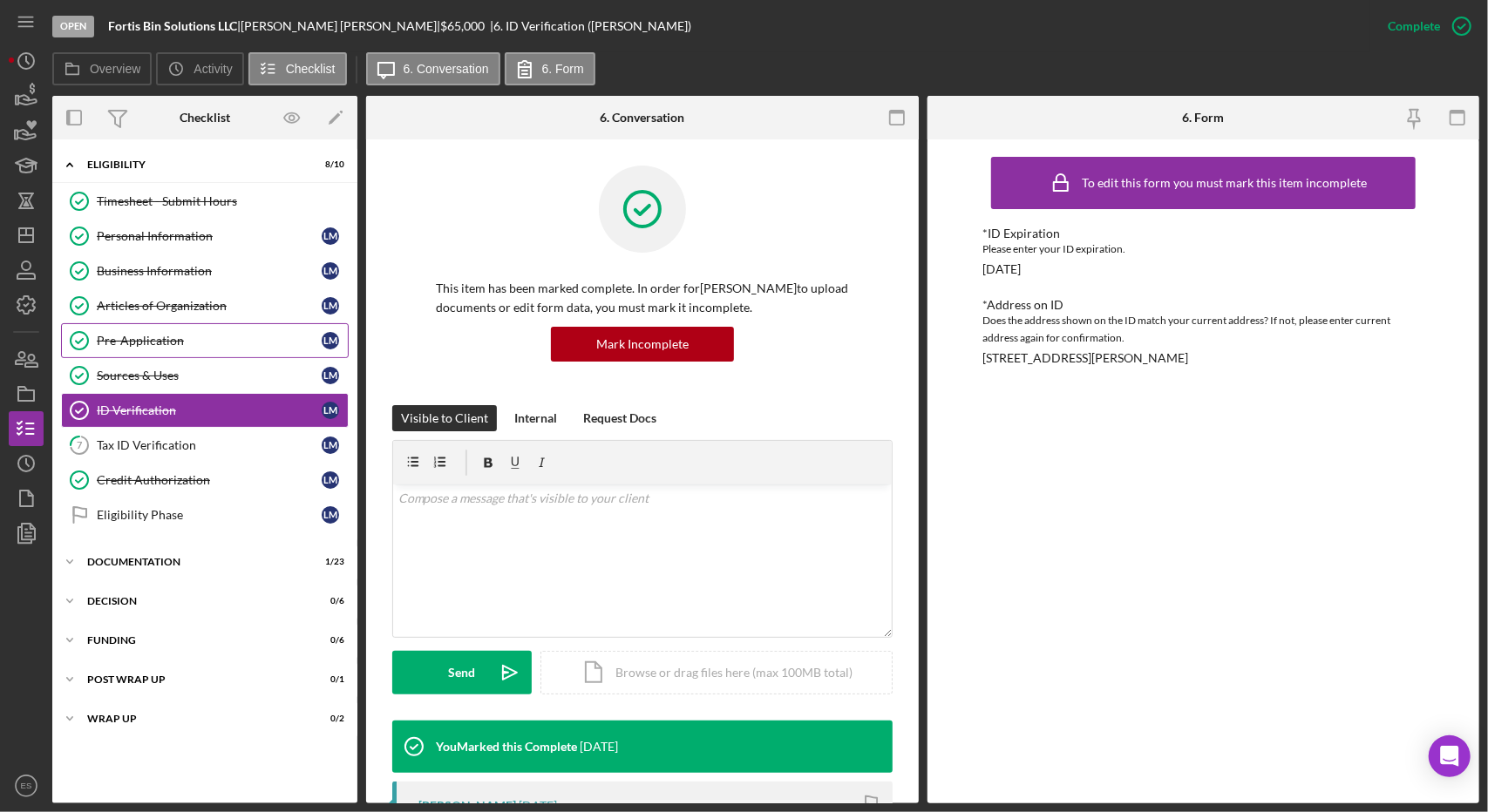
click at [161, 340] on div "Pre-Application" at bounding box center [209, 340] width 225 height 14
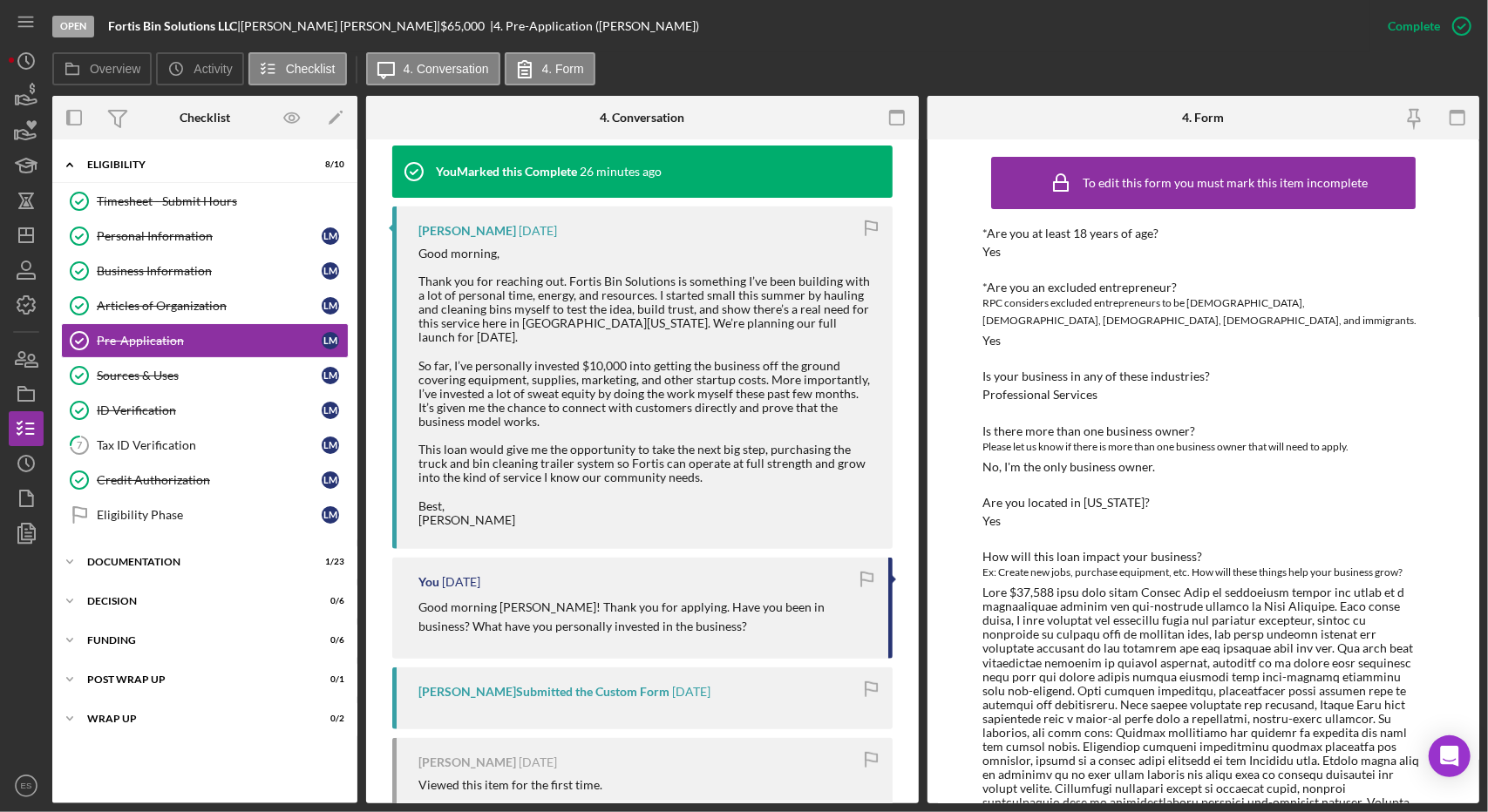
scroll to position [577, 0]
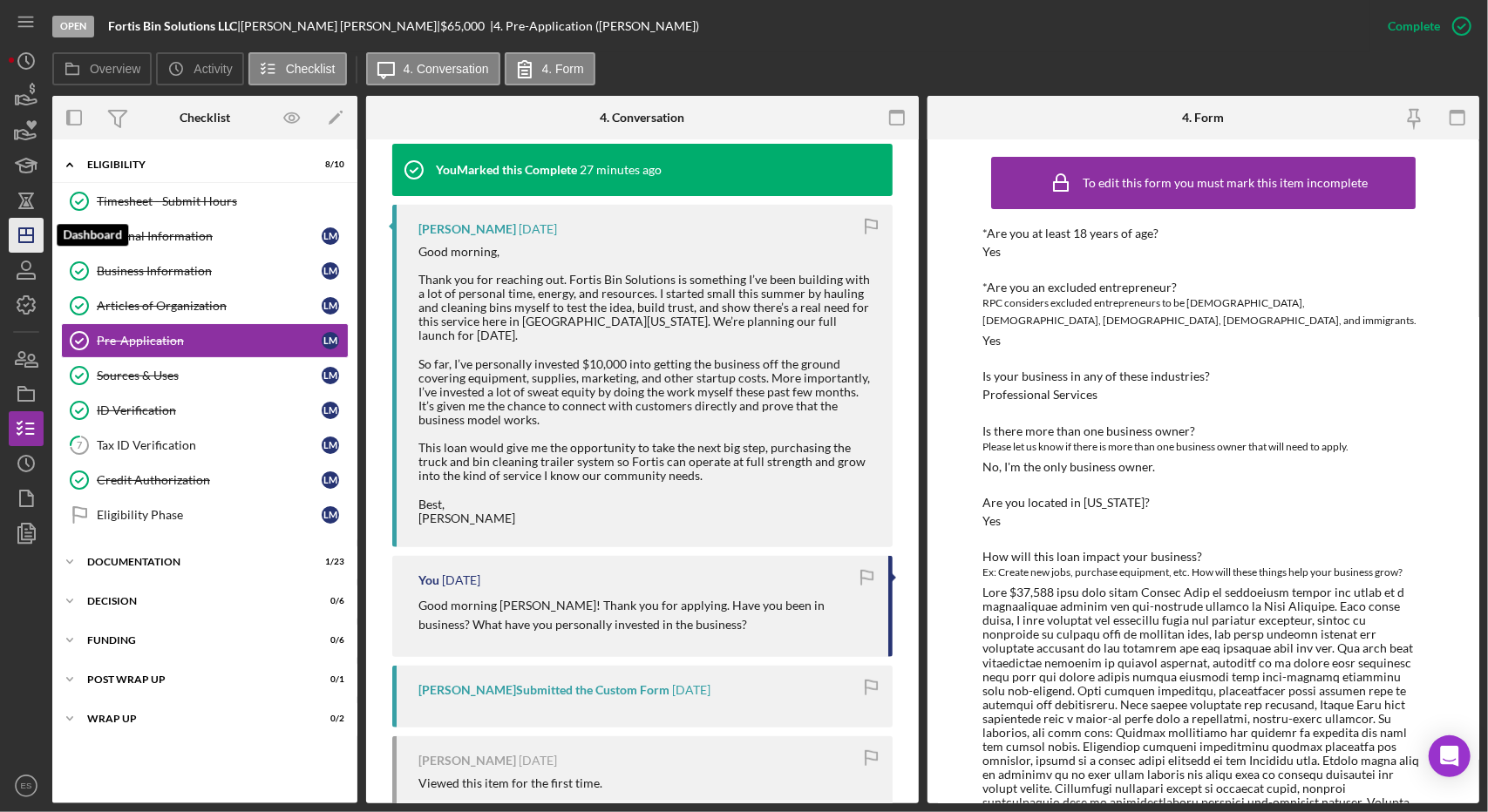
click at [28, 241] on polygon "button" at bounding box center [27, 236] width 14 height 14
